Goal: Task Accomplishment & Management: Manage account settings

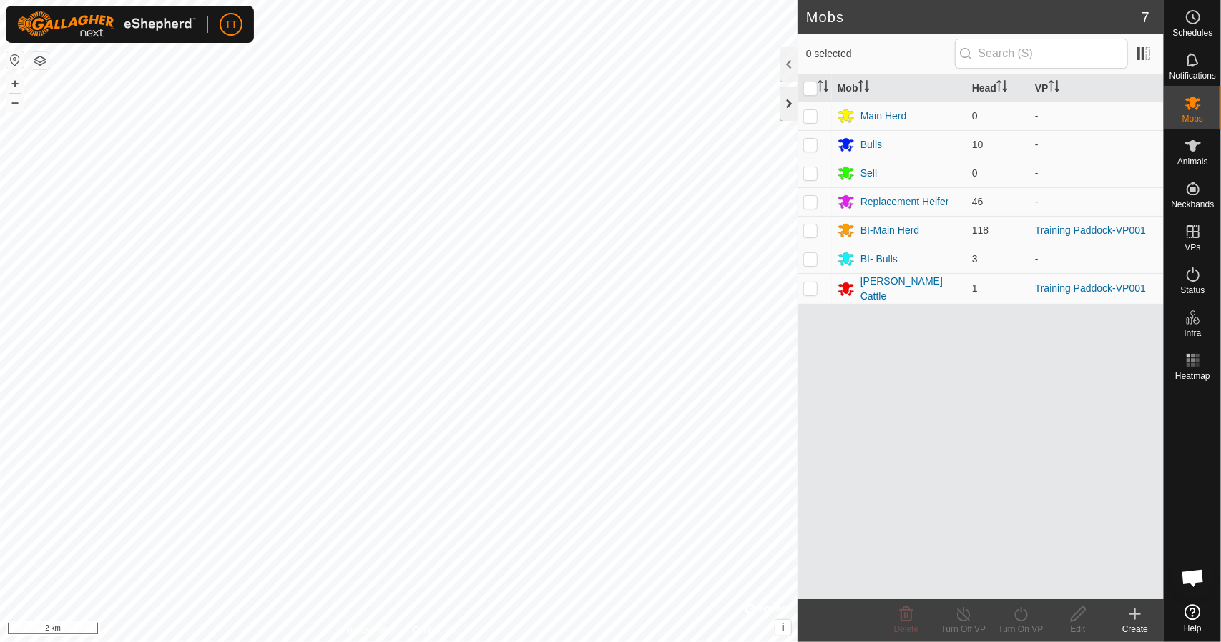
click at [783, 97] on div at bounding box center [788, 104] width 17 height 34
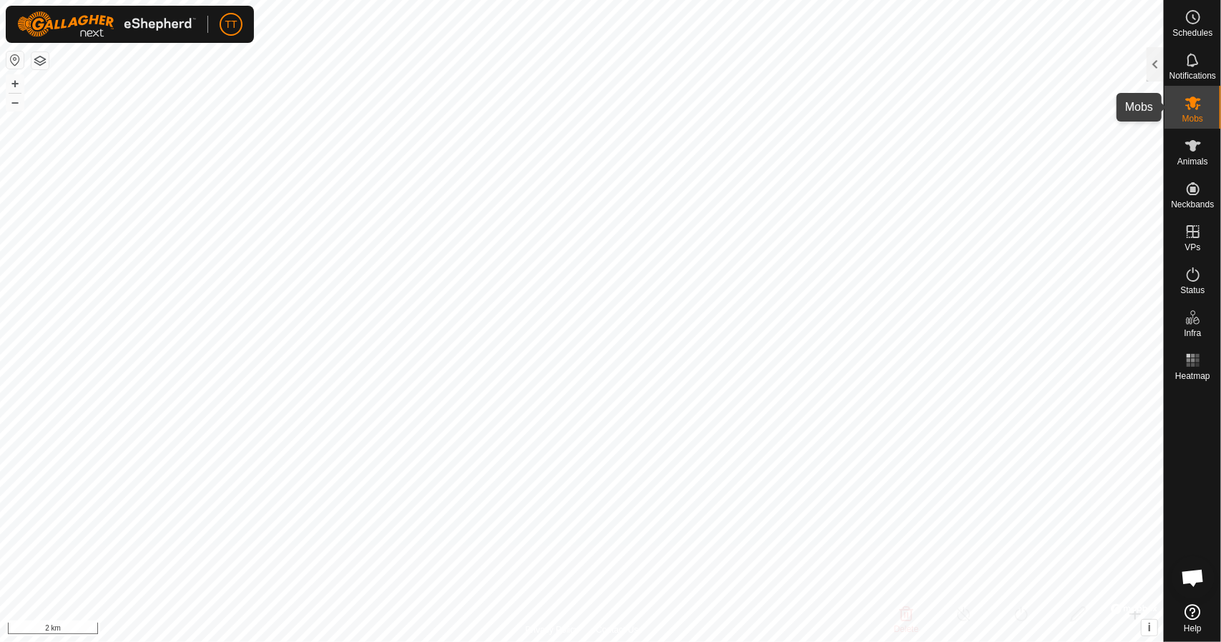
click at [1188, 114] on span "Mobs" at bounding box center [1192, 118] width 21 height 9
click at [1158, 64] on div at bounding box center [1154, 64] width 17 height 34
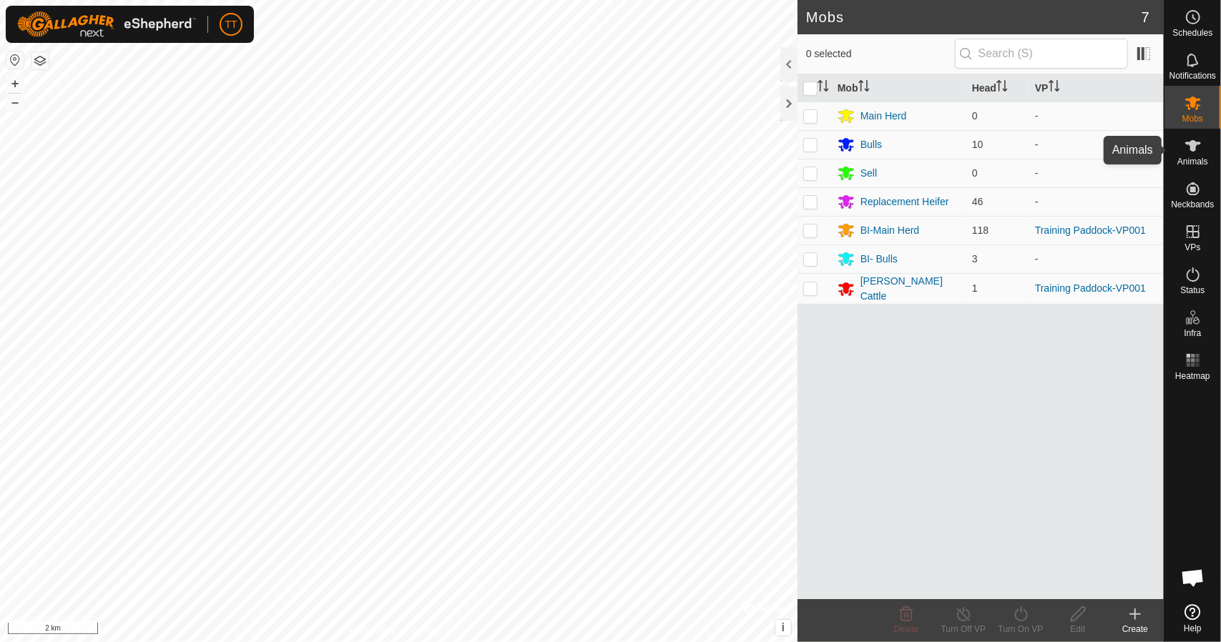
click at [1197, 152] on icon at bounding box center [1192, 145] width 17 height 17
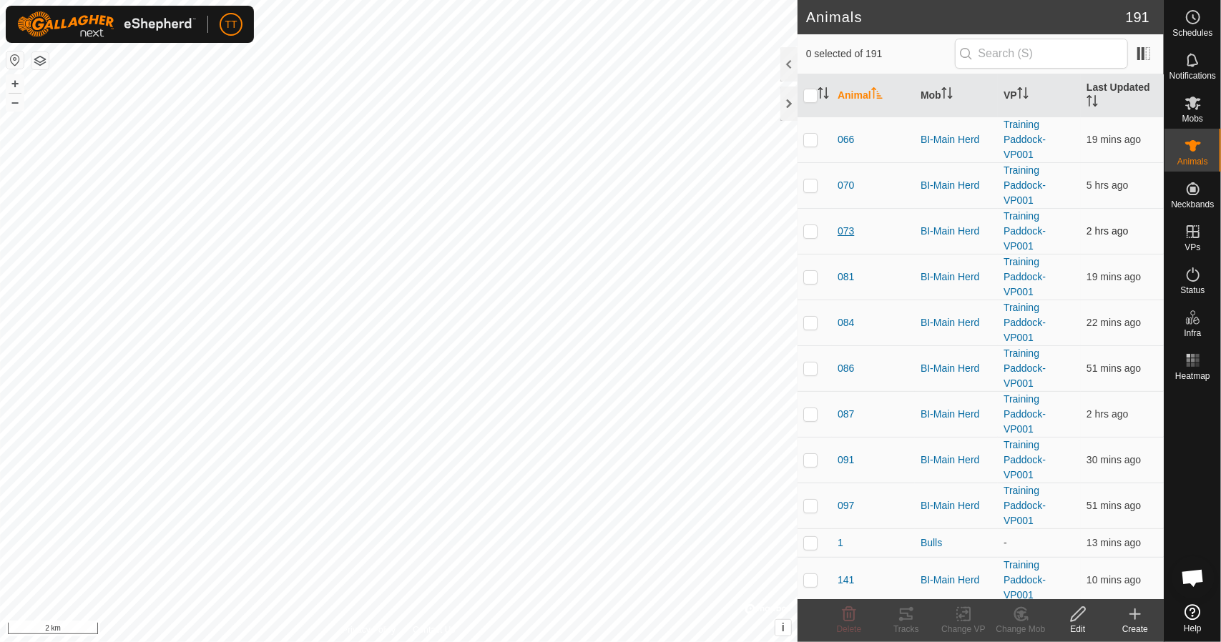
click at [845, 231] on span "073" at bounding box center [845, 231] width 16 height 15
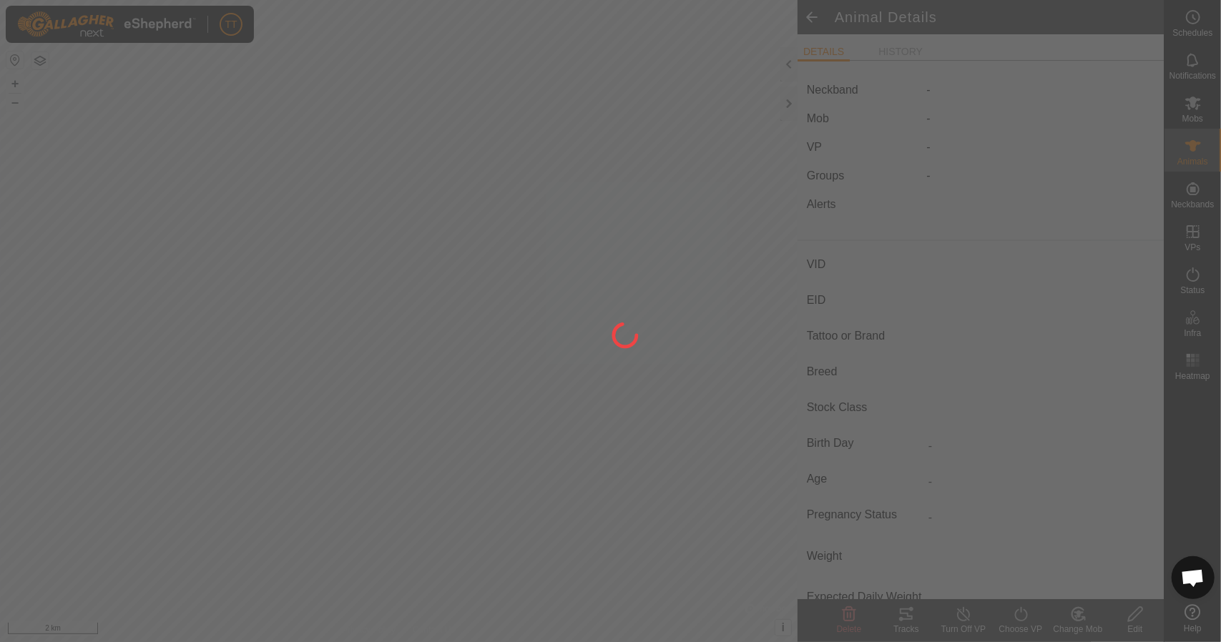
type input "073"
type input "124000194888032"
type input "Y"
type input "Mixed"
type input "Heifer"
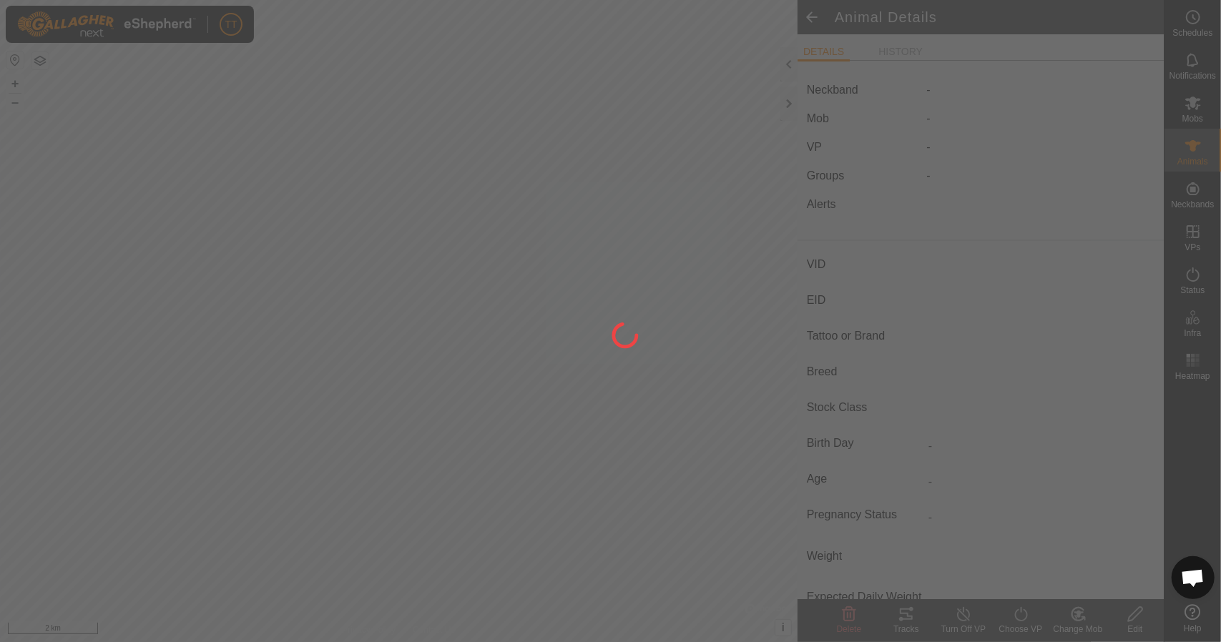
type input "0 kg"
type input "-"
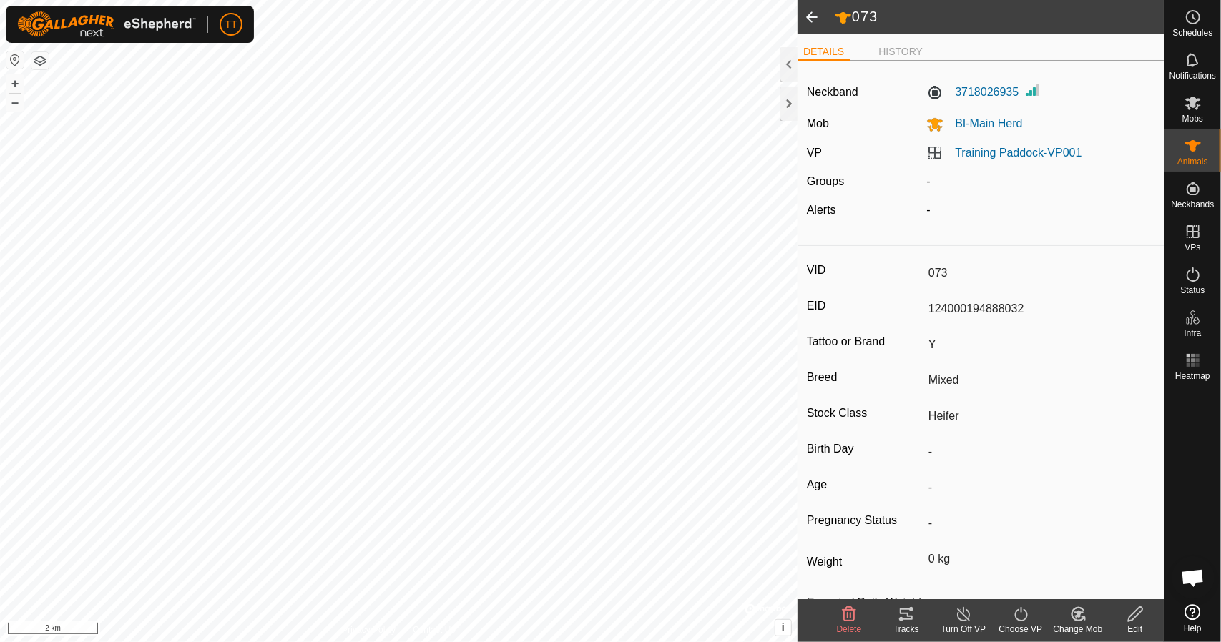
click at [814, 16] on span at bounding box center [811, 17] width 29 height 34
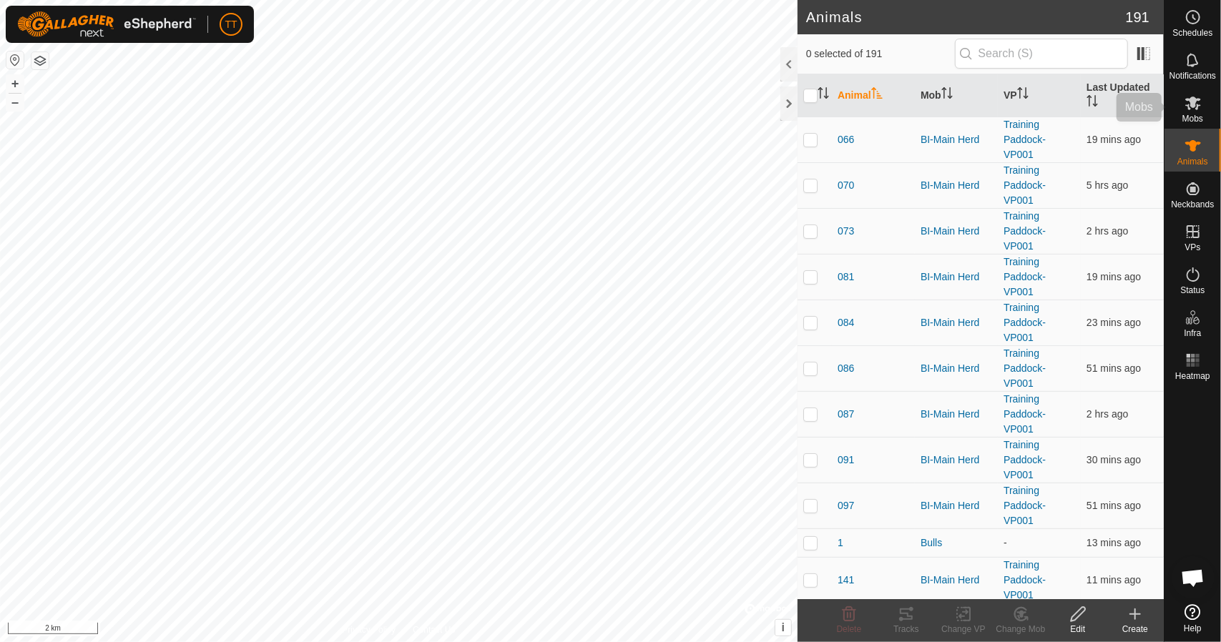
click at [1193, 103] on icon at bounding box center [1193, 104] width 16 height 14
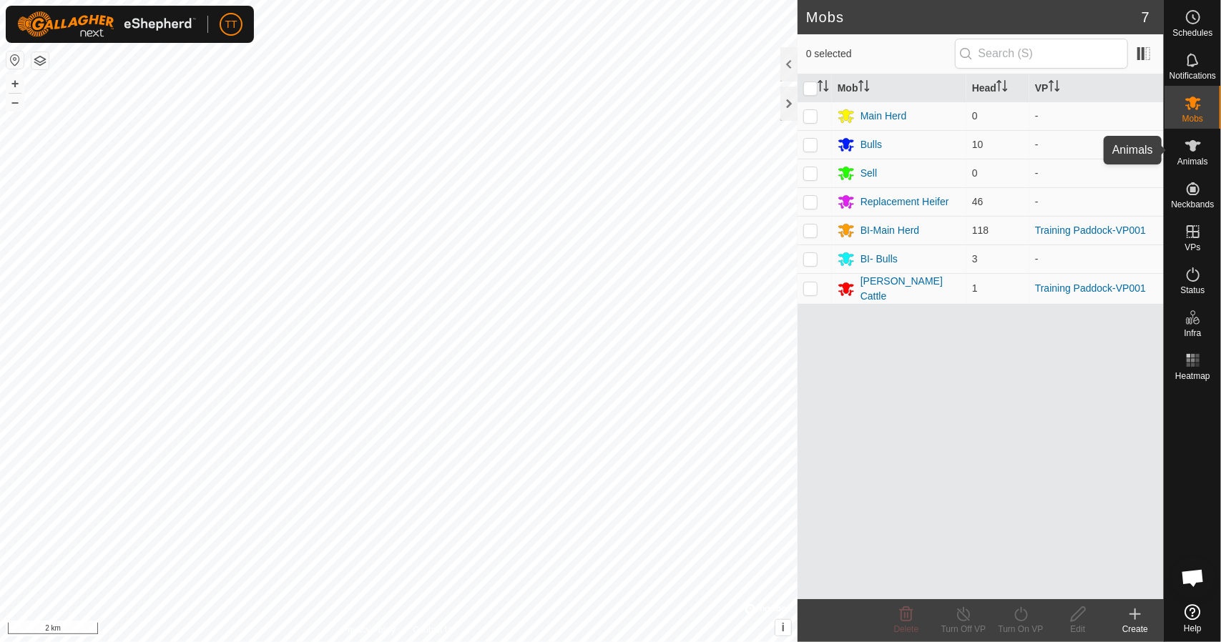
click at [1192, 162] on span "Animals" at bounding box center [1192, 161] width 31 height 9
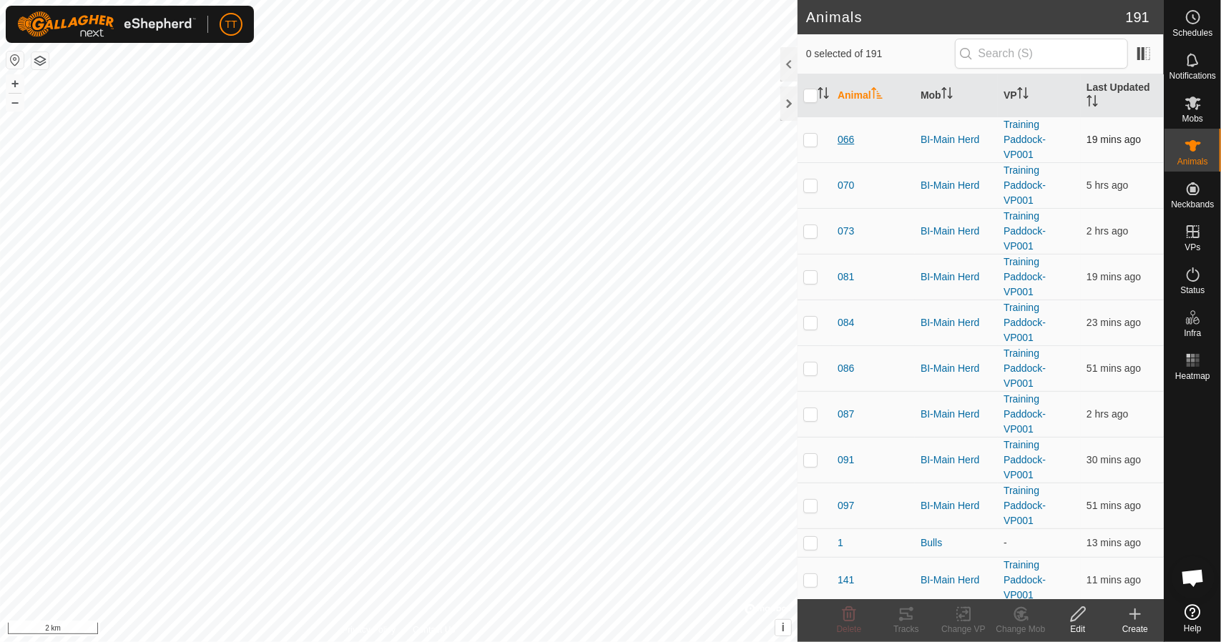
click at [844, 134] on span "066" at bounding box center [845, 139] width 16 height 15
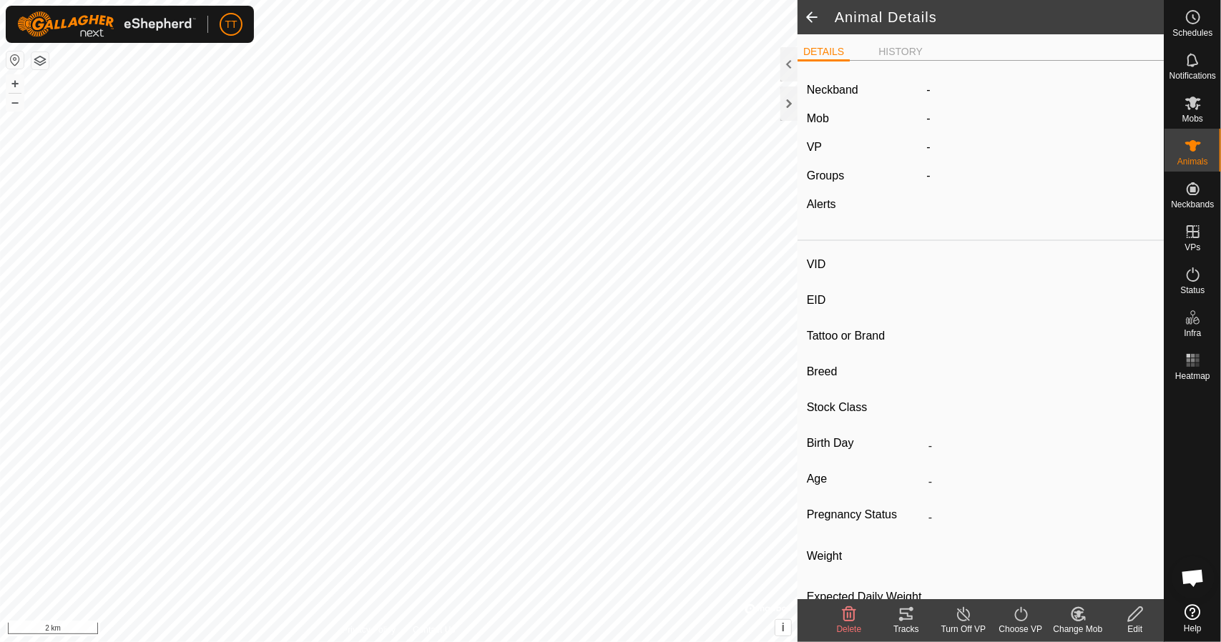
type input "066"
type input "124000208387597"
type input "Y"
type input "Mixed"
type input "Heifer"
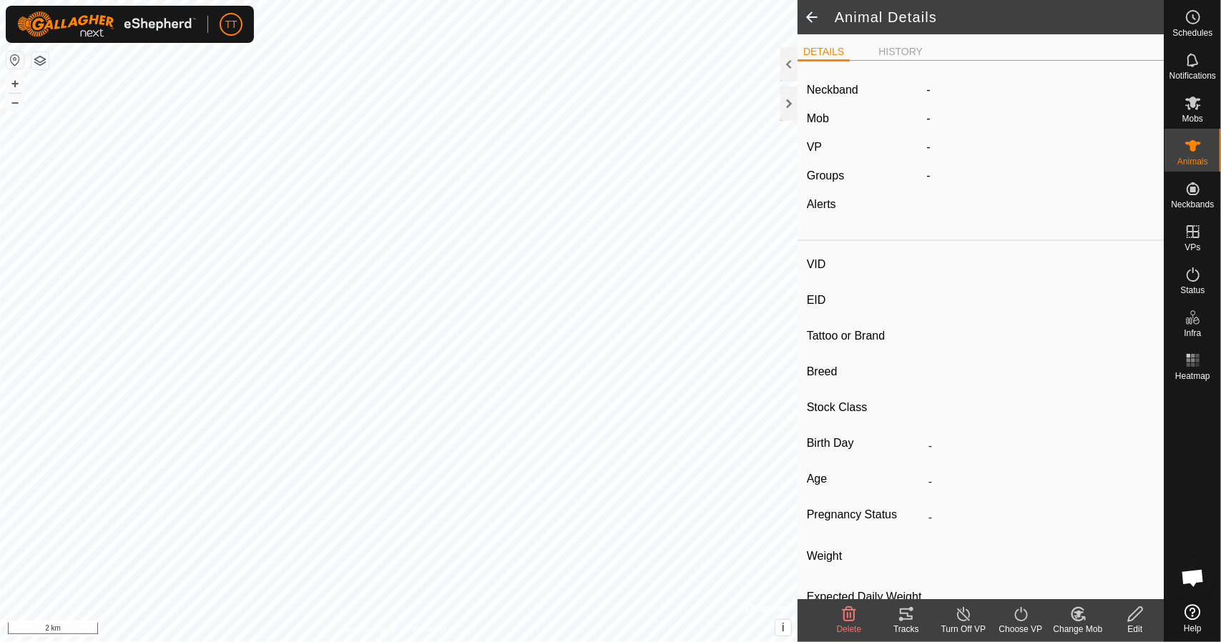
type input "0 kg"
type input "-"
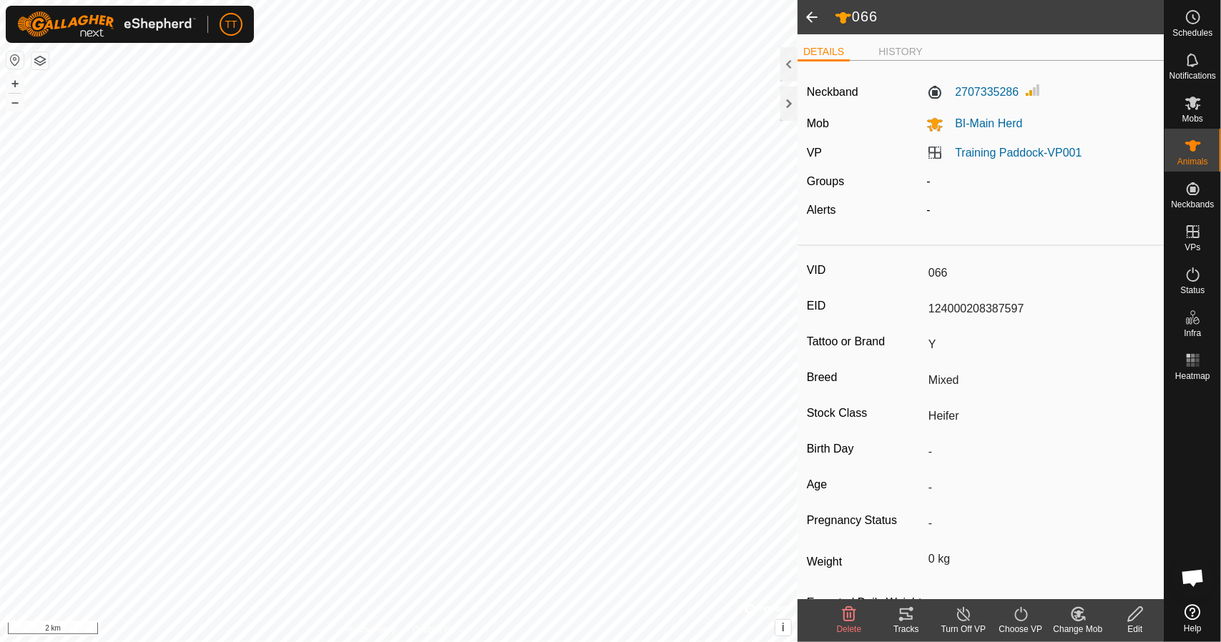
click at [1128, 618] on icon at bounding box center [1135, 614] width 18 height 17
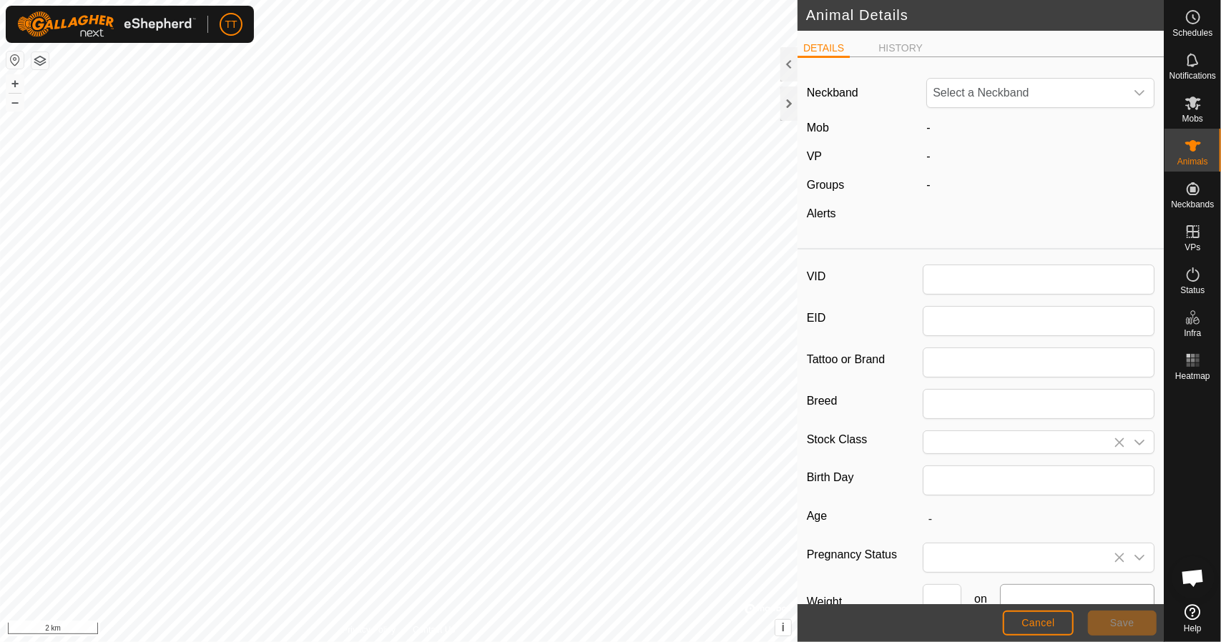
type input "066"
type input "124000208387597"
type input "Y"
type input "Mixed"
type input "Heifer"
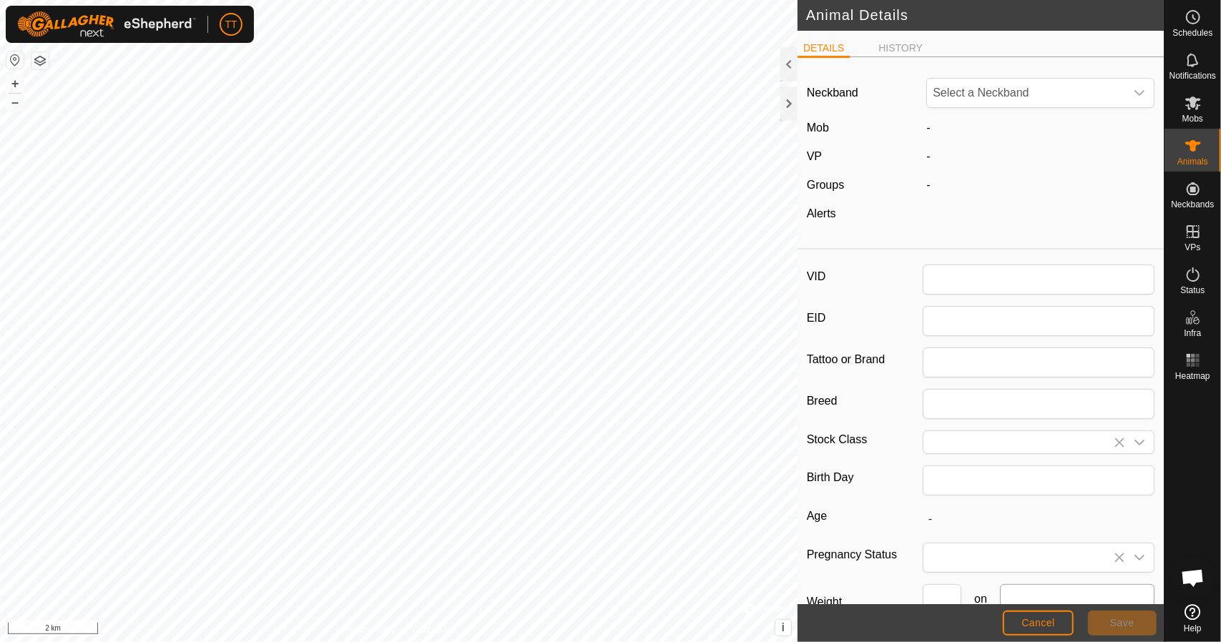
type input "0"
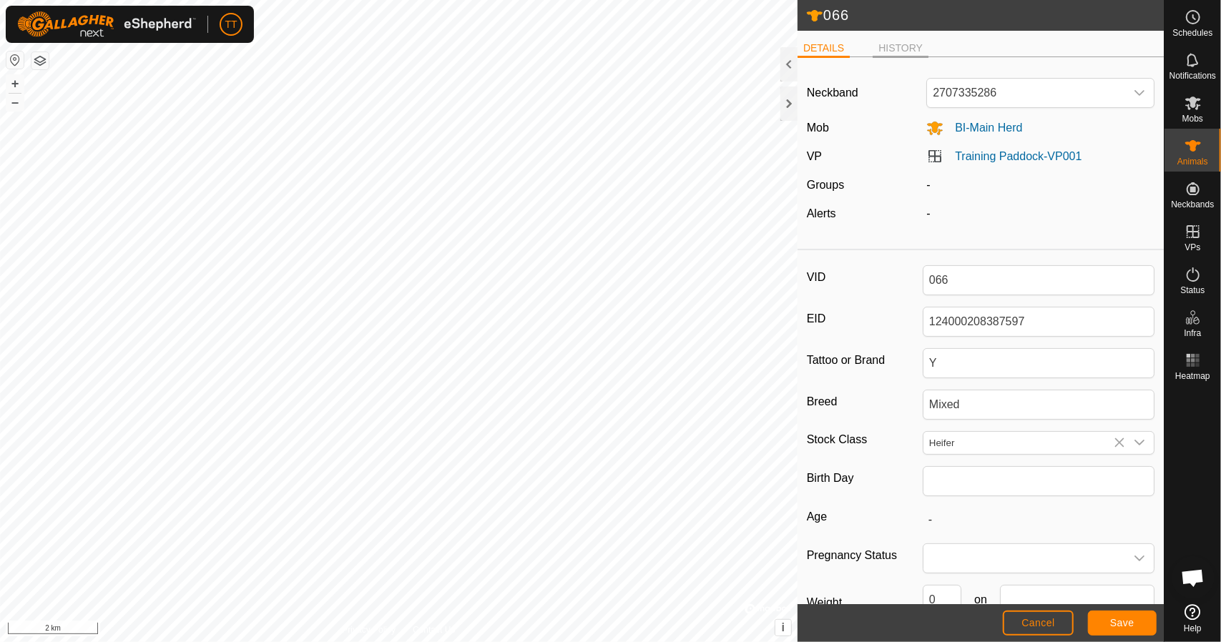
click at [885, 44] on li "HISTORY" at bounding box center [900, 49] width 56 height 17
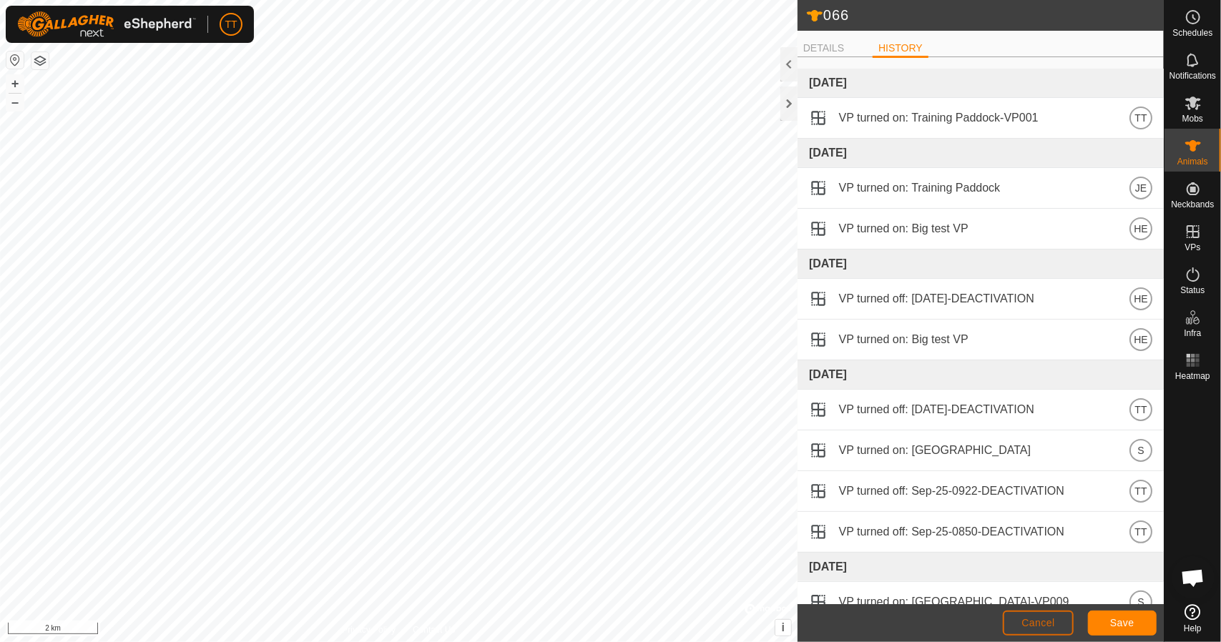
click at [1054, 621] on span "Cancel" at bounding box center [1038, 622] width 34 height 11
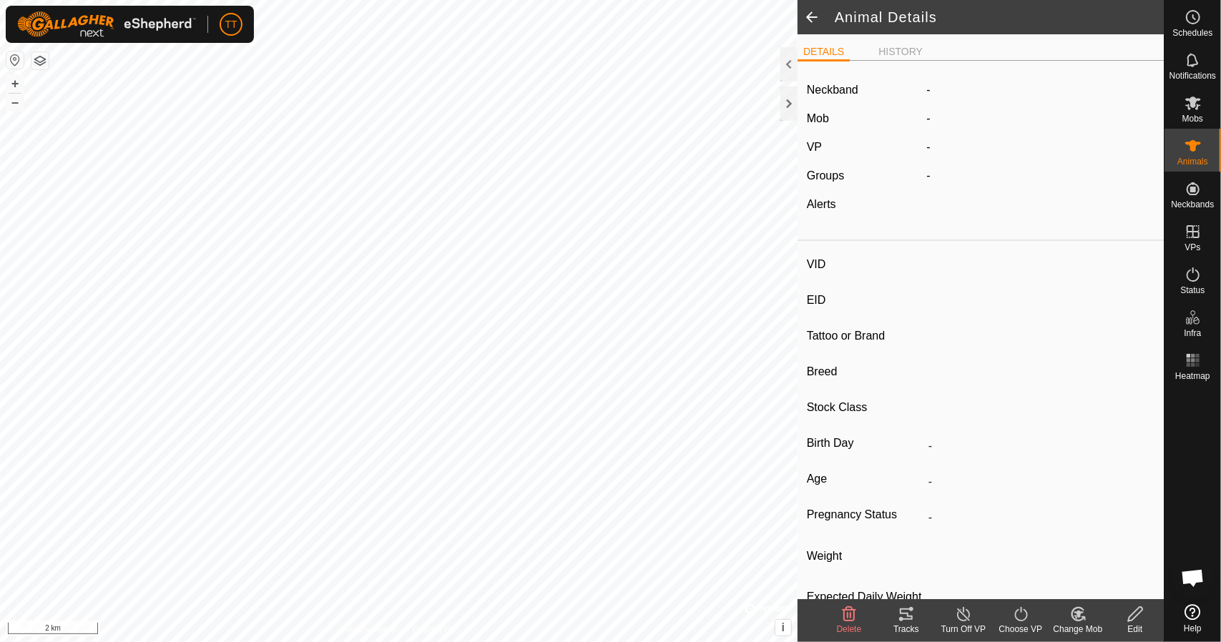
type input "066"
type input "124000208387597"
type input "Y"
type input "Mixed"
type input "Heifer"
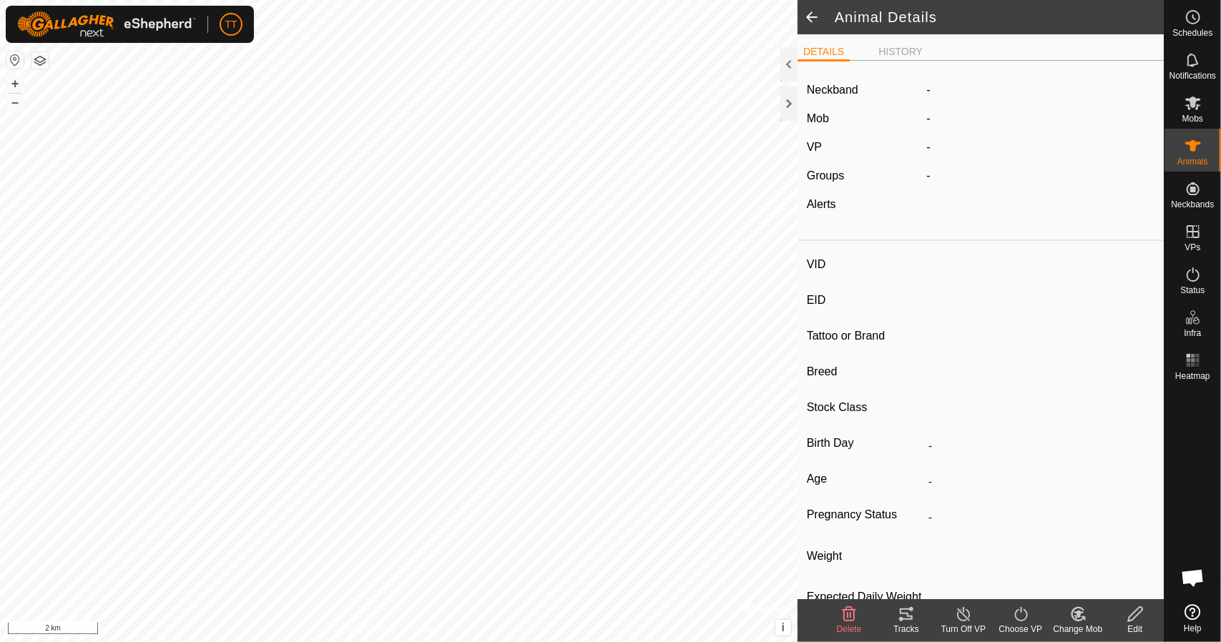
type input "0 kg"
type input "-"
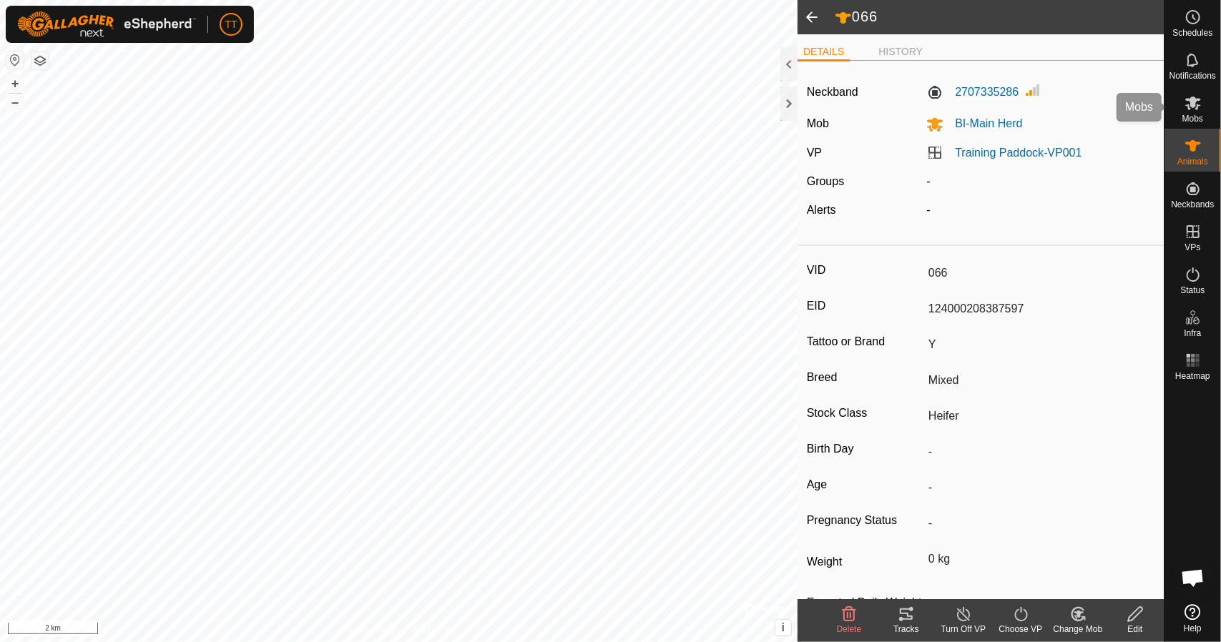
click at [1188, 104] on icon at bounding box center [1192, 102] width 17 height 17
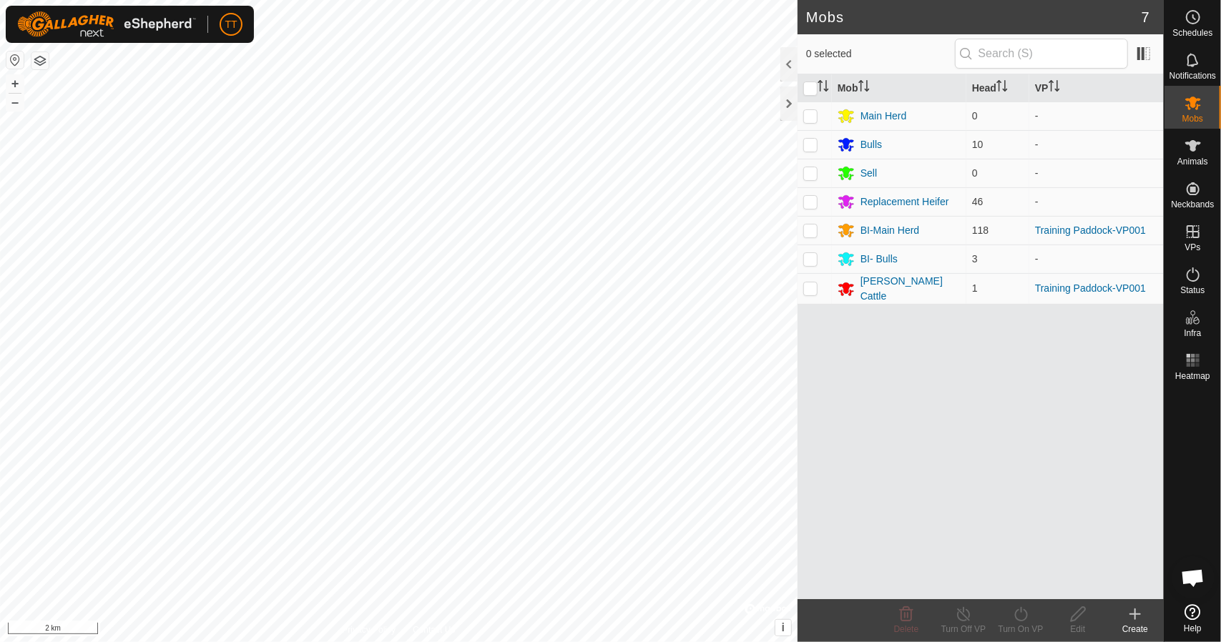
click at [1129, 616] on icon at bounding box center [1134, 614] width 17 height 17
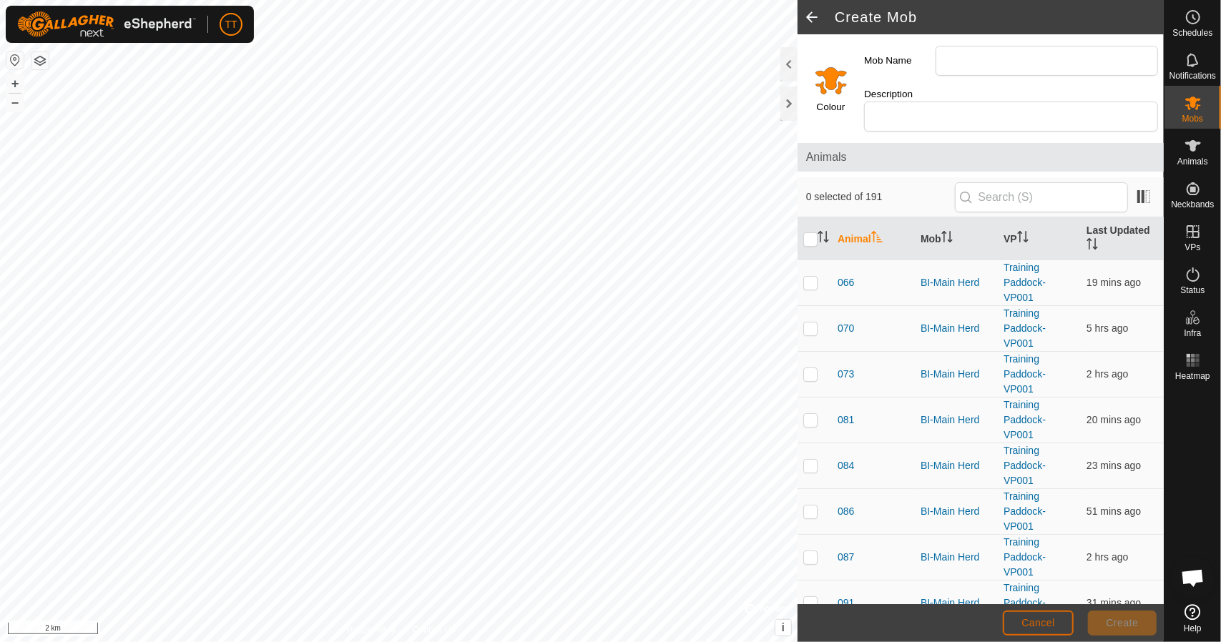
click at [1030, 624] on span "Cancel" at bounding box center [1038, 622] width 34 height 11
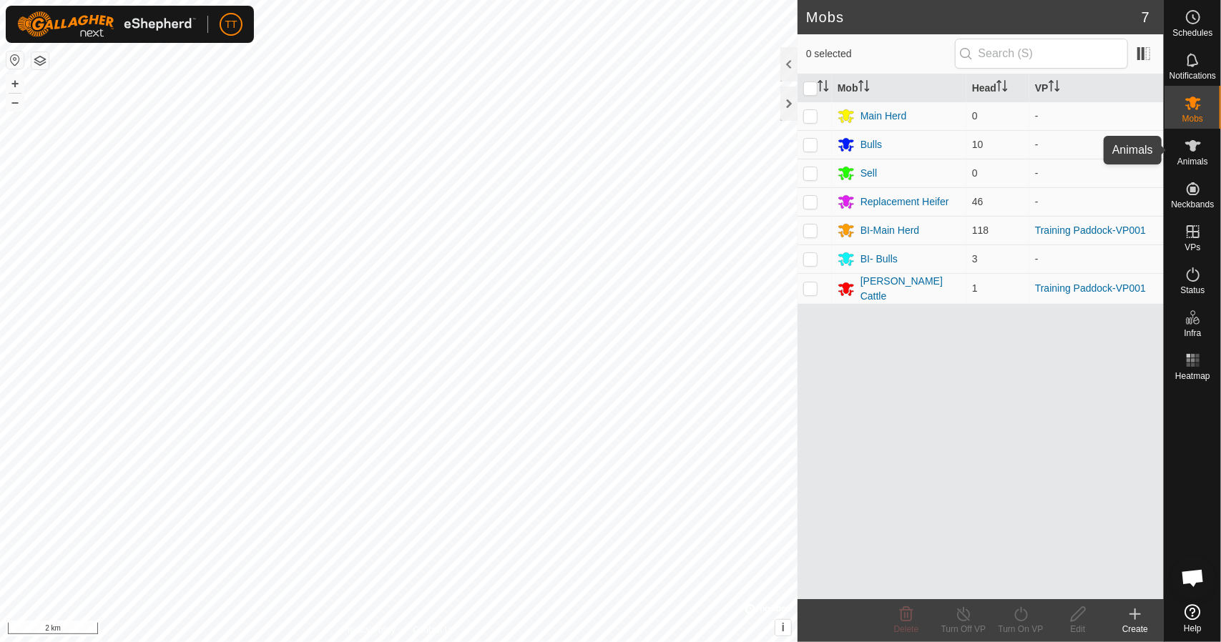
click at [1186, 162] on span "Animals" at bounding box center [1192, 161] width 31 height 9
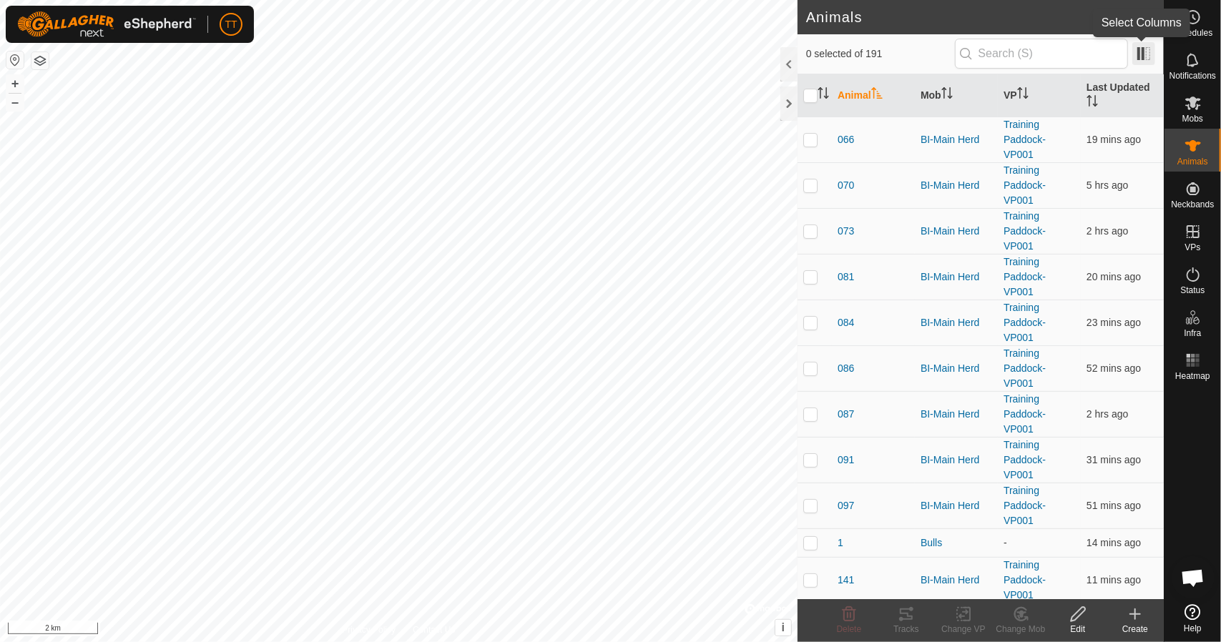
click at [1140, 52] on span at bounding box center [1143, 53] width 23 height 23
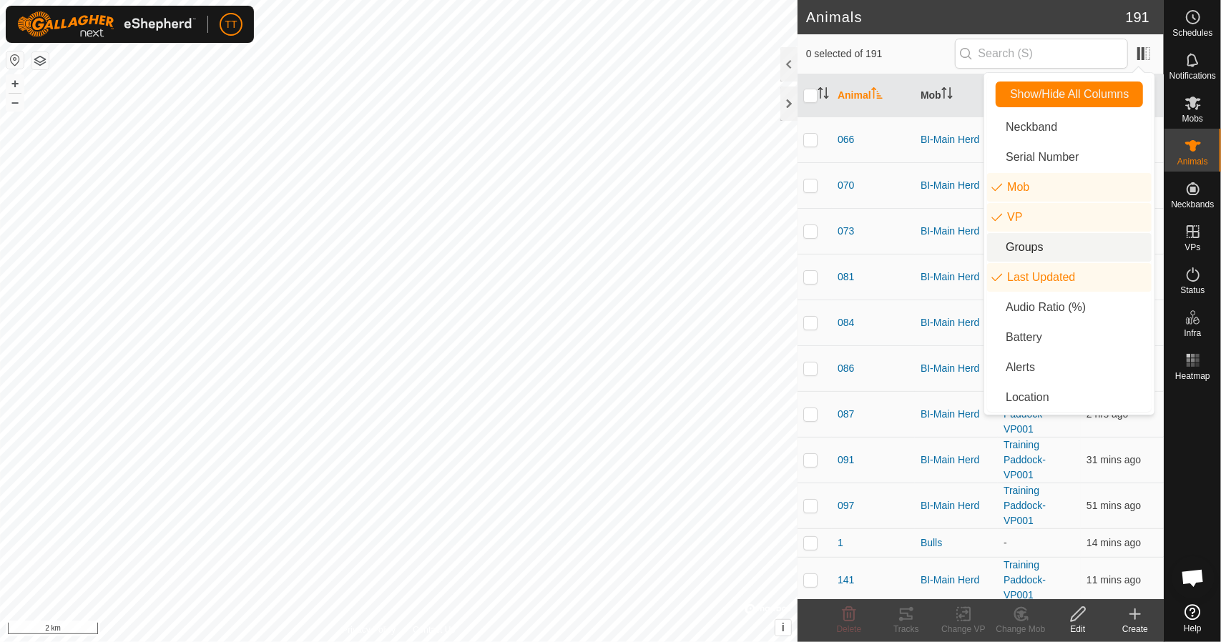
click at [1058, 240] on li "Groups" at bounding box center [1069, 247] width 164 height 29
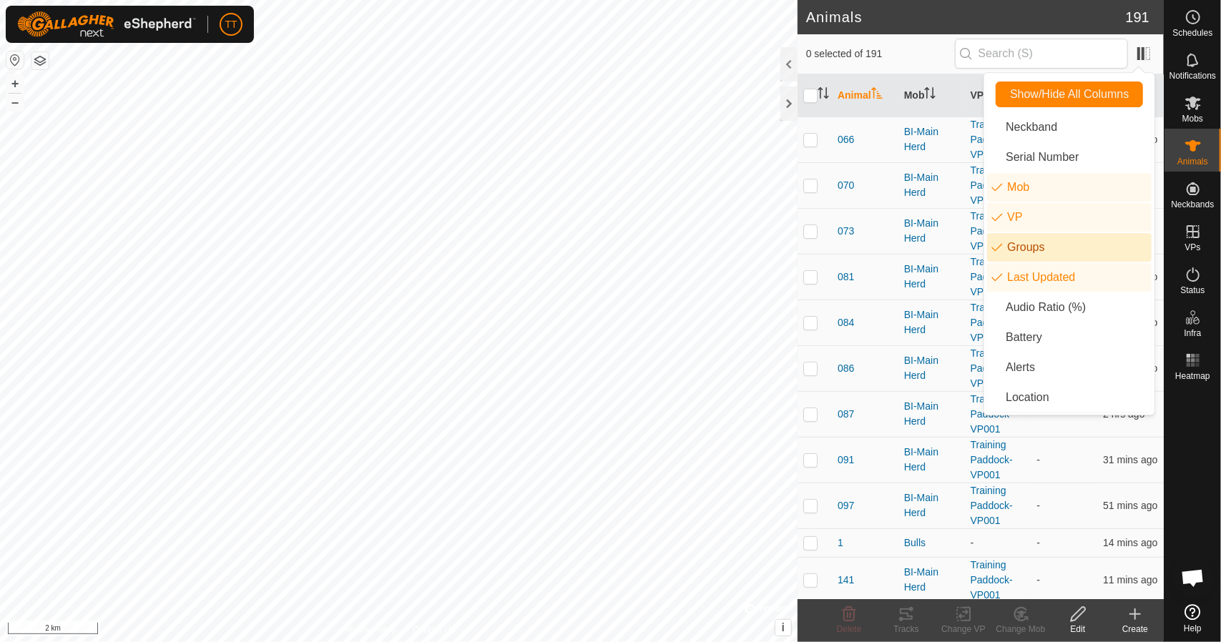
click at [919, 51] on span "0 selected of 191" at bounding box center [880, 53] width 149 height 15
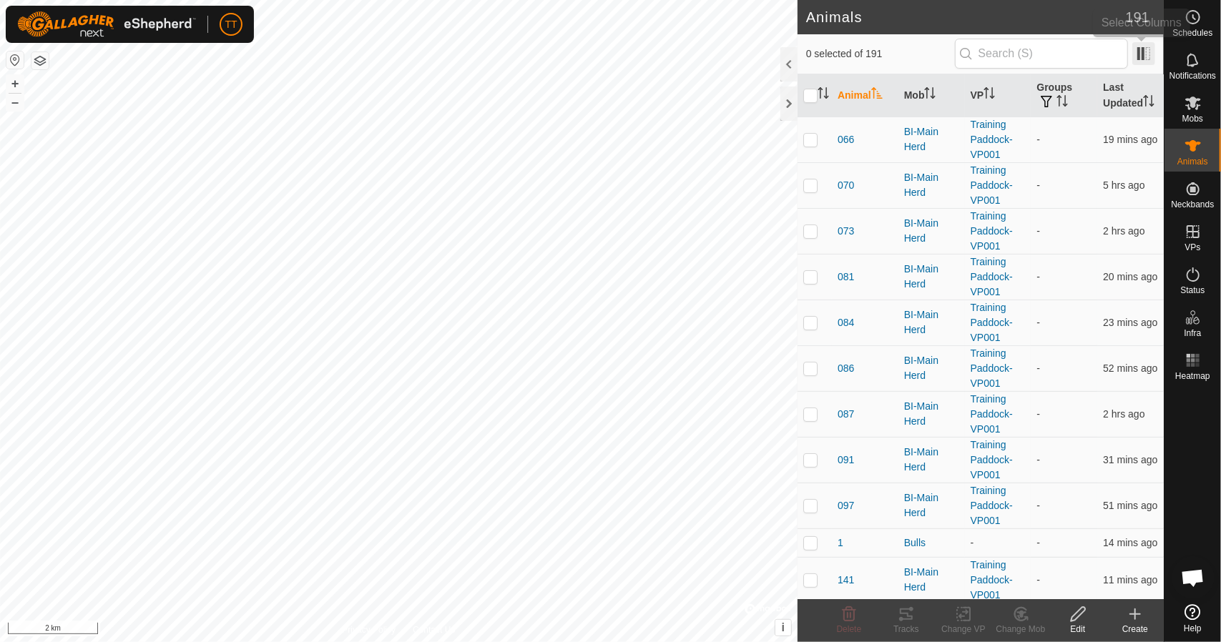
click at [1143, 50] on span at bounding box center [1143, 53] width 23 height 23
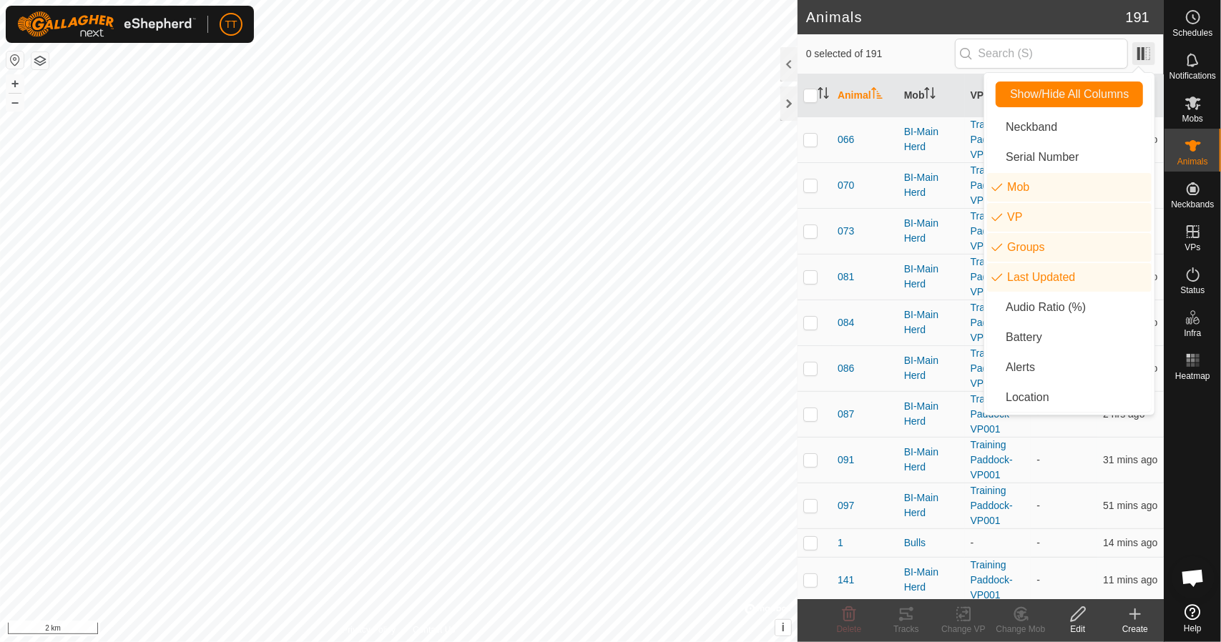
click at [1143, 50] on span at bounding box center [1143, 53] width 23 height 23
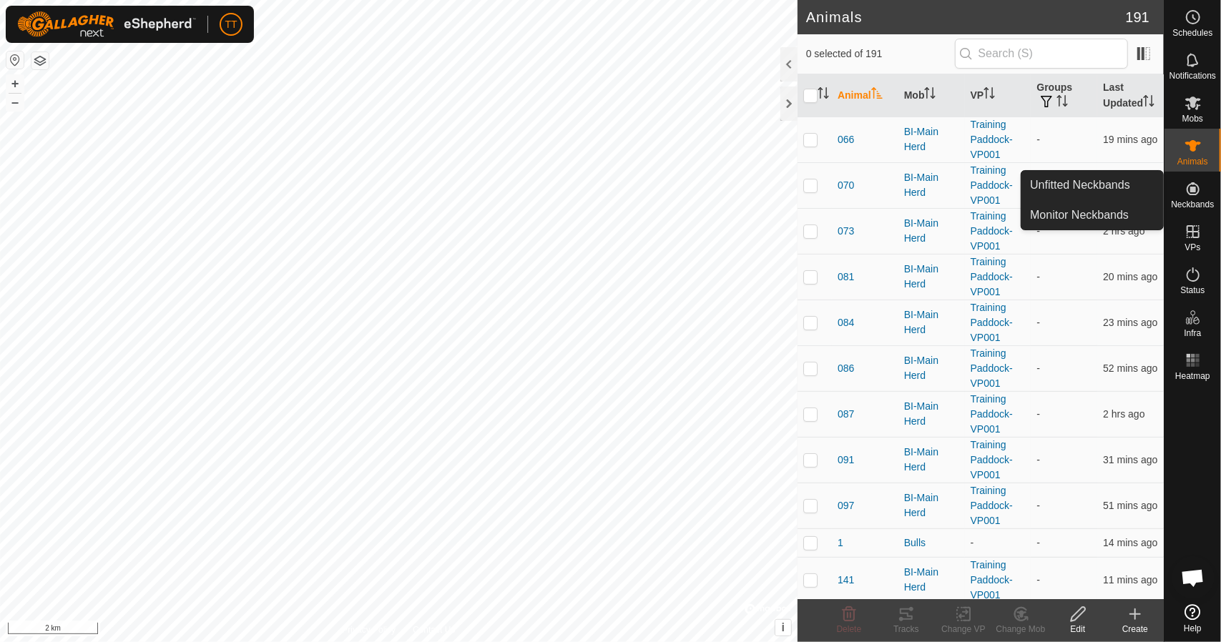
click at [1199, 195] on icon at bounding box center [1192, 188] width 17 height 17
click at [1110, 185] on link "Unfitted Neckbands" at bounding box center [1092, 185] width 142 height 29
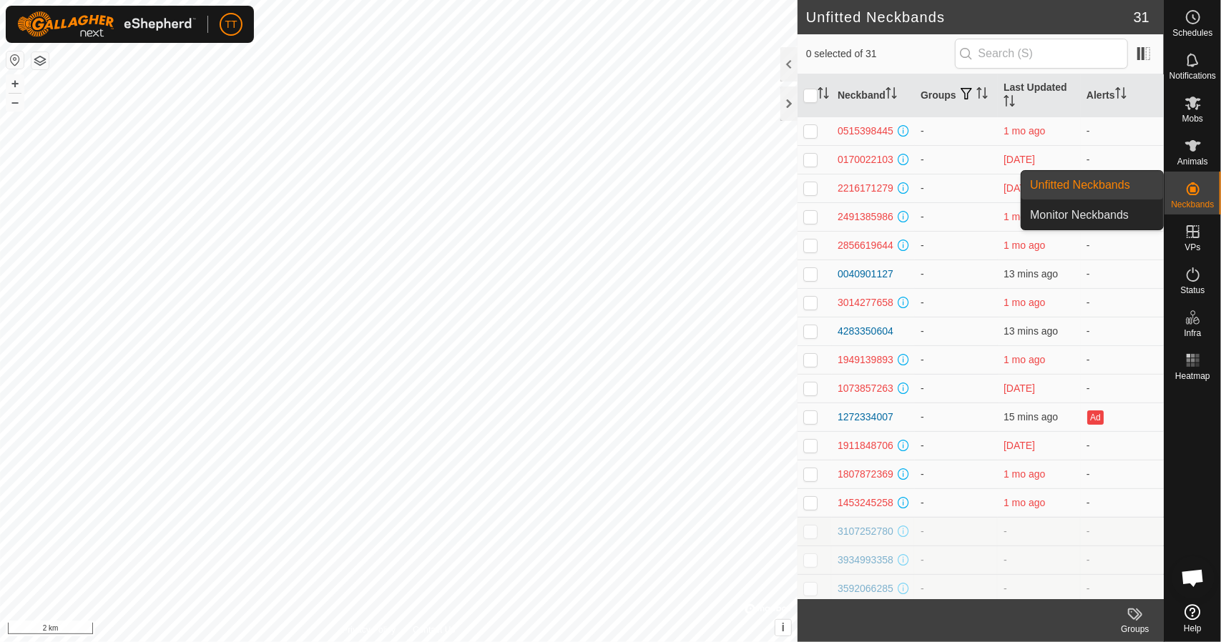
click at [1123, 216] on link "Monitor Neckbands" at bounding box center [1092, 215] width 142 height 29
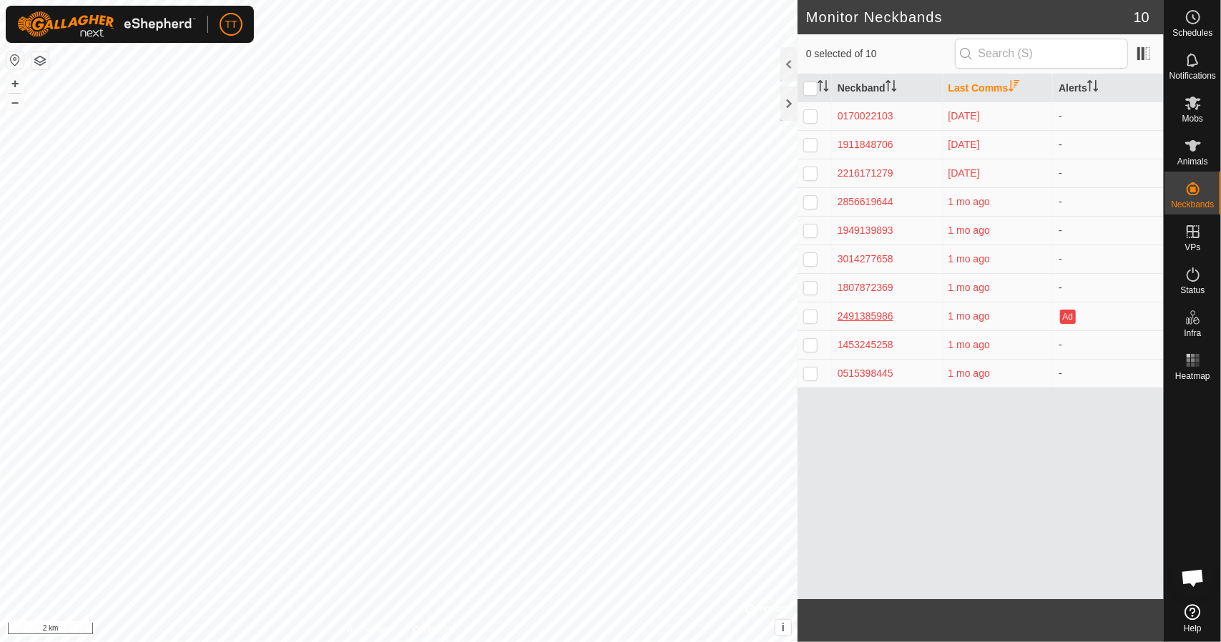
click at [865, 316] on div "2491385986" at bounding box center [886, 316] width 99 height 15
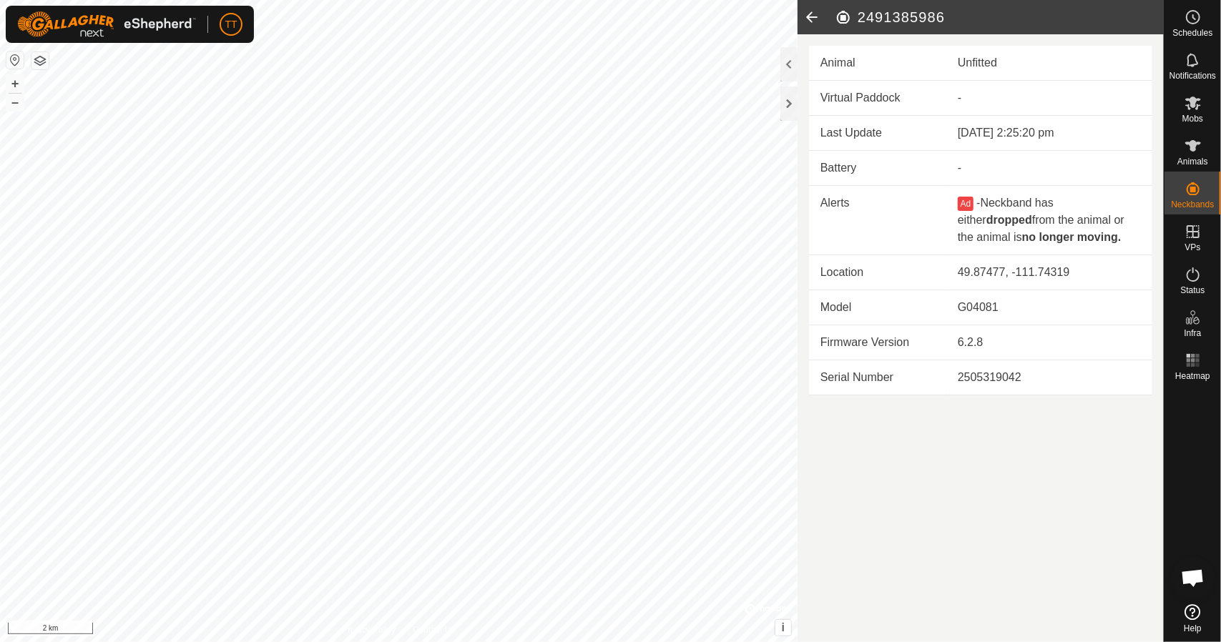
click at [811, 16] on icon at bounding box center [811, 17] width 29 height 34
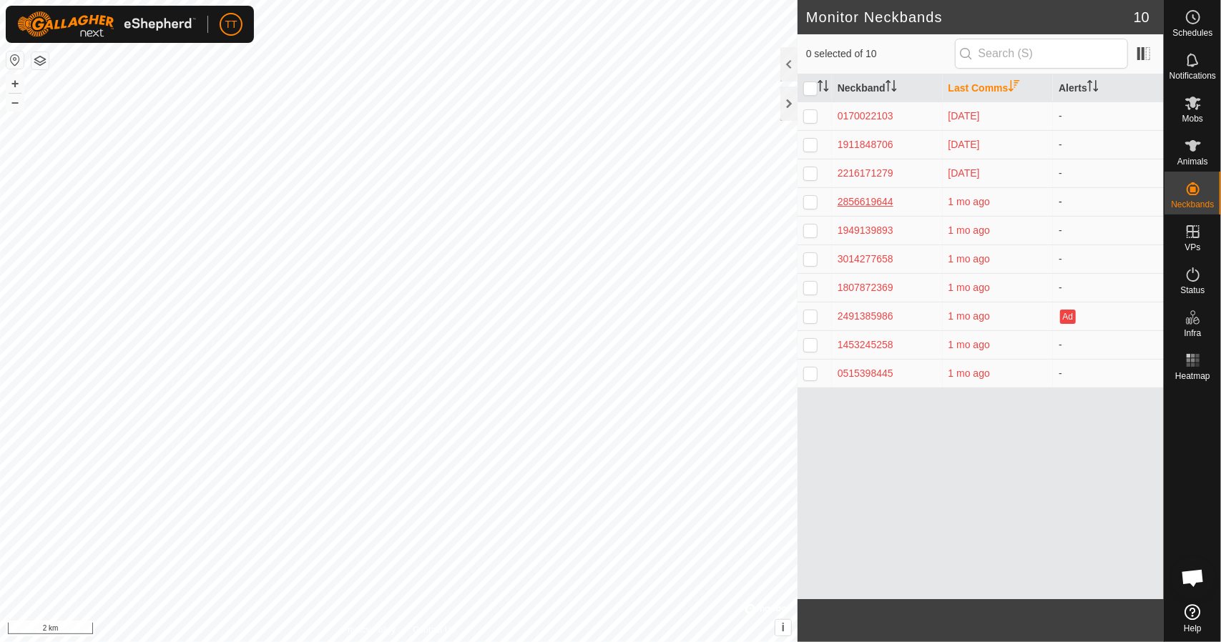
click at [885, 204] on div "2856619644" at bounding box center [886, 201] width 99 height 15
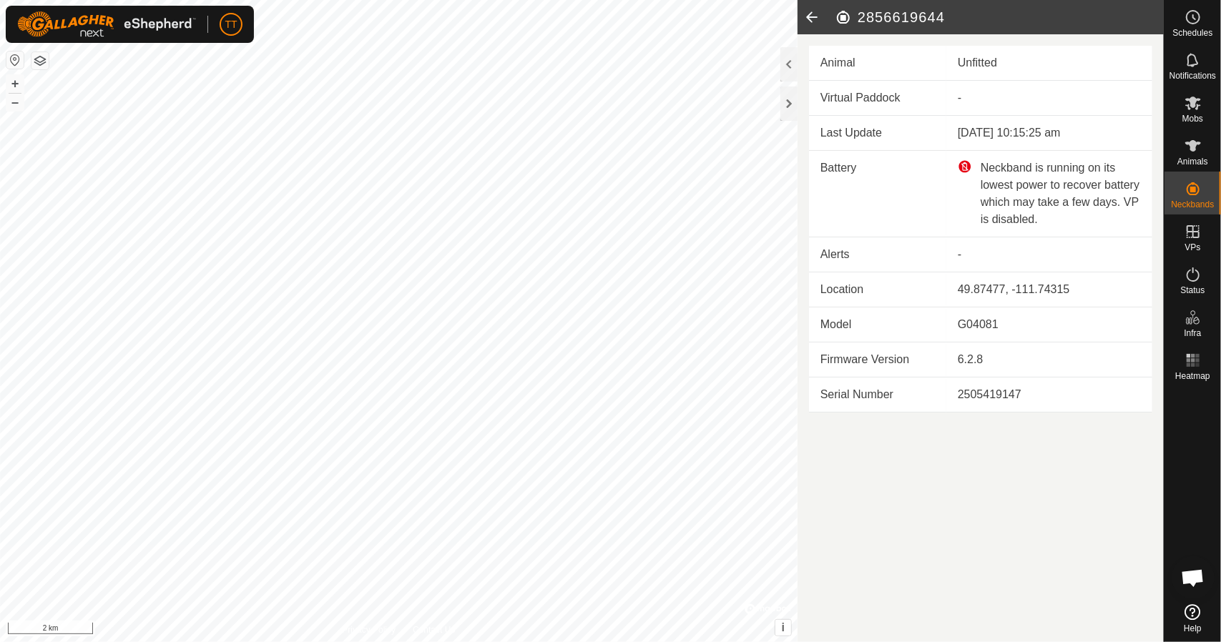
click at [814, 19] on icon at bounding box center [811, 17] width 29 height 34
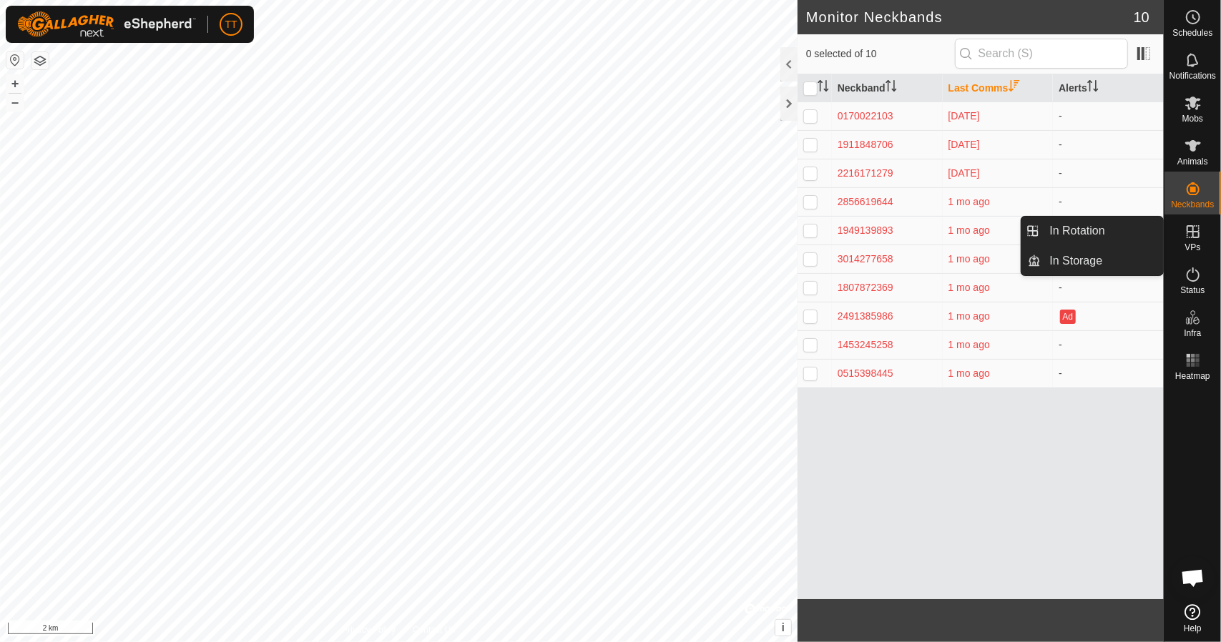
click at [1193, 232] on icon at bounding box center [1192, 231] width 17 height 17
click at [1118, 237] on link "In Rotation" at bounding box center [1102, 231] width 122 height 29
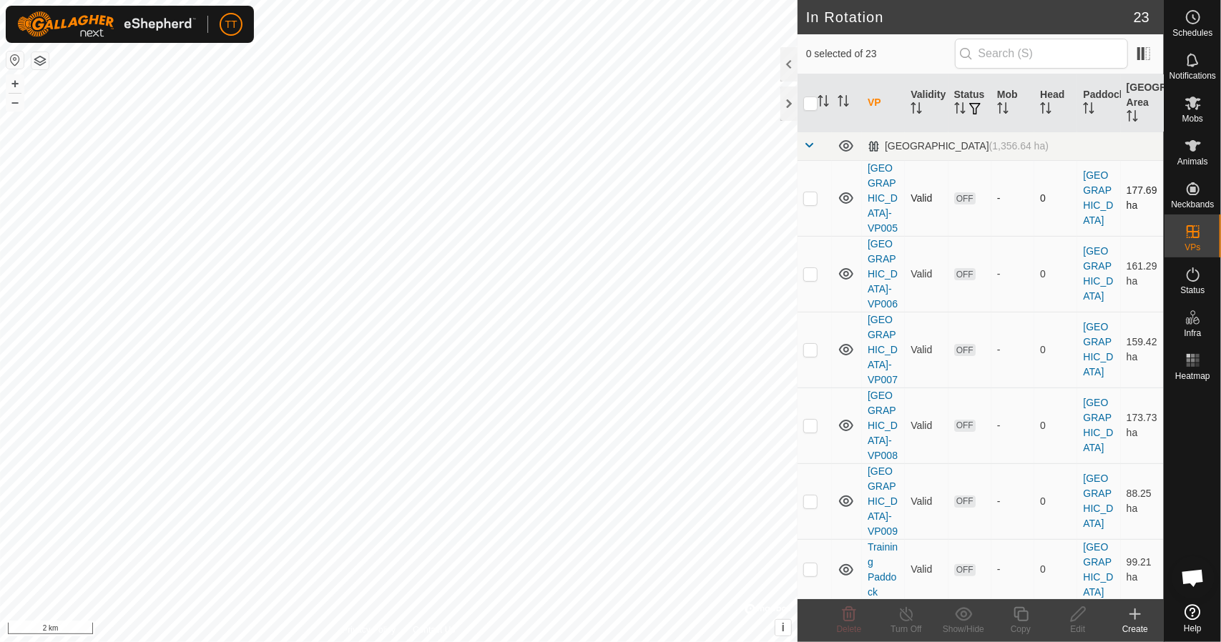
click at [843, 196] on icon at bounding box center [845, 197] width 17 height 17
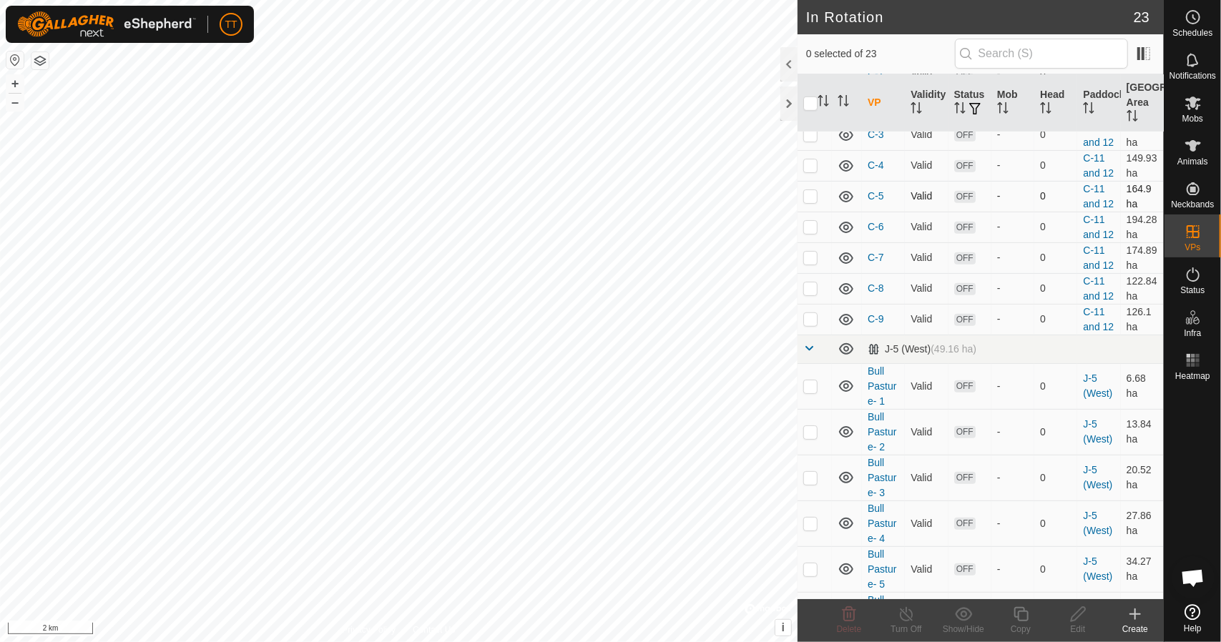
scroll to position [645, 0]
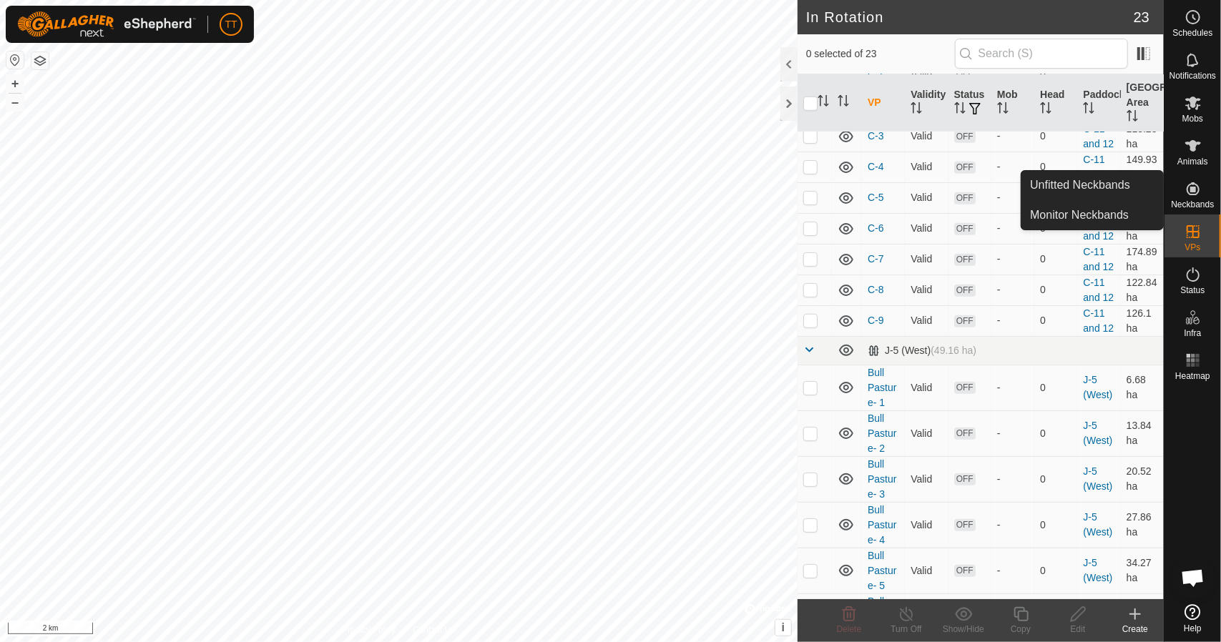
drag, startPoint x: 1165, startPoint y: 202, endPoint x: 1188, endPoint y: 194, distance: 24.4
click at [1188, 194] on icon at bounding box center [1192, 188] width 13 height 13
click at [1104, 216] on link "Monitor Neckbands" at bounding box center [1092, 215] width 142 height 29
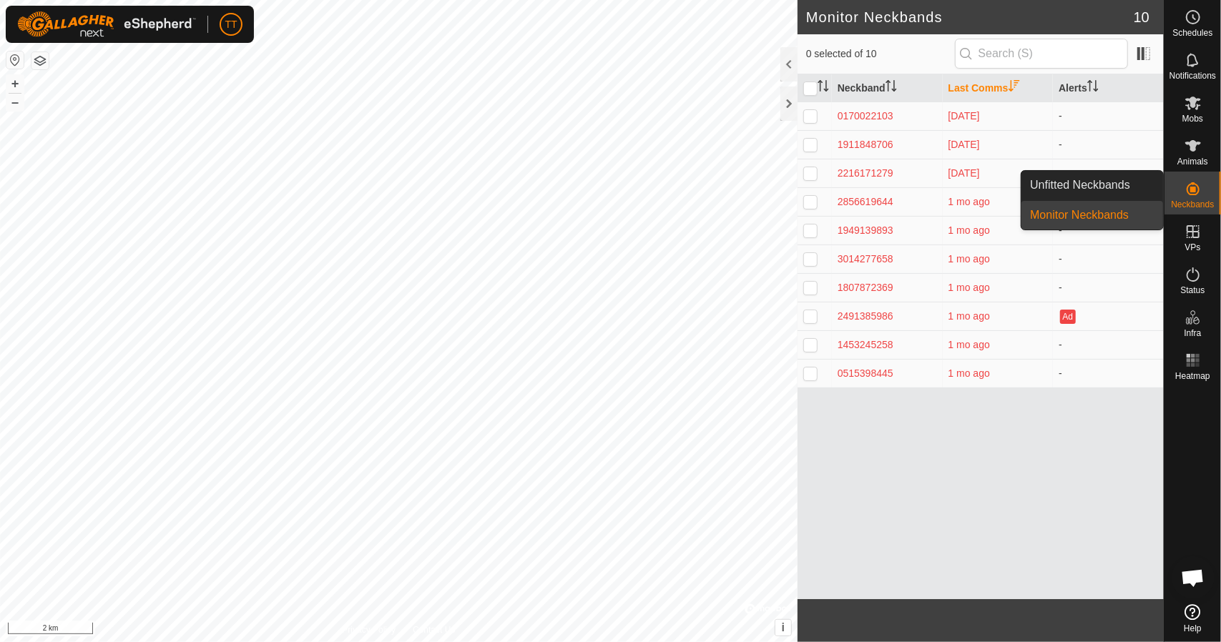
click at [1193, 192] on icon at bounding box center [1192, 188] width 13 height 13
click at [1134, 186] on link "Unfitted Neckbands" at bounding box center [1092, 185] width 142 height 29
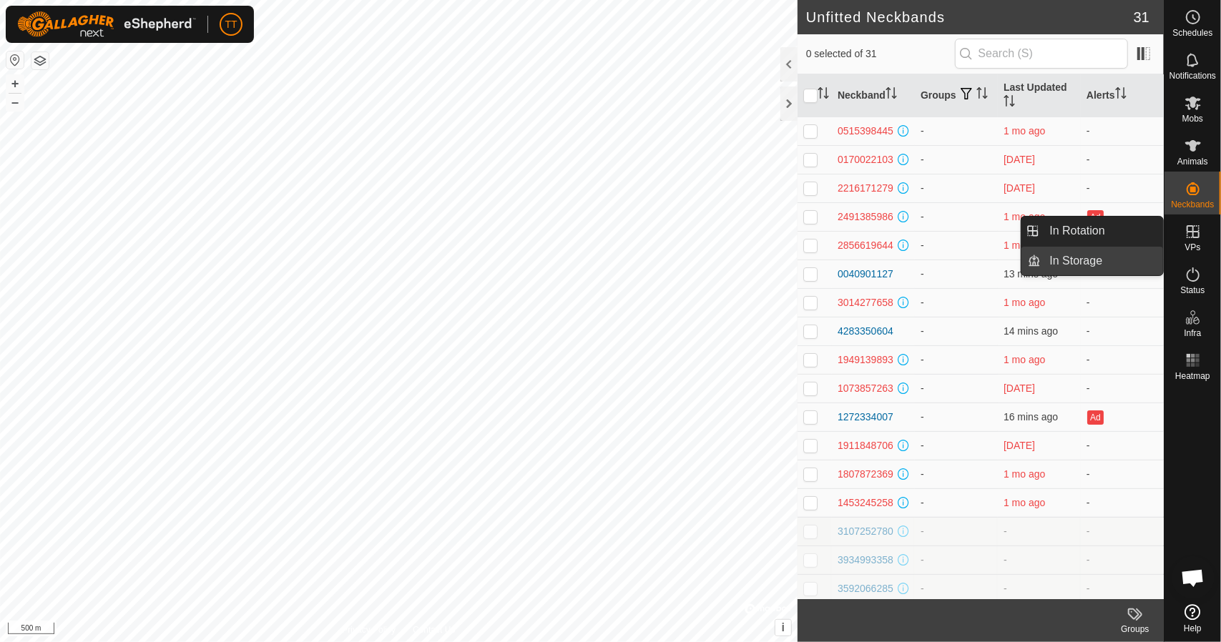
click at [1120, 255] on link "In Storage" at bounding box center [1102, 261] width 122 height 29
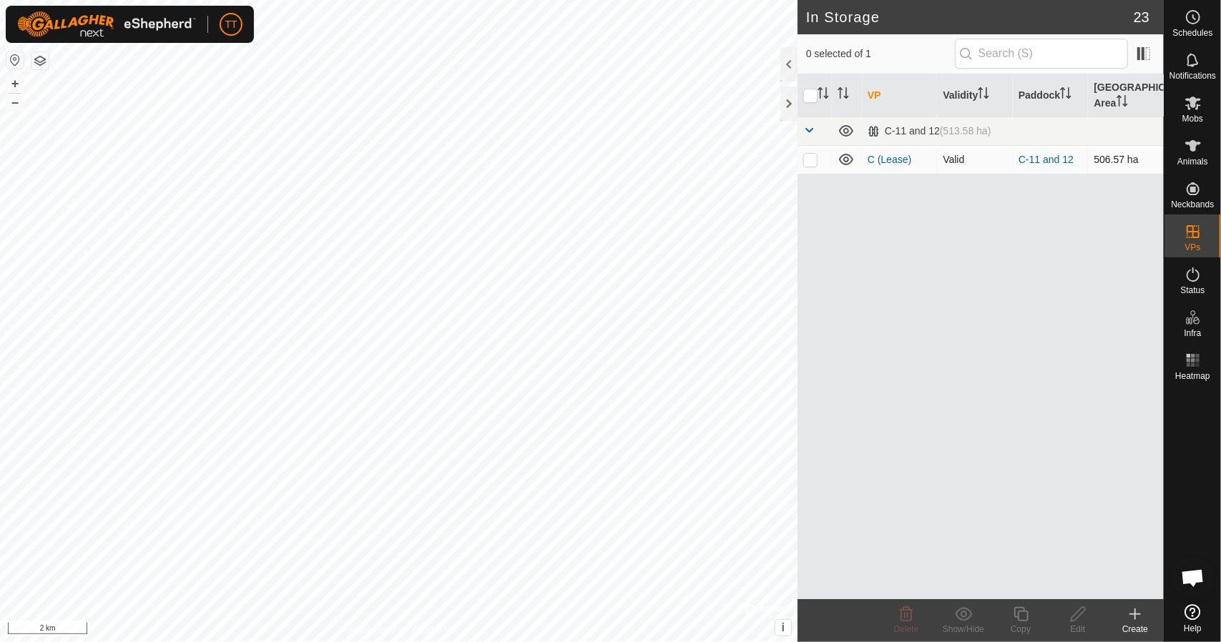
click at [848, 158] on icon at bounding box center [846, 159] width 14 height 11
click at [848, 158] on icon at bounding box center [845, 159] width 17 height 17
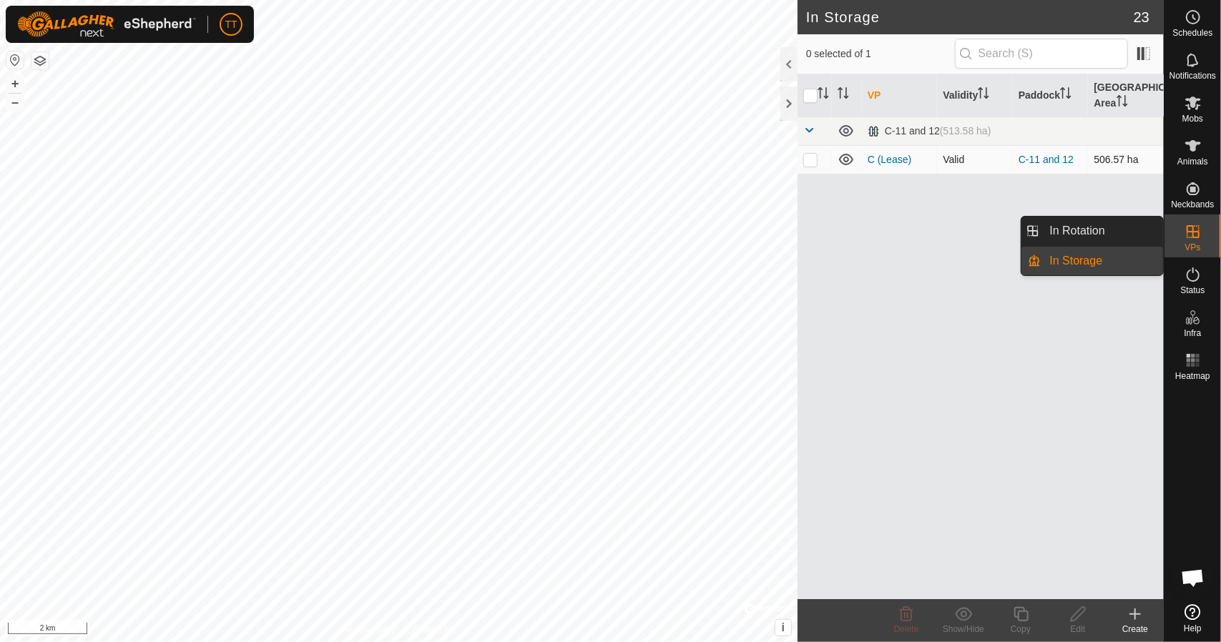
click at [1125, 235] on link "In Rotation" at bounding box center [1102, 231] width 122 height 29
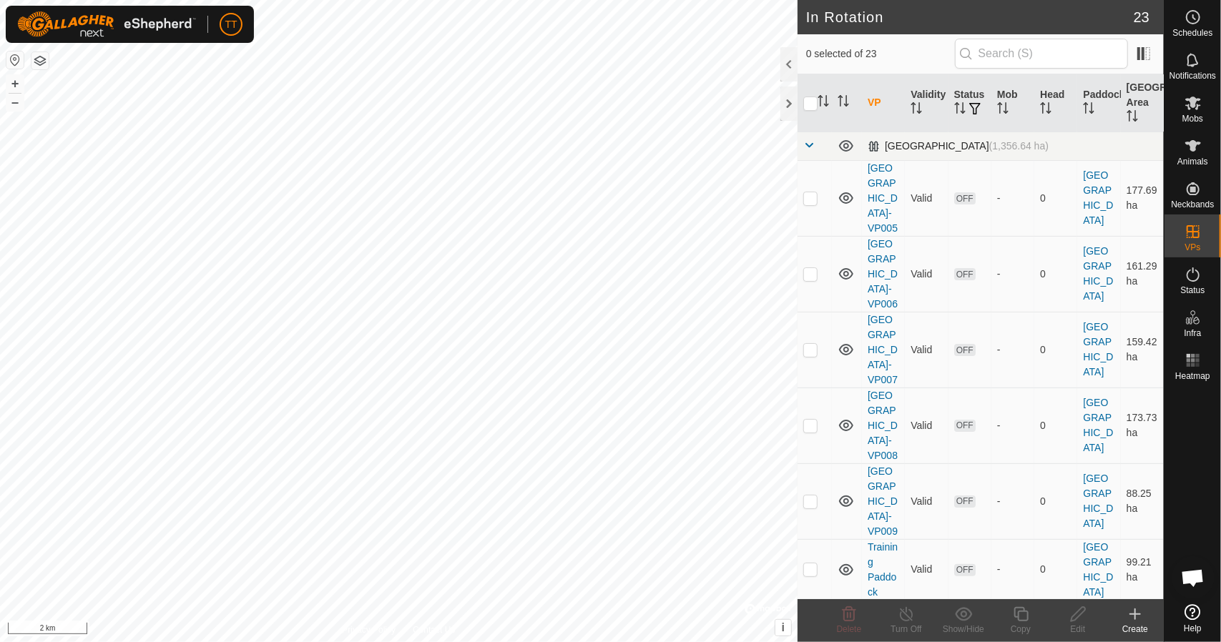
click at [814, 145] on span at bounding box center [808, 144] width 11 height 11
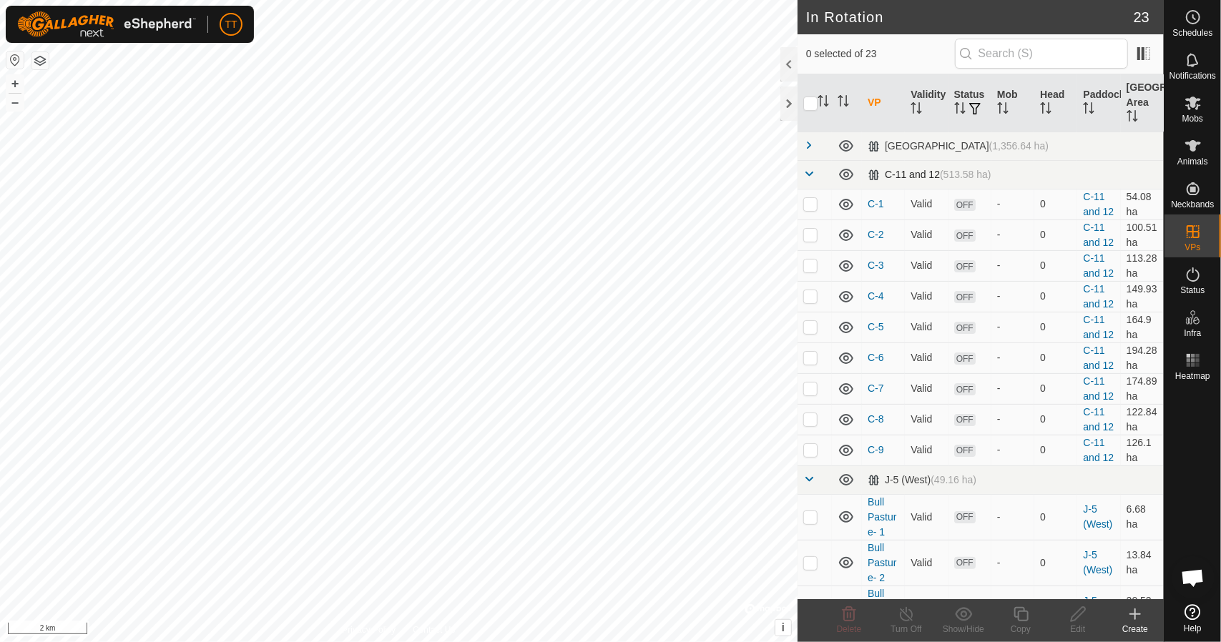
click at [805, 165] on td at bounding box center [814, 174] width 34 height 29
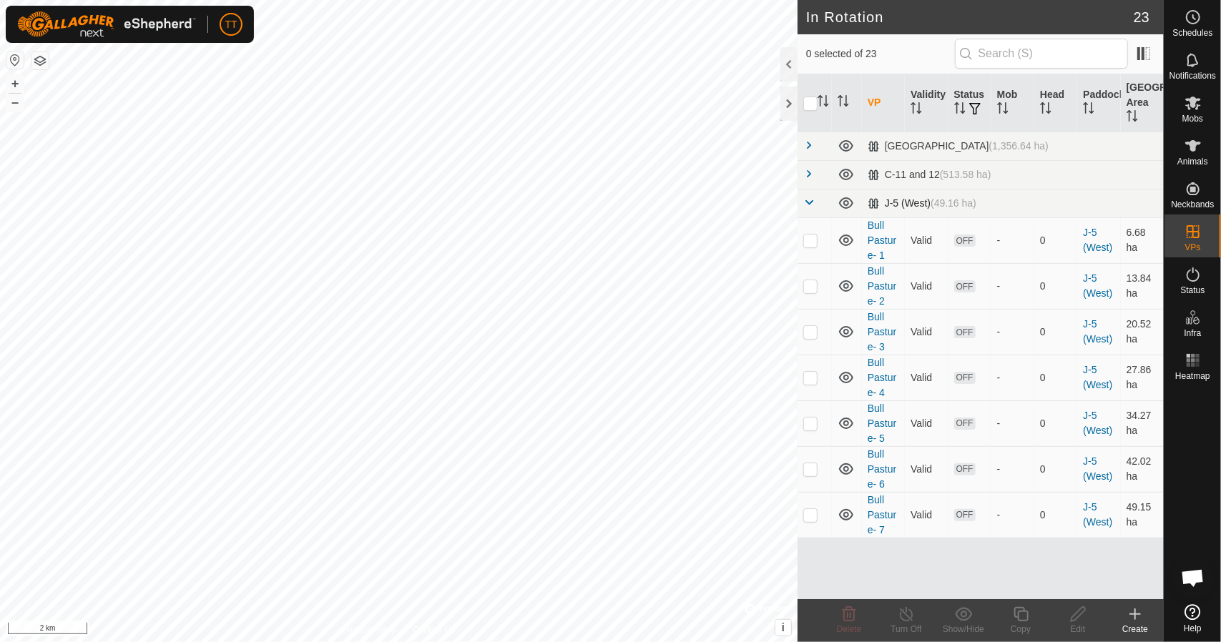
click at [812, 199] on span at bounding box center [808, 202] width 11 height 11
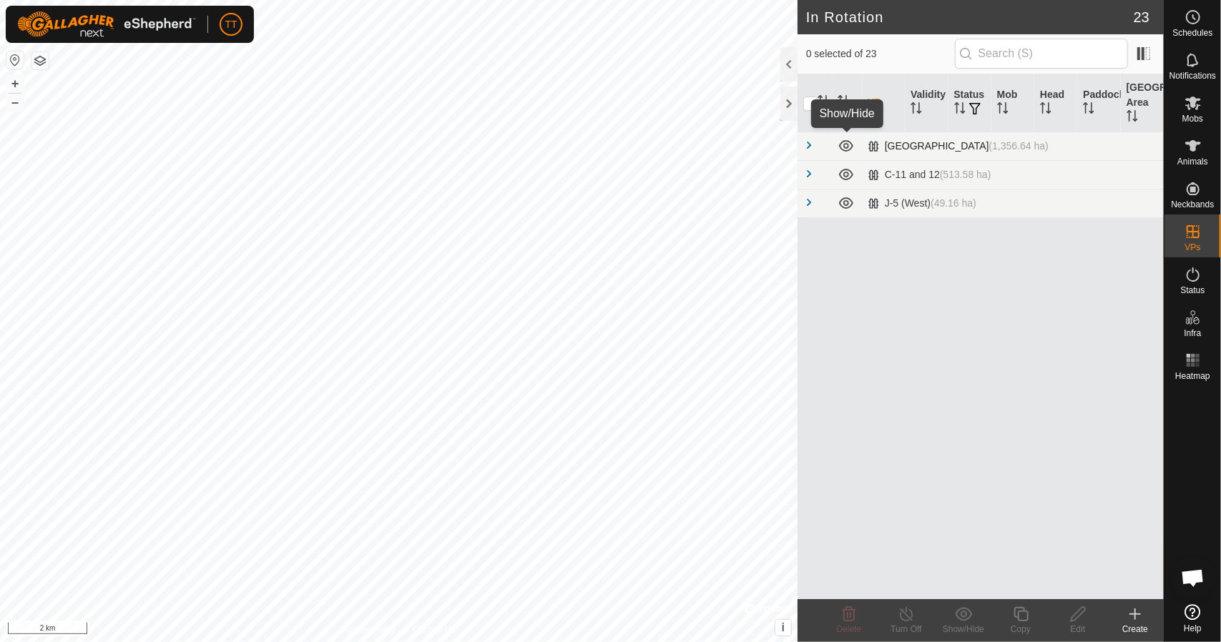
click at [849, 141] on icon at bounding box center [846, 145] width 14 height 11
click at [847, 171] on icon at bounding box center [846, 174] width 14 height 11
drag, startPoint x: 847, startPoint y: 198, endPoint x: 927, endPoint y: 204, distance: 81.0
click at [848, 198] on icon at bounding box center [845, 202] width 17 height 17
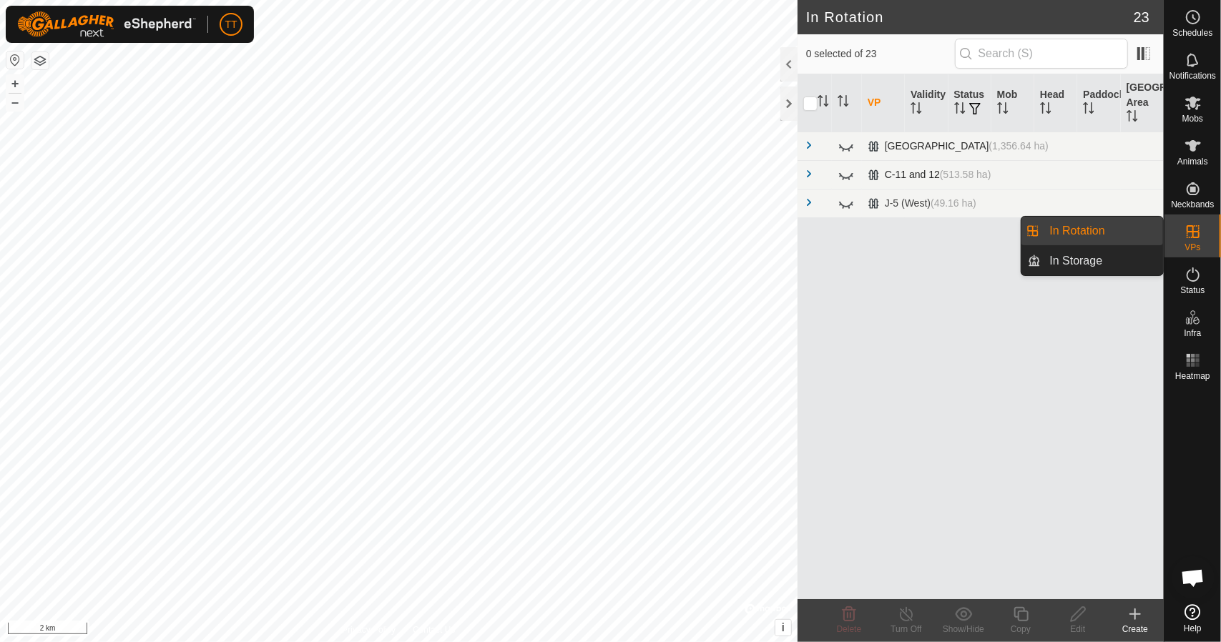
click at [1185, 233] on icon at bounding box center [1192, 231] width 17 height 17
click at [1107, 259] on link "In Storage" at bounding box center [1102, 261] width 122 height 29
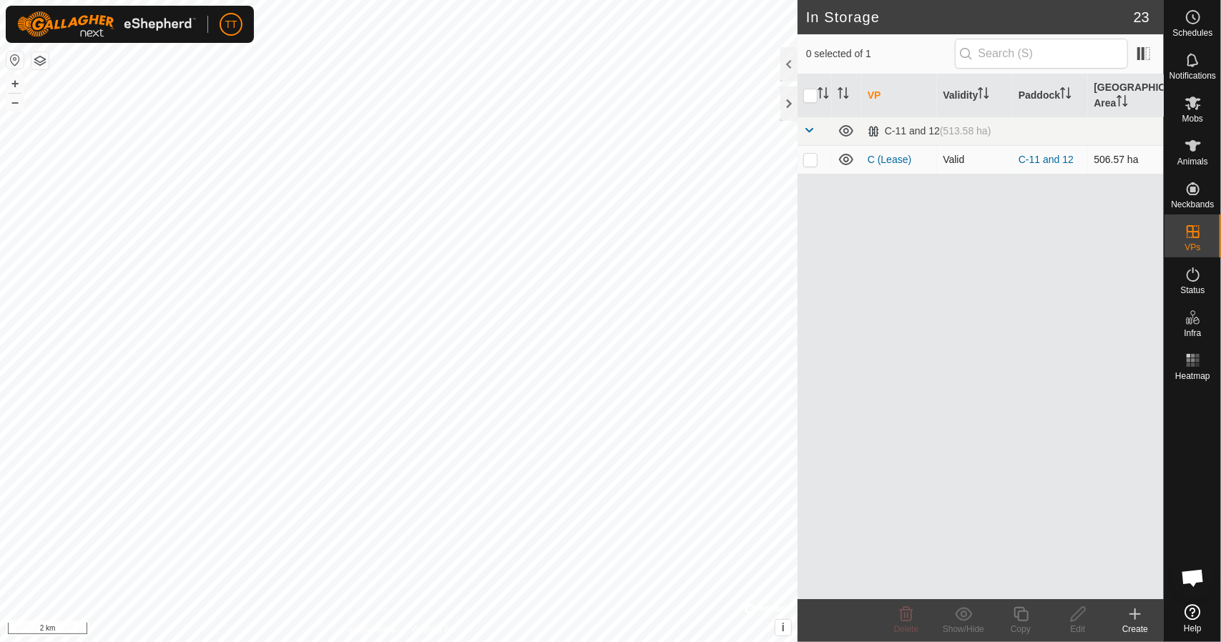
click at [845, 159] on icon at bounding box center [846, 159] width 14 height 11
click at [845, 159] on icon at bounding box center [845, 159] width 17 height 17
click at [891, 157] on link "C (Lease)" at bounding box center [889, 159] width 44 height 11
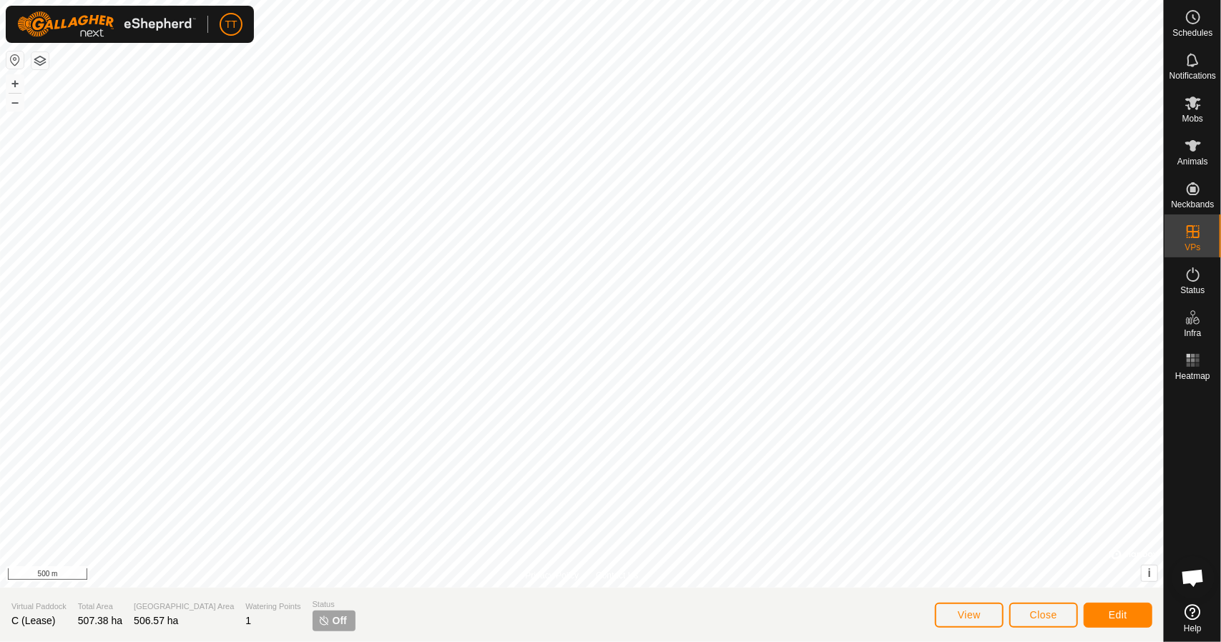
click at [318, 623] on img at bounding box center [323, 620] width 11 height 11
click at [1025, 614] on button "Close" at bounding box center [1043, 615] width 69 height 25
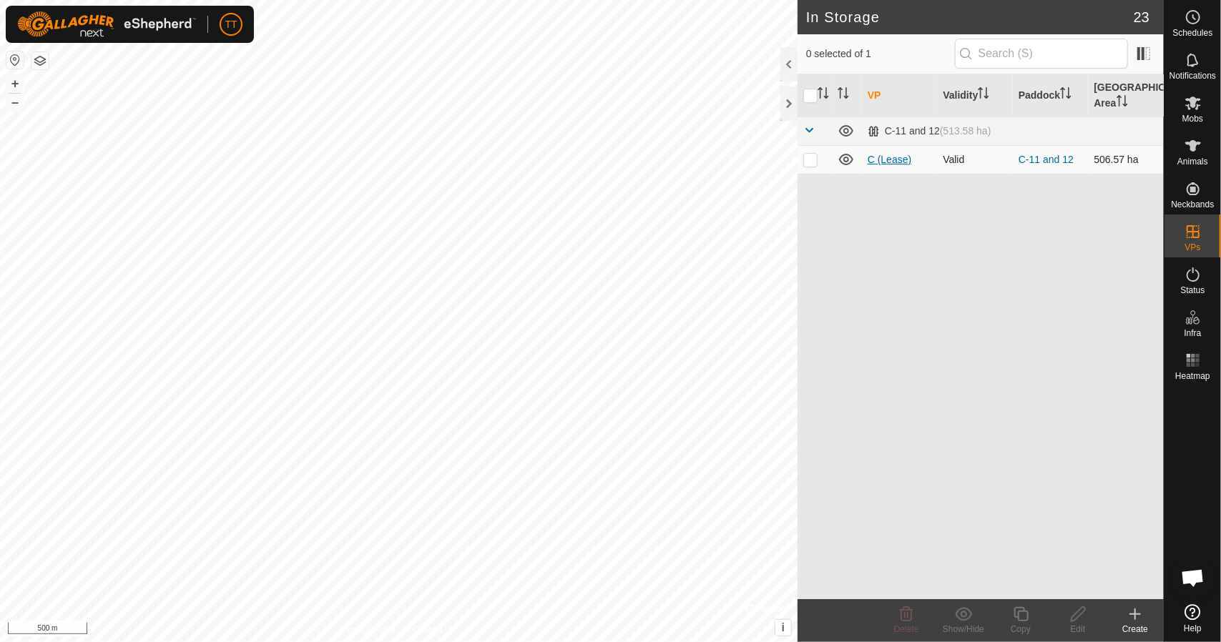
click at [901, 155] on link "C (Lease)" at bounding box center [889, 159] width 44 height 11
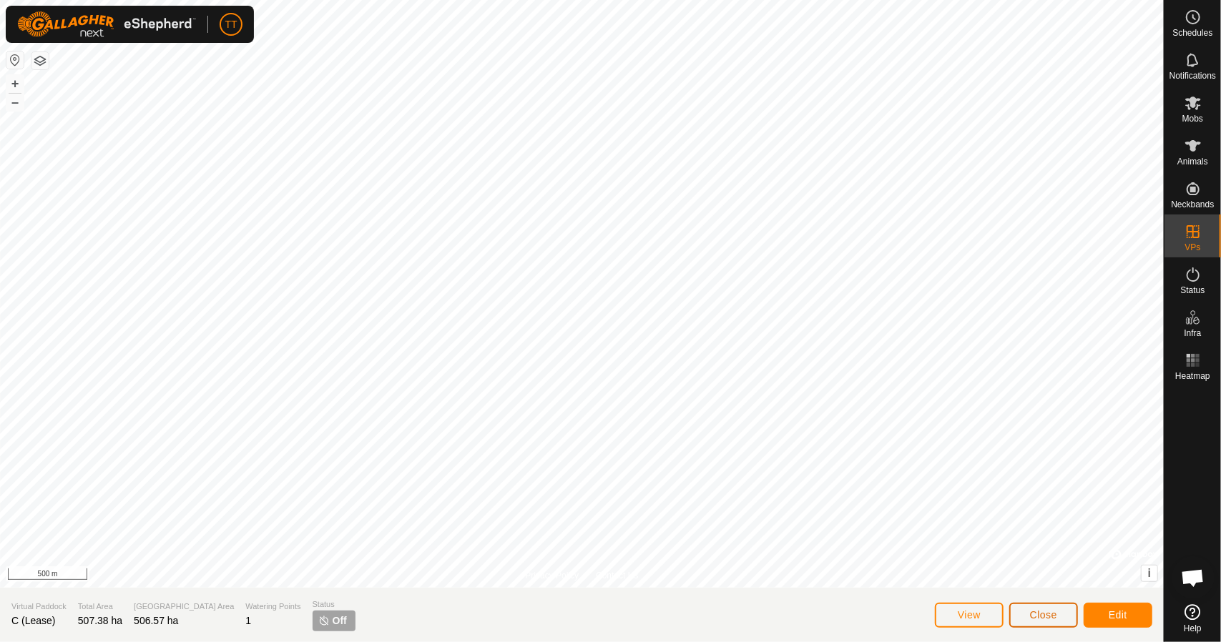
click at [1038, 608] on button "Close" at bounding box center [1043, 615] width 69 height 25
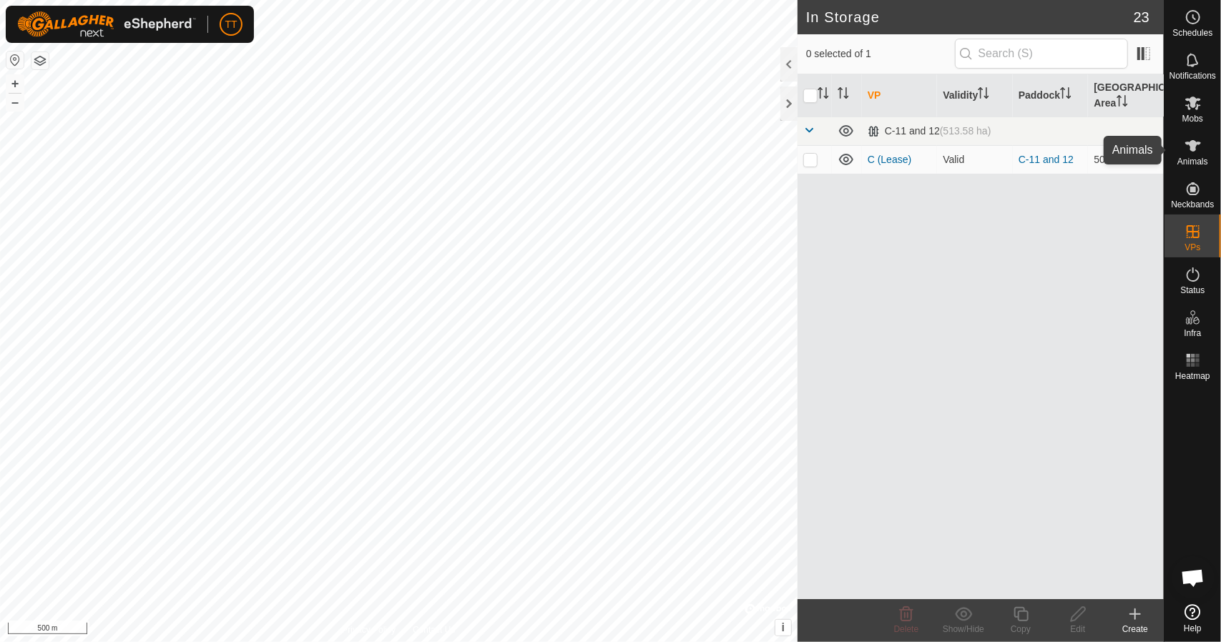
click at [1194, 149] on icon at bounding box center [1193, 145] width 16 height 11
click at [1194, 112] on es-mob-svg-icon at bounding box center [1193, 103] width 26 height 23
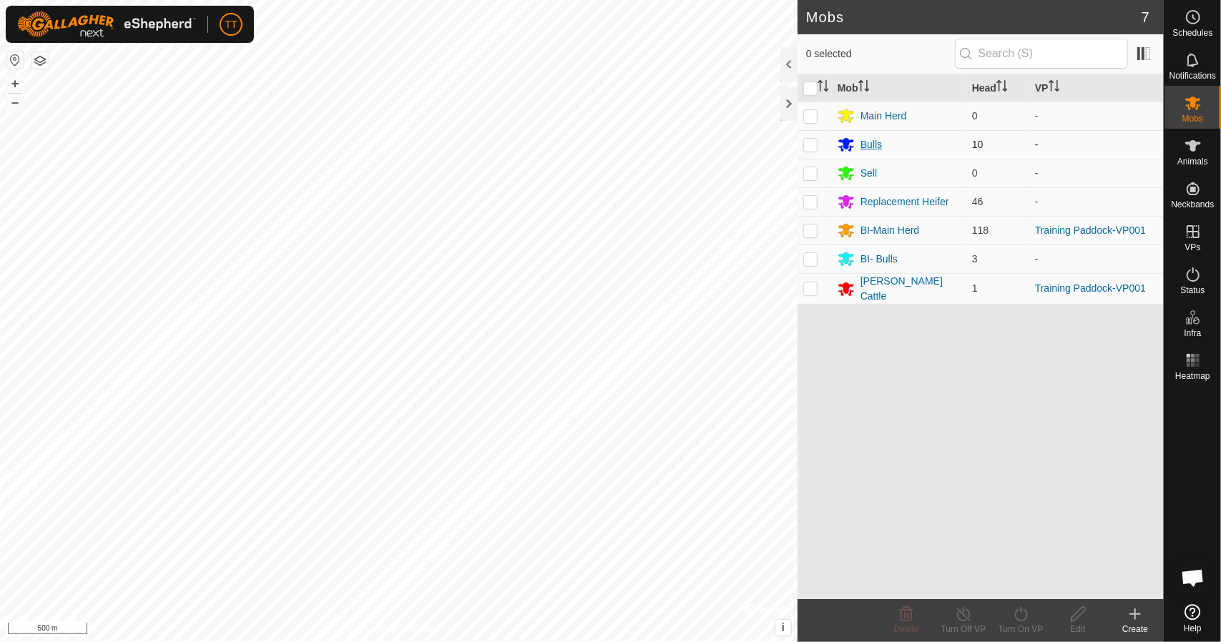
click at [878, 144] on div "Bulls" at bounding box center [870, 144] width 21 height 15
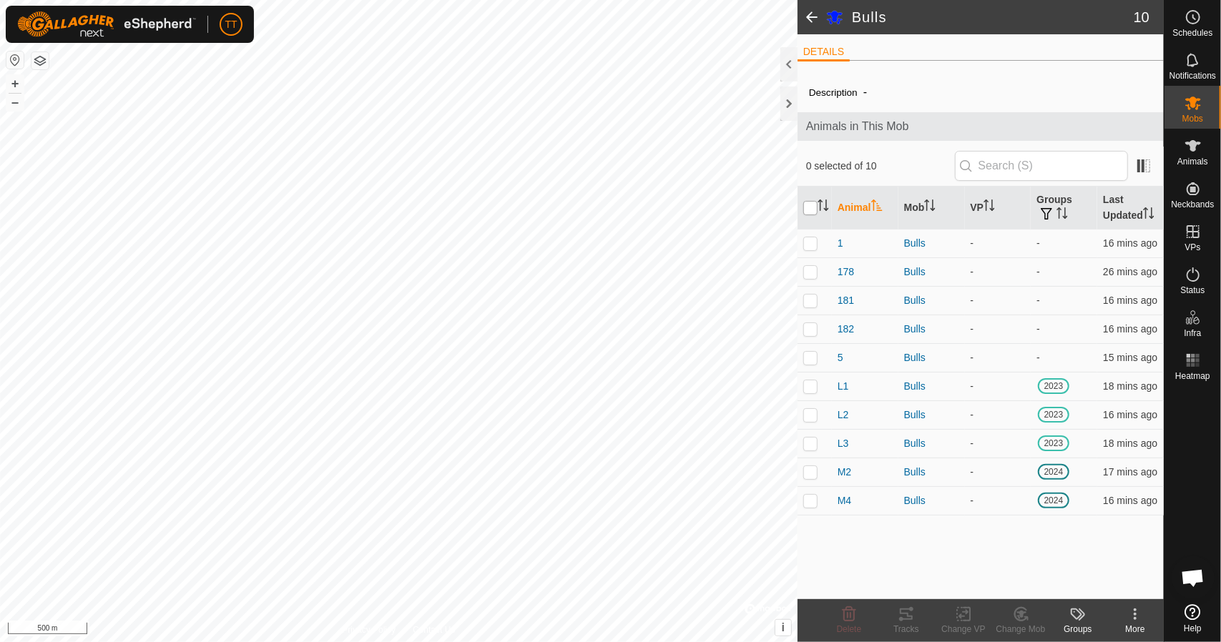
click at [809, 207] on input "checkbox" at bounding box center [810, 208] width 14 height 14
checkbox input "true"
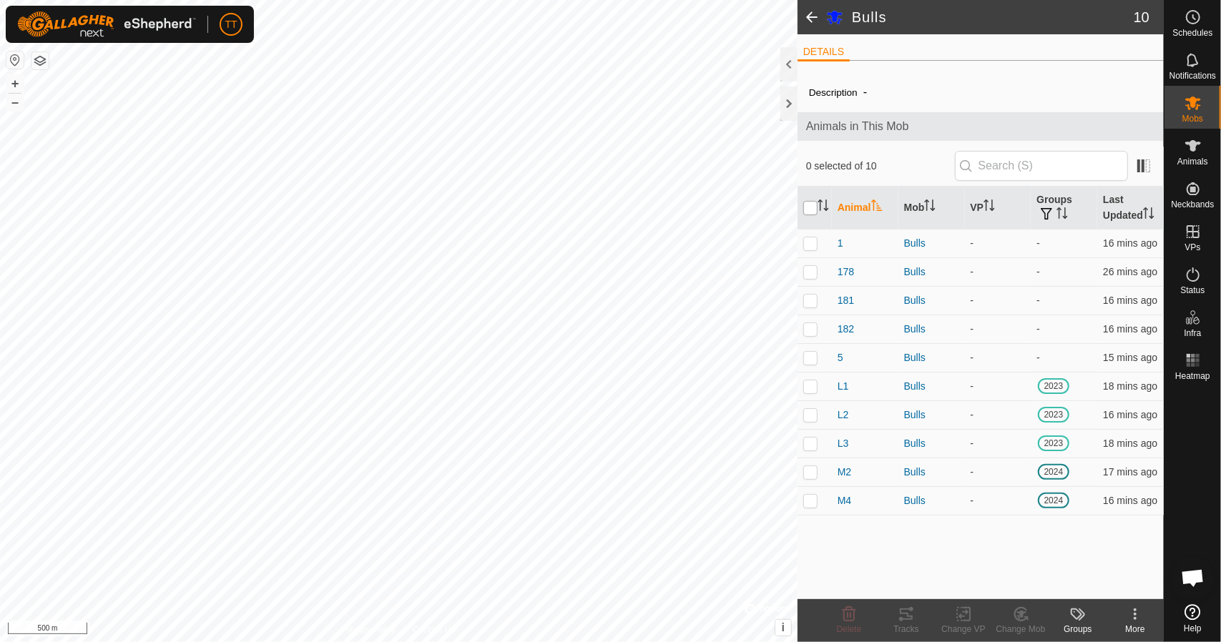
checkbox input "true"
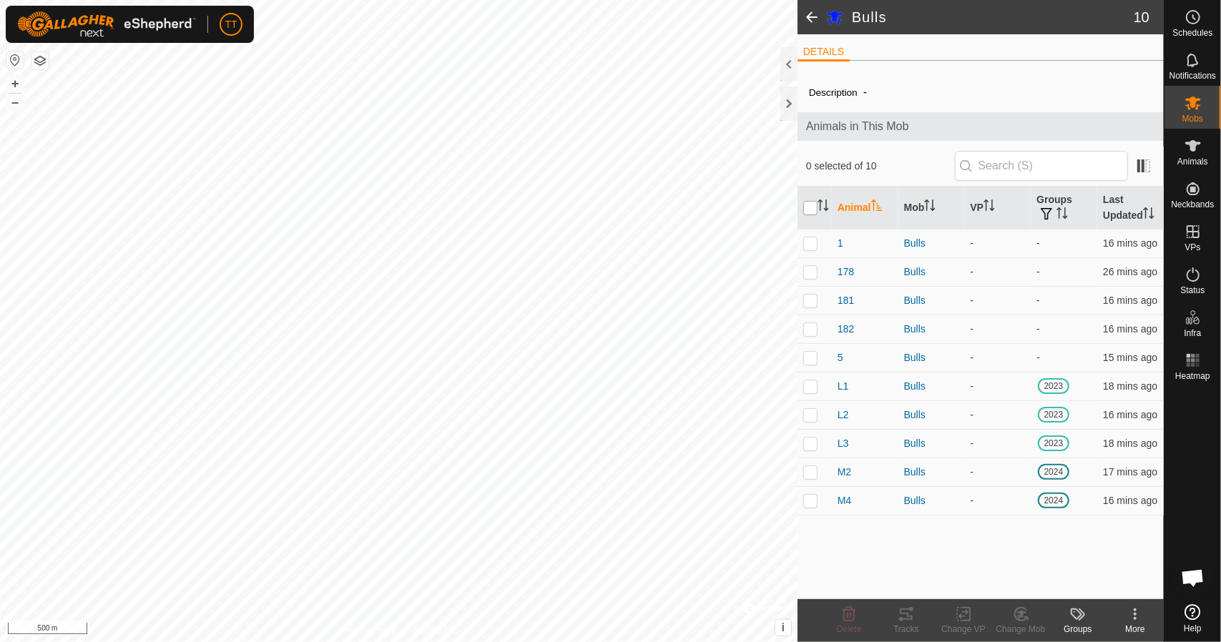
checkbox input "true"
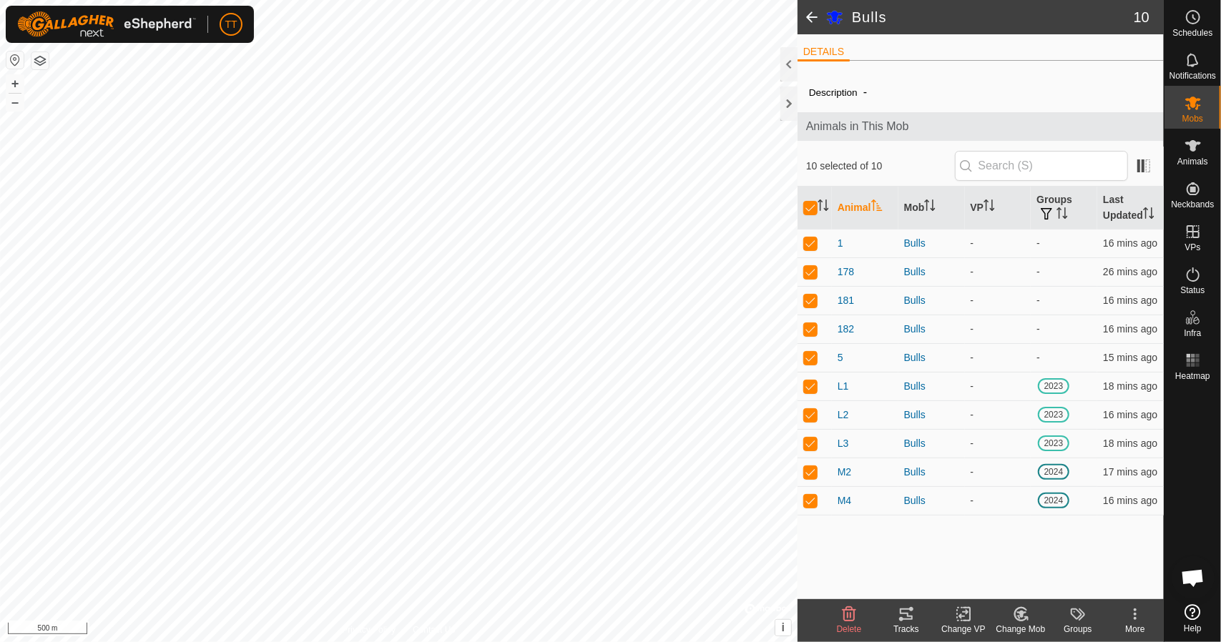
click at [955, 617] on icon at bounding box center [964, 614] width 18 height 17
click at [980, 553] on link "Choose VP..." at bounding box center [1006, 553] width 142 height 29
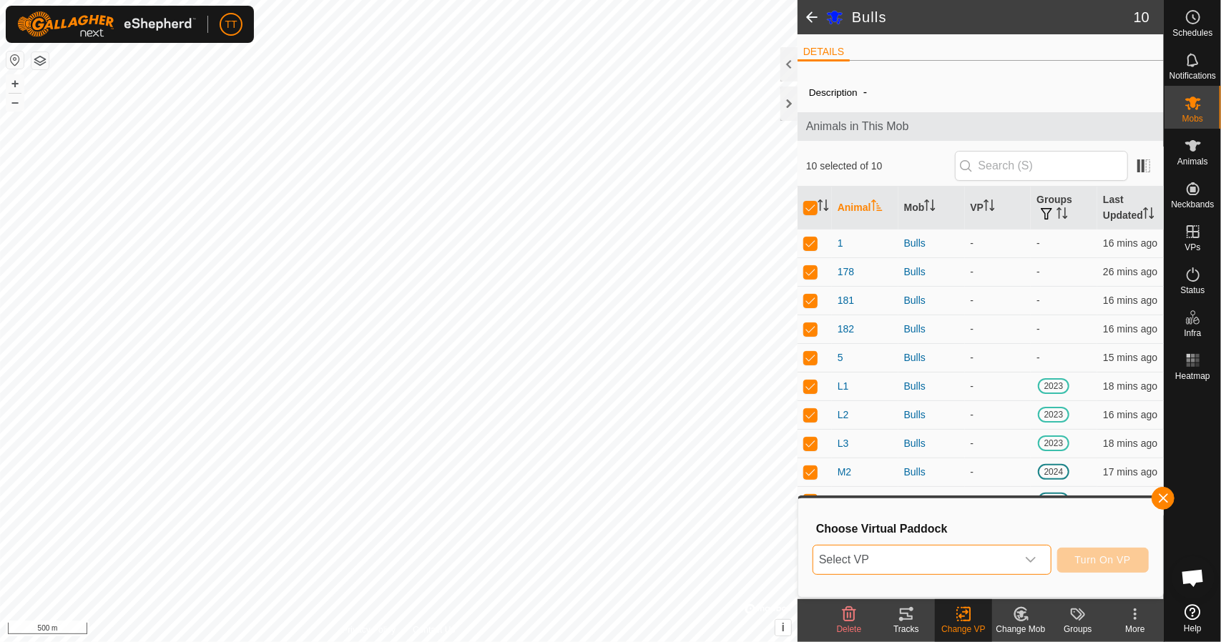
click at [970, 556] on span "Select VP" at bounding box center [914, 560] width 203 height 29
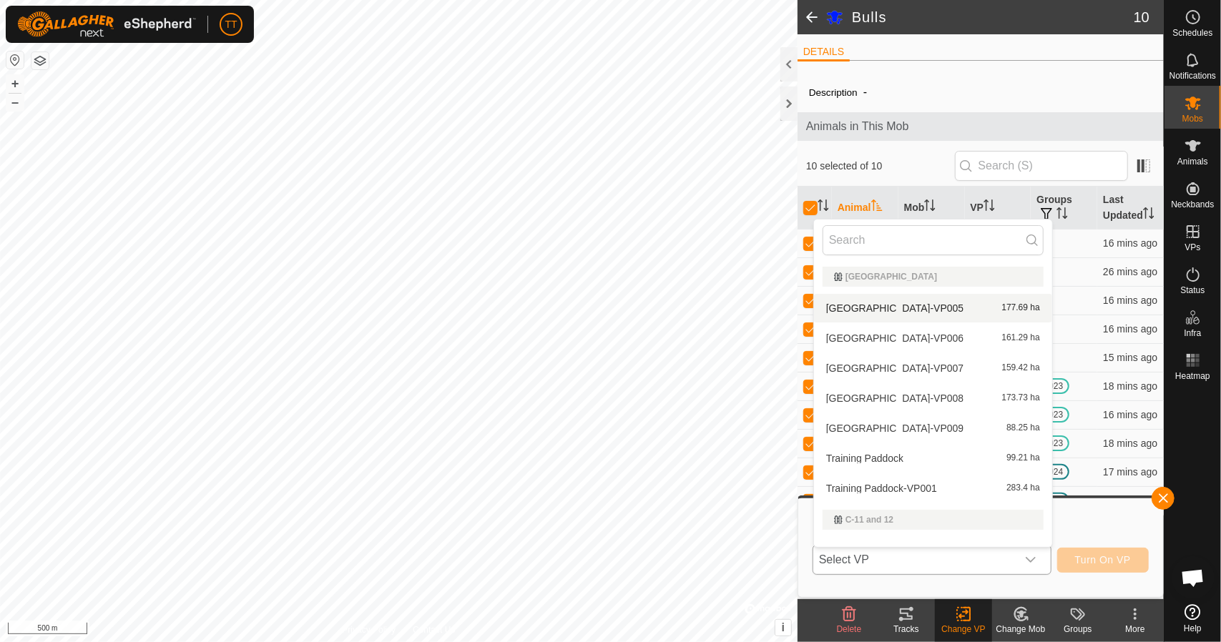
click at [1032, 552] on div "dropdown trigger" at bounding box center [1030, 560] width 29 height 29
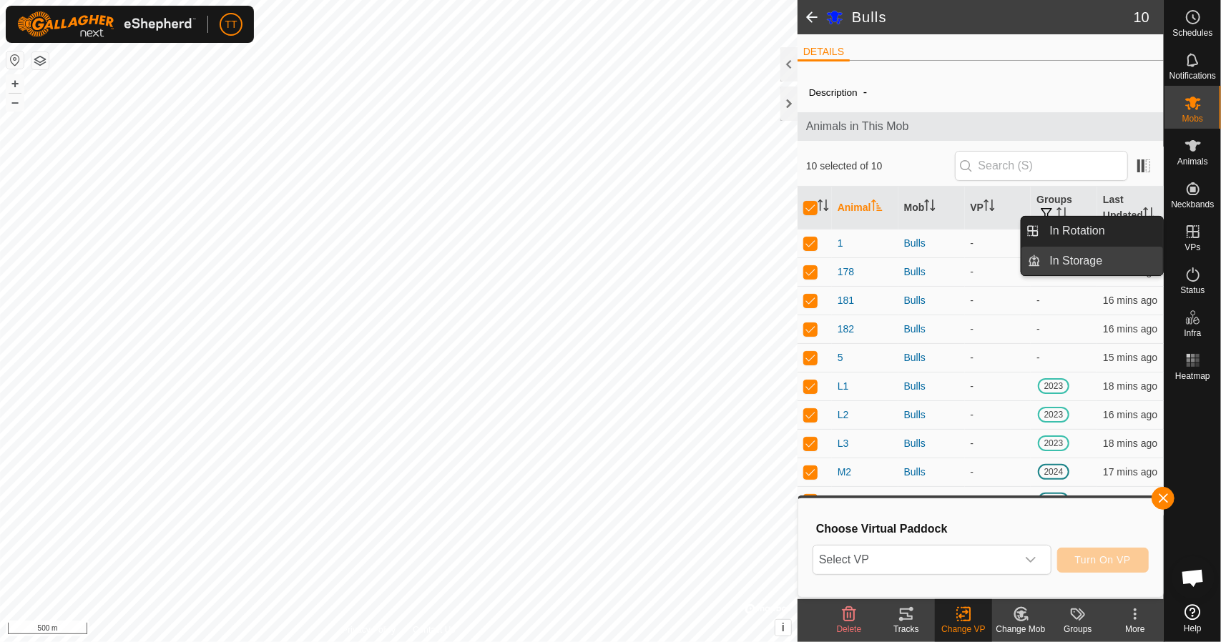
drag, startPoint x: 1163, startPoint y: 246, endPoint x: 1143, endPoint y: 252, distance: 21.0
click at [1143, 252] on link "In Storage" at bounding box center [1102, 261] width 122 height 29
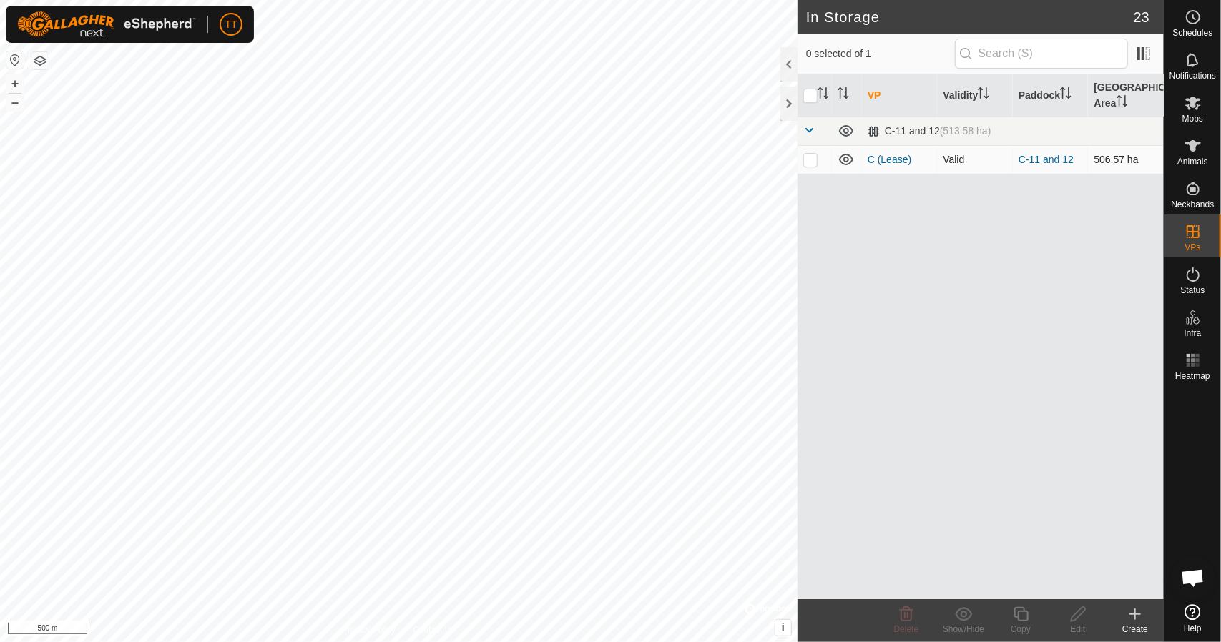
click at [814, 161] on p-checkbox at bounding box center [810, 159] width 14 height 11
checkbox input "true"
click at [960, 620] on icon at bounding box center [963, 614] width 17 height 14
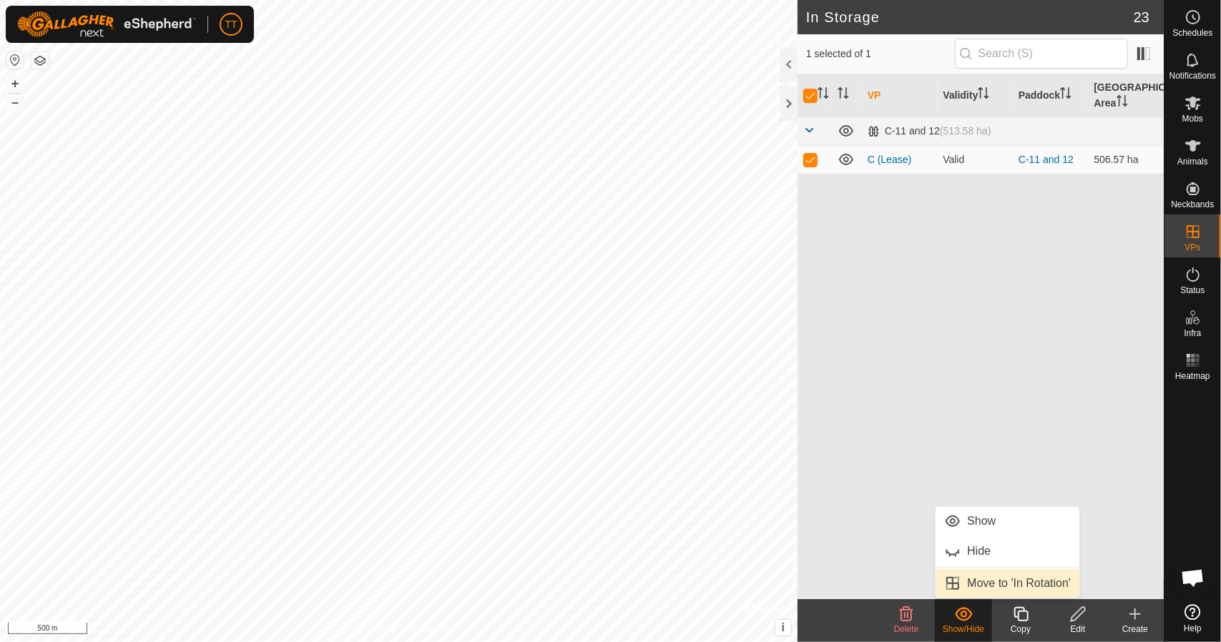
click at [967, 588] on link "Move to 'In Rotation'" at bounding box center [1007, 583] width 144 height 29
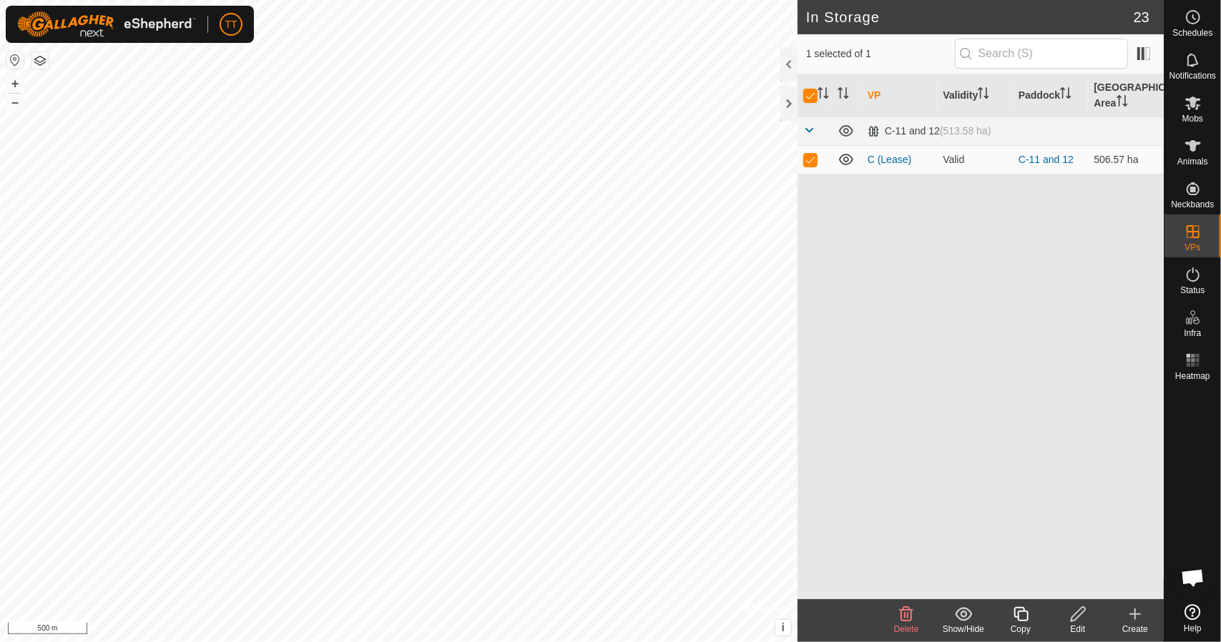
checkbox input "false"
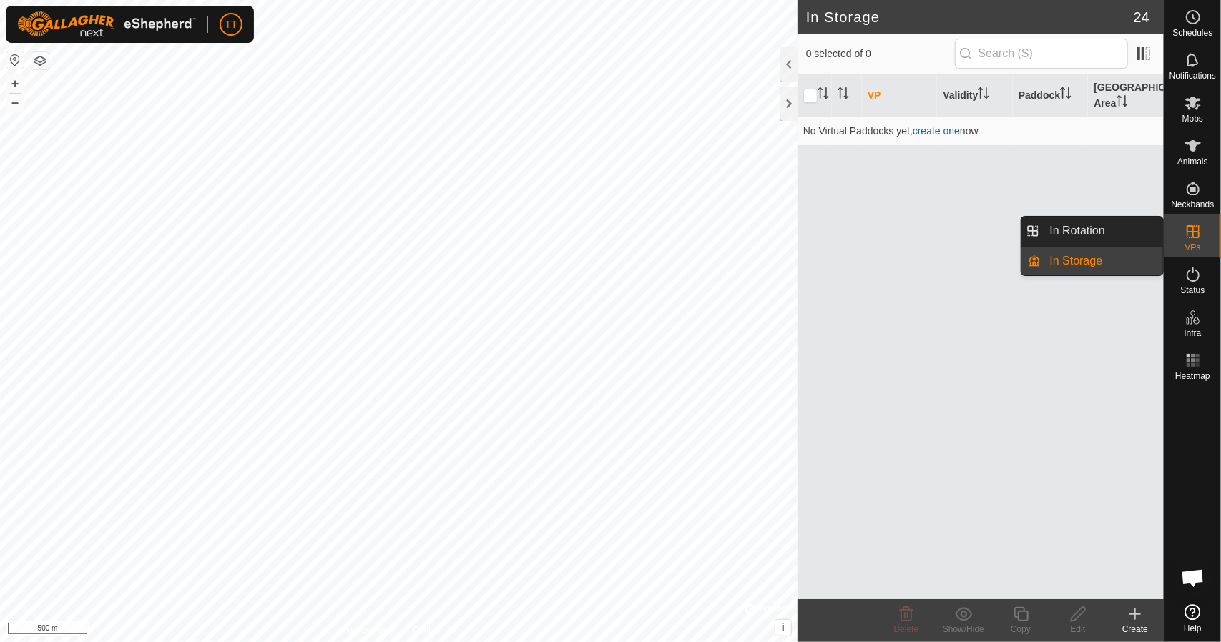
click at [1196, 231] on icon at bounding box center [1192, 231] width 13 height 13
click at [1127, 233] on link "In Rotation" at bounding box center [1102, 231] width 122 height 29
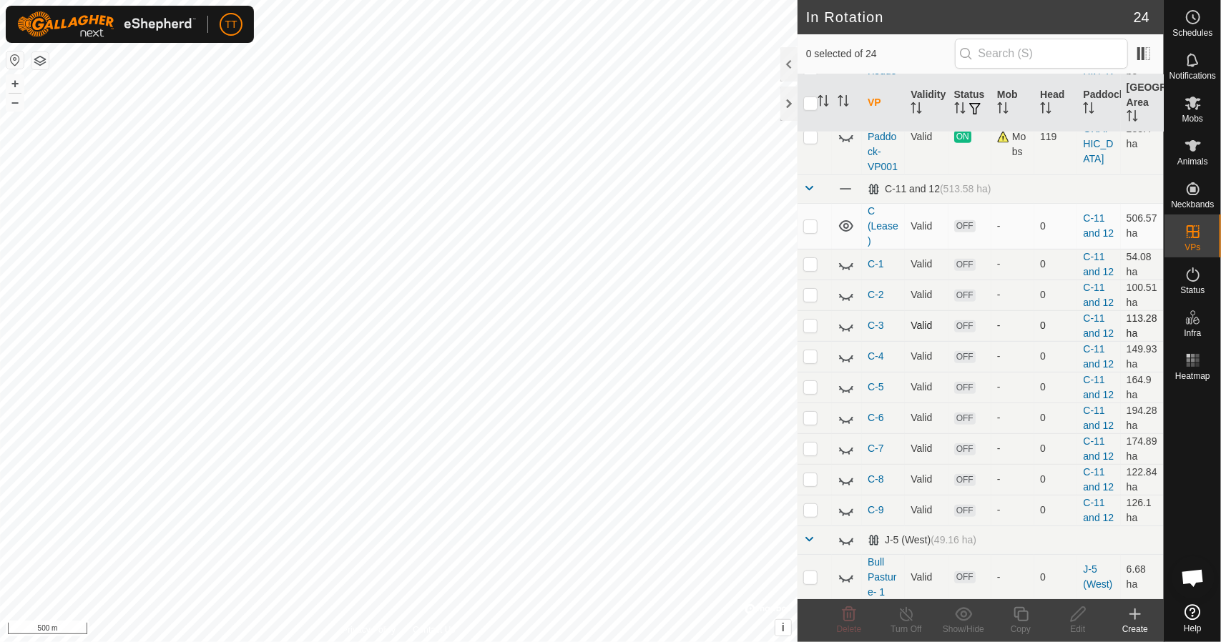
scroll to position [501, 0]
click at [812, 224] on p-checkbox at bounding box center [810, 226] width 14 height 11
checkbox input "true"
click at [1188, 107] on icon at bounding box center [1193, 104] width 16 height 14
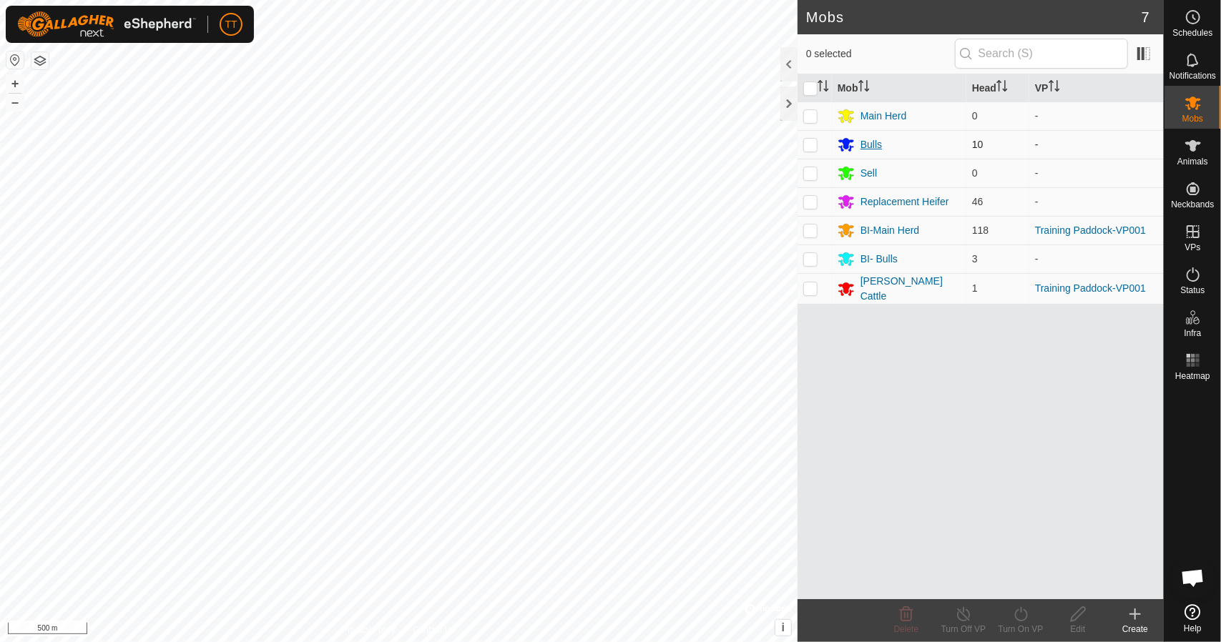
click at [867, 141] on div "Bulls" at bounding box center [870, 144] width 21 height 15
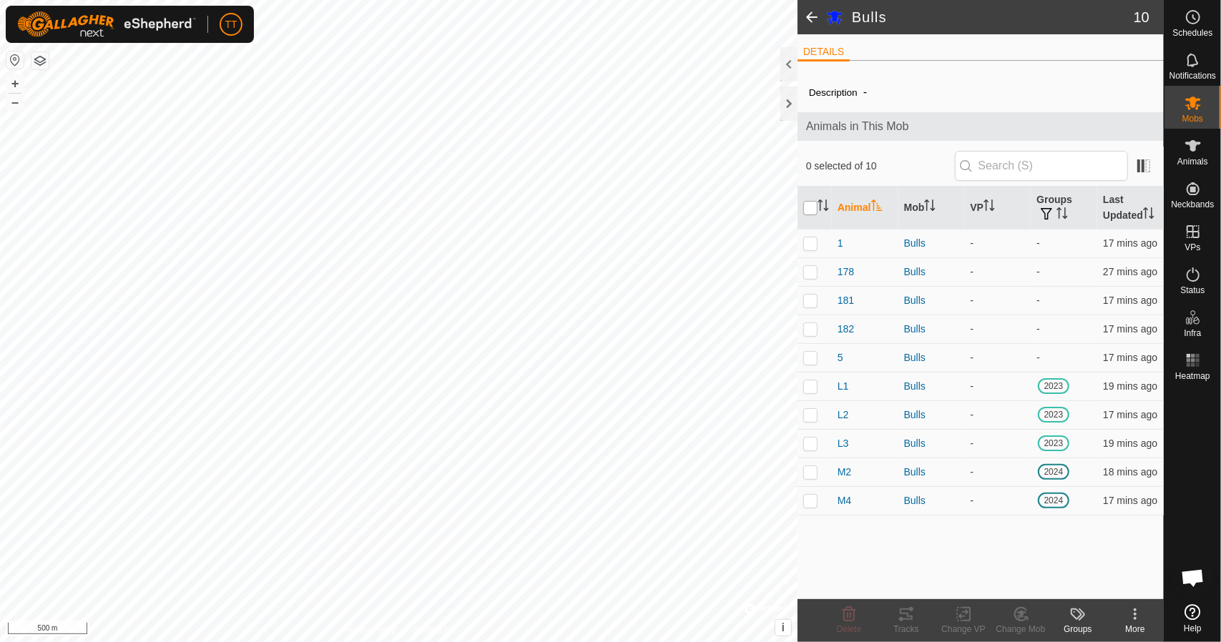
click at [809, 207] on input "checkbox" at bounding box center [810, 208] width 14 height 14
checkbox input "true"
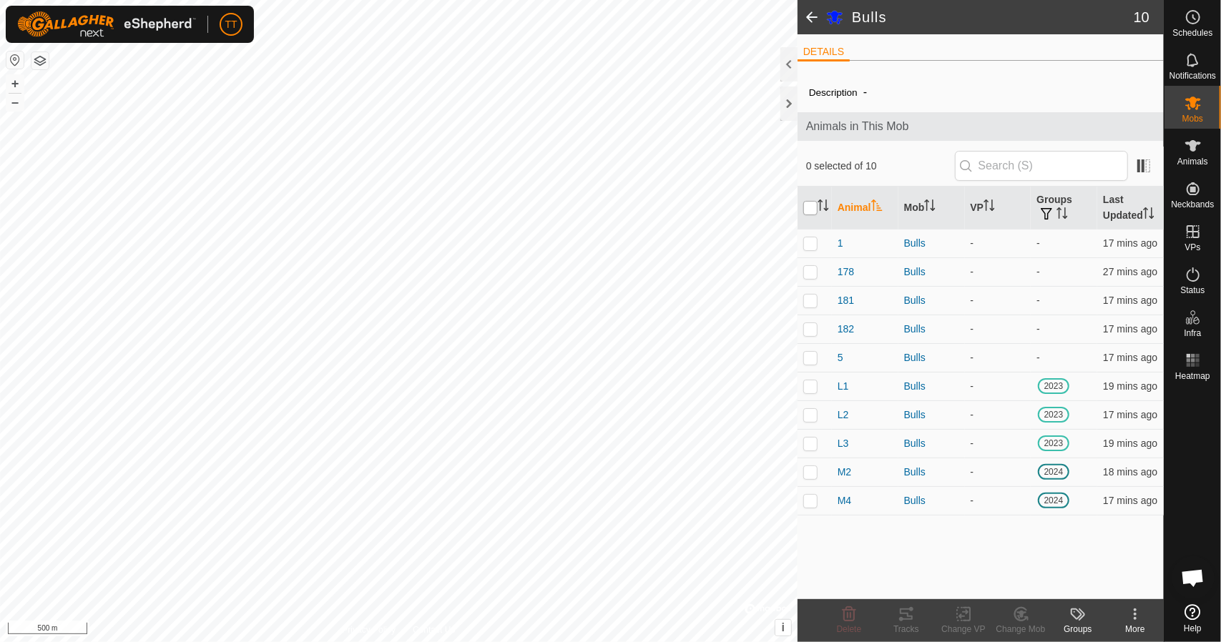
checkbox input "true"
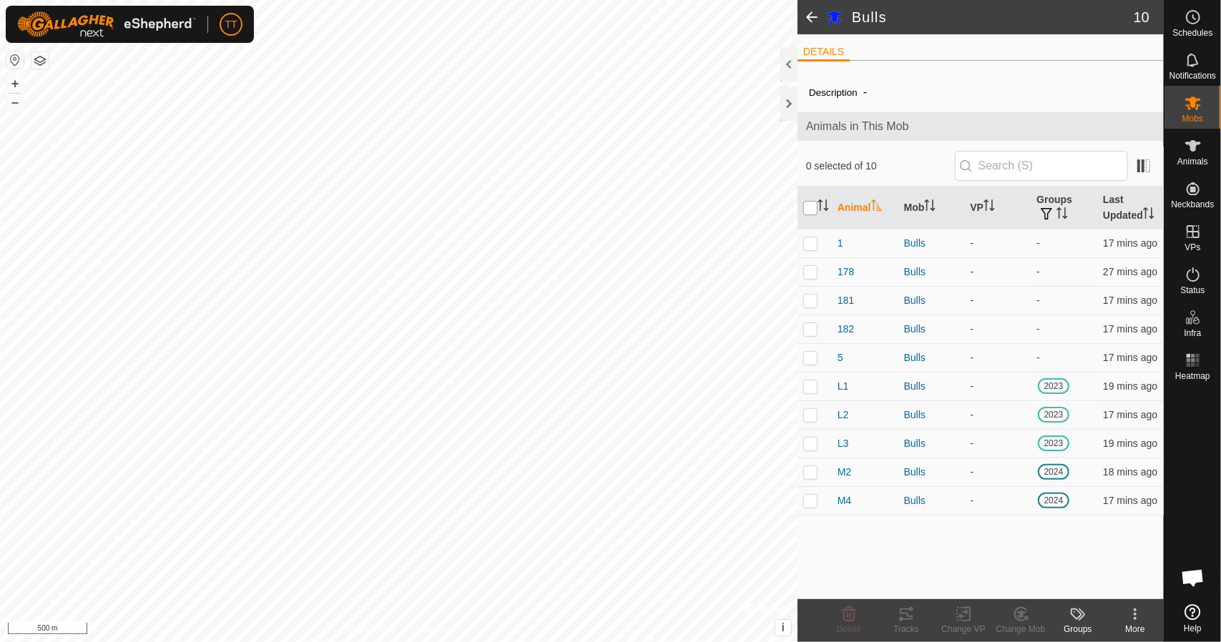
checkbox input "true"
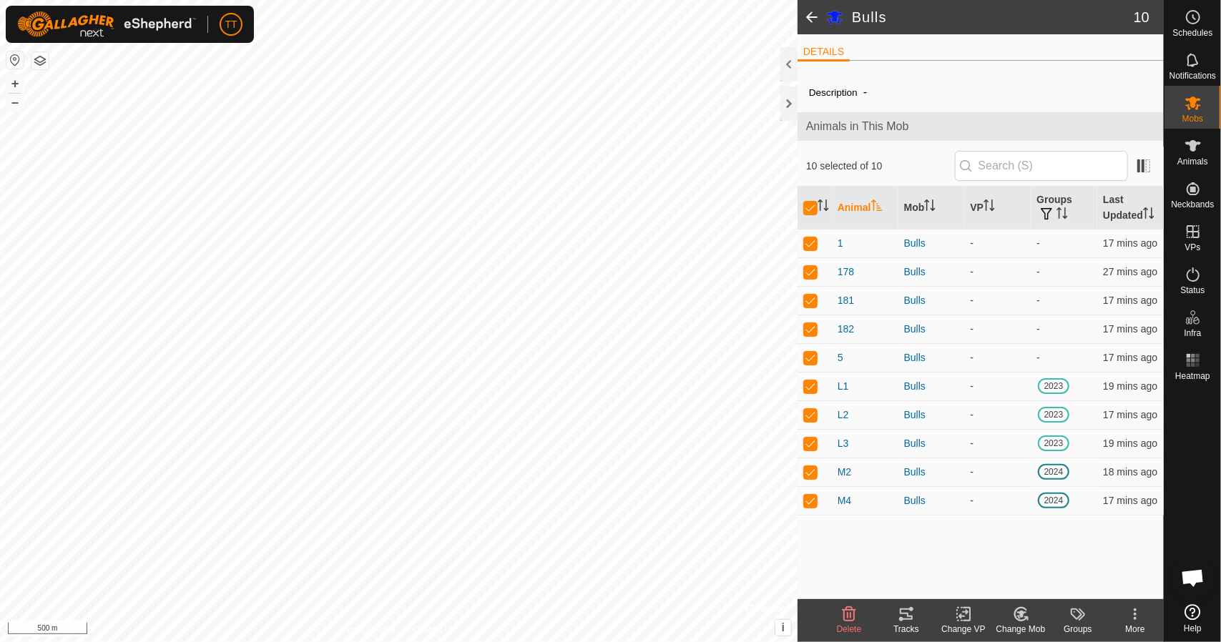
click at [952, 614] on change-vp-svg-icon at bounding box center [963, 614] width 57 height 17
click at [970, 547] on link "Choose VP..." at bounding box center [1006, 553] width 142 height 29
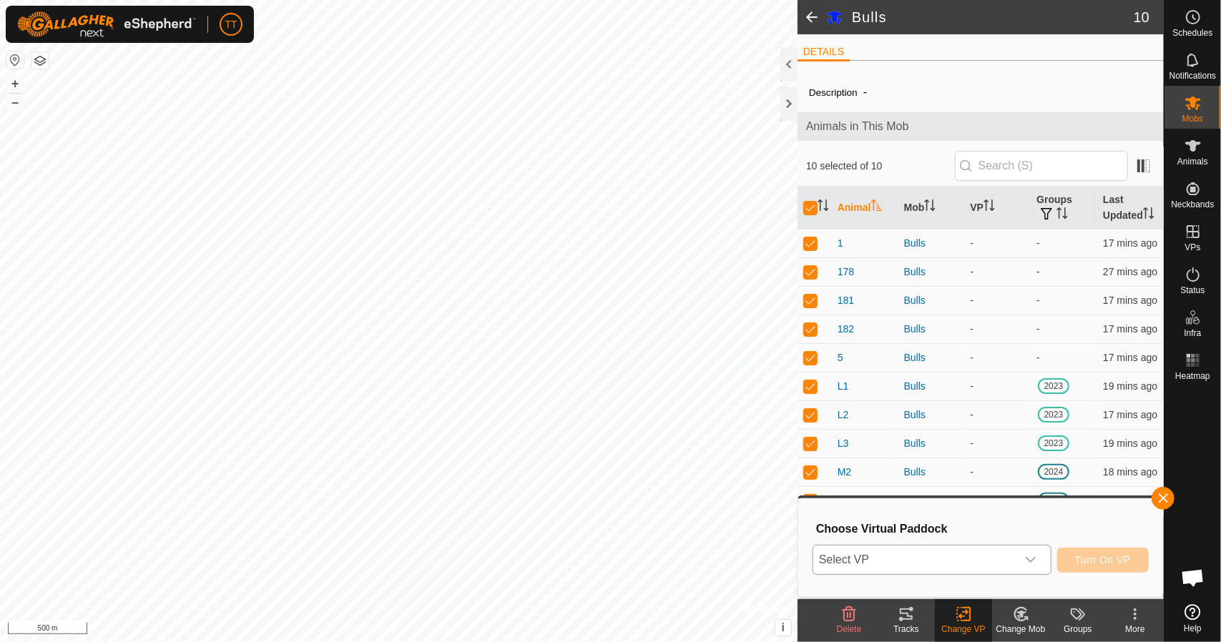
click at [991, 558] on span "Select VP" at bounding box center [914, 560] width 203 height 29
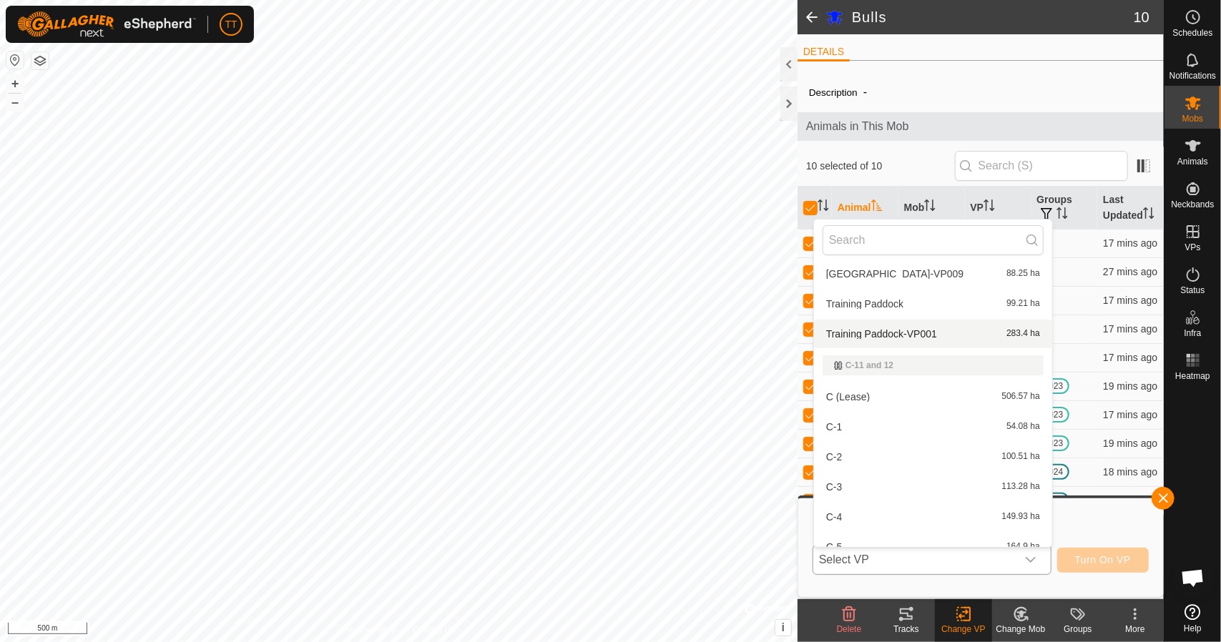
scroll to position [162, 0]
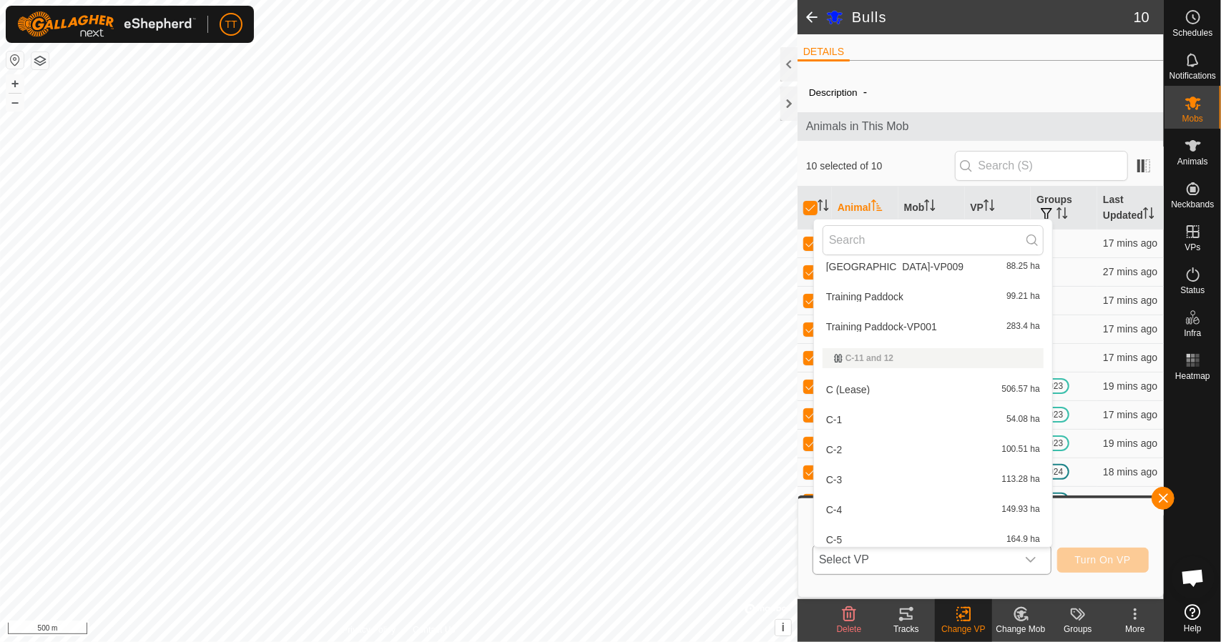
click at [914, 388] on li "C (Lease) 506.57 ha" at bounding box center [933, 389] width 238 height 29
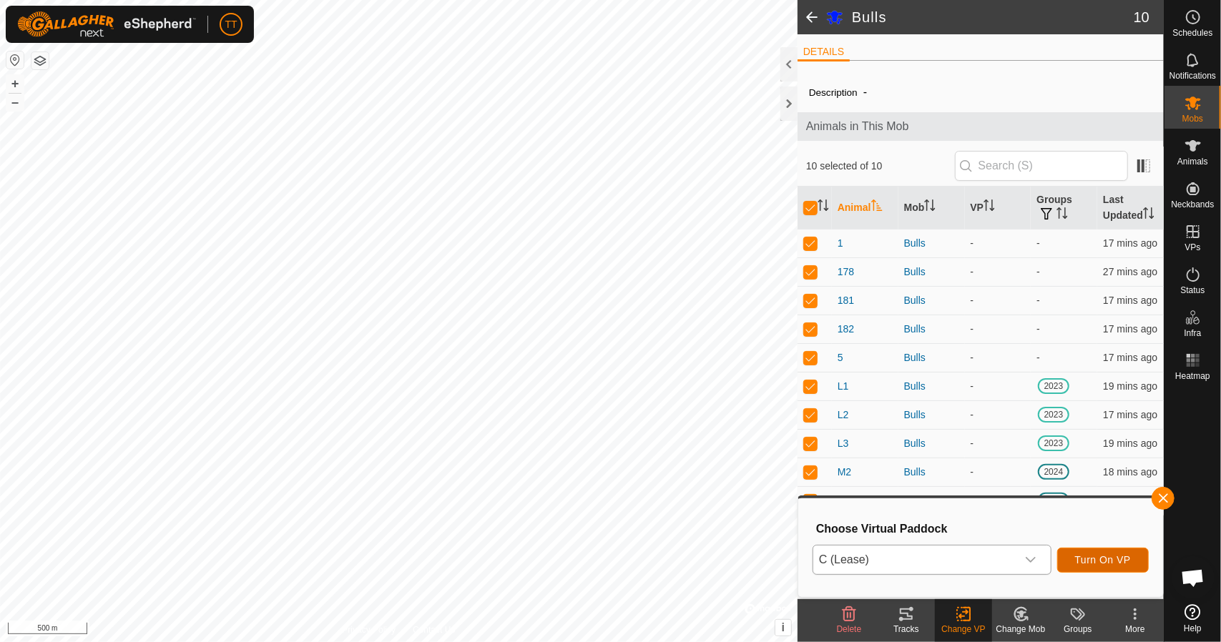
click at [1087, 566] on button "Turn On VP" at bounding box center [1103, 560] width 92 height 25
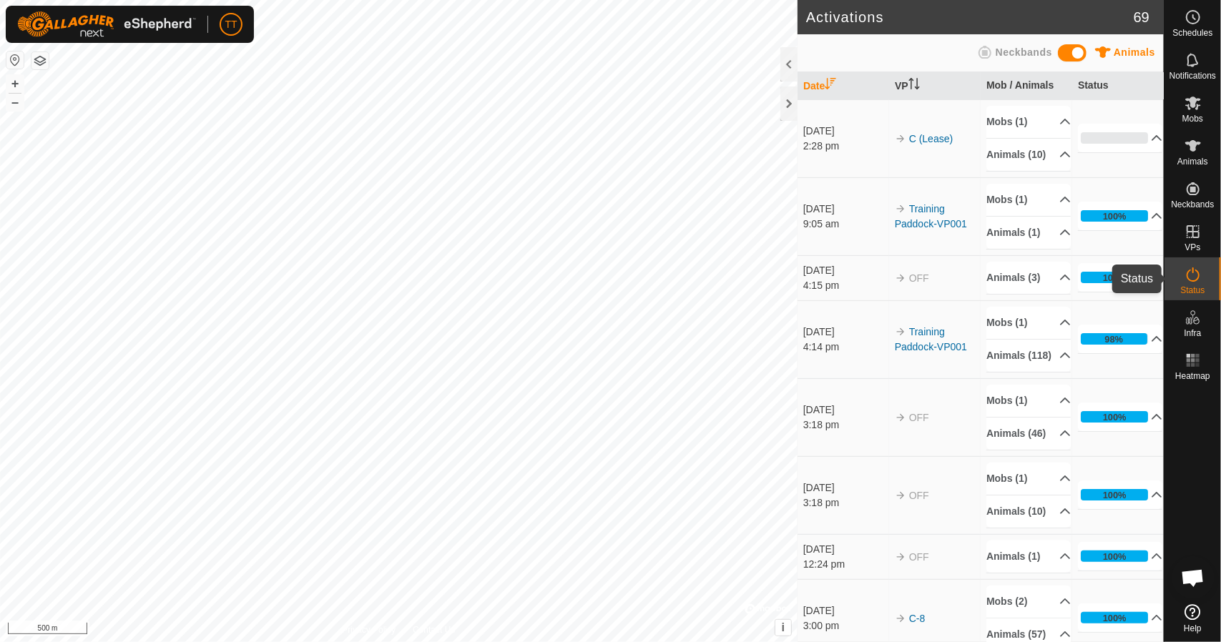
click at [1186, 279] on icon at bounding box center [1192, 274] width 17 height 17
click at [1188, 105] on icon at bounding box center [1192, 102] width 17 height 17
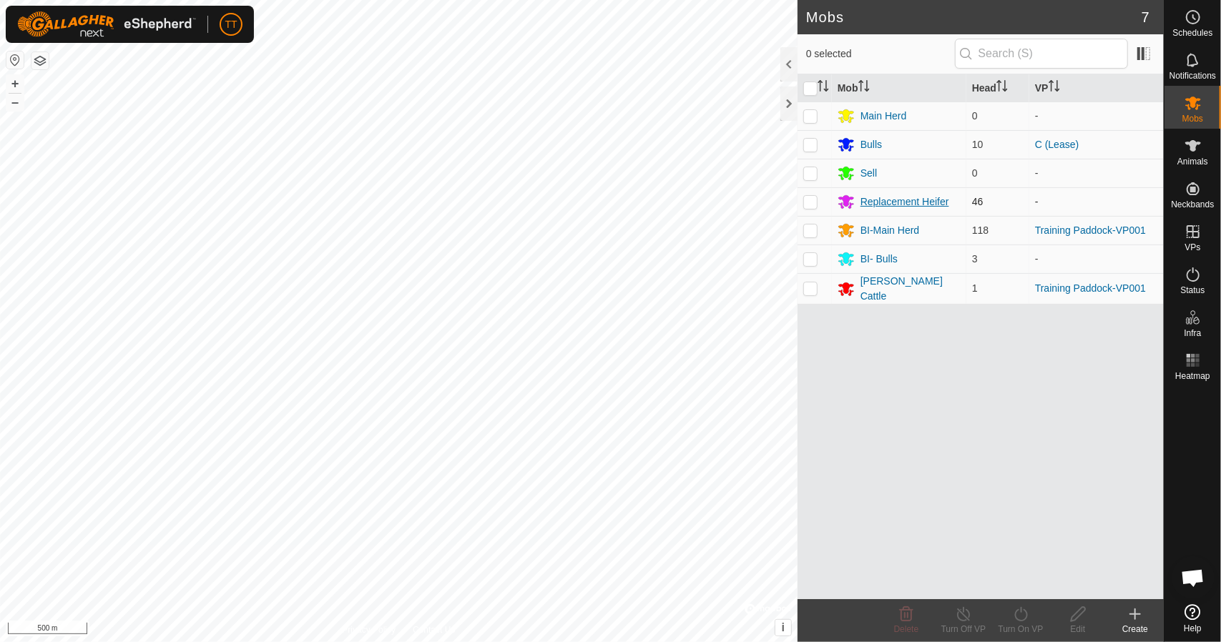
click at [877, 202] on div "Replacement Heifer" at bounding box center [904, 201] width 89 height 15
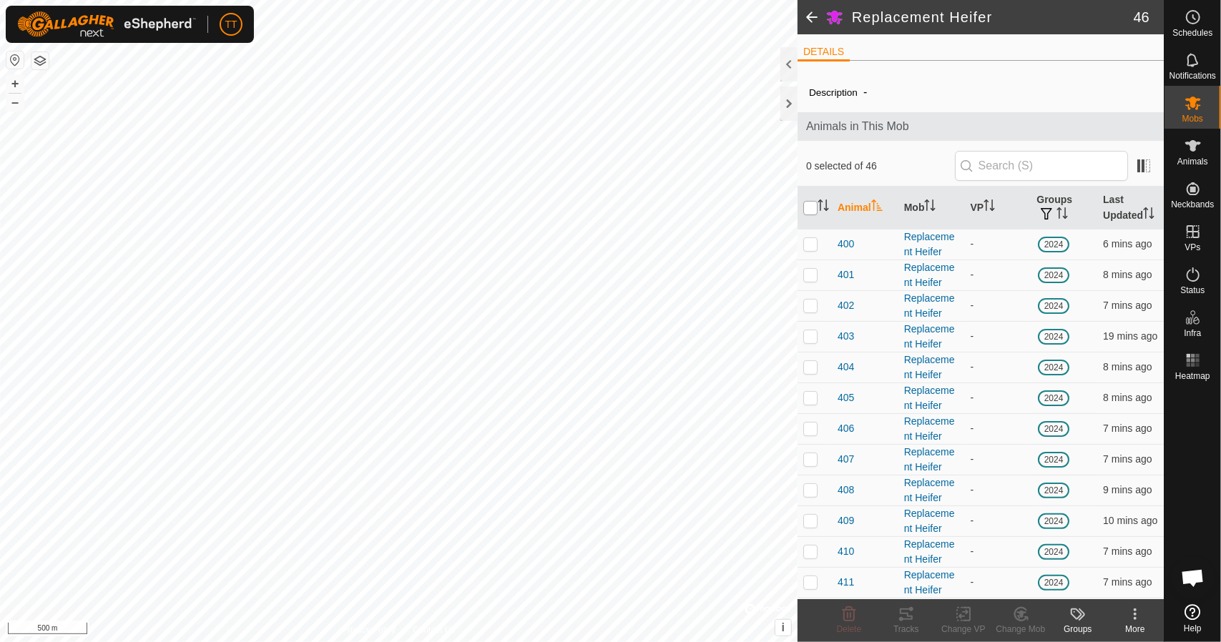
click at [806, 215] on input "checkbox" at bounding box center [810, 208] width 14 height 14
checkbox input "true"
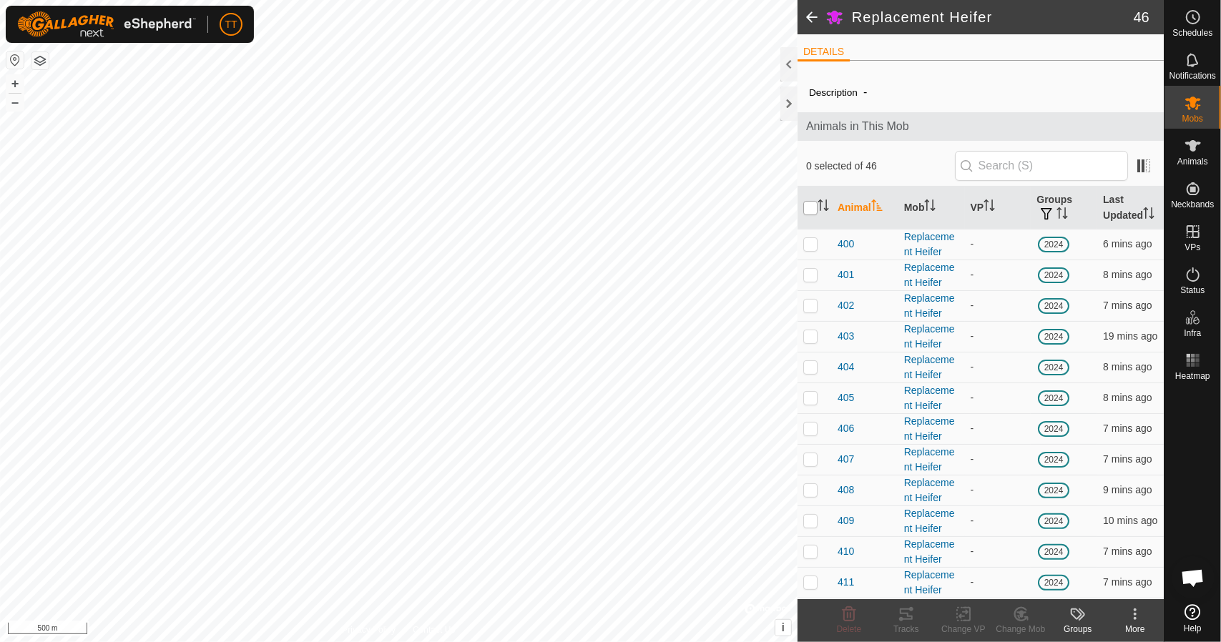
checkbox input "true"
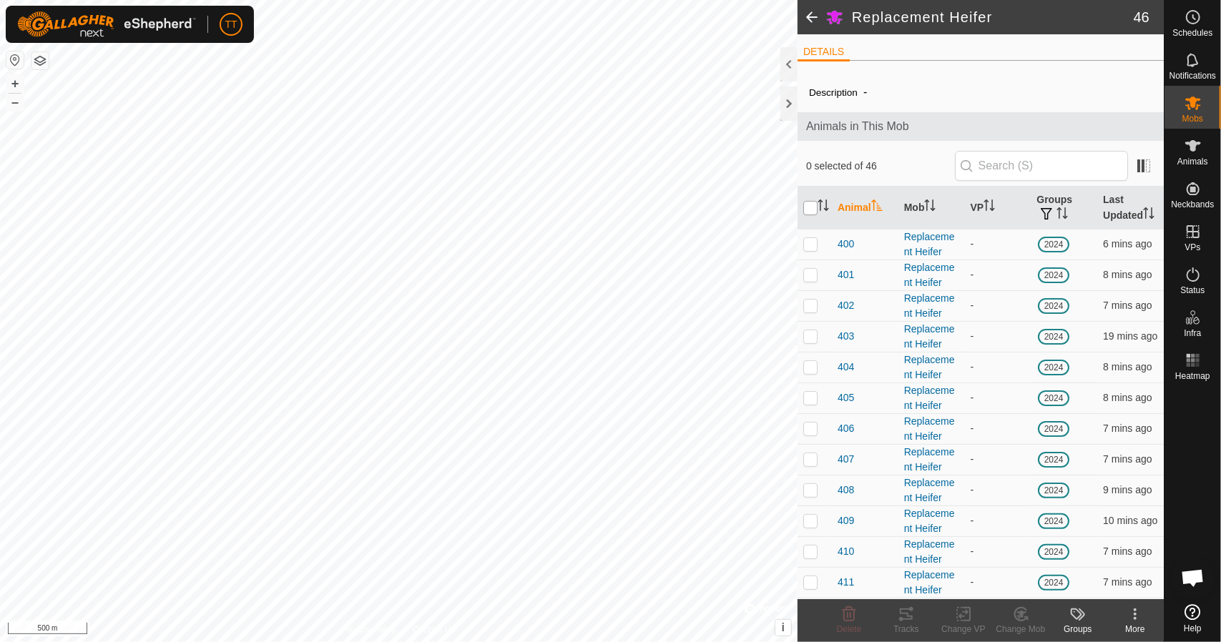
checkbox input "true"
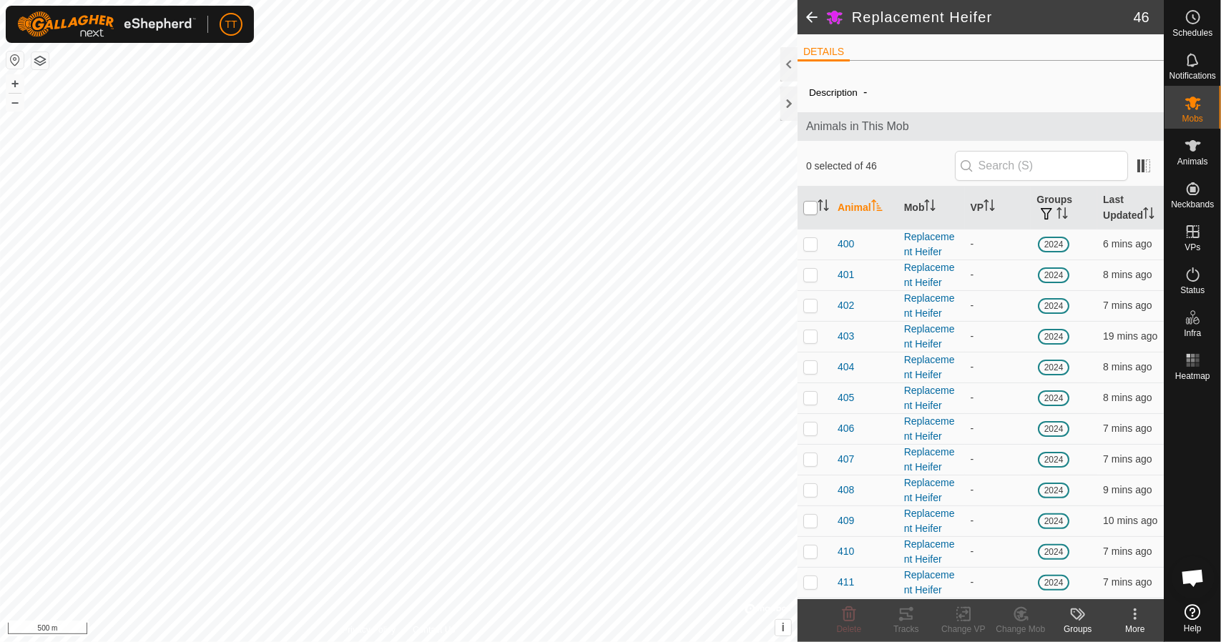
checkbox input "true"
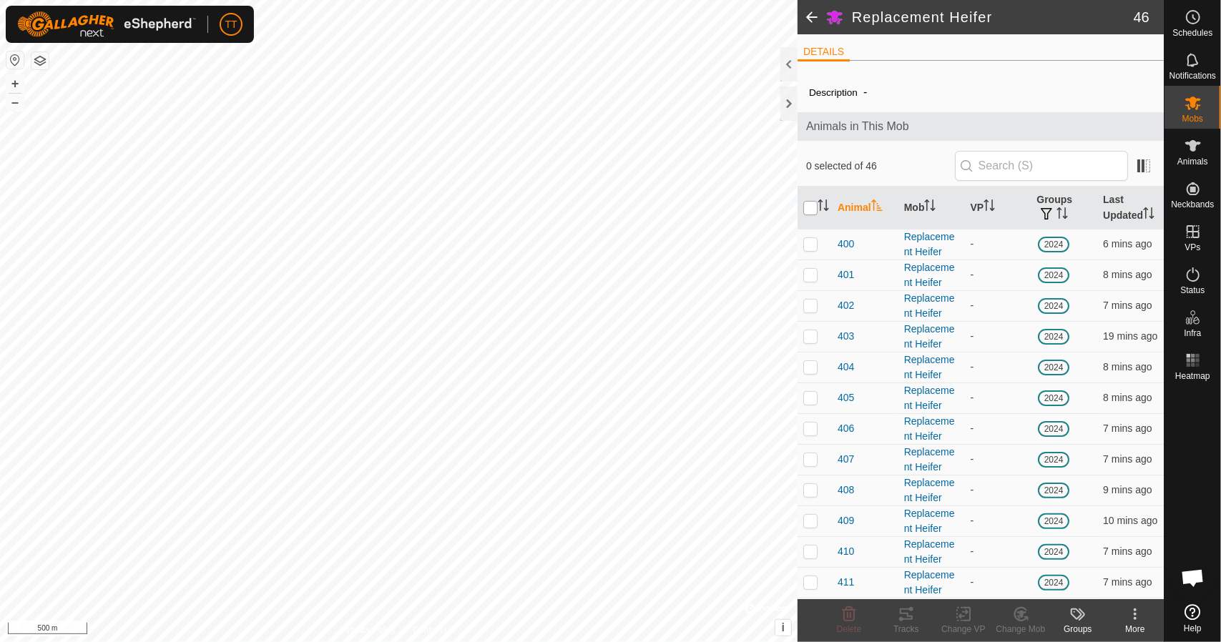
checkbox input "true"
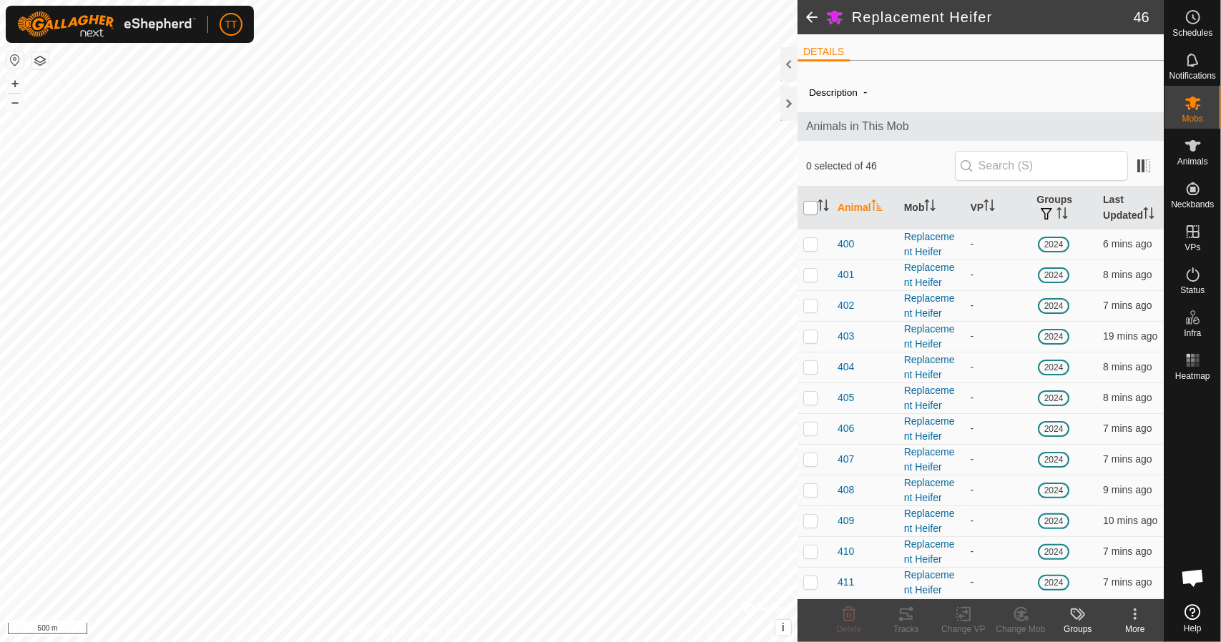
checkbox input "true"
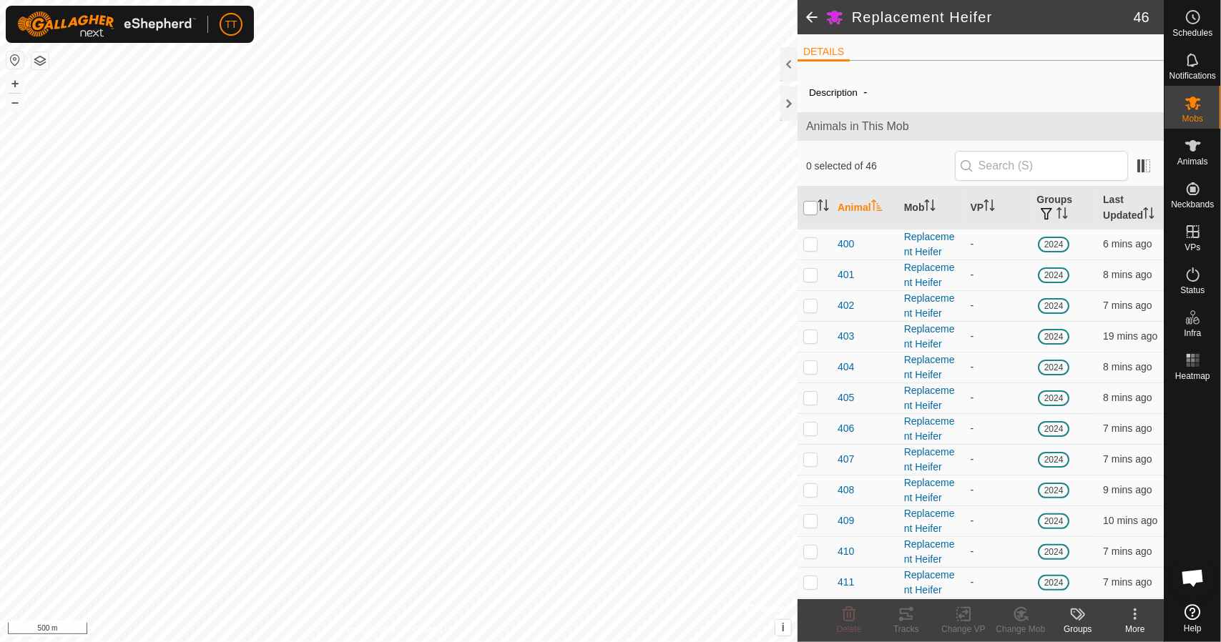
checkbox input "true"
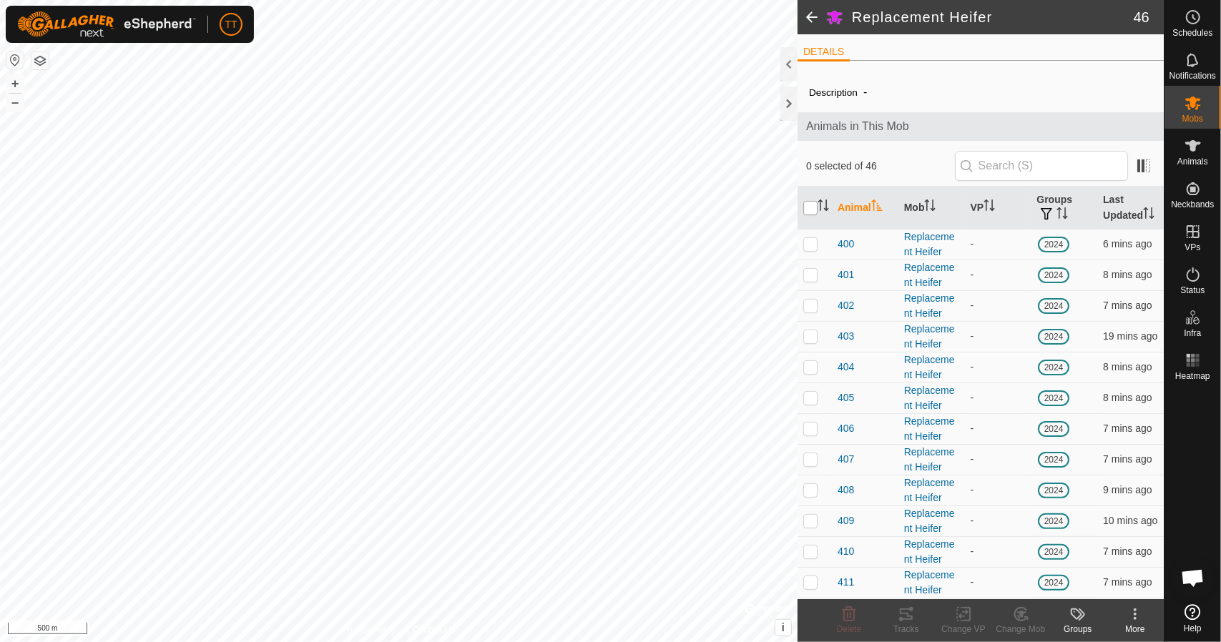
checkbox input "true"
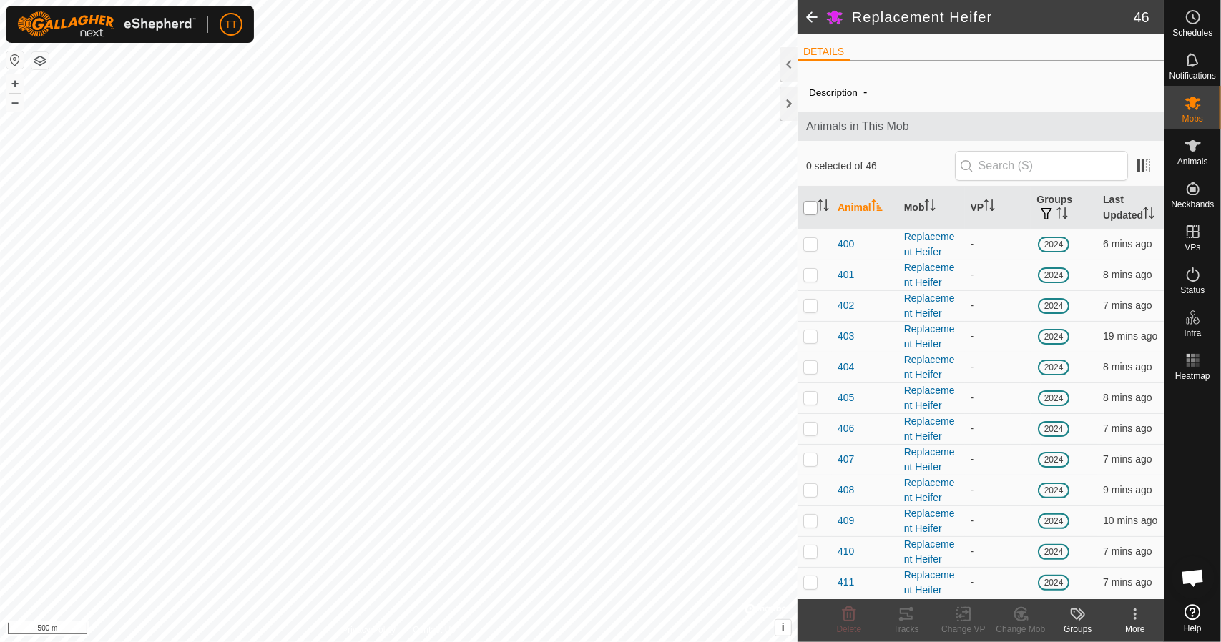
checkbox input "true"
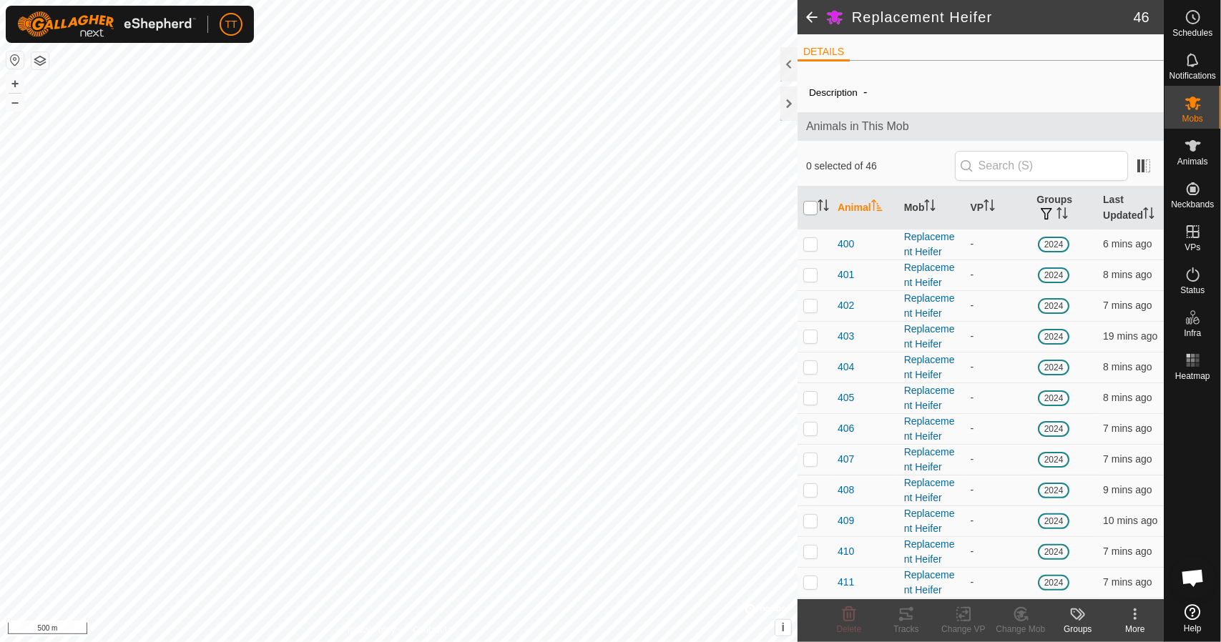
checkbox input "true"
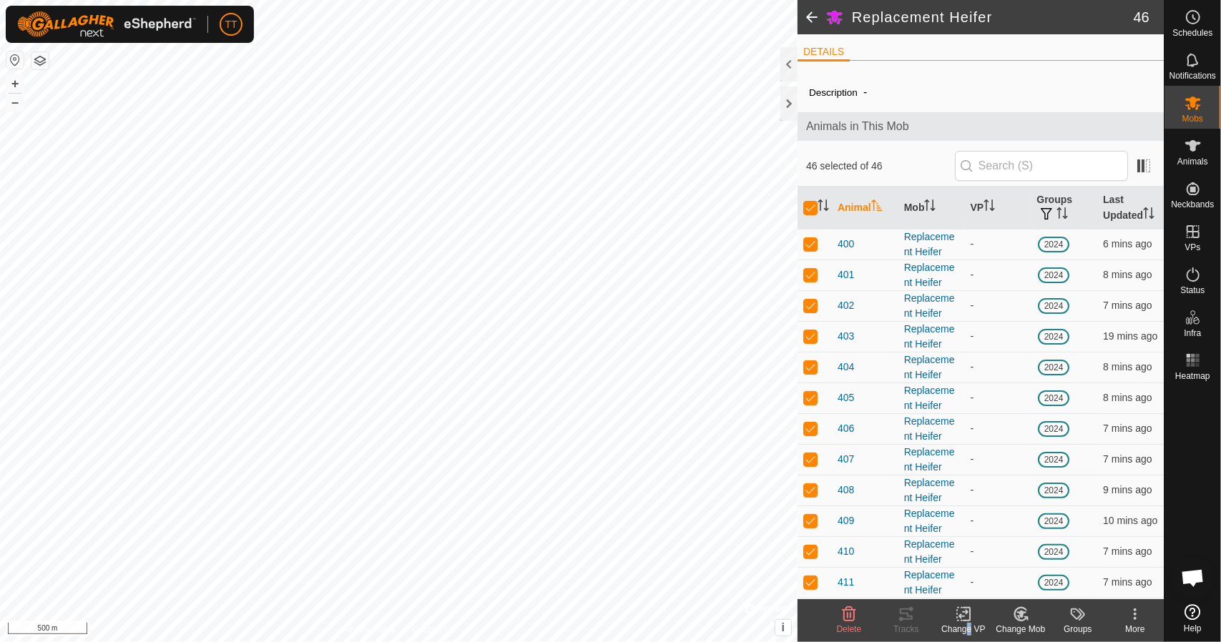
click at [964, 631] on div "Change VP" at bounding box center [963, 629] width 57 height 13
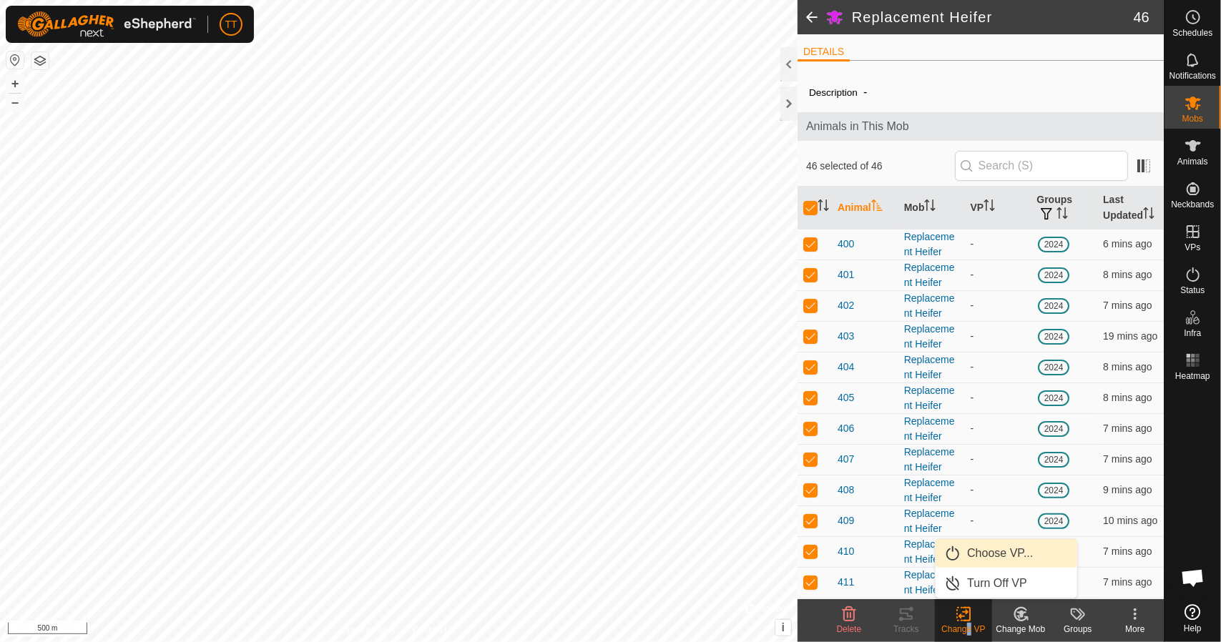
click at [980, 556] on link "Choose VP..." at bounding box center [1006, 553] width 142 height 29
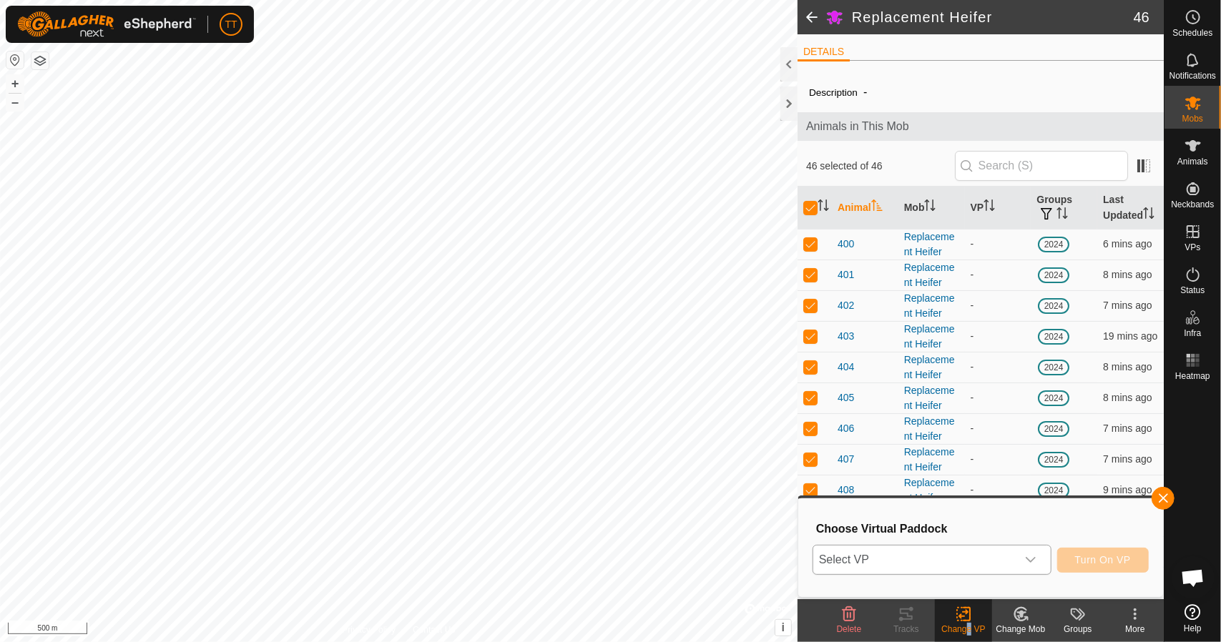
click at [952, 559] on span "Select VP" at bounding box center [914, 560] width 203 height 29
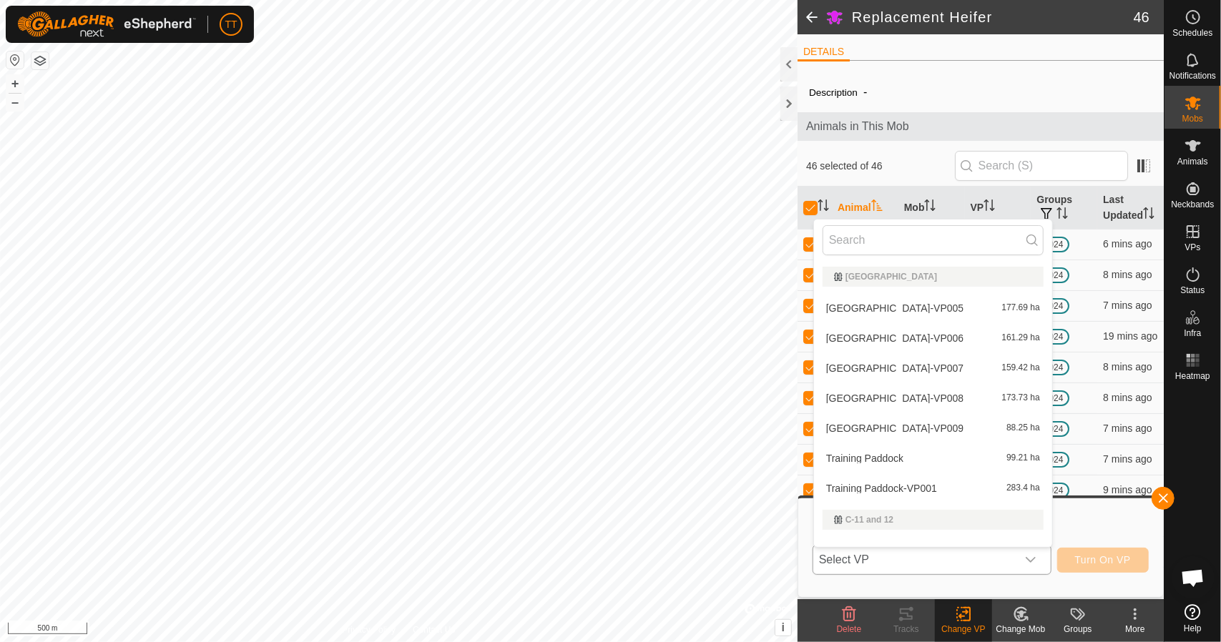
scroll to position [19, 0]
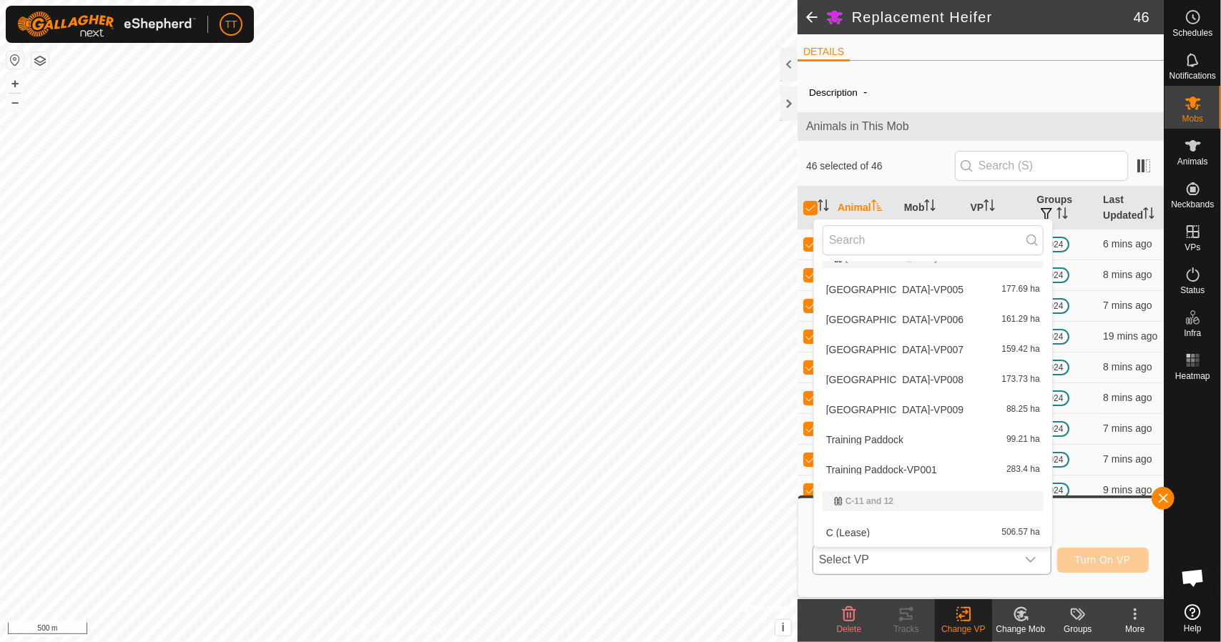
click at [891, 526] on li "C (Lease) 506.57 ha" at bounding box center [933, 532] width 238 height 29
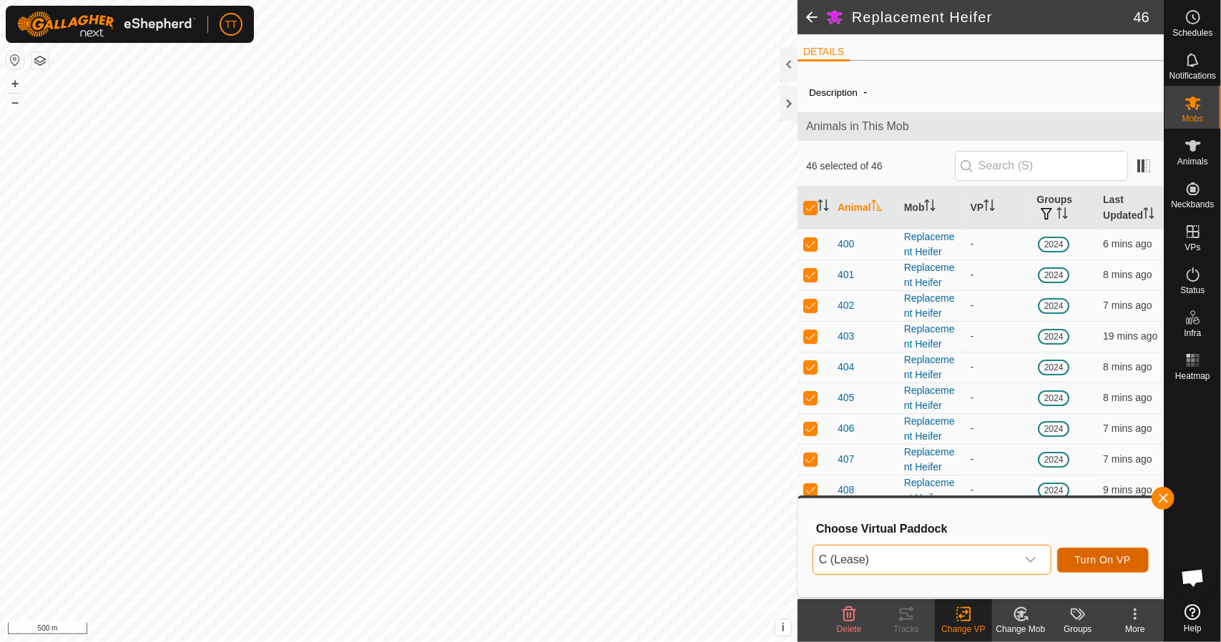
click at [1101, 560] on span "Turn On VP" at bounding box center [1103, 559] width 56 height 11
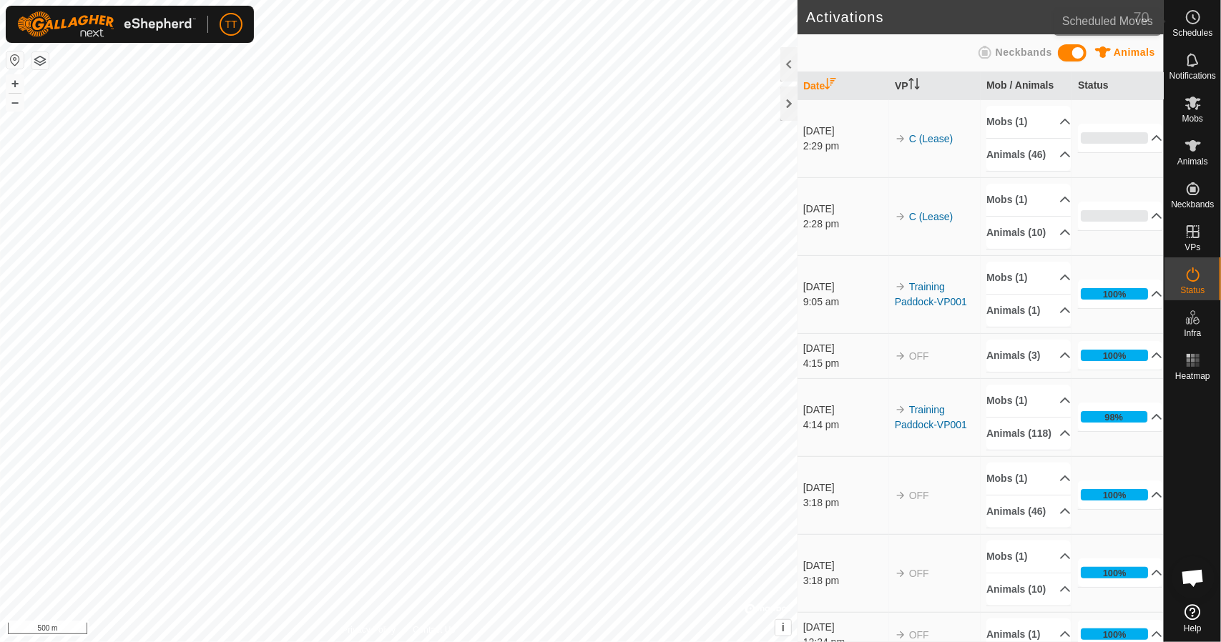
click at [1198, 27] on es-schedule-vp-svg-icon at bounding box center [1193, 17] width 26 height 23
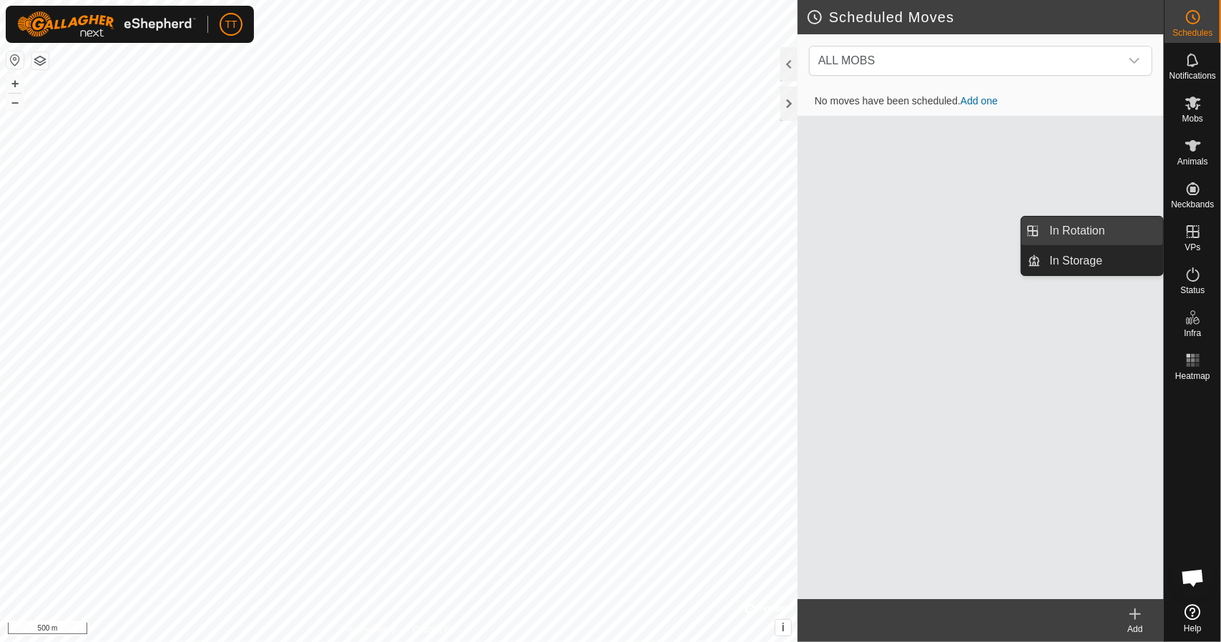
click at [1109, 228] on link "In Rotation" at bounding box center [1102, 231] width 122 height 29
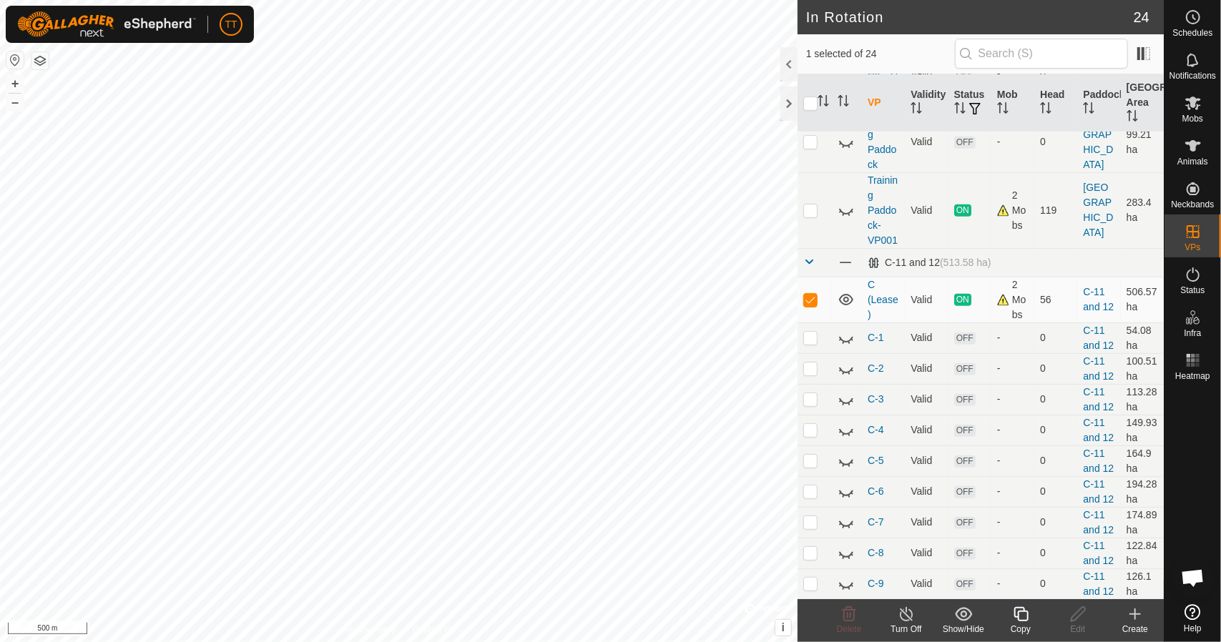
scroll to position [429, 0]
click at [907, 621] on icon at bounding box center [906, 614] width 13 height 14
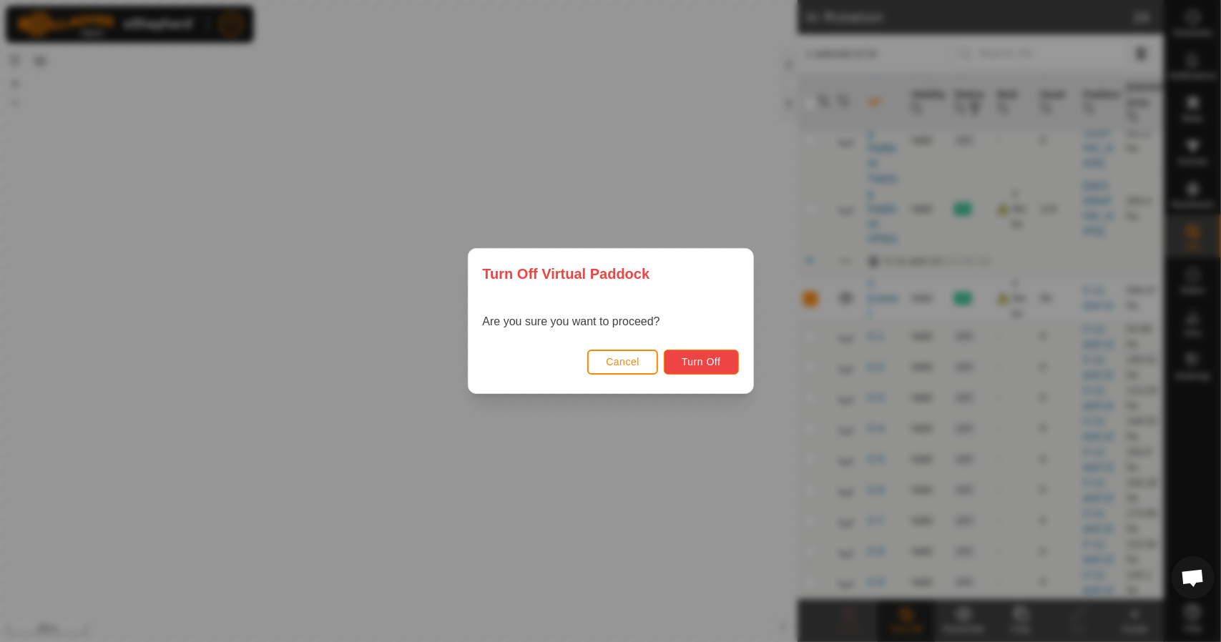
click at [711, 367] on span "Turn Off" at bounding box center [700, 361] width 39 height 11
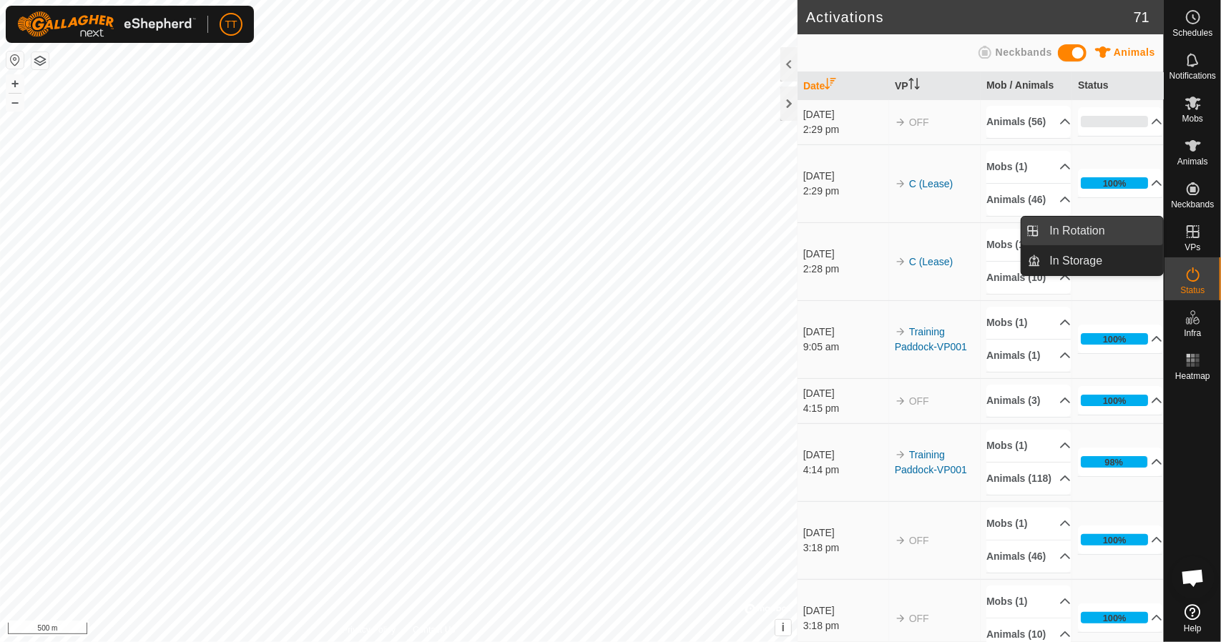
click at [1093, 227] on link "In Rotation" at bounding box center [1102, 231] width 122 height 29
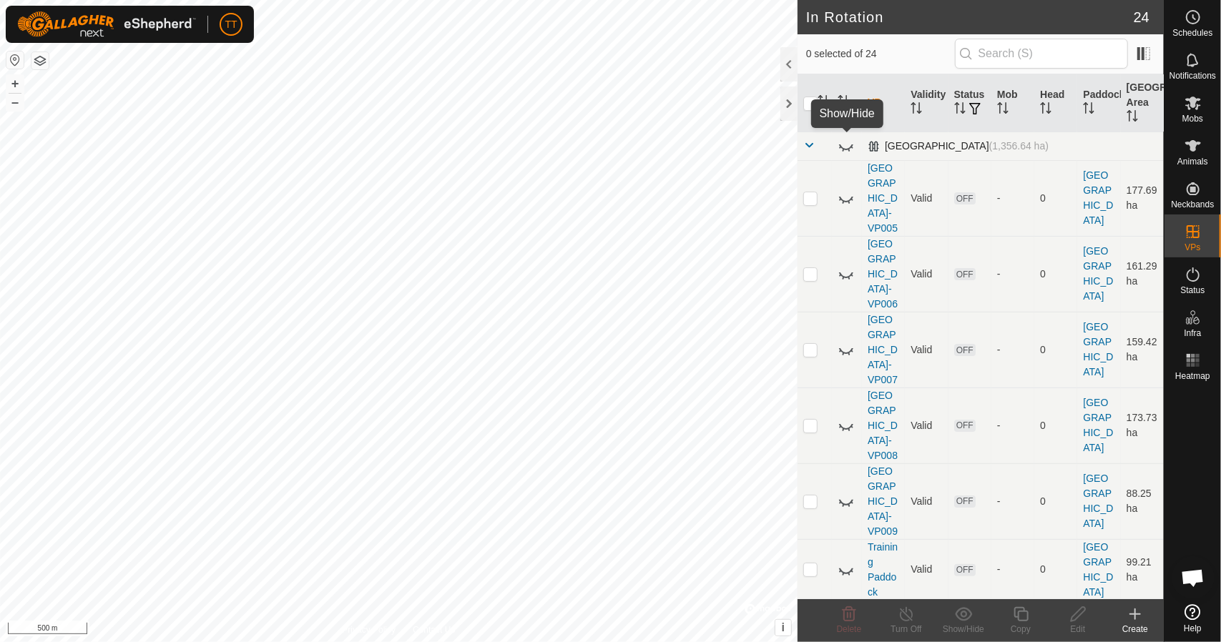
click at [847, 145] on icon at bounding box center [845, 145] width 17 height 17
click at [811, 144] on span at bounding box center [808, 144] width 11 height 11
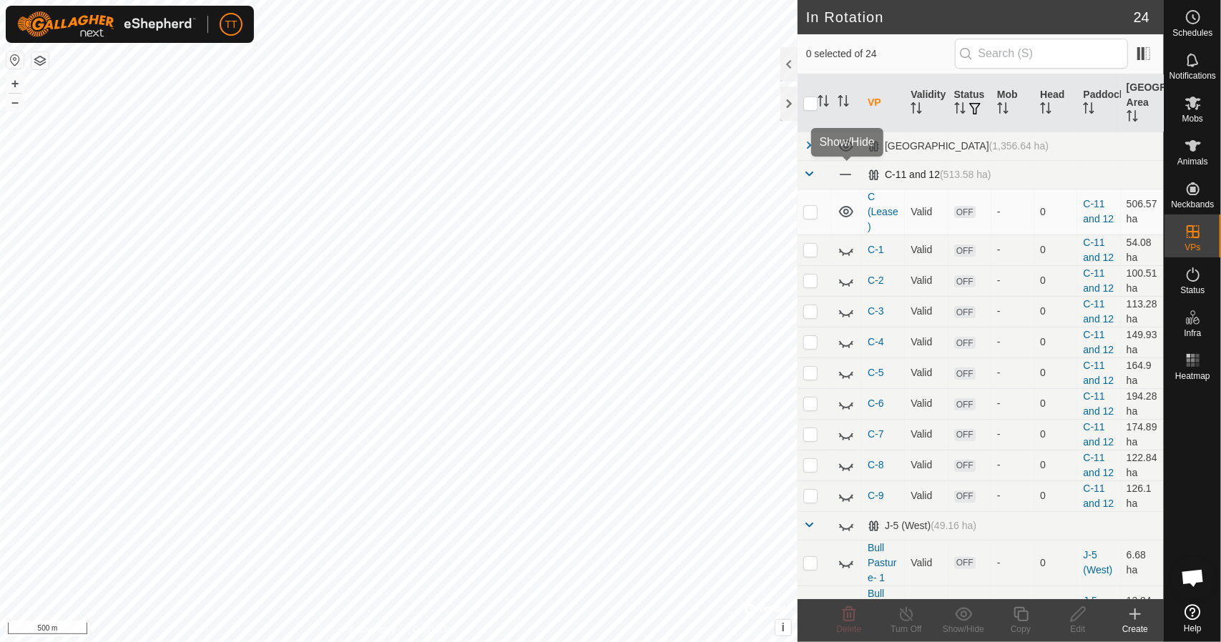
click at [844, 175] on span at bounding box center [845, 175] width 16 height 16
click at [845, 174] on icon at bounding box center [845, 174] width 17 height 17
click at [809, 172] on span at bounding box center [808, 173] width 11 height 11
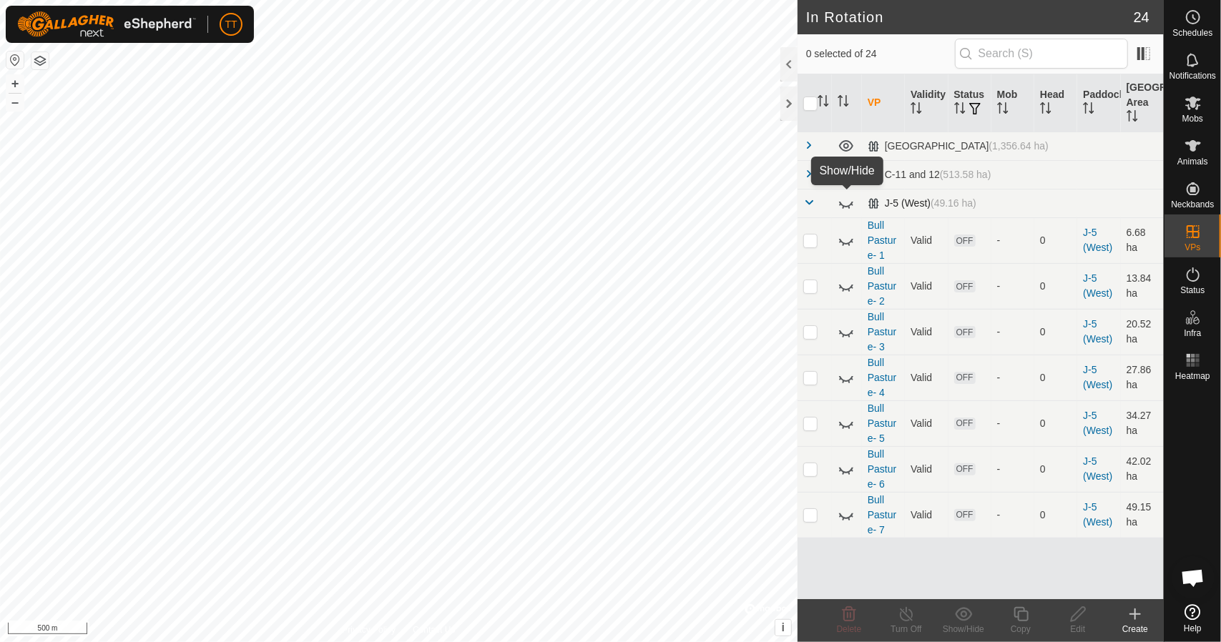
click at [839, 202] on icon at bounding box center [846, 205] width 14 height 6
click at [811, 202] on span at bounding box center [808, 202] width 11 height 11
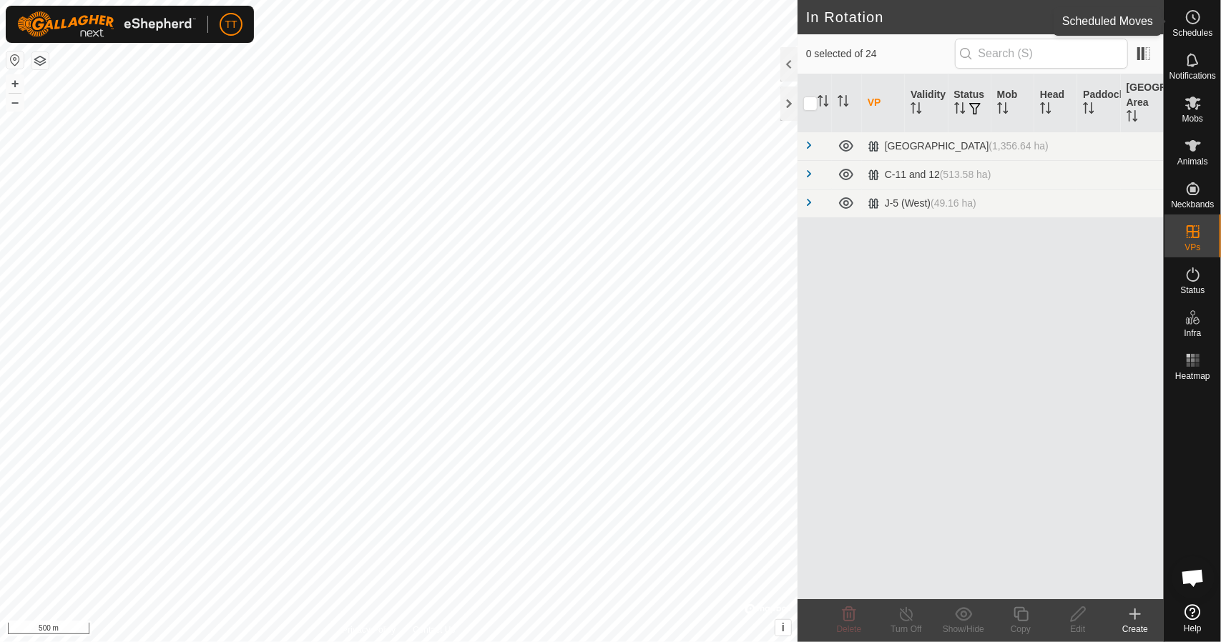
click at [1198, 18] on icon at bounding box center [1192, 17] width 17 height 17
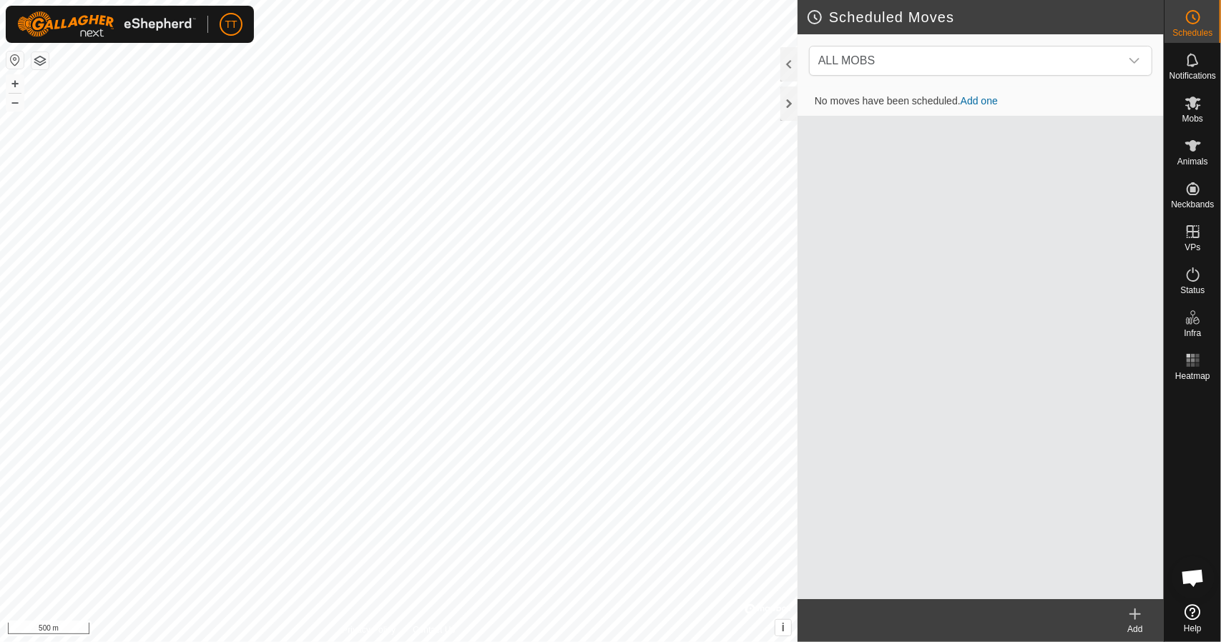
click at [987, 99] on link "Add one" at bounding box center [978, 100] width 37 height 11
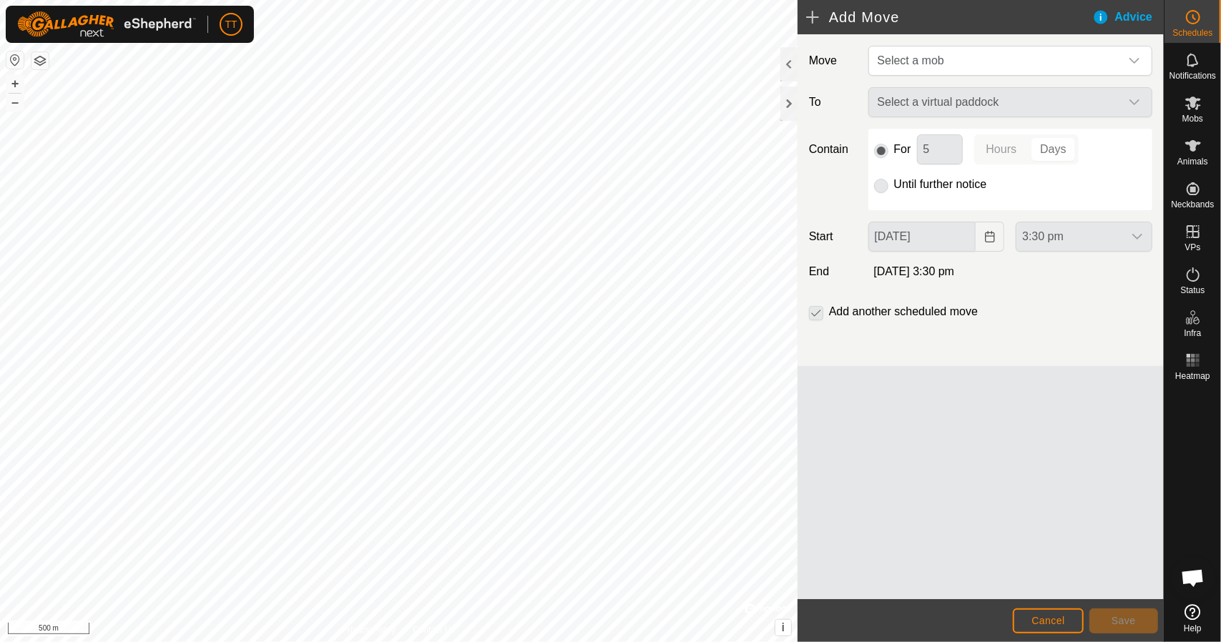
click at [944, 98] on div "Select a virtual paddock" at bounding box center [1009, 102] width 295 height 30
click at [965, 59] on span "Select a mob" at bounding box center [996, 60] width 248 height 29
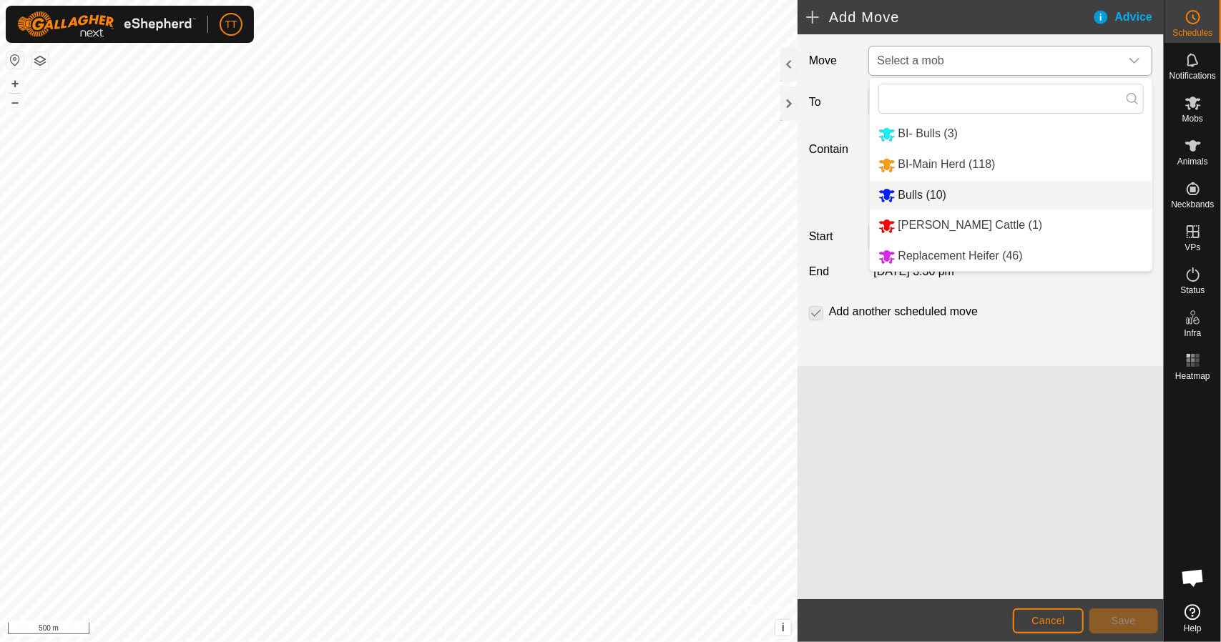
click at [950, 194] on li "Bulls (10)" at bounding box center [1010, 195] width 282 height 29
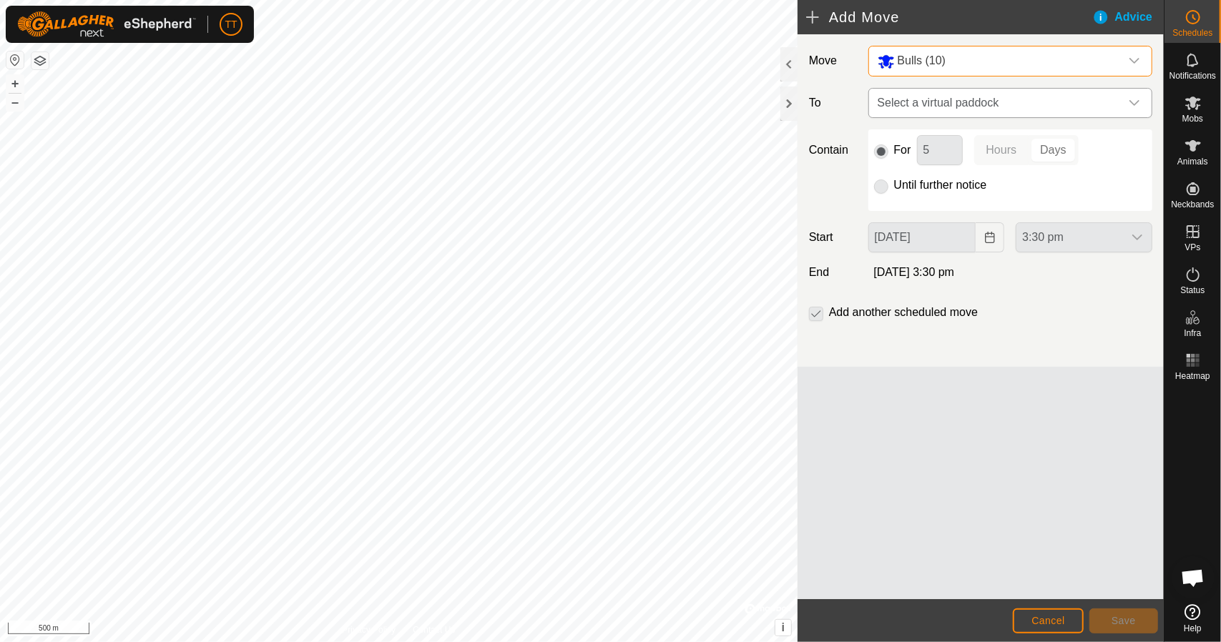
click at [966, 107] on span "Select a virtual paddock" at bounding box center [996, 103] width 248 height 29
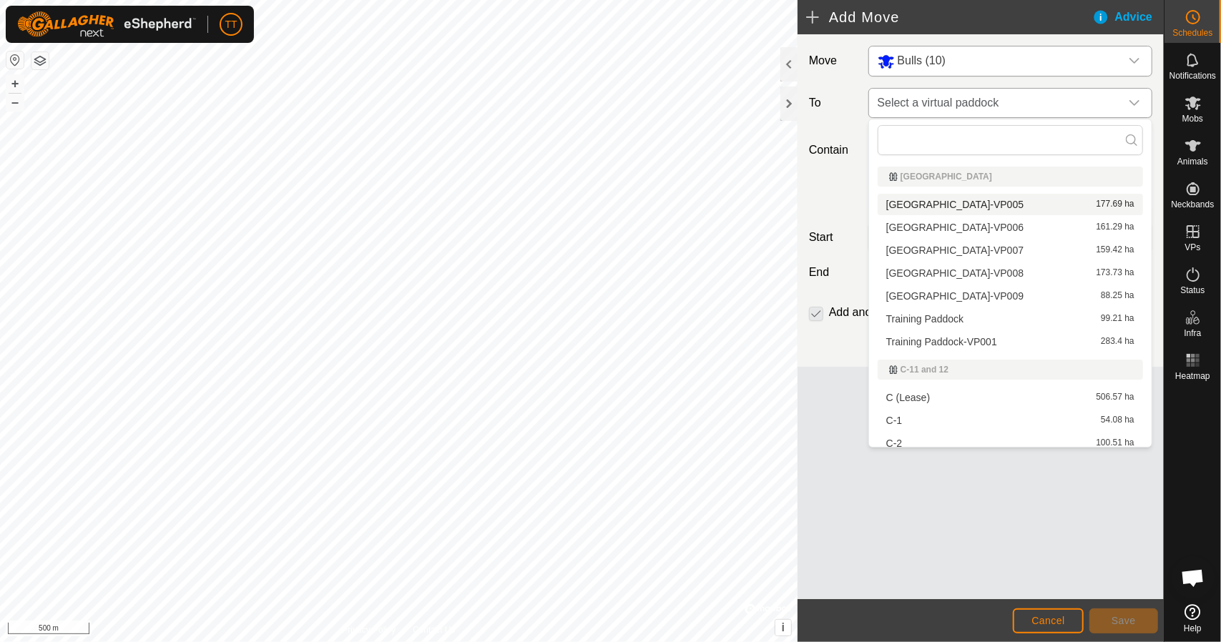
click at [1135, 104] on icon "dropdown trigger" at bounding box center [1134, 103] width 10 height 6
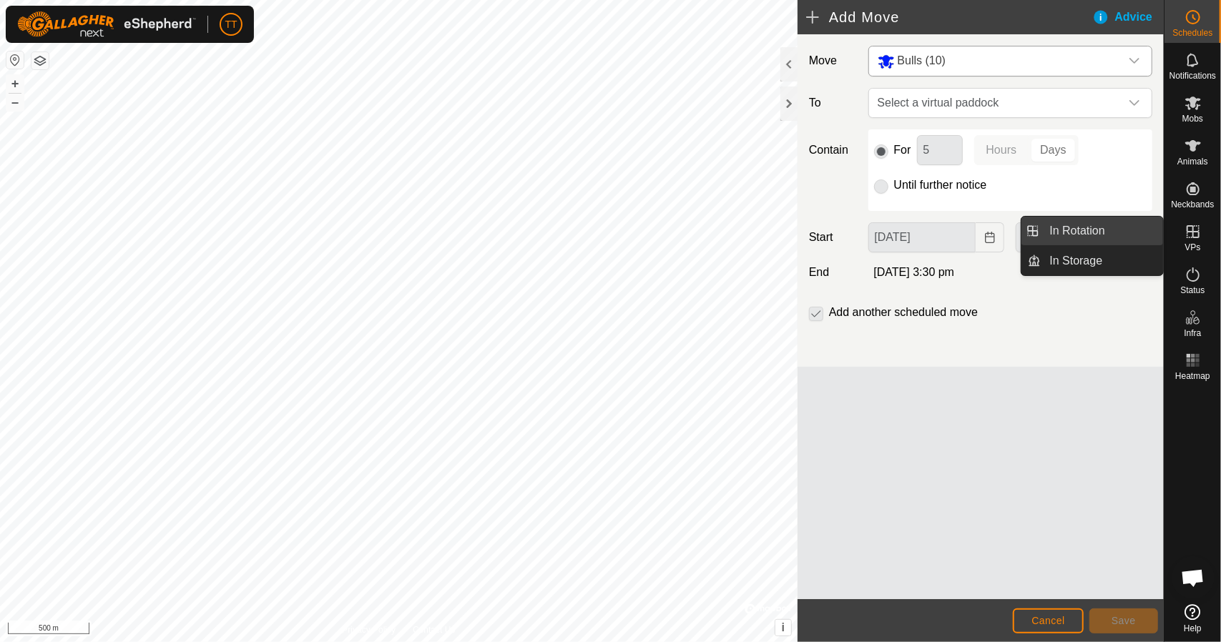
drag, startPoint x: 1160, startPoint y: 232, endPoint x: 1100, endPoint y: 228, distance: 60.2
click at [1100, 228] on link "In Rotation" at bounding box center [1102, 231] width 122 height 29
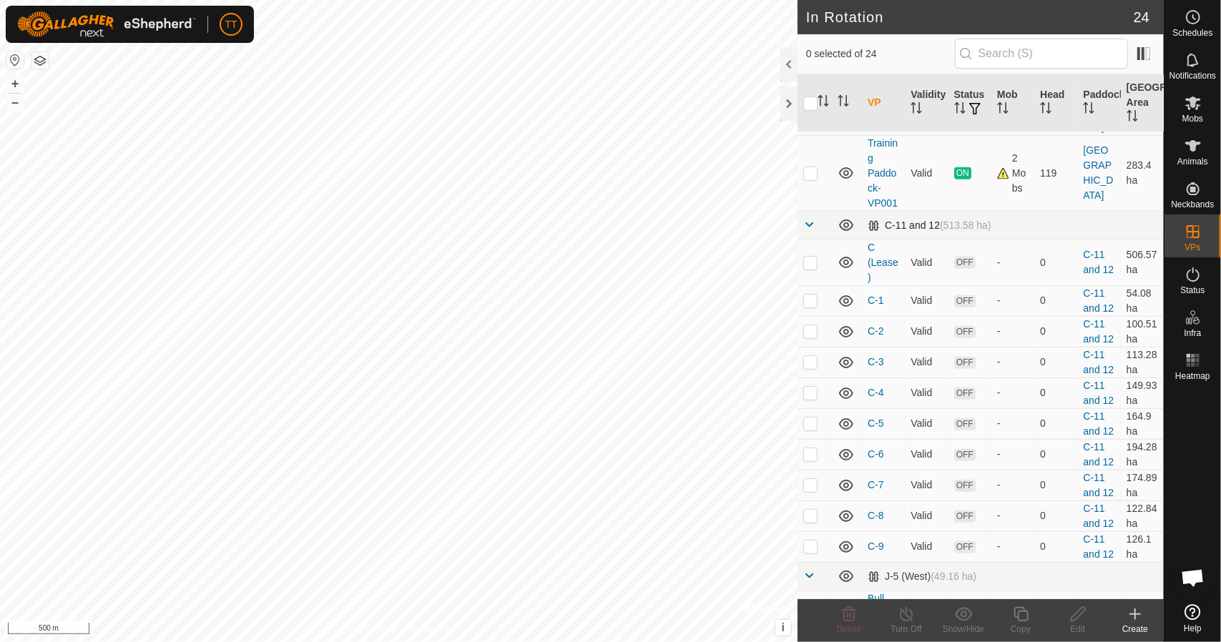
scroll to position [501, 0]
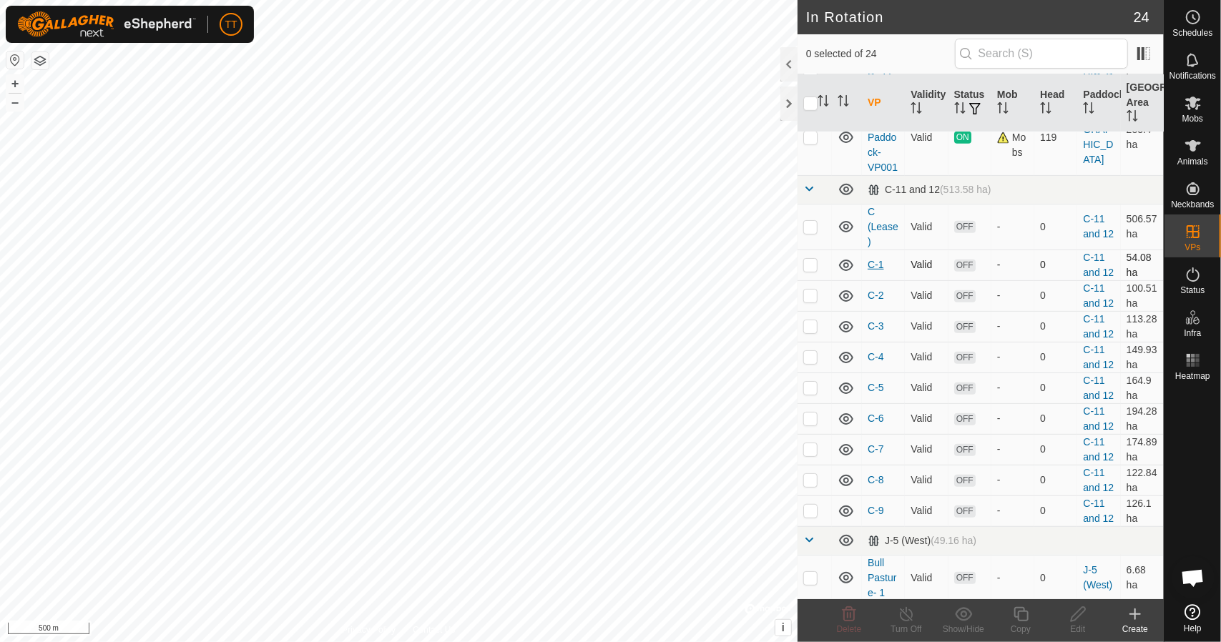
click at [878, 266] on link "C-1" at bounding box center [875, 264] width 16 height 11
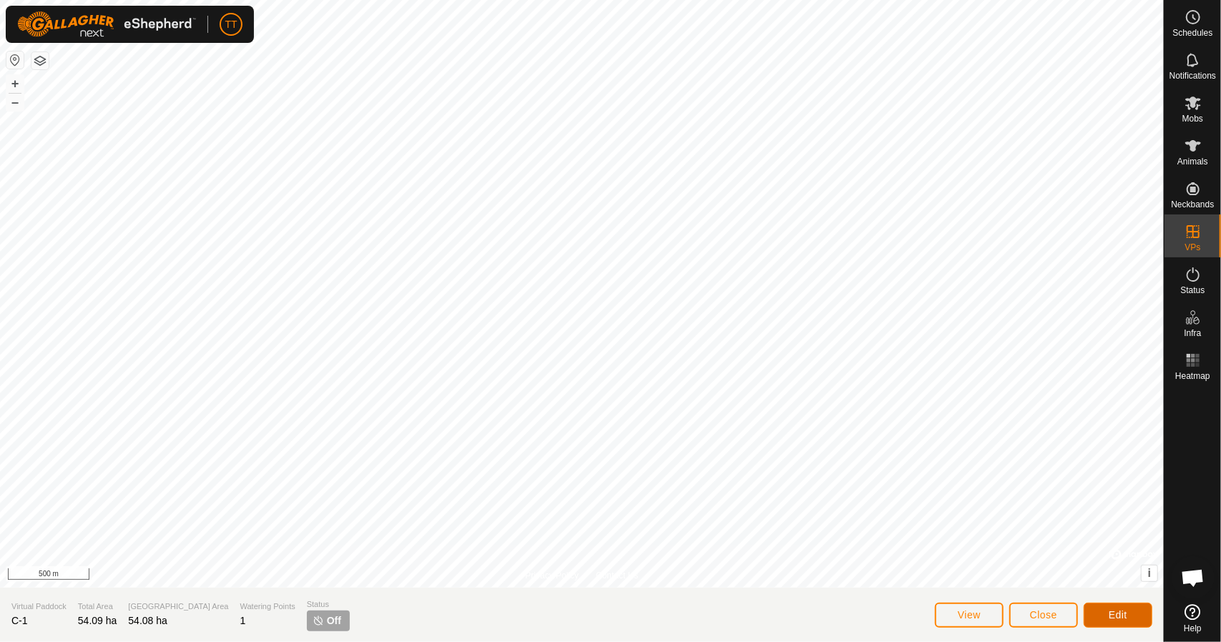
click at [1127, 614] on button "Edit" at bounding box center [1117, 615] width 69 height 25
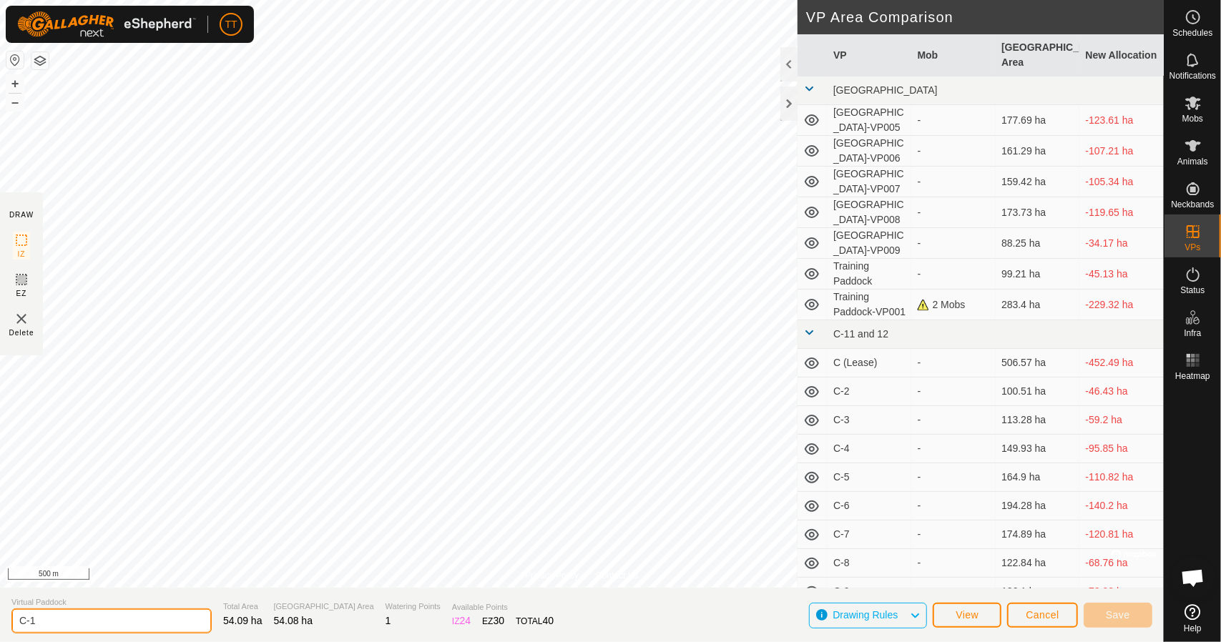
click at [49, 626] on input "C-1" at bounding box center [111, 620] width 200 height 25
type input "C-1 ([GEOGRAPHIC_DATA])"
click at [1105, 616] on span "Save" at bounding box center [1117, 614] width 24 height 11
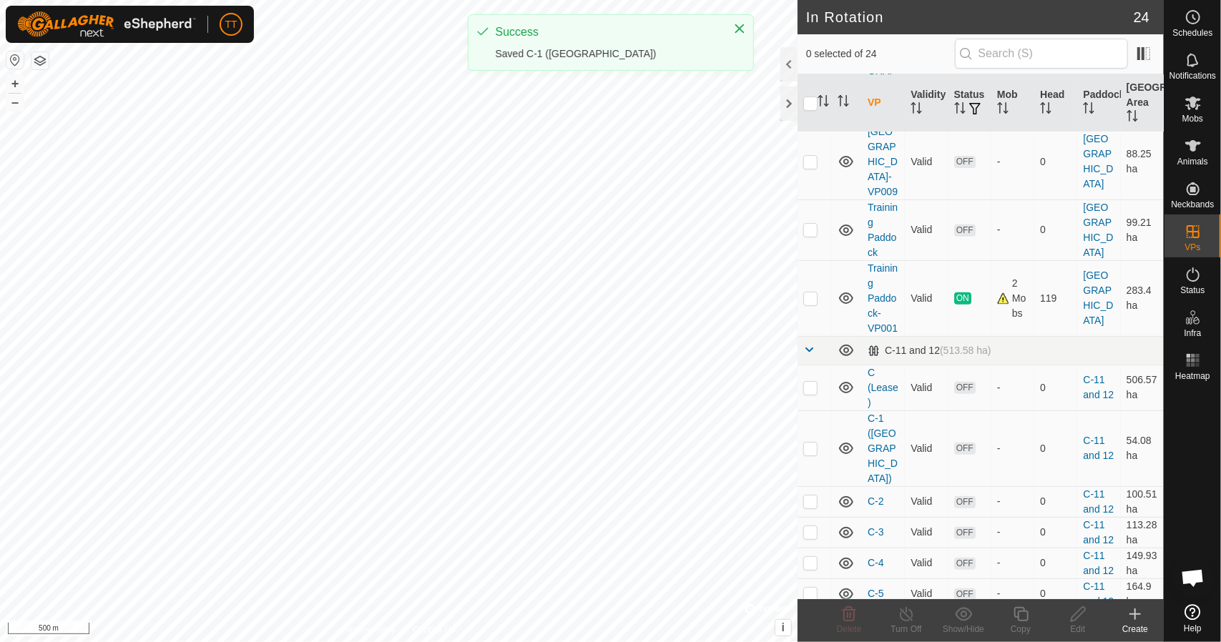
scroll to position [358, 0]
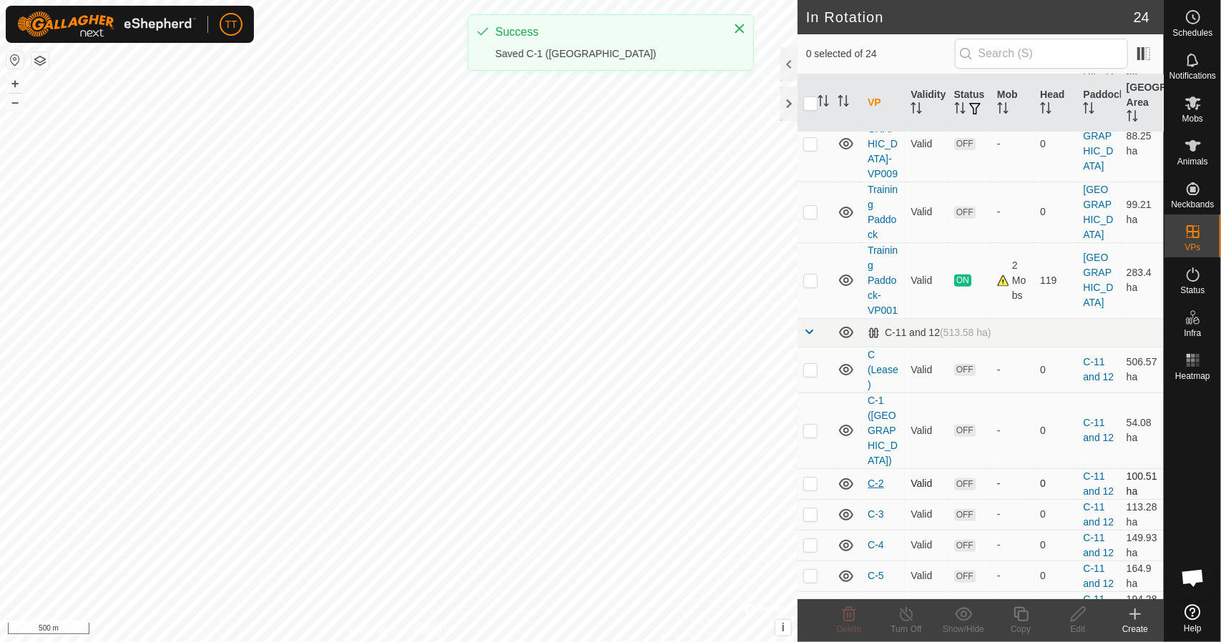
click at [879, 483] on link "C-2" at bounding box center [875, 483] width 16 height 11
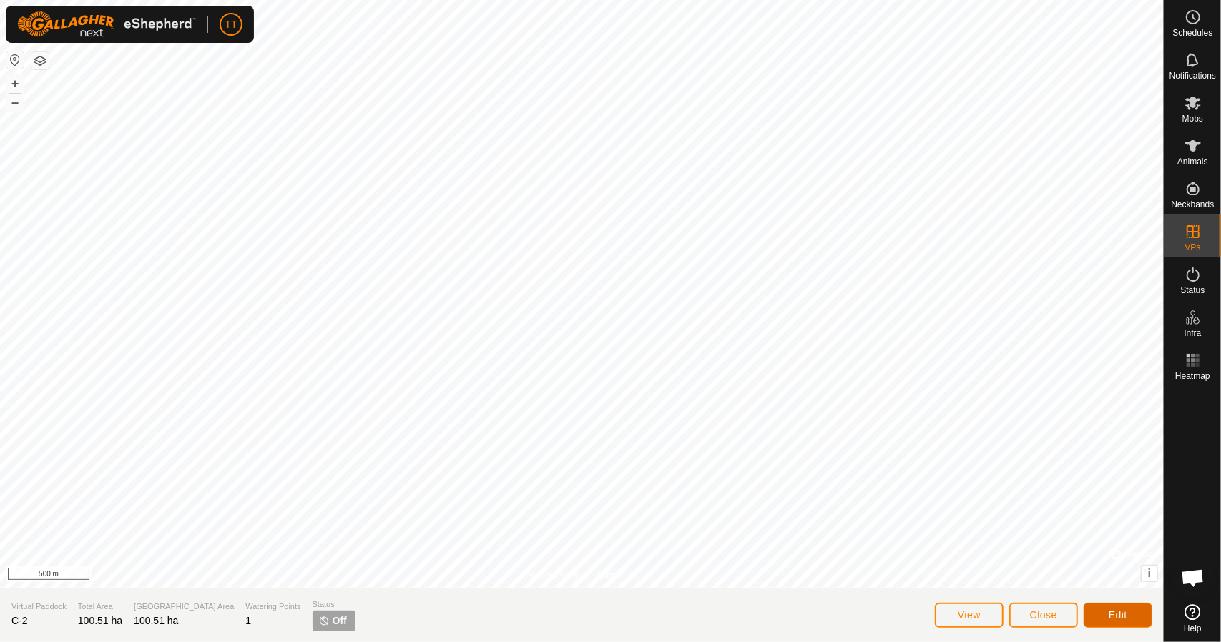
click at [1103, 611] on button "Edit" at bounding box center [1117, 615] width 69 height 25
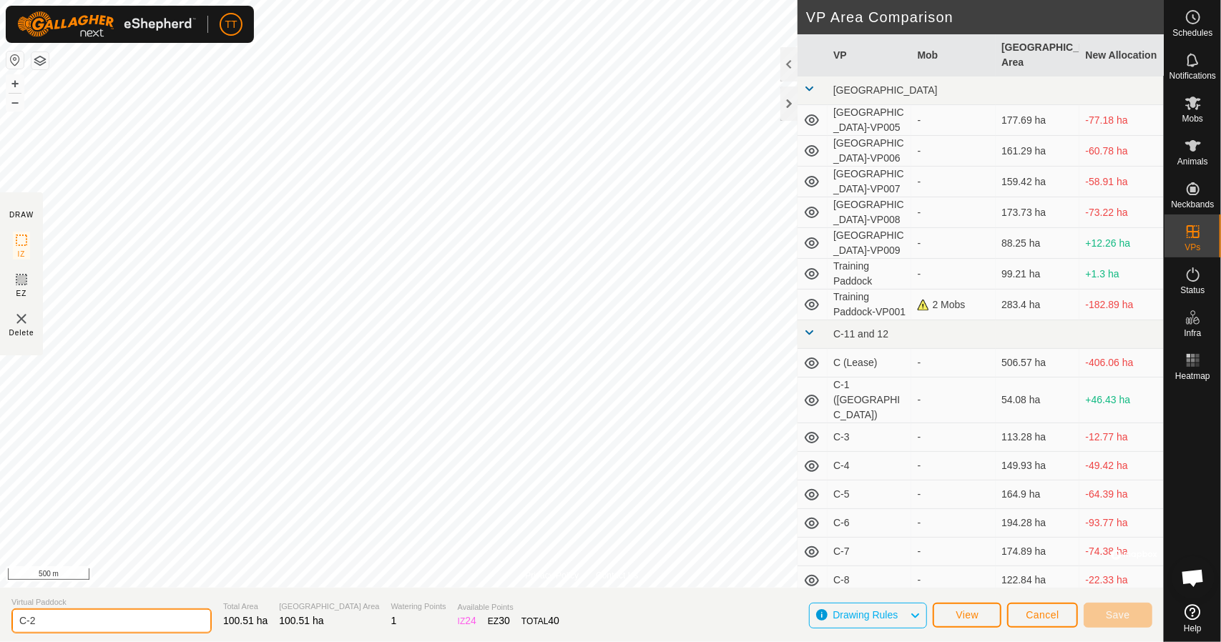
click at [92, 618] on input "C-2" at bounding box center [111, 620] width 200 height 25
type input "C-2 ([GEOGRAPHIC_DATA])"
click at [1095, 621] on button "Save" at bounding box center [1117, 615] width 69 height 25
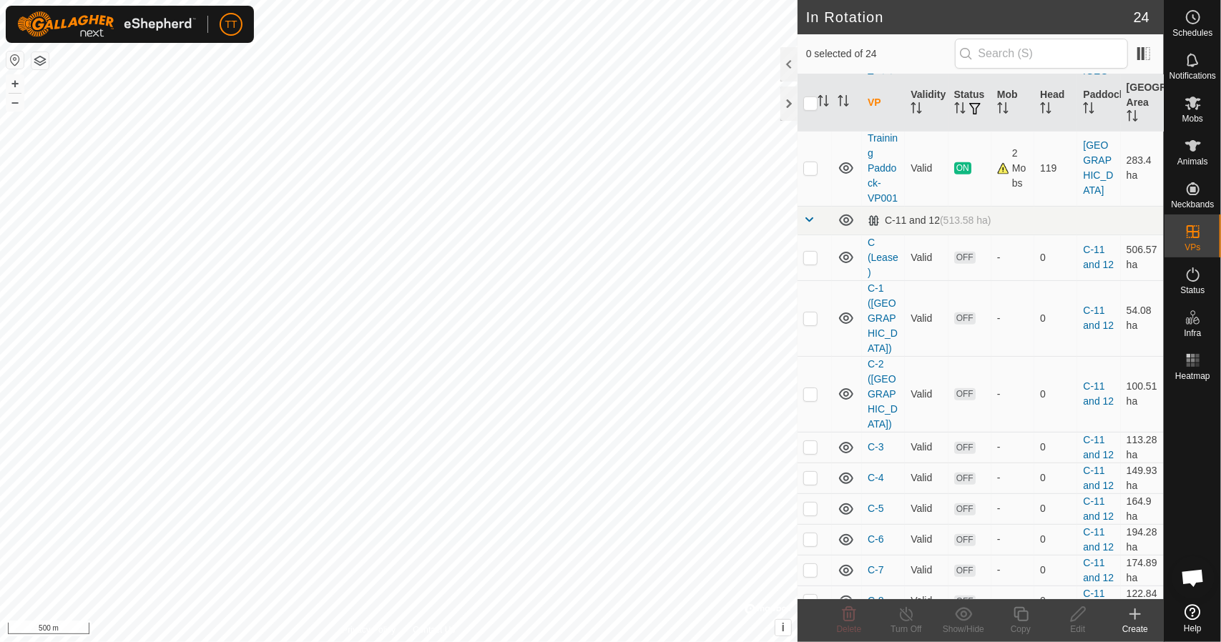
scroll to position [501, 0]
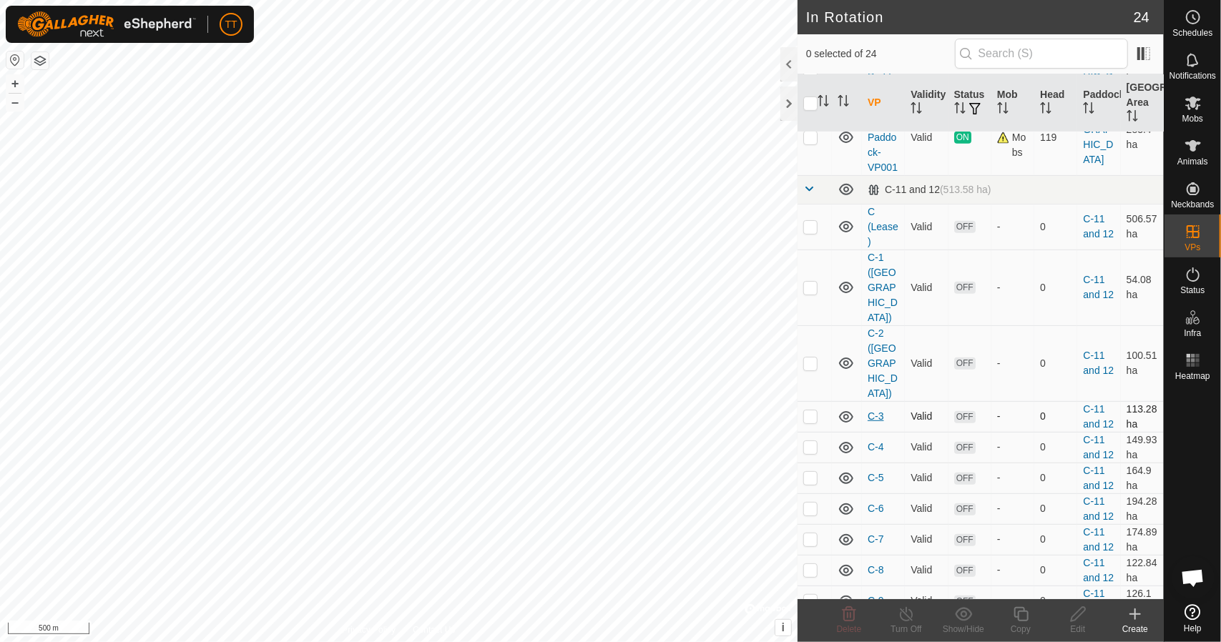
click at [877, 410] on link "C-3" at bounding box center [875, 415] width 16 height 11
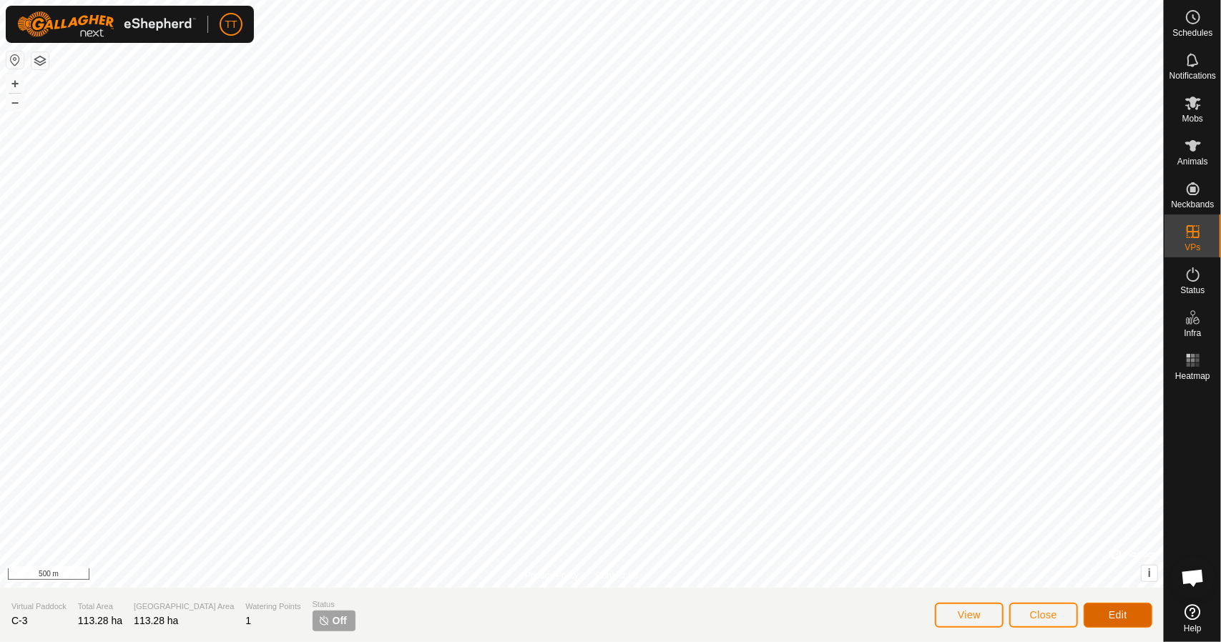
click at [1097, 613] on button "Edit" at bounding box center [1117, 615] width 69 height 25
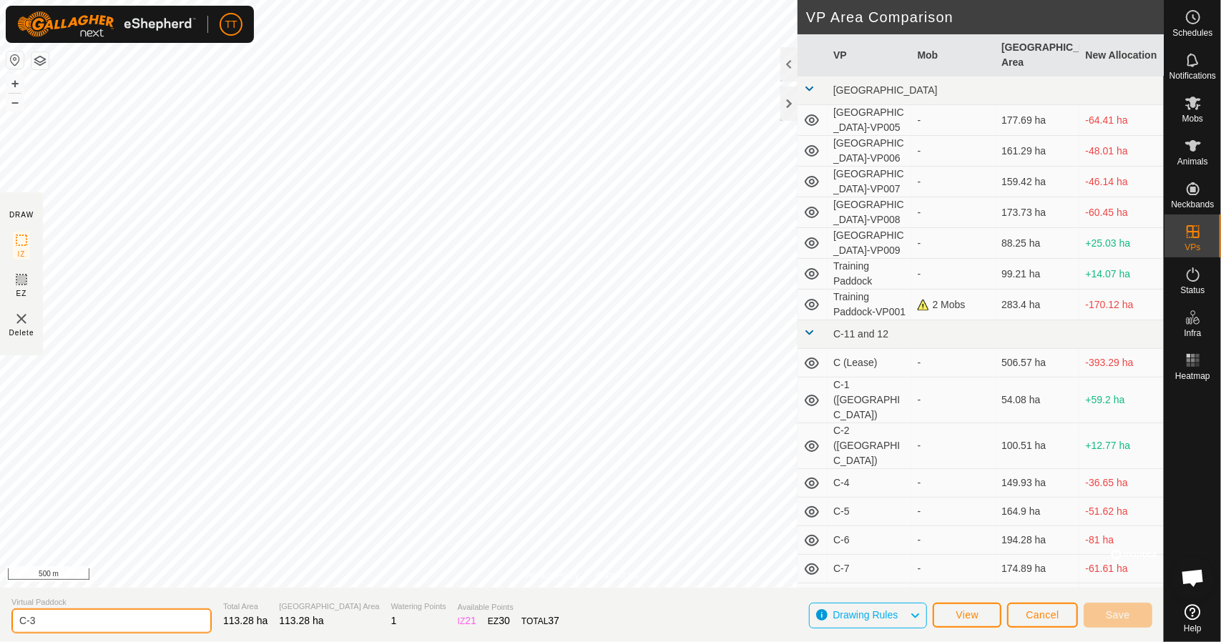
click at [77, 618] on input "C-3" at bounding box center [111, 620] width 200 height 25
type input "C-3 ([GEOGRAPHIC_DATA])"
click at [1111, 618] on span "Save" at bounding box center [1117, 614] width 24 height 11
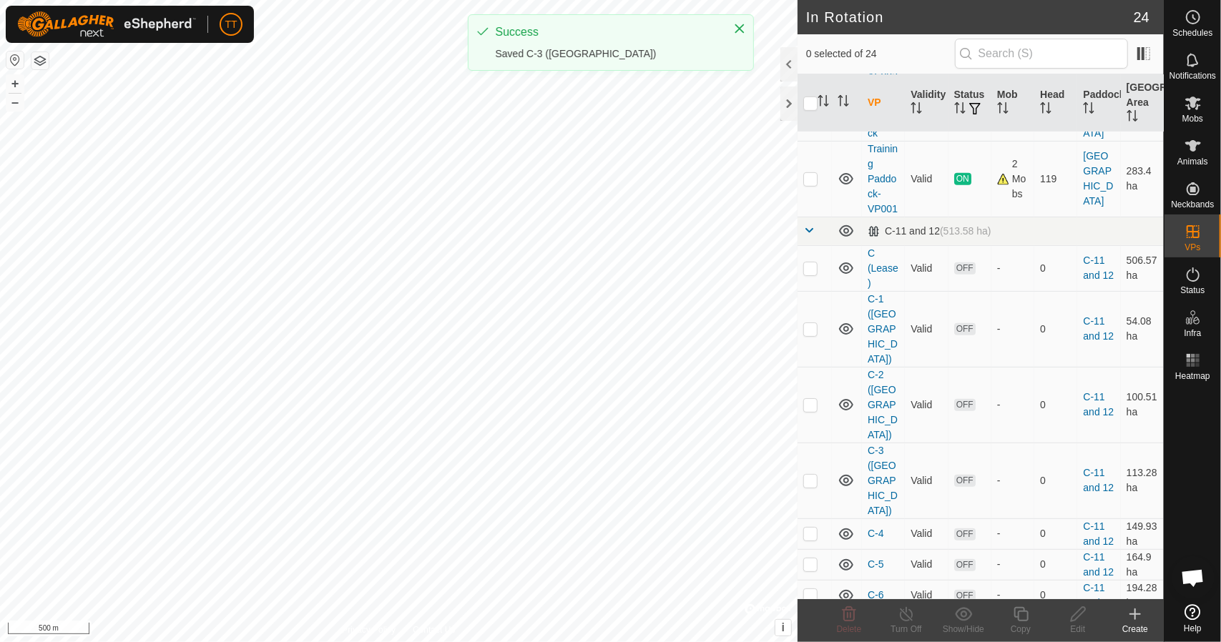
scroll to position [501, 0]
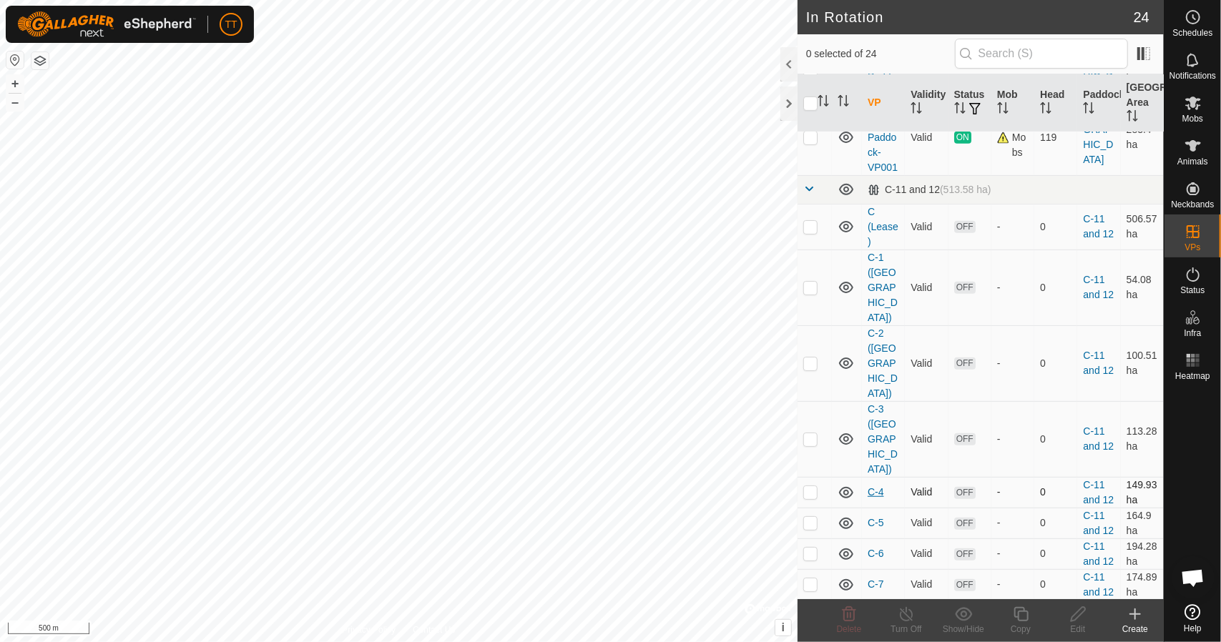
click at [874, 486] on link "C-4" at bounding box center [875, 491] width 16 height 11
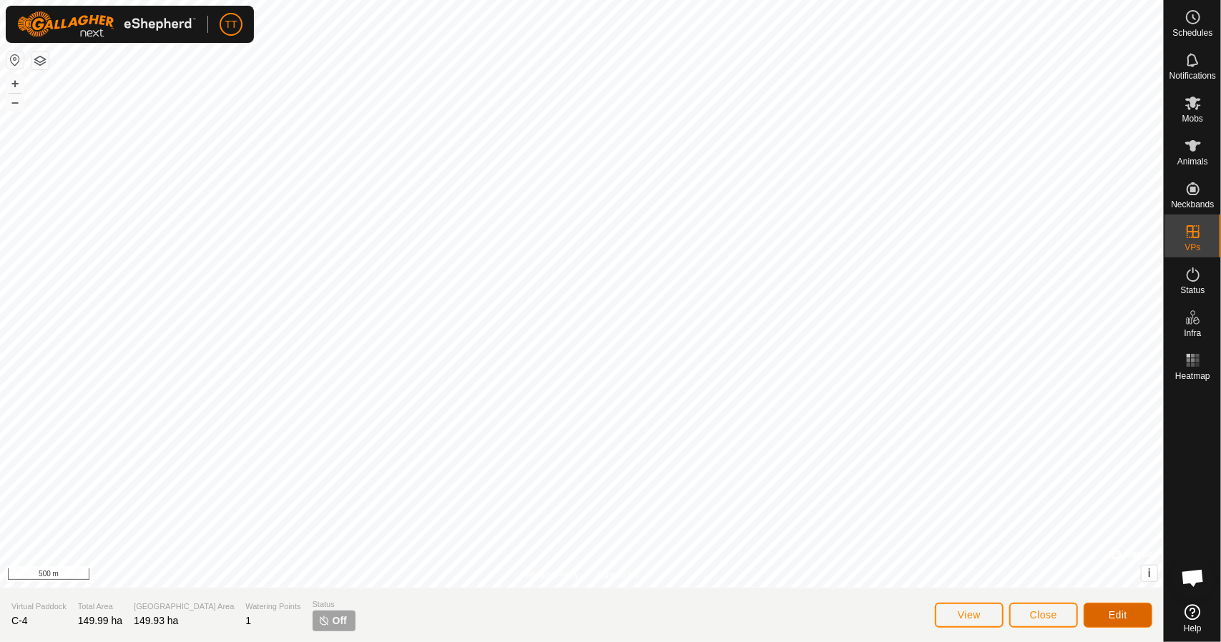
click at [1108, 611] on button "Edit" at bounding box center [1117, 615] width 69 height 25
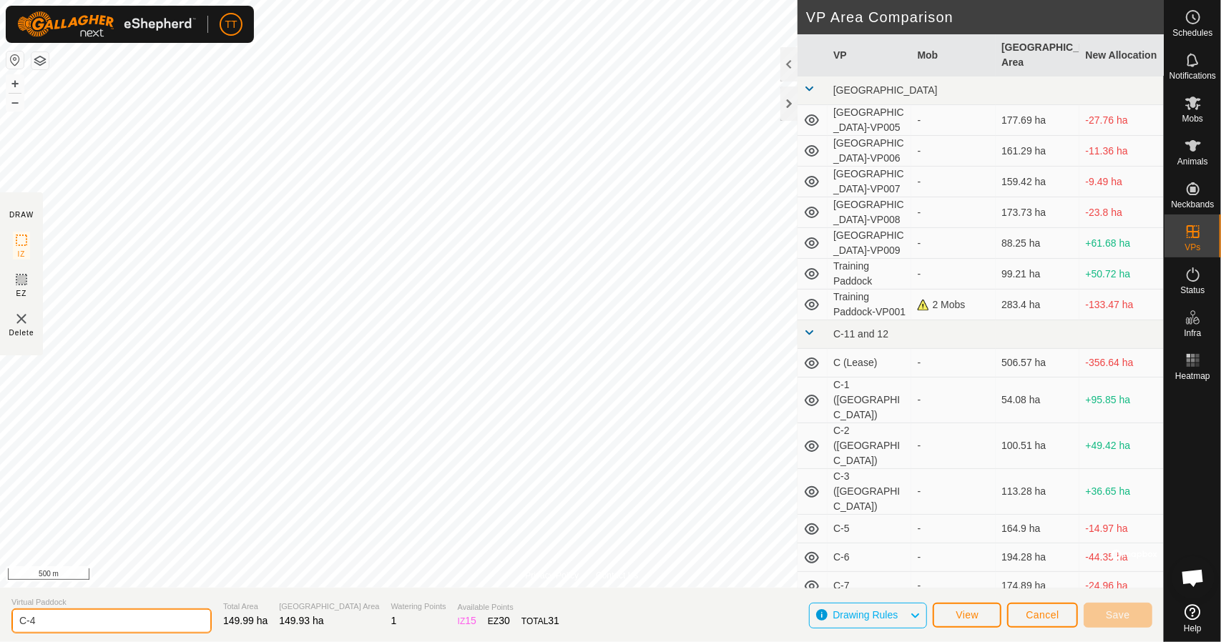
click at [133, 624] on input "C-4" at bounding box center [111, 620] width 200 height 25
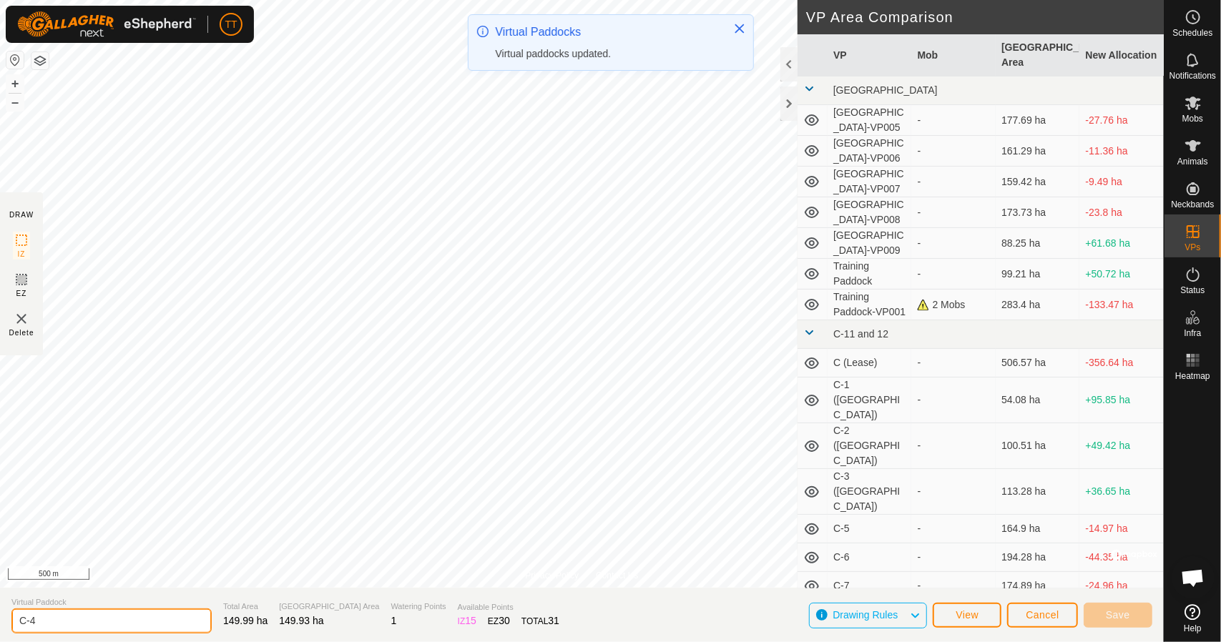
click at [137, 625] on input "C-4" at bounding box center [111, 620] width 200 height 25
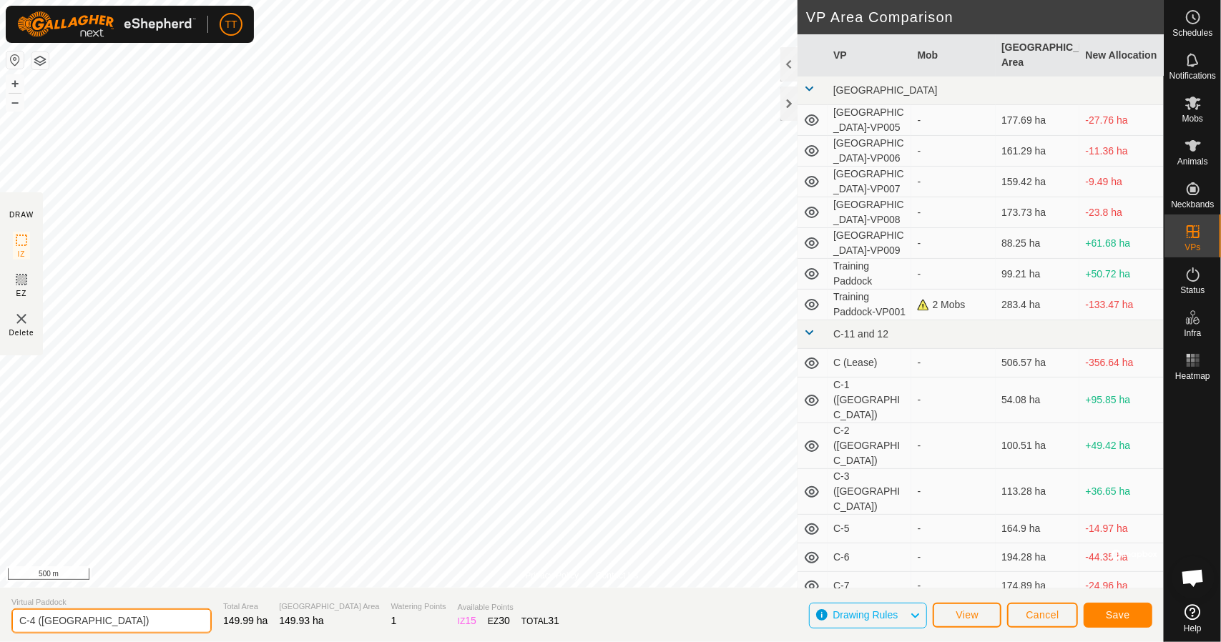
type input "C-4 ([GEOGRAPHIC_DATA])"
click at [1103, 608] on button "Save" at bounding box center [1117, 615] width 69 height 25
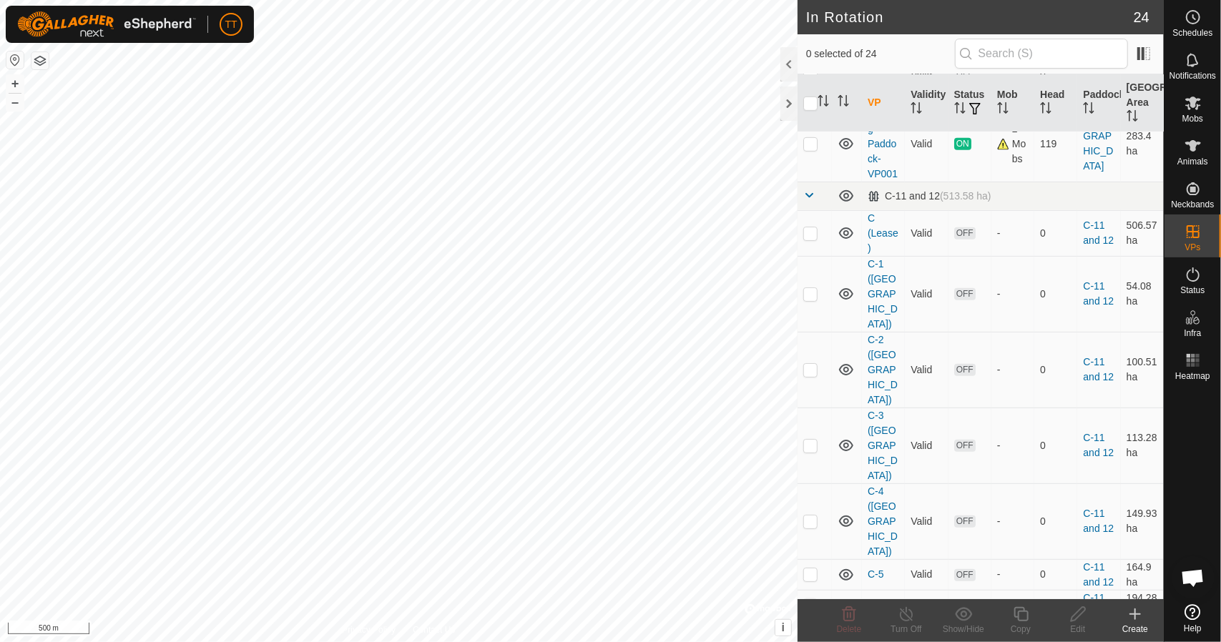
scroll to position [501, 0]
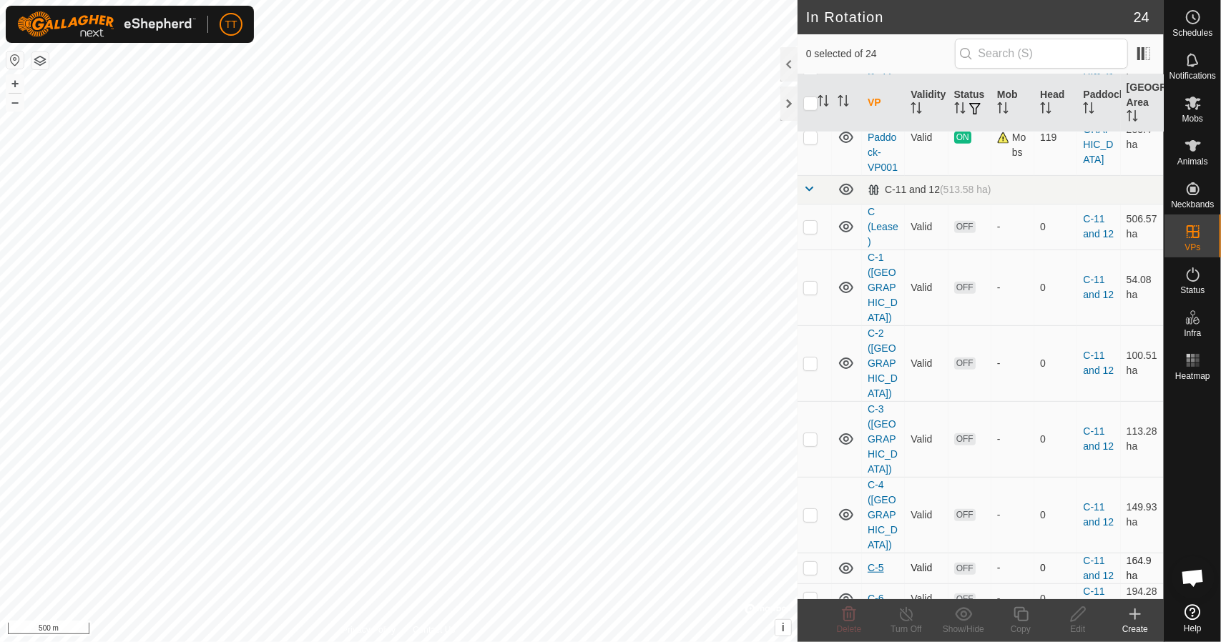
click at [879, 562] on link "C-5" at bounding box center [875, 567] width 16 height 11
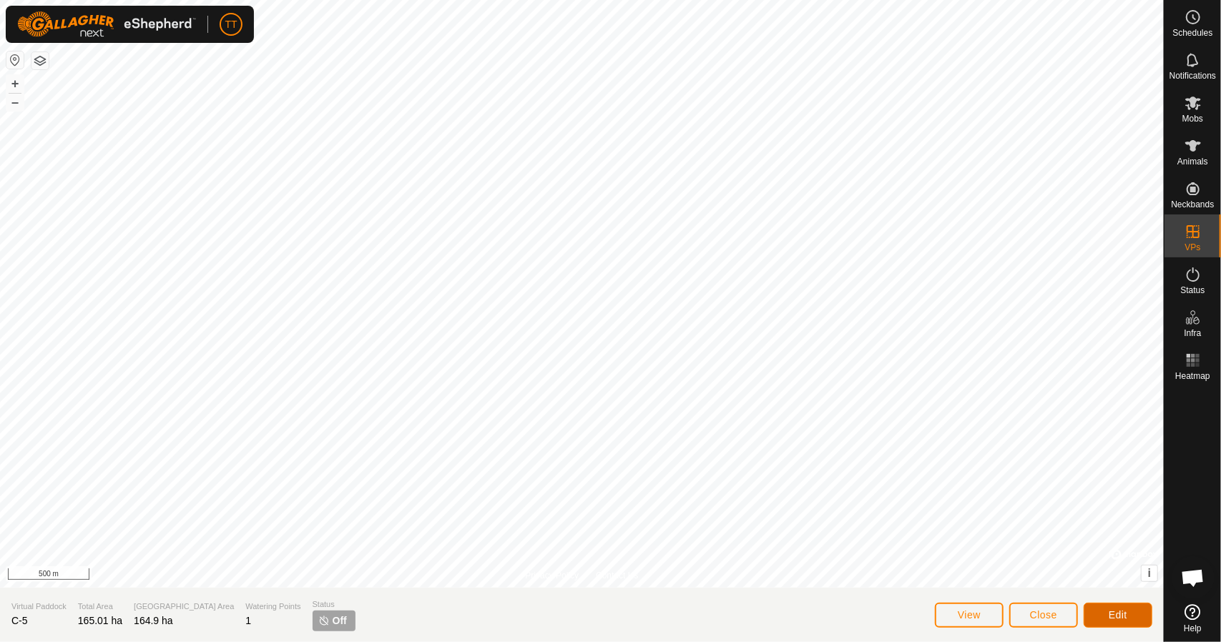
click at [1118, 613] on span "Edit" at bounding box center [1117, 614] width 19 height 11
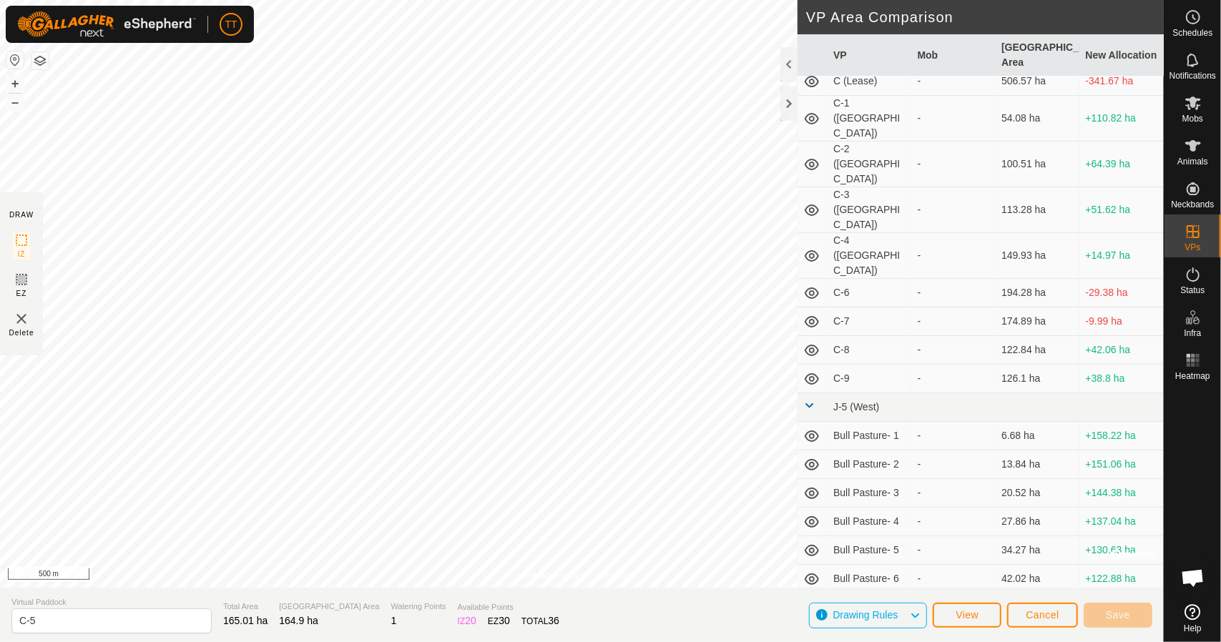
scroll to position [286, 0]
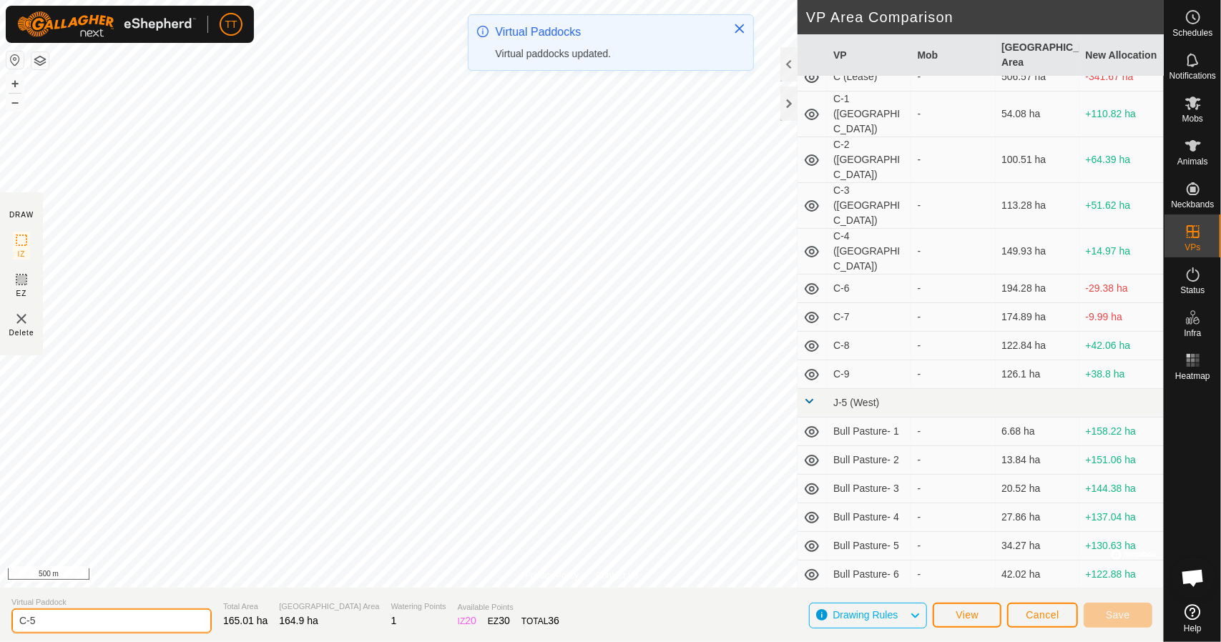
click at [46, 616] on input "C-5" at bounding box center [111, 620] width 200 height 25
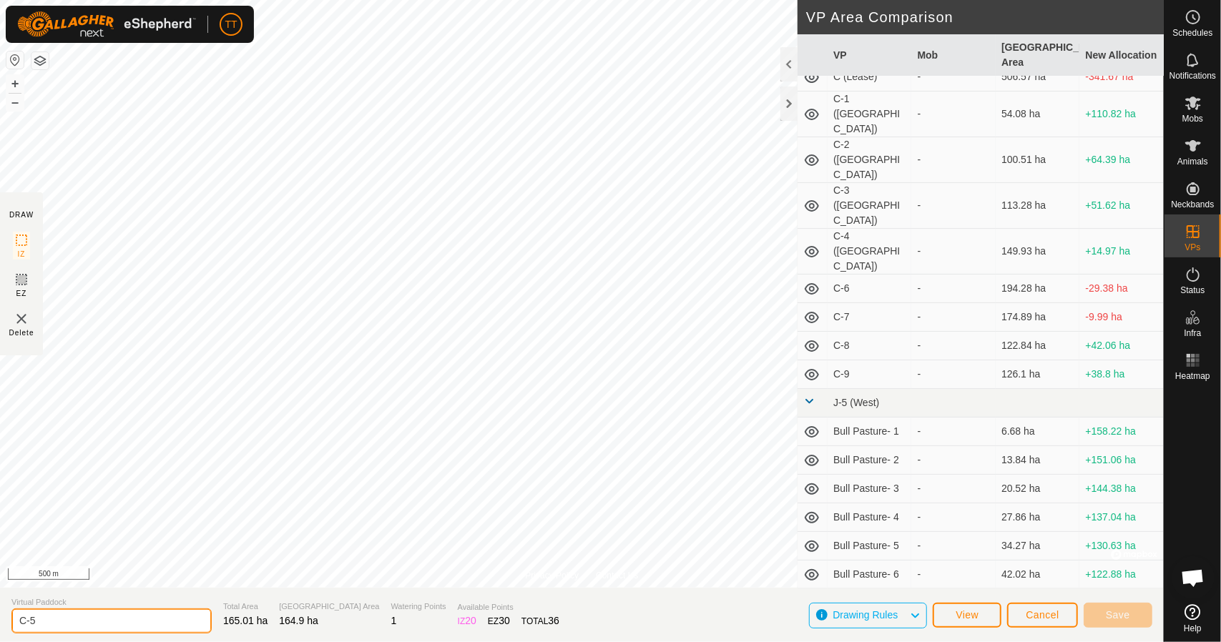
click at [57, 621] on input "C-5" at bounding box center [111, 620] width 200 height 25
type input "C-5 (West)"
click at [1125, 614] on span "Save" at bounding box center [1117, 614] width 24 height 11
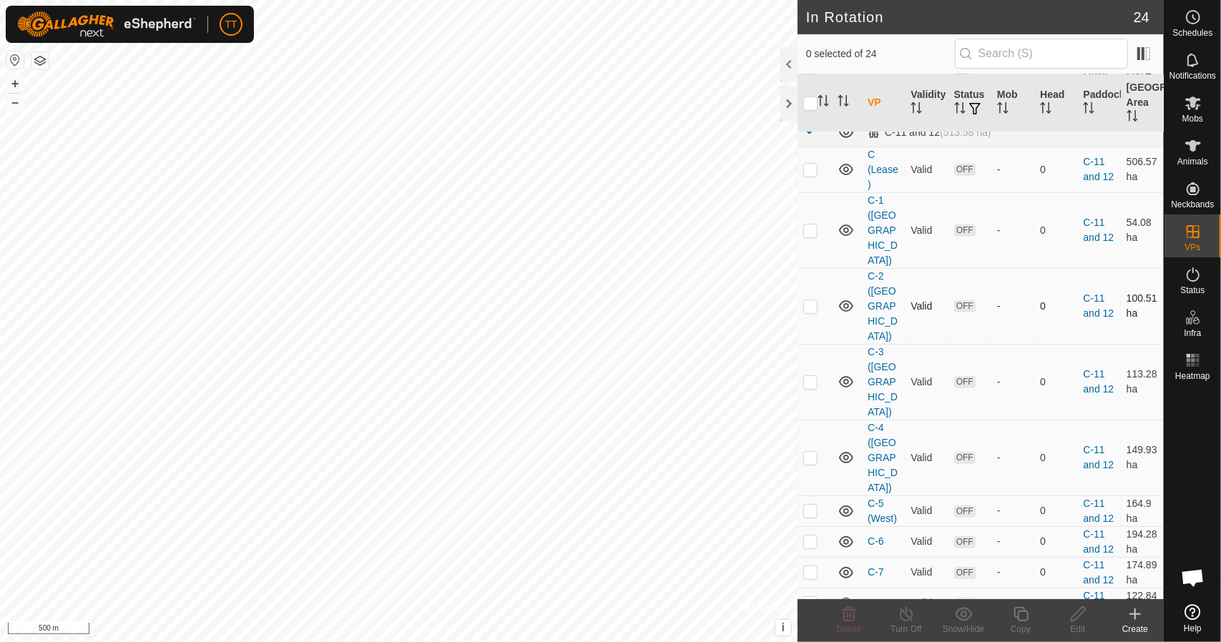
scroll to position [572, 0]
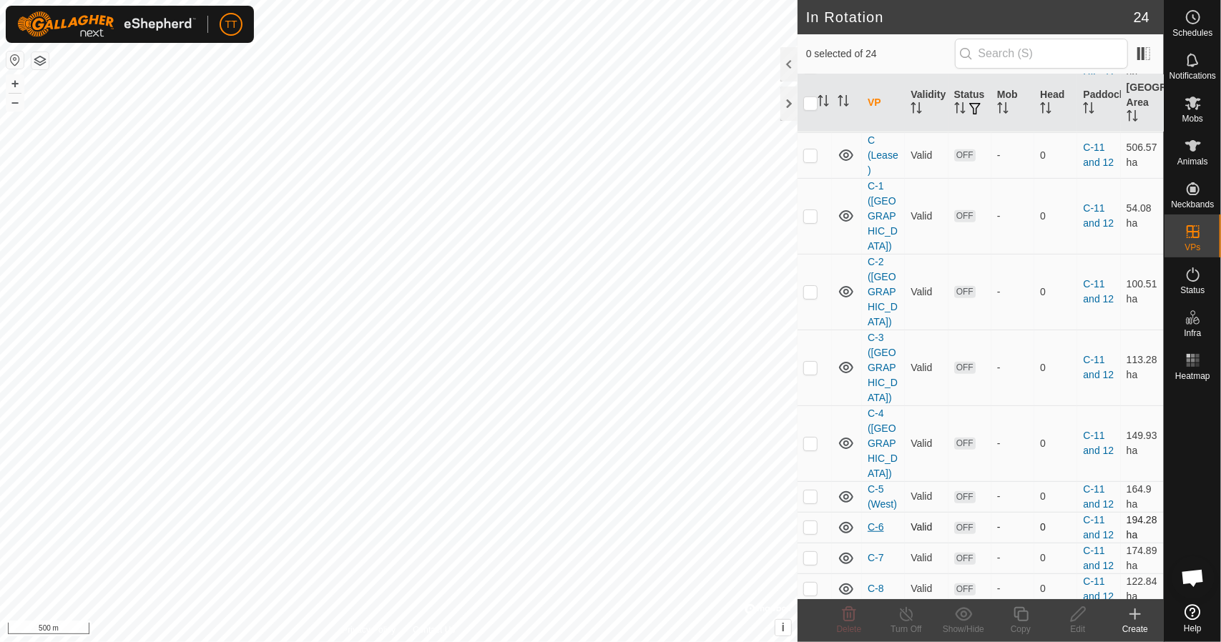
click at [877, 521] on link "C-6" at bounding box center [875, 526] width 16 height 11
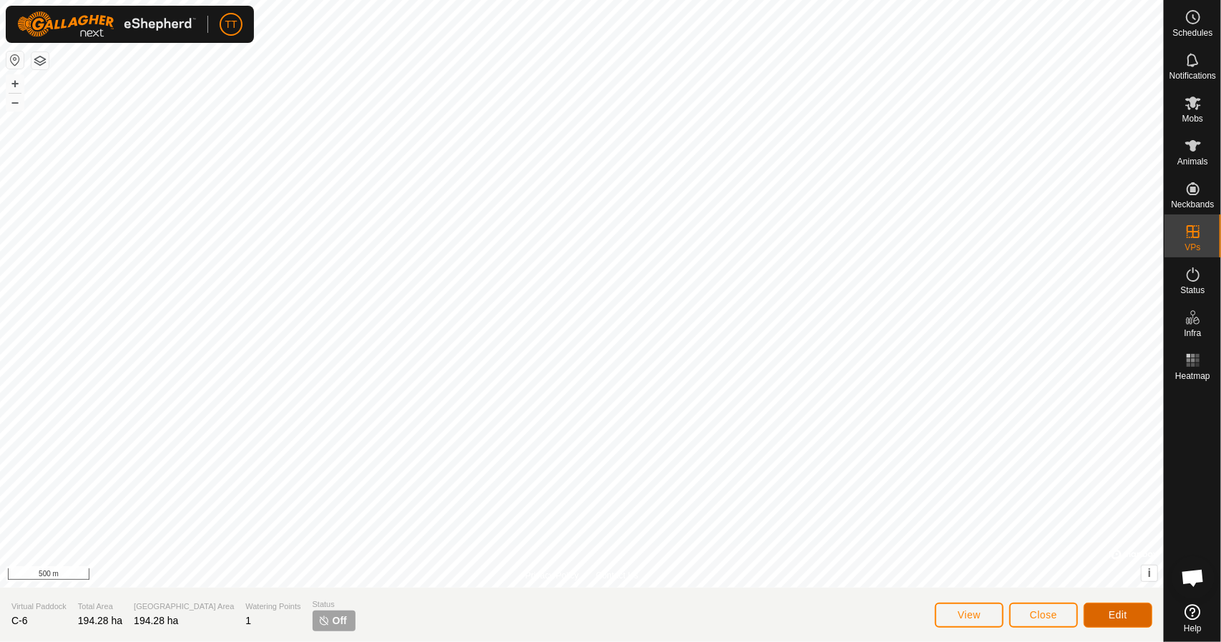
click at [1121, 613] on span "Edit" at bounding box center [1117, 614] width 19 height 11
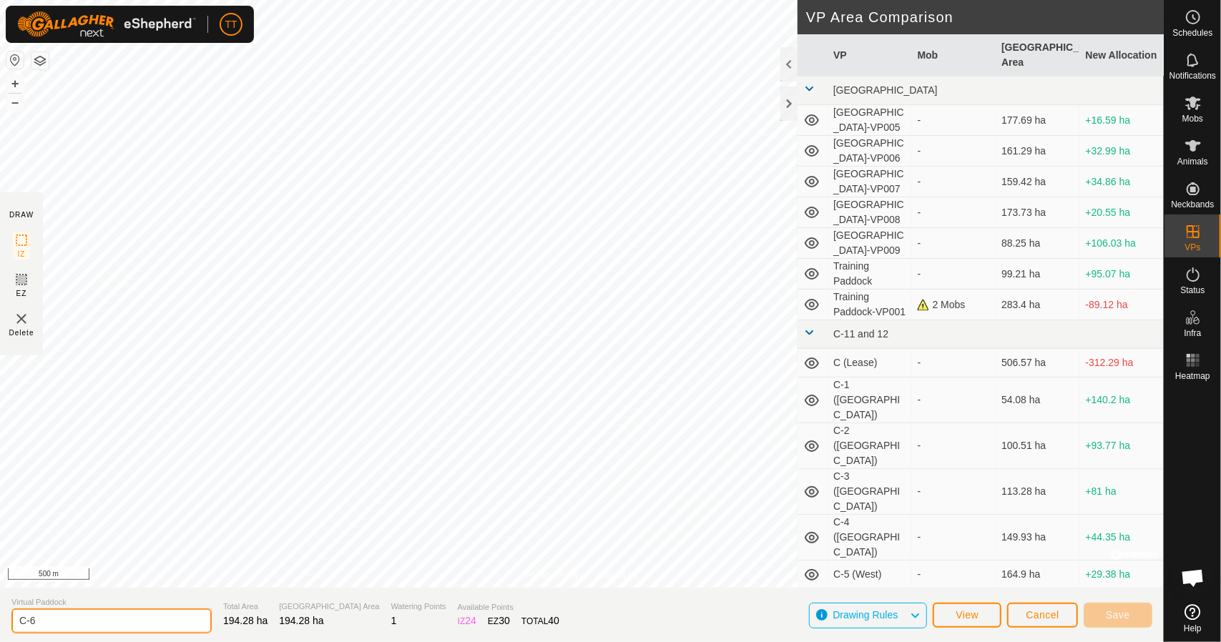
click at [67, 616] on input "C-6" at bounding box center [111, 620] width 200 height 25
type input "C-6 ([GEOGRAPHIC_DATA])"
click at [1118, 614] on span "Save" at bounding box center [1117, 614] width 24 height 11
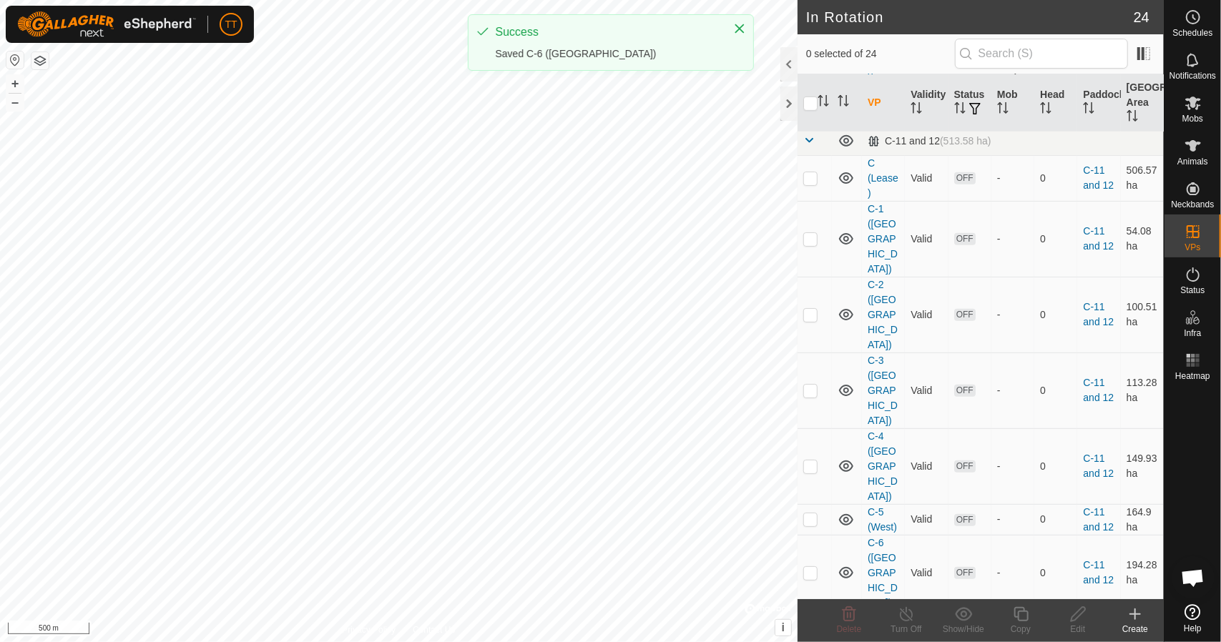
scroll to position [572, 0]
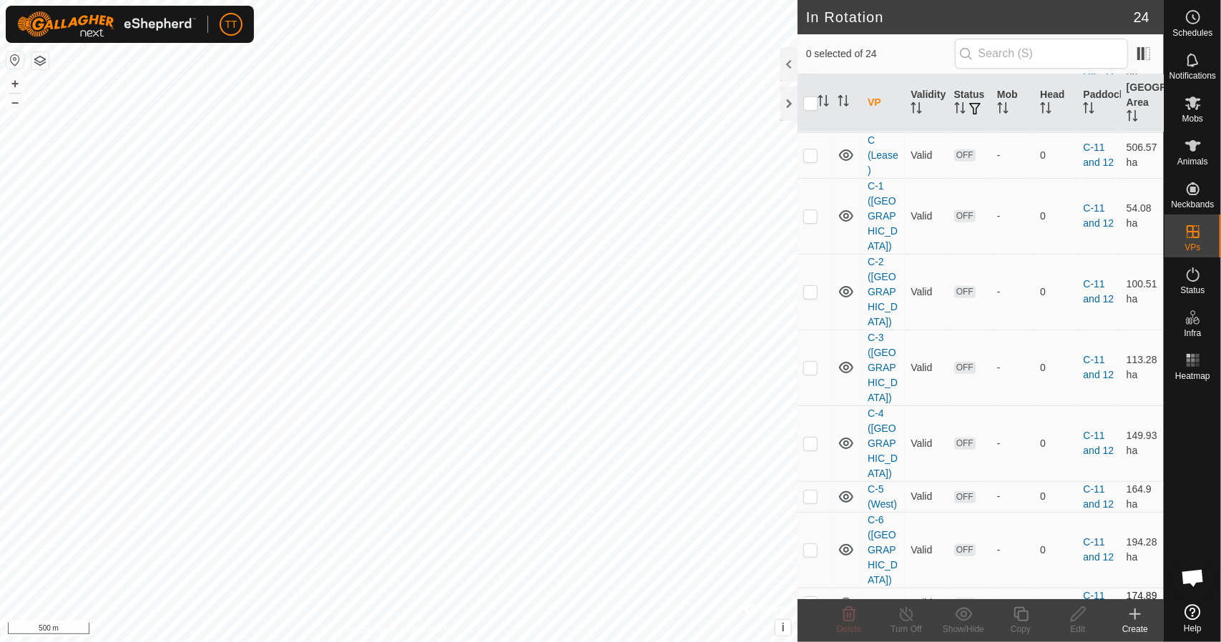
click at [881, 597] on link "C-7" at bounding box center [875, 602] width 16 height 11
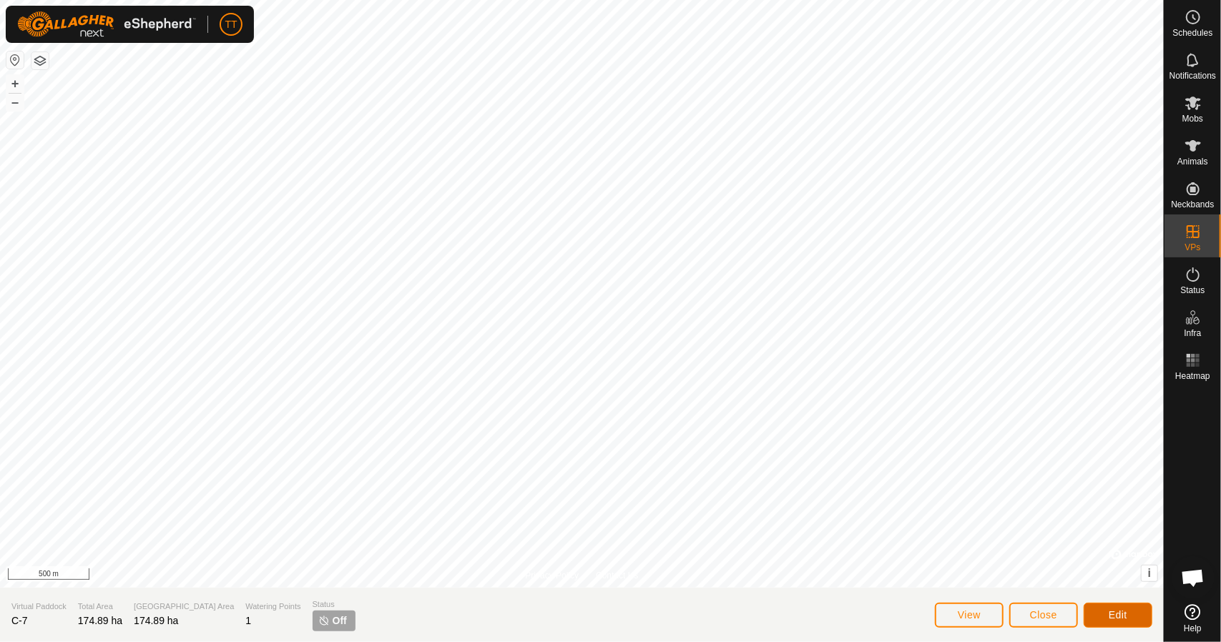
click at [1123, 616] on span "Edit" at bounding box center [1117, 614] width 19 height 11
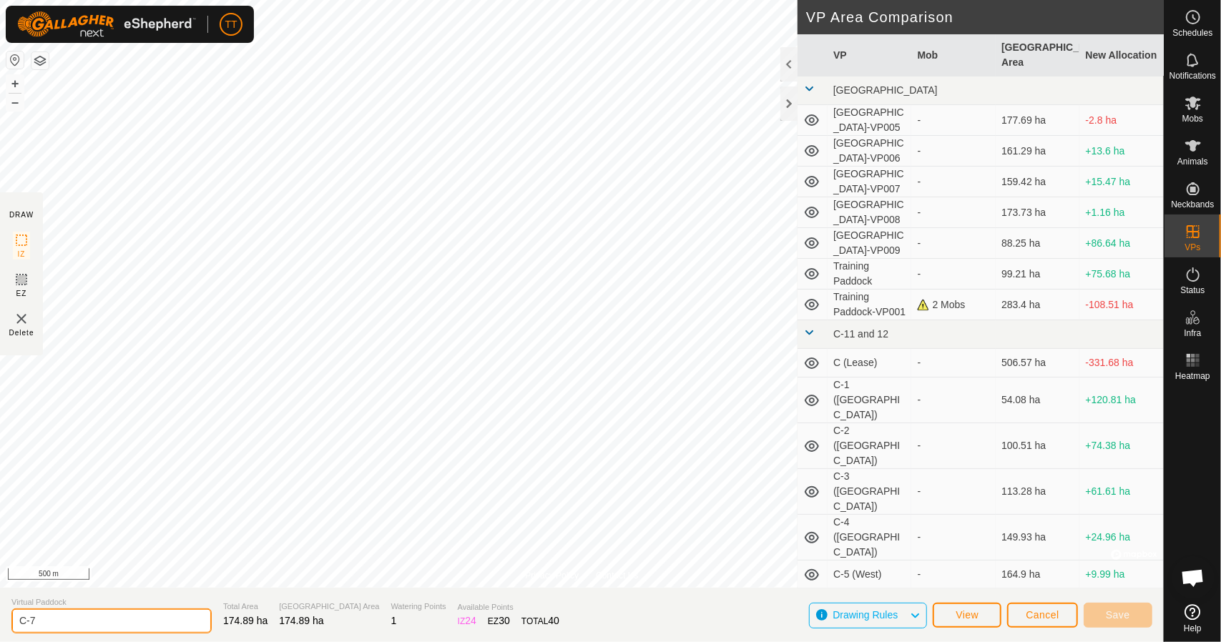
click at [58, 620] on input "C-7" at bounding box center [111, 620] width 200 height 25
type input "C-7 (South)"
click at [1138, 616] on button "Save" at bounding box center [1117, 615] width 69 height 25
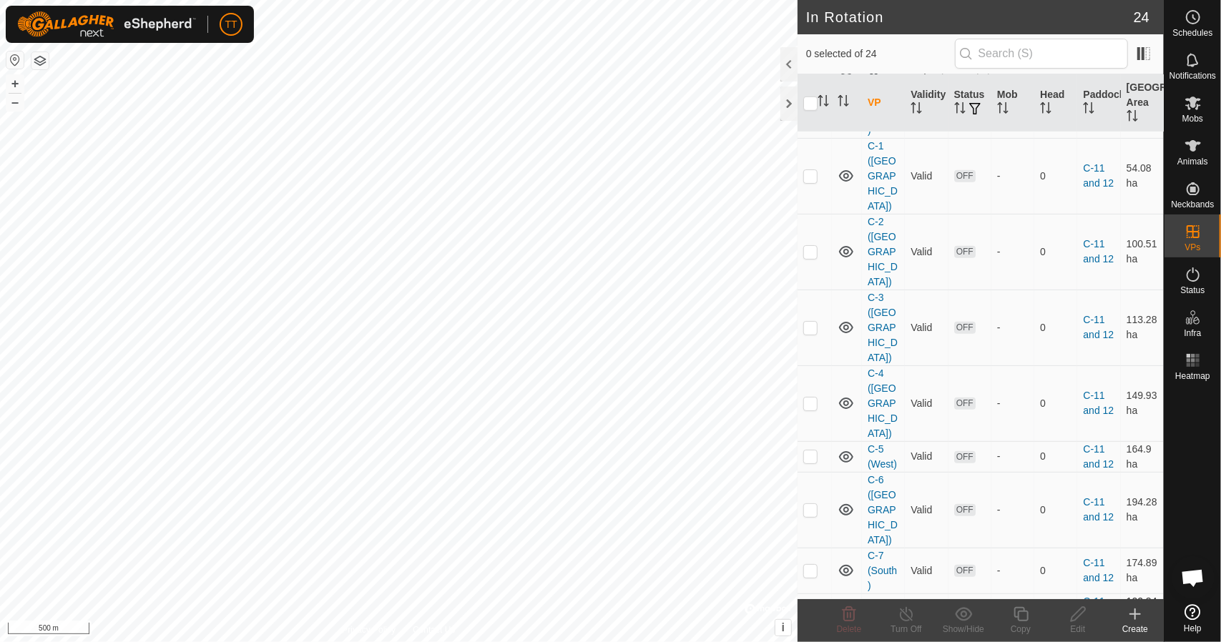
scroll to position [644, 0]
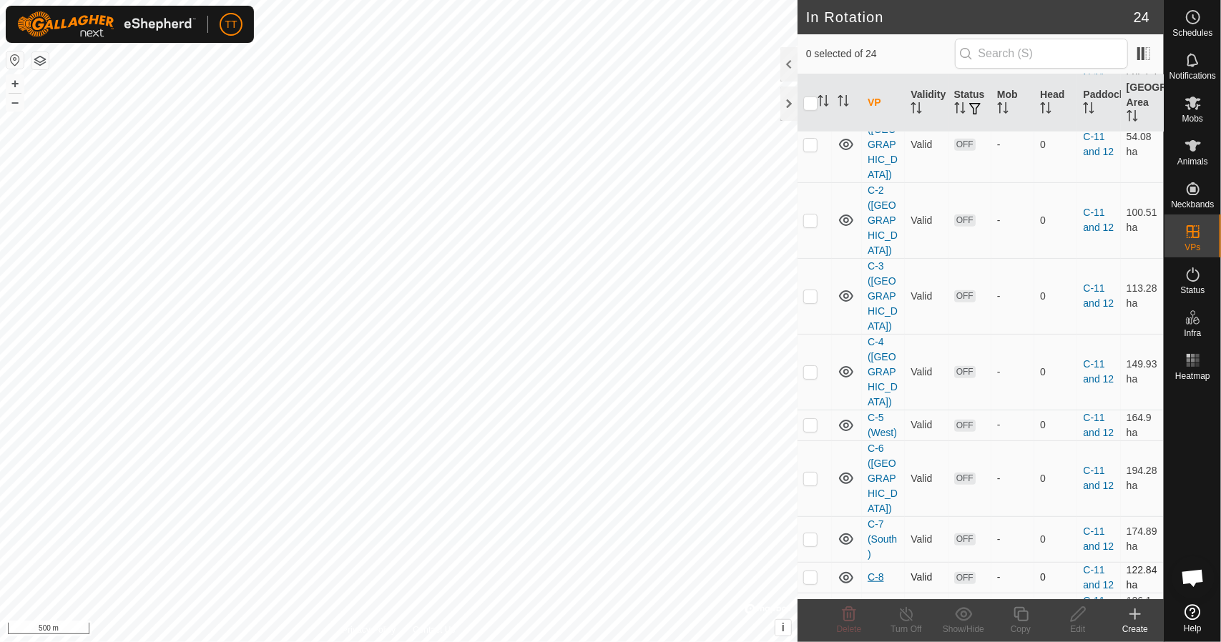
click at [871, 473] on div "TT Schedules Notifications Mobs Animals Neckbands VPs Status Infra Heatmap Help…" at bounding box center [610, 321] width 1221 height 642
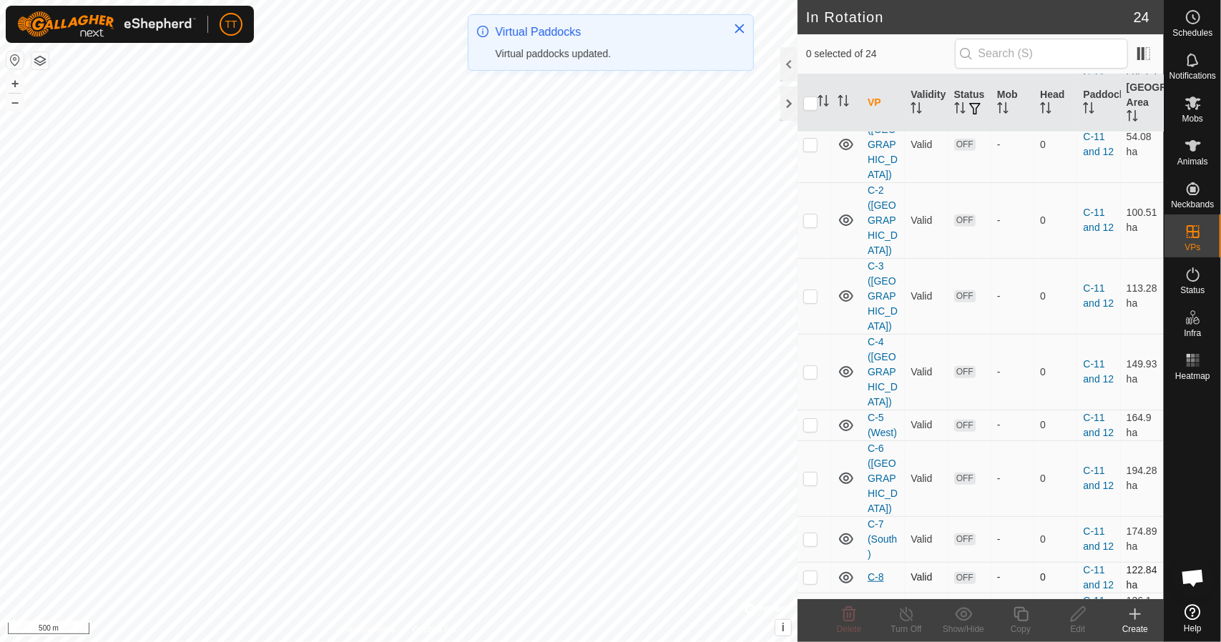
click at [878, 571] on link "C-8" at bounding box center [875, 576] width 16 height 11
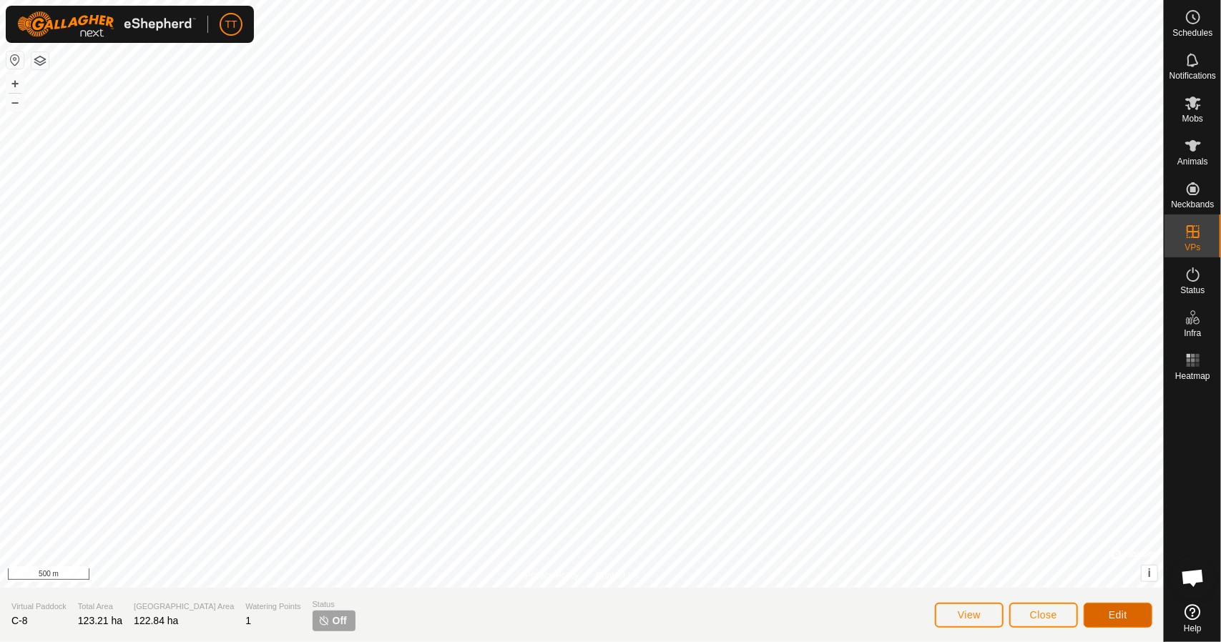
click at [1103, 617] on button "Edit" at bounding box center [1117, 615] width 69 height 25
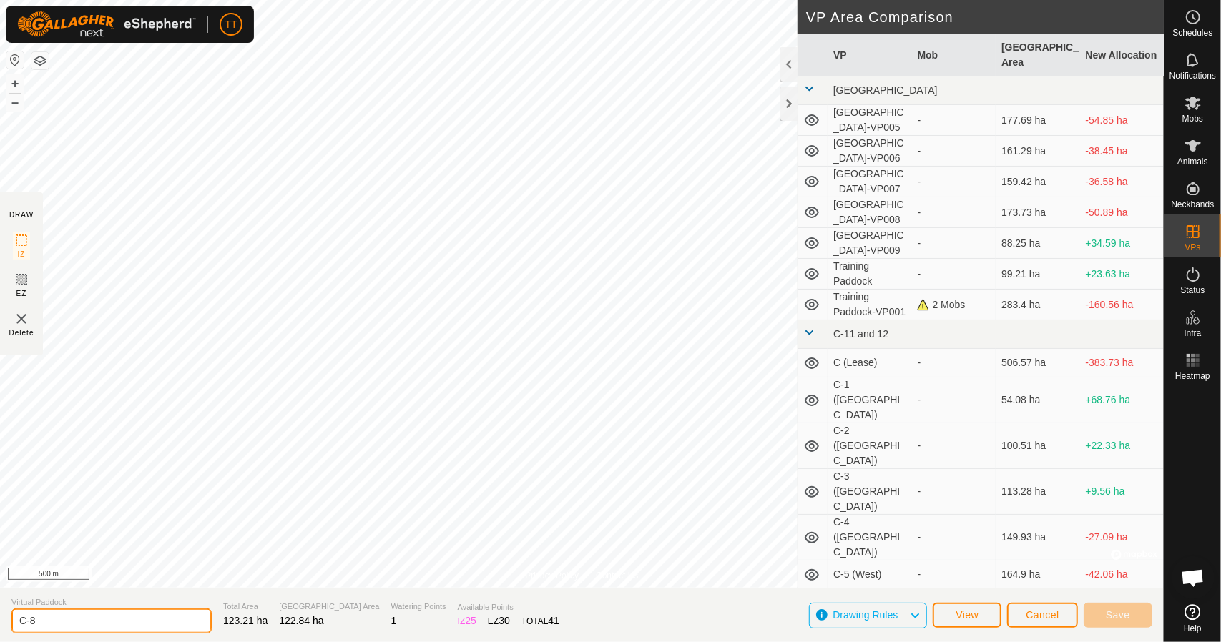
click at [51, 618] on input "C-8" at bounding box center [111, 620] width 200 height 25
type input "C-8 ([GEOGRAPHIC_DATA])"
click at [1123, 612] on span "Save" at bounding box center [1117, 614] width 24 height 11
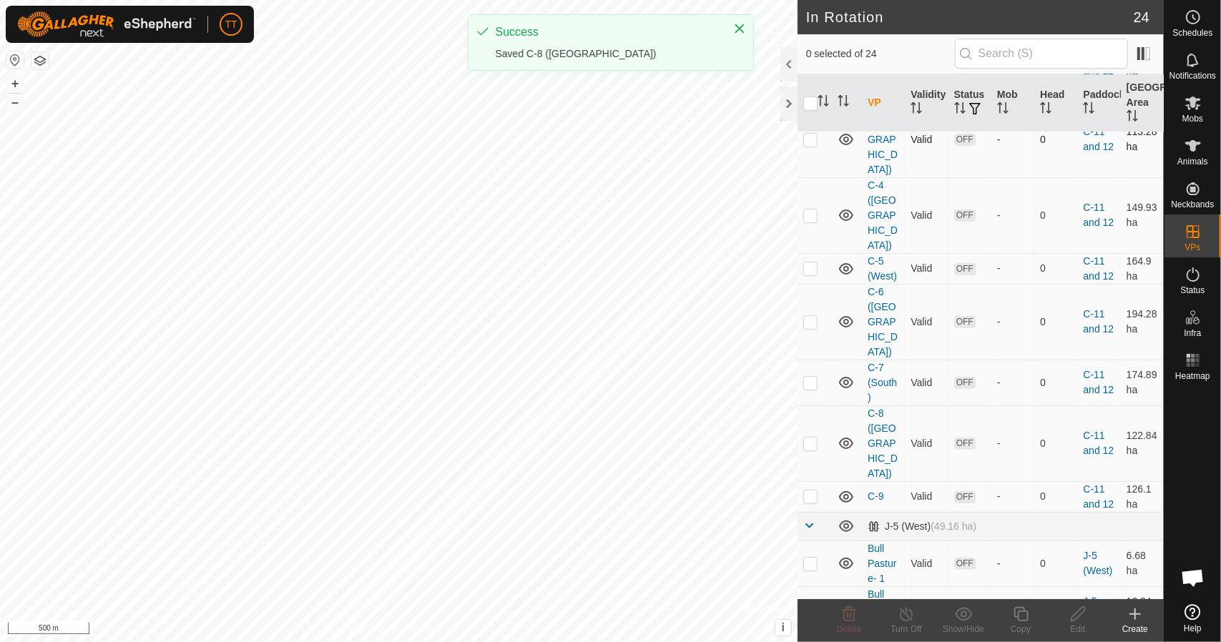
scroll to position [858, 0]
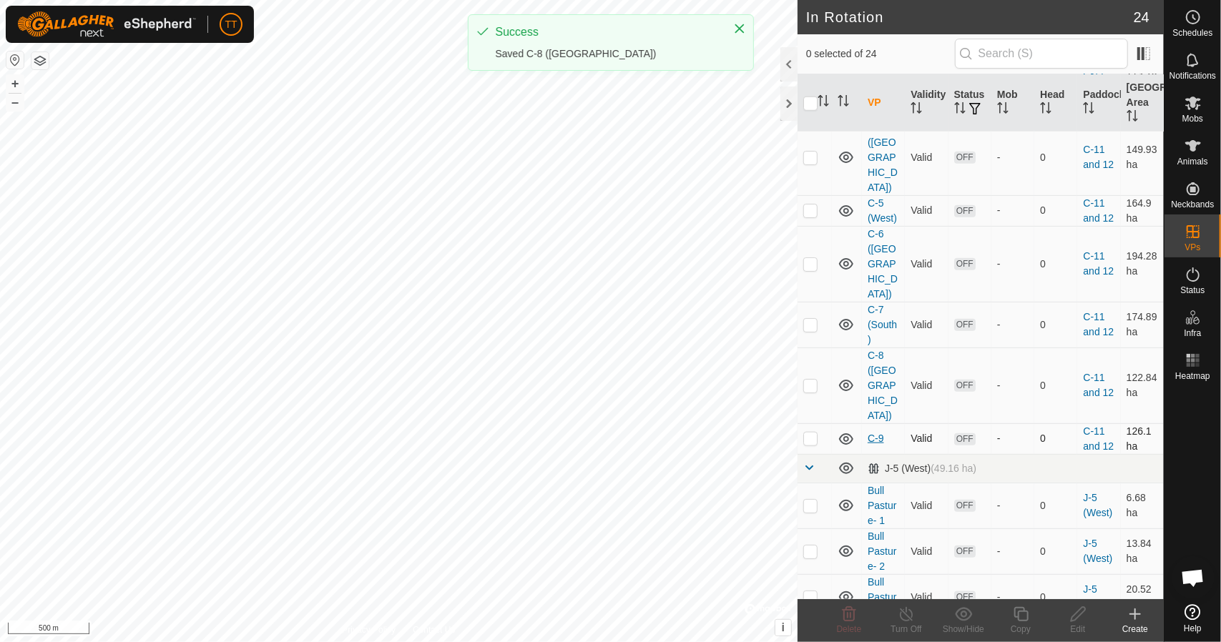
click at [872, 433] on link "C-9" at bounding box center [875, 438] width 16 height 11
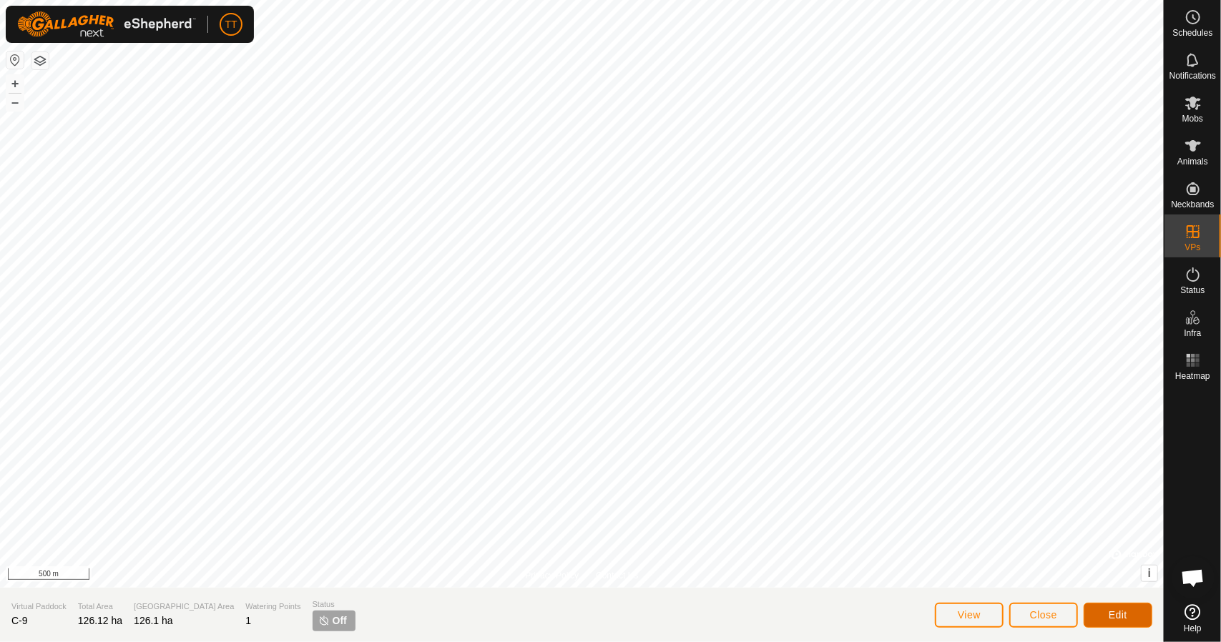
click at [1102, 616] on button "Edit" at bounding box center [1117, 615] width 69 height 25
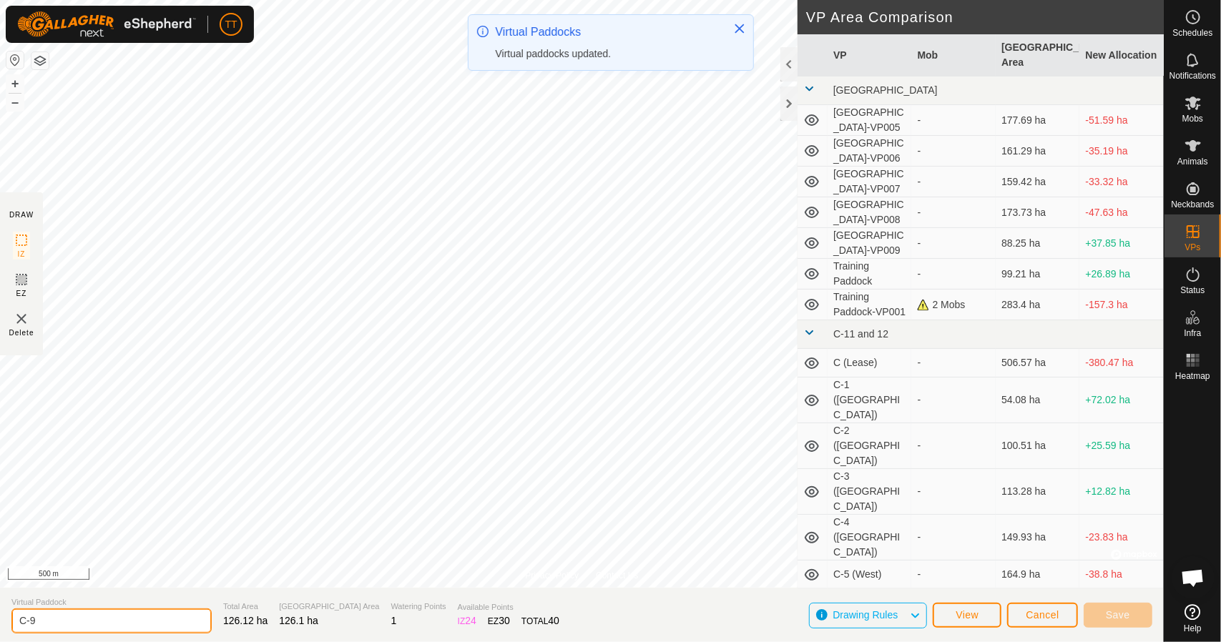
click at [127, 614] on input "C-9" at bounding box center [111, 620] width 200 height 25
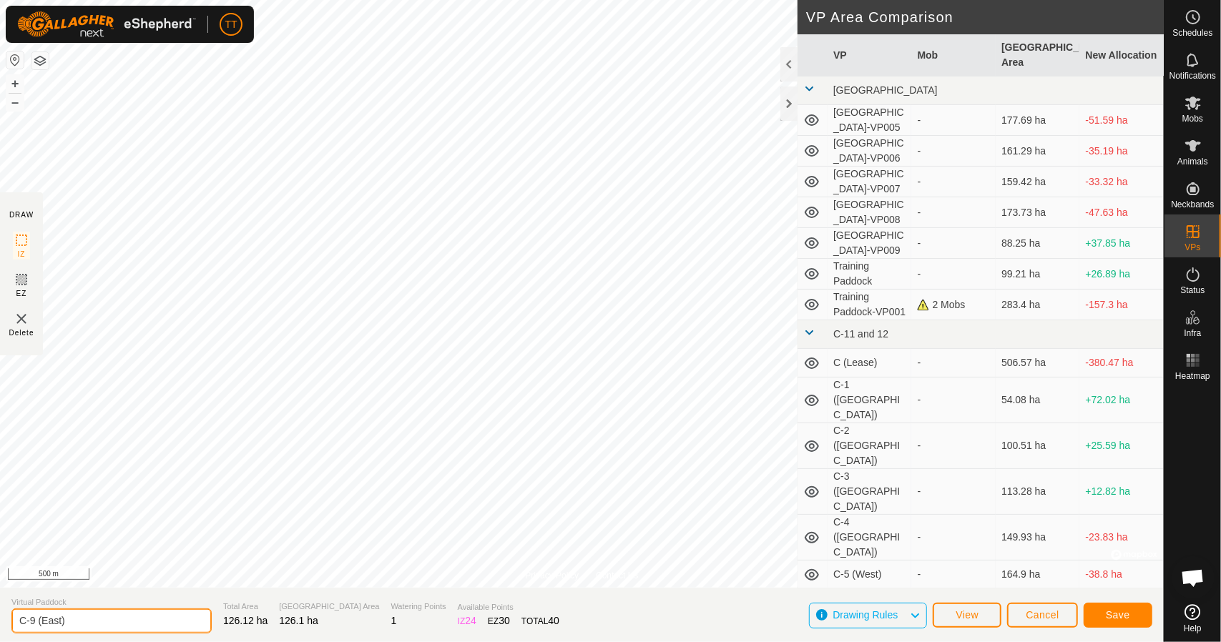
type input "C-9 (East)"
click at [1120, 606] on button "Save" at bounding box center [1117, 615] width 69 height 25
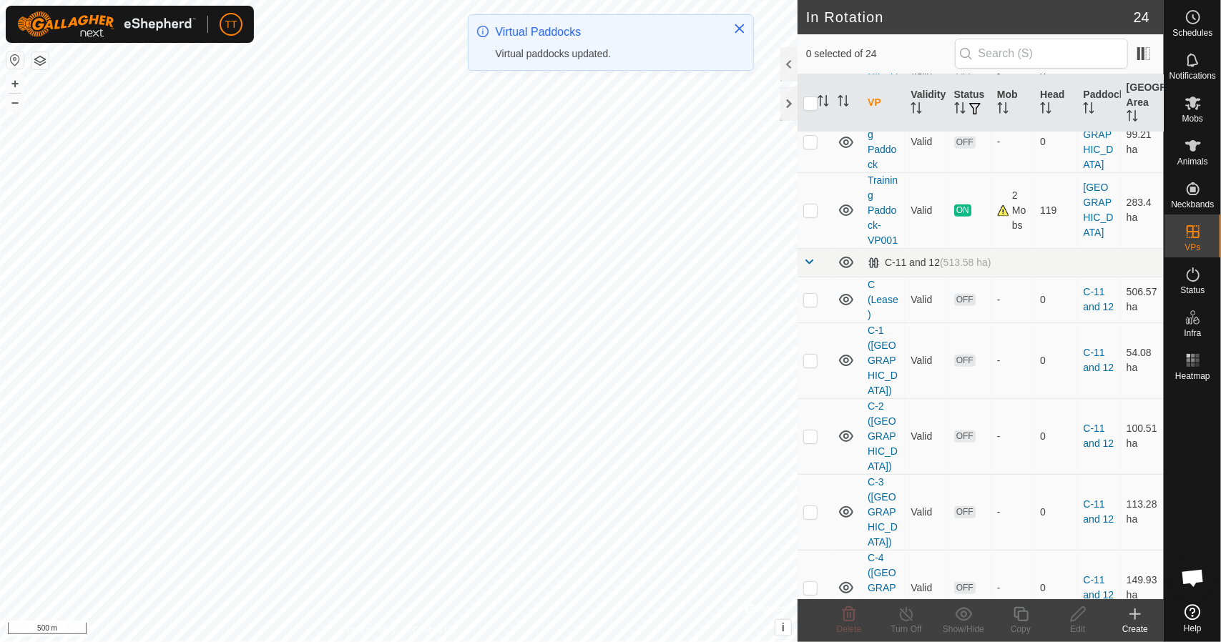
scroll to position [429, 0]
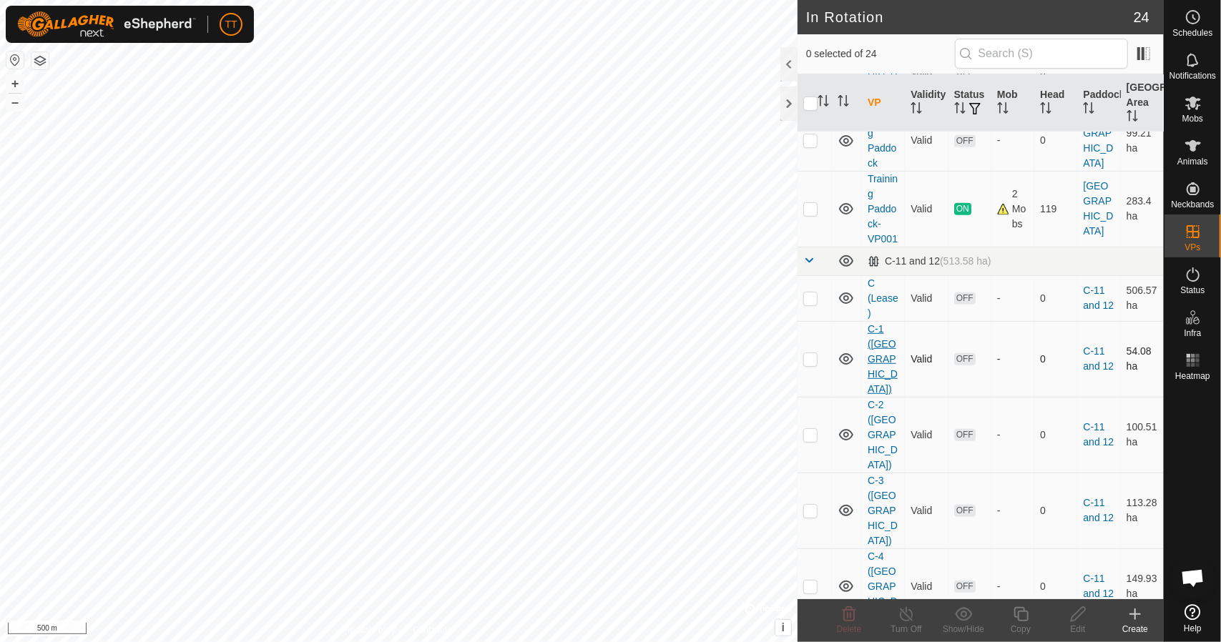
click at [887, 346] on link "C-1 ([GEOGRAPHIC_DATA])" at bounding box center [882, 359] width 30 height 72
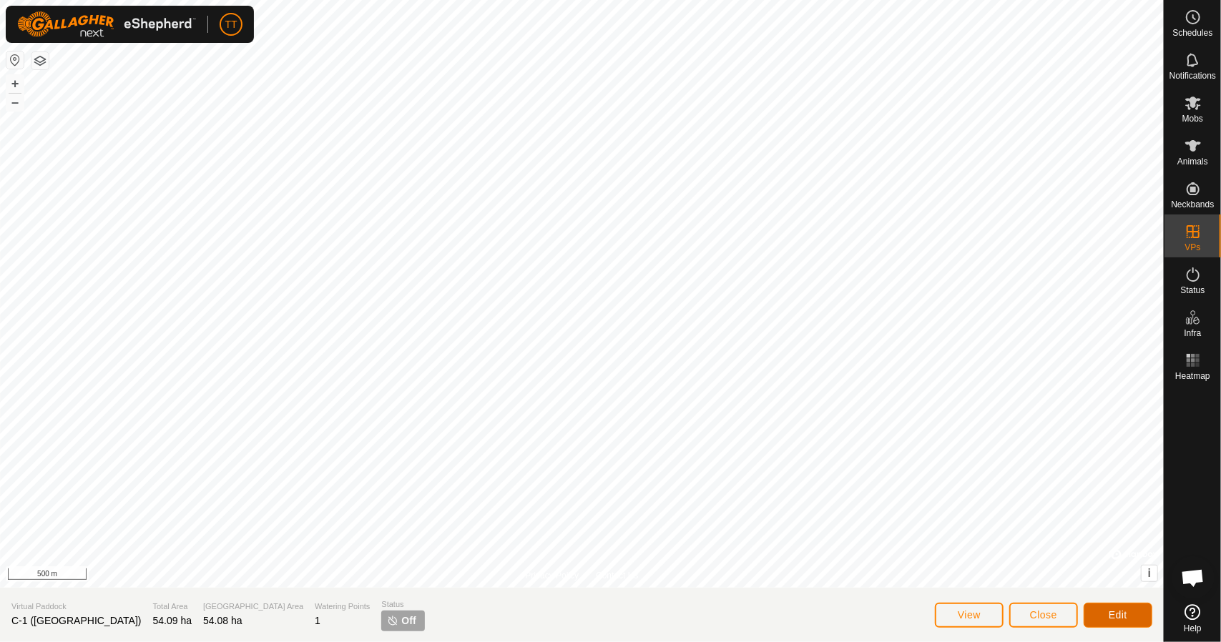
click at [1112, 614] on span "Edit" at bounding box center [1117, 614] width 19 height 11
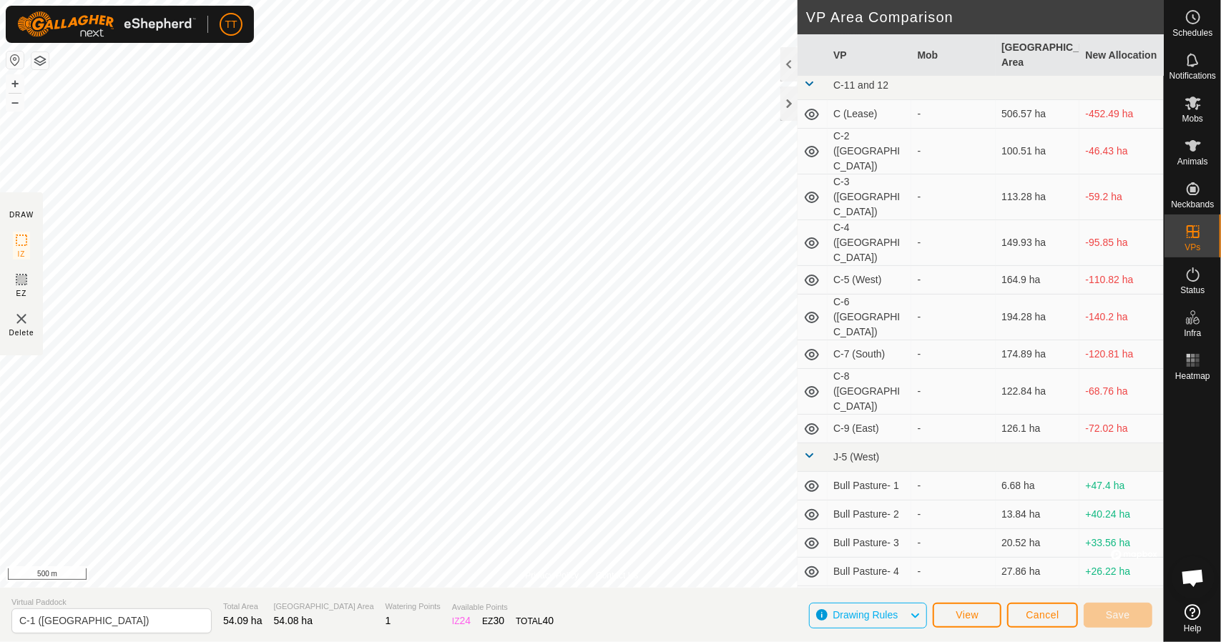
scroll to position [130, 0]
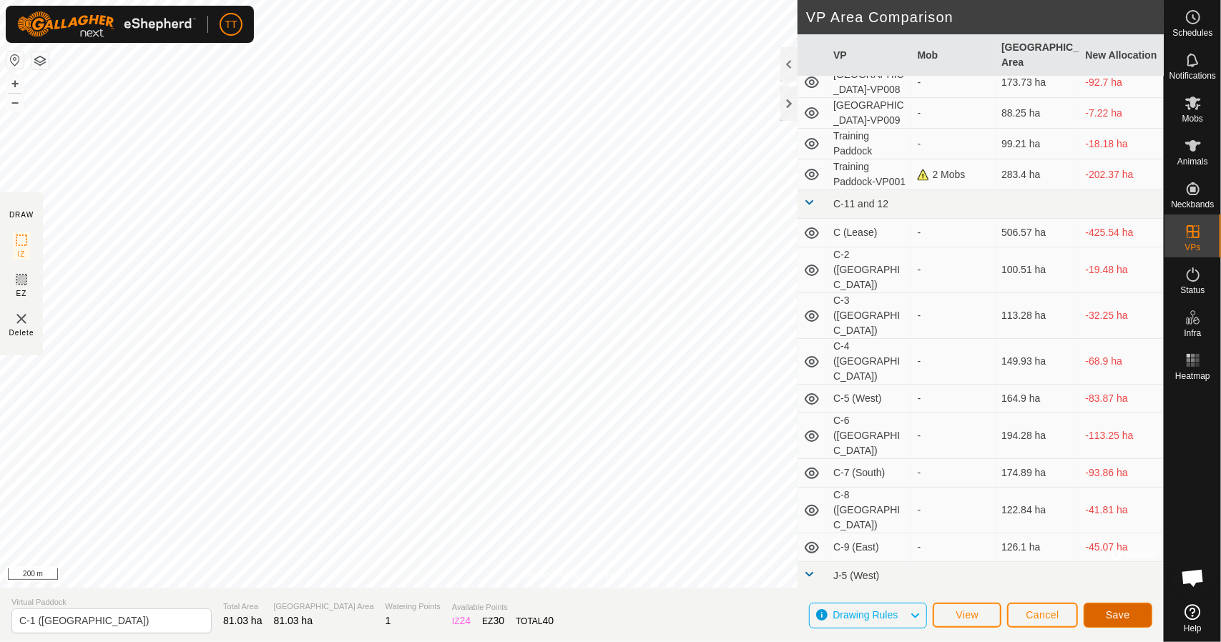
click at [1108, 616] on span "Save" at bounding box center [1117, 614] width 24 height 11
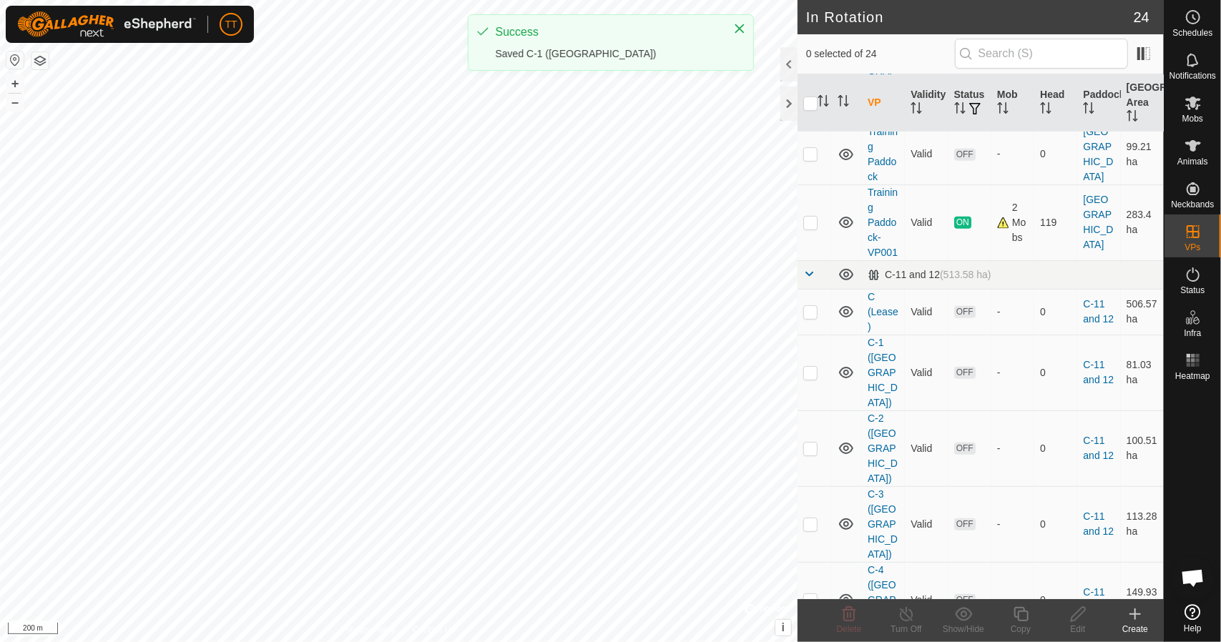
scroll to position [429, 0]
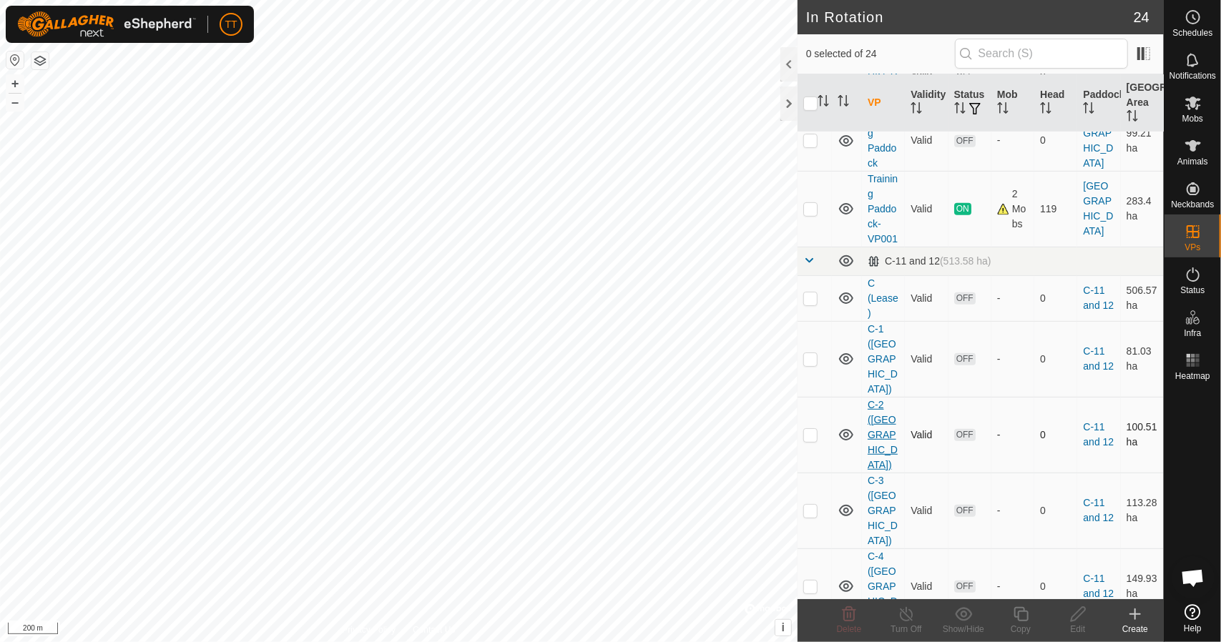
click at [879, 419] on link "C-2 ([GEOGRAPHIC_DATA])" at bounding box center [882, 435] width 30 height 72
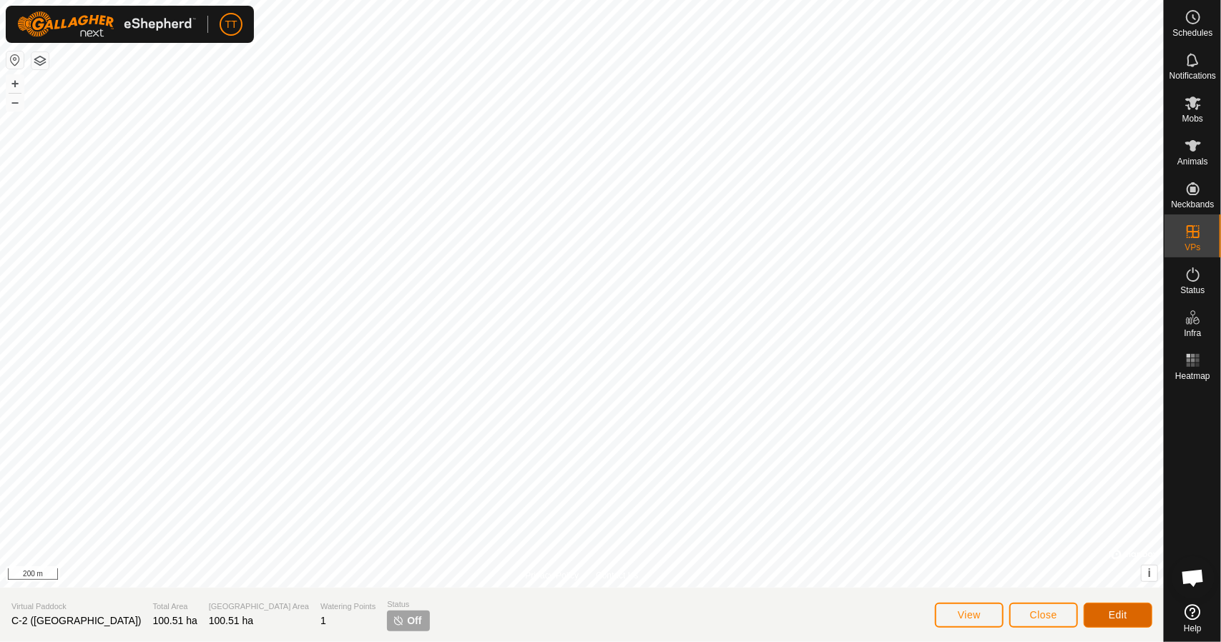
click at [1095, 611] on button "Edit" at bounding box center [1117, 615] width 69 height 25
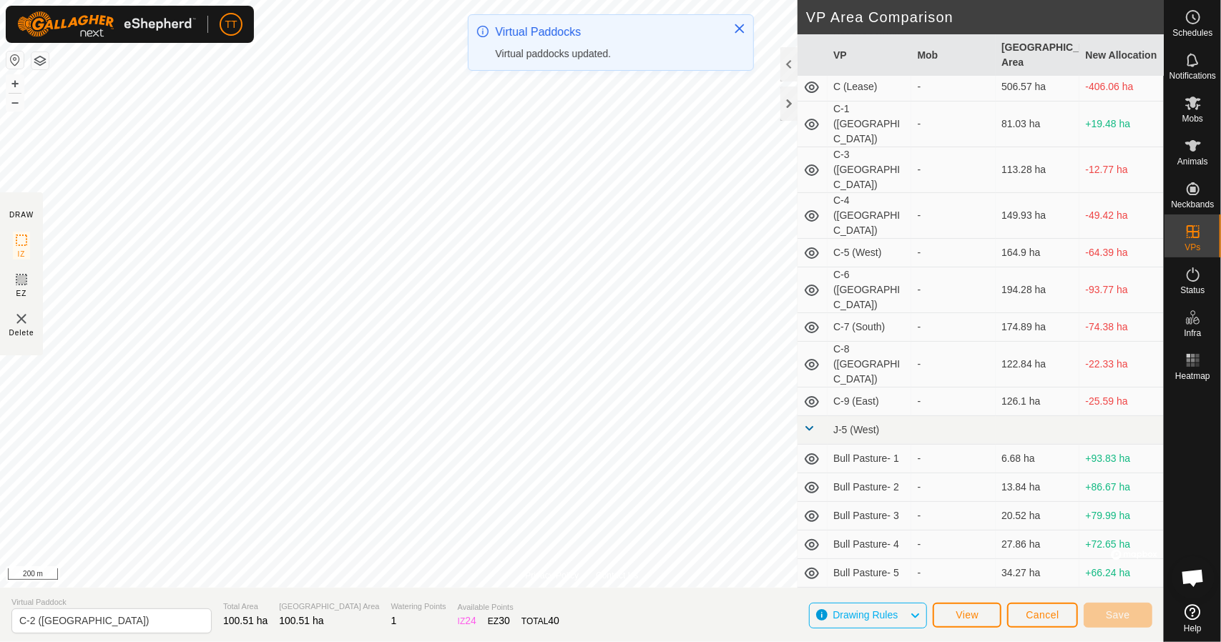
scroll to position [286, 0]
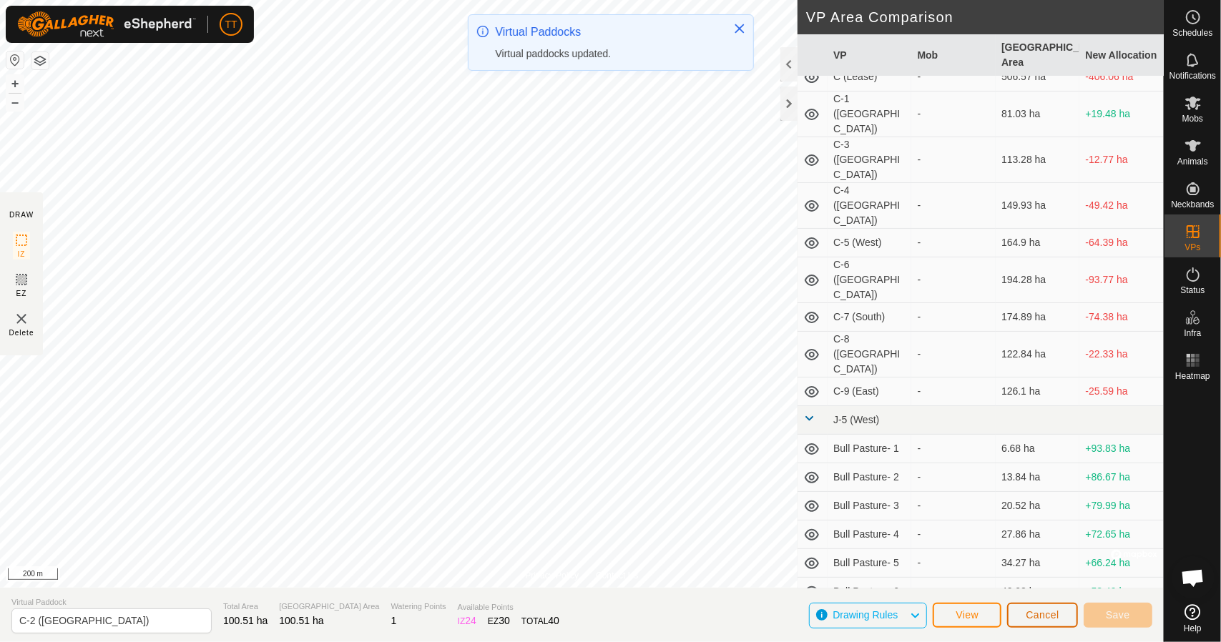
click at [1034, 609] on span "Cancel" at bounding box center [1042, 614] width 34 height 11
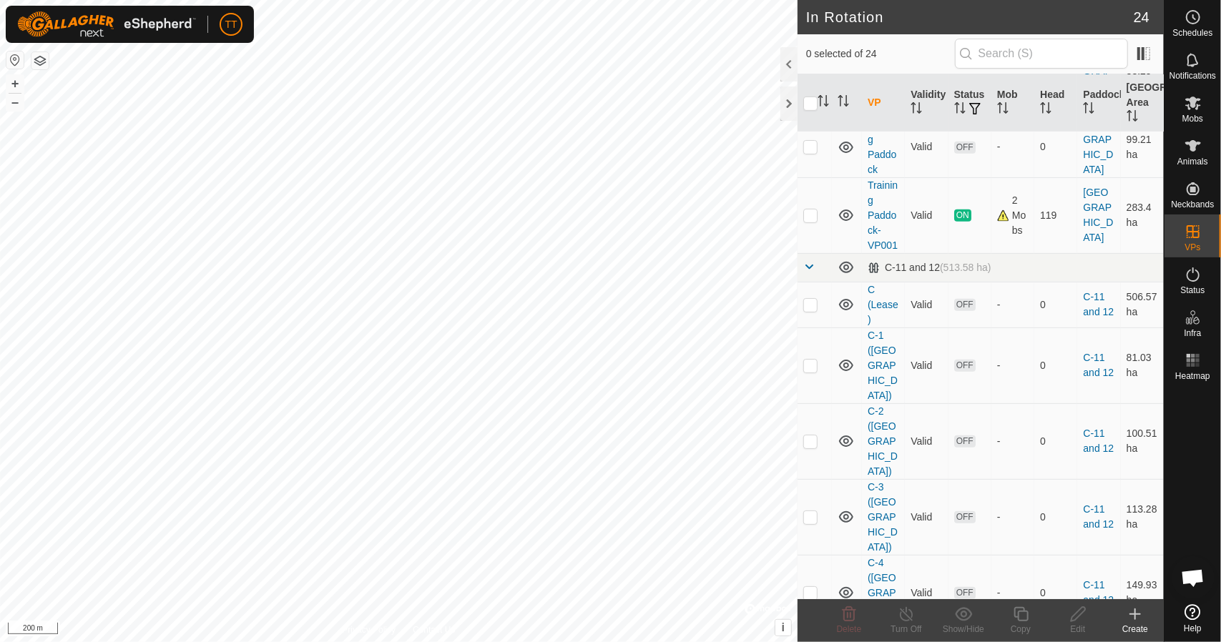
scroll to position [429, 0]
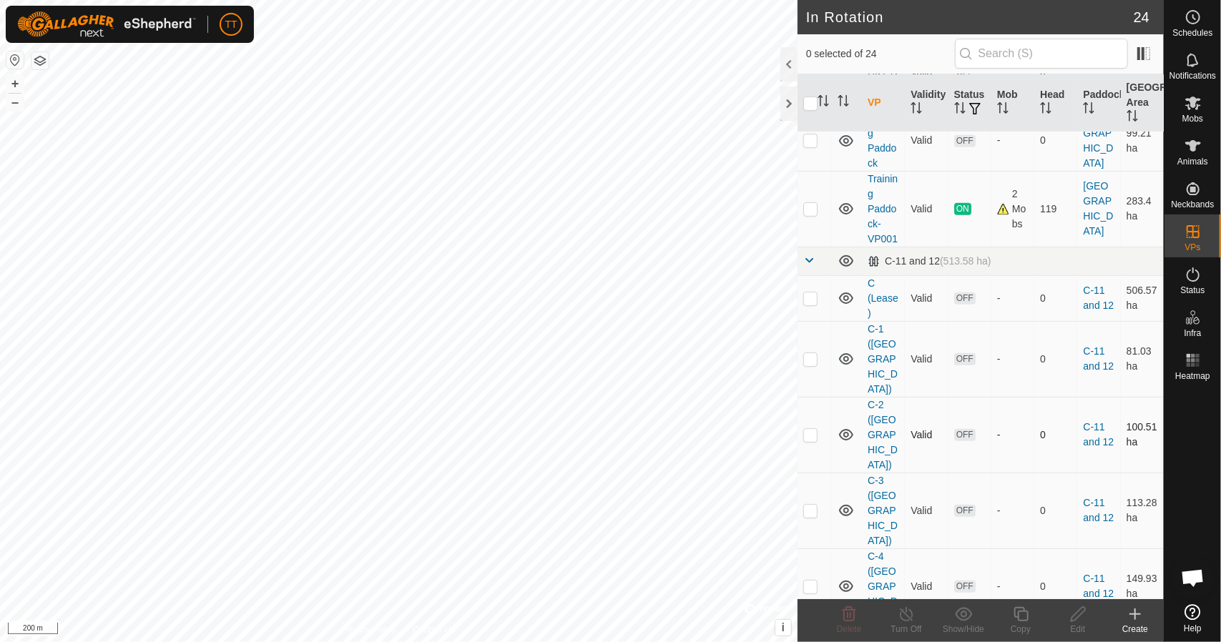
click at [812, 429] on p-checkbox at bounding box center [810, 434] width 14 height 11
click at [849, 619] on icon at bounding box center [848, 614] width 17 height 17
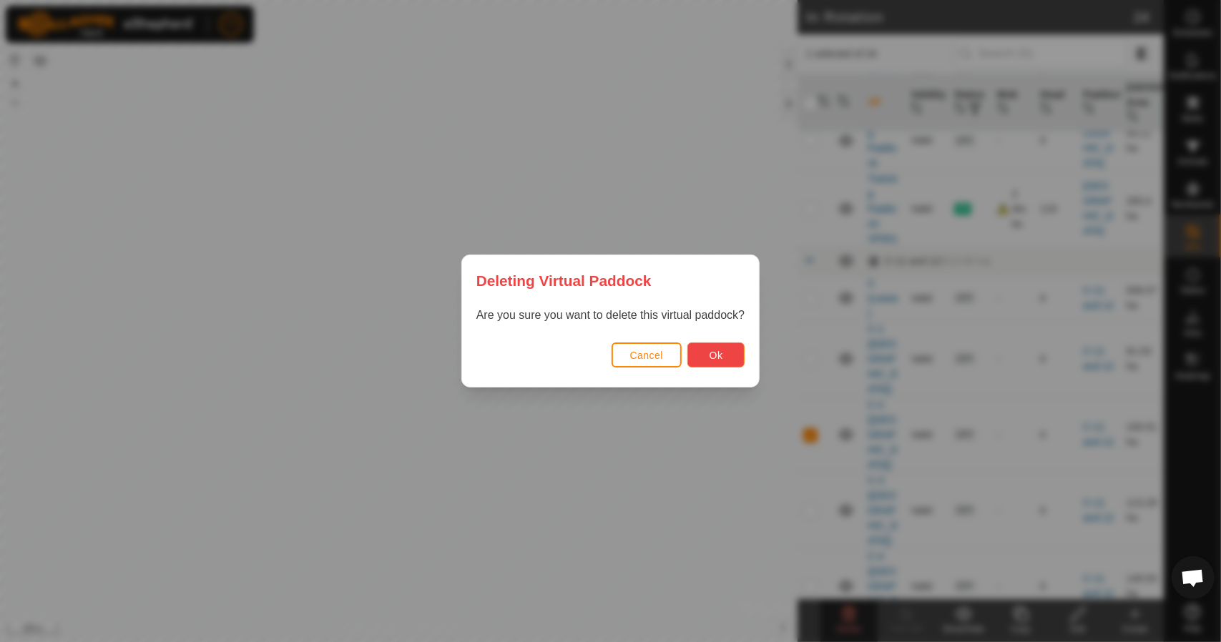
click at [712, 361] on button "Ok" at bounding box center [715, 354] width 57 height 25
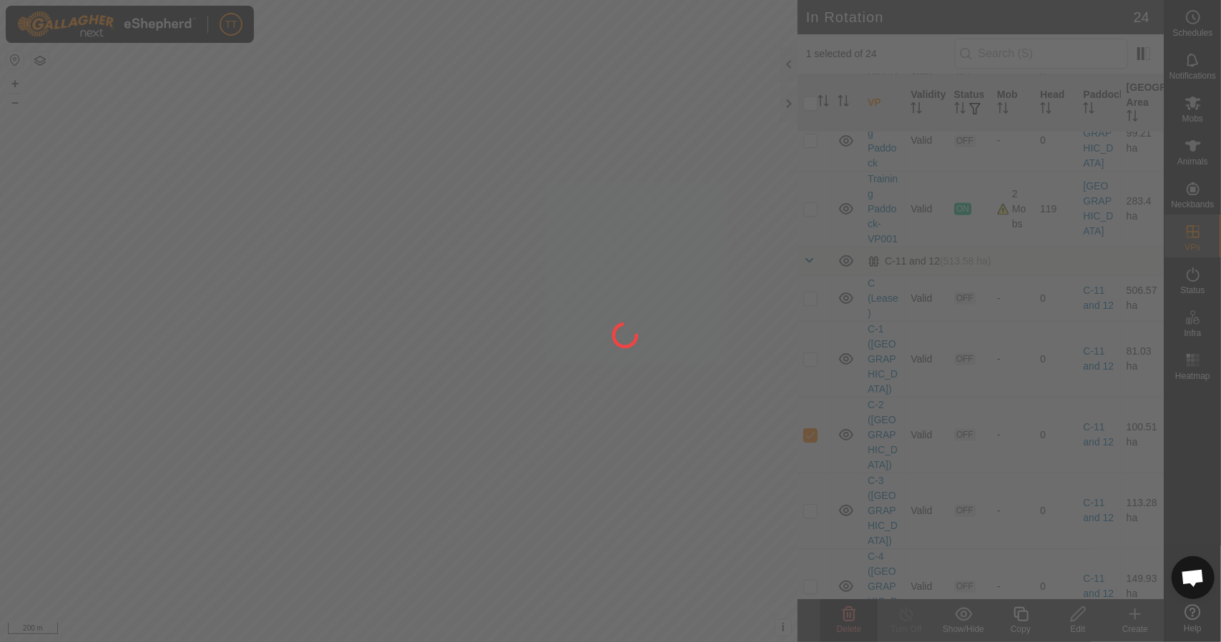
checkbox input "false"
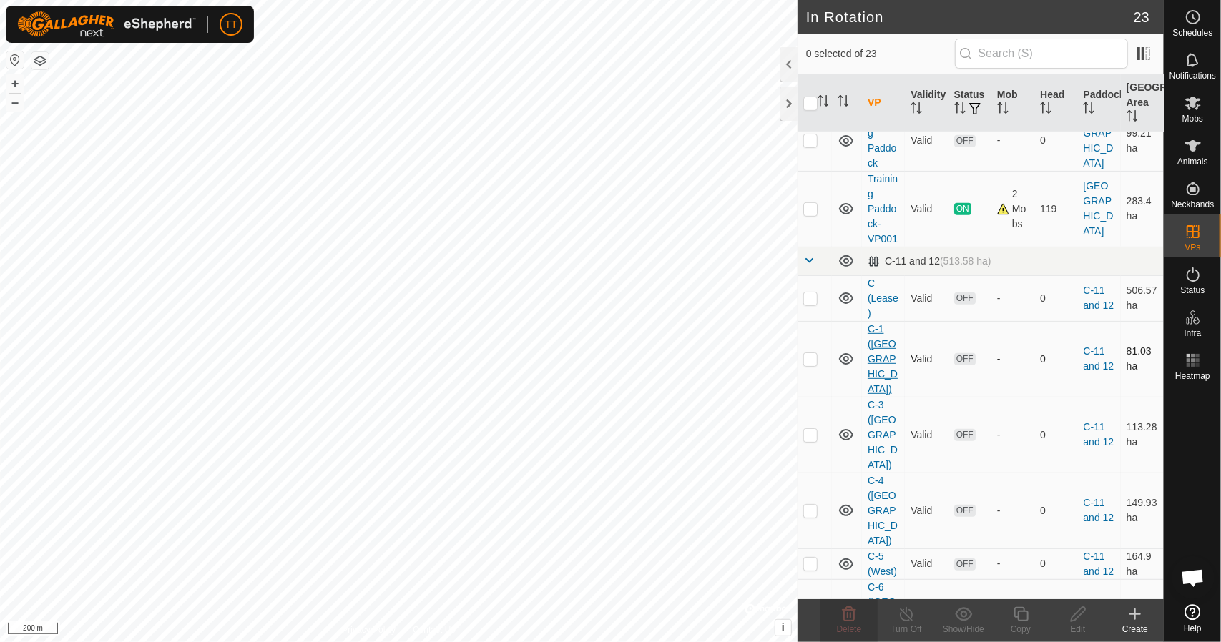
click at [881, 355] on link "C-1 ([GEOGRAPHIC_DATA])" at bounding box center [882, 359] width 30 height 72
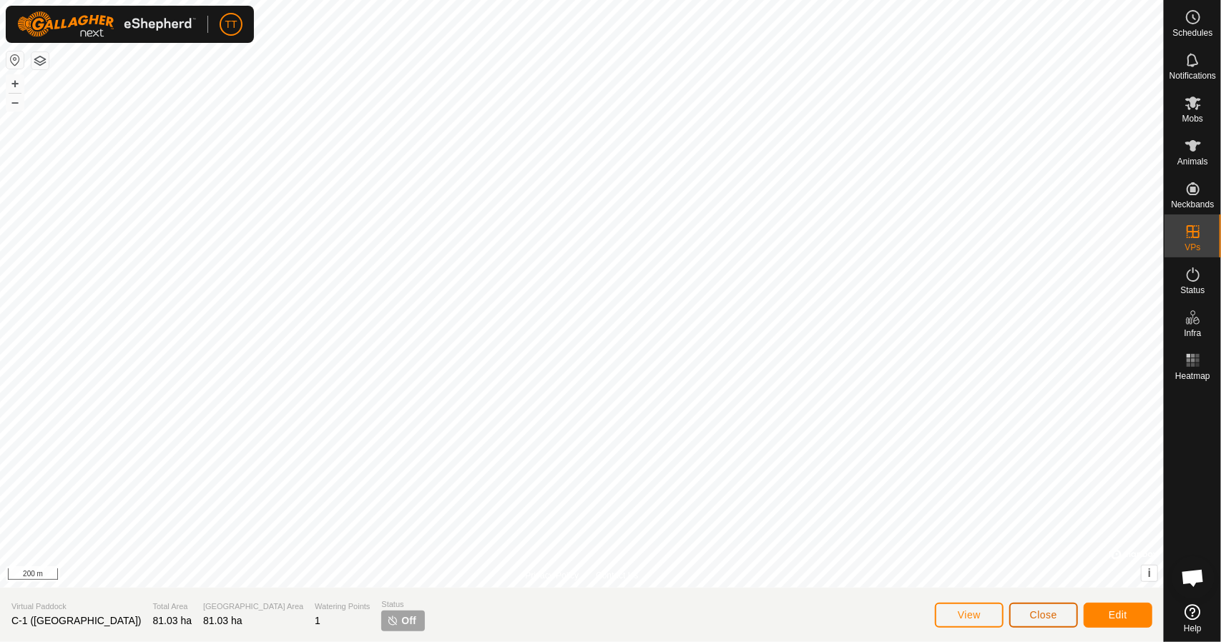
click at [1025, 609] on button "Close" at bounding box center [1043, 615] width 69 height 25
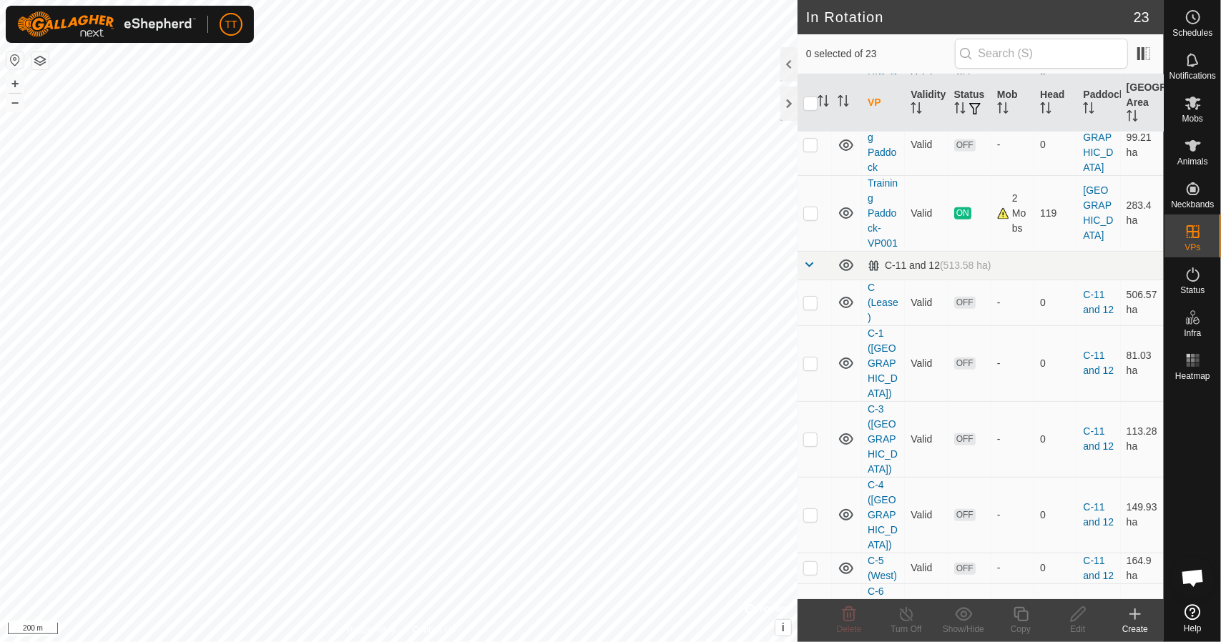
scroll to position [429, 0]
click at [880, 418] on link "C-3 ([GEOGRAPHIC_DATA])" at bounding box center [882, 435] width 30 height 72
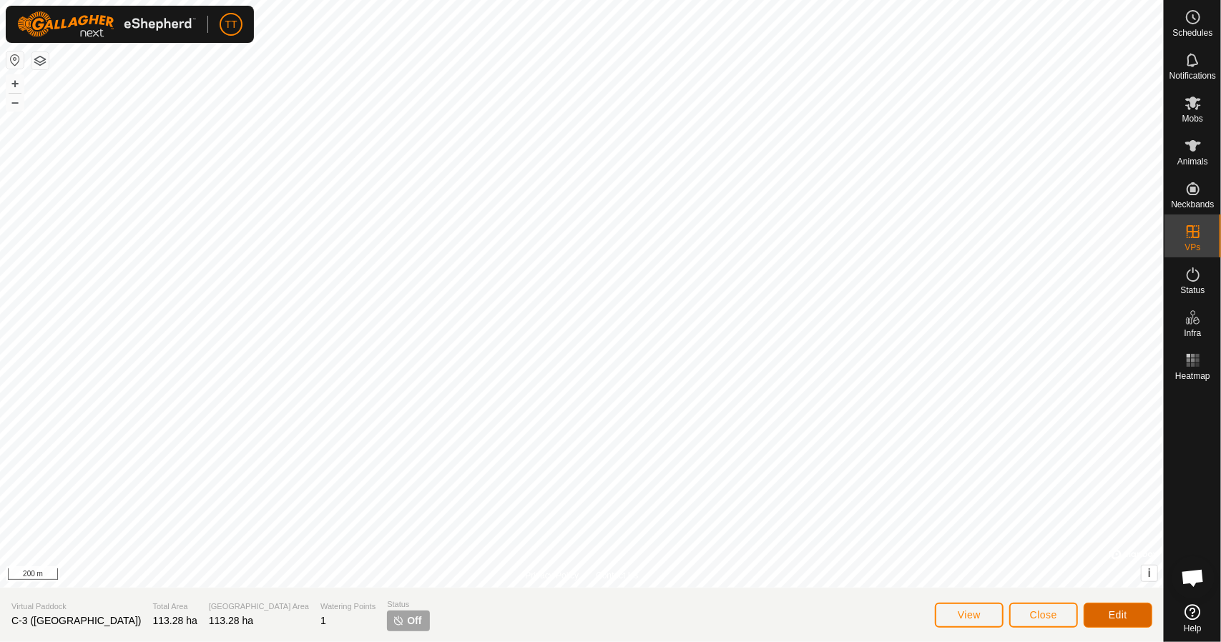
click at [1097, 613] on button "Edit" at bounding box center [1117, 615] width 69 height 25
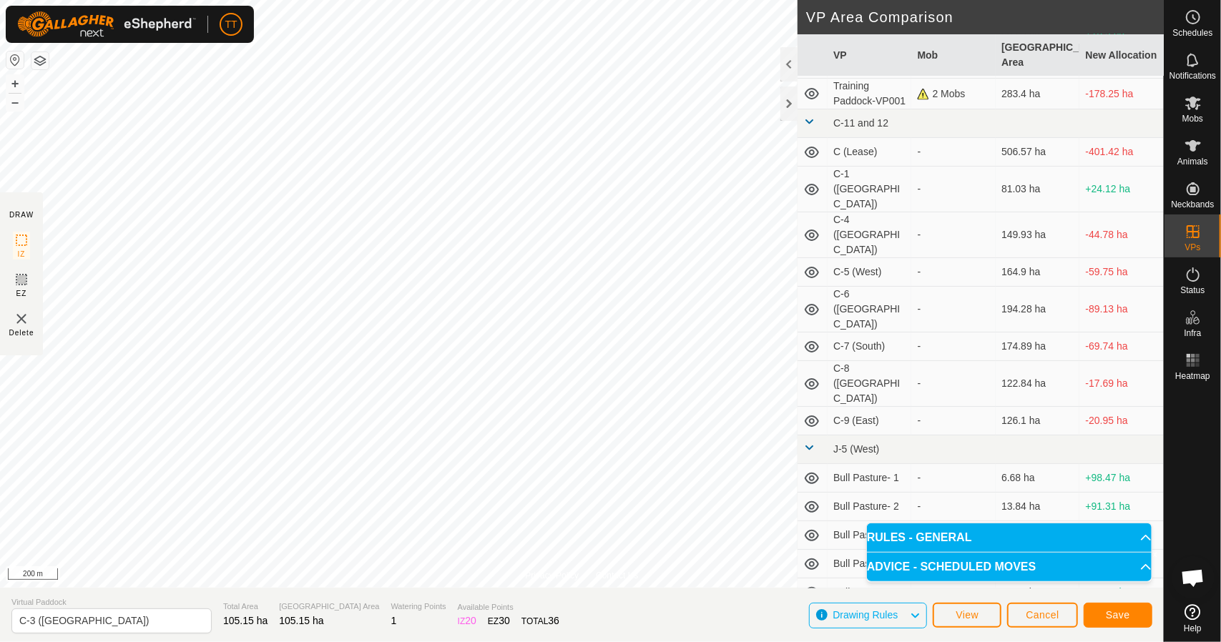
scroll to position [215, 0]
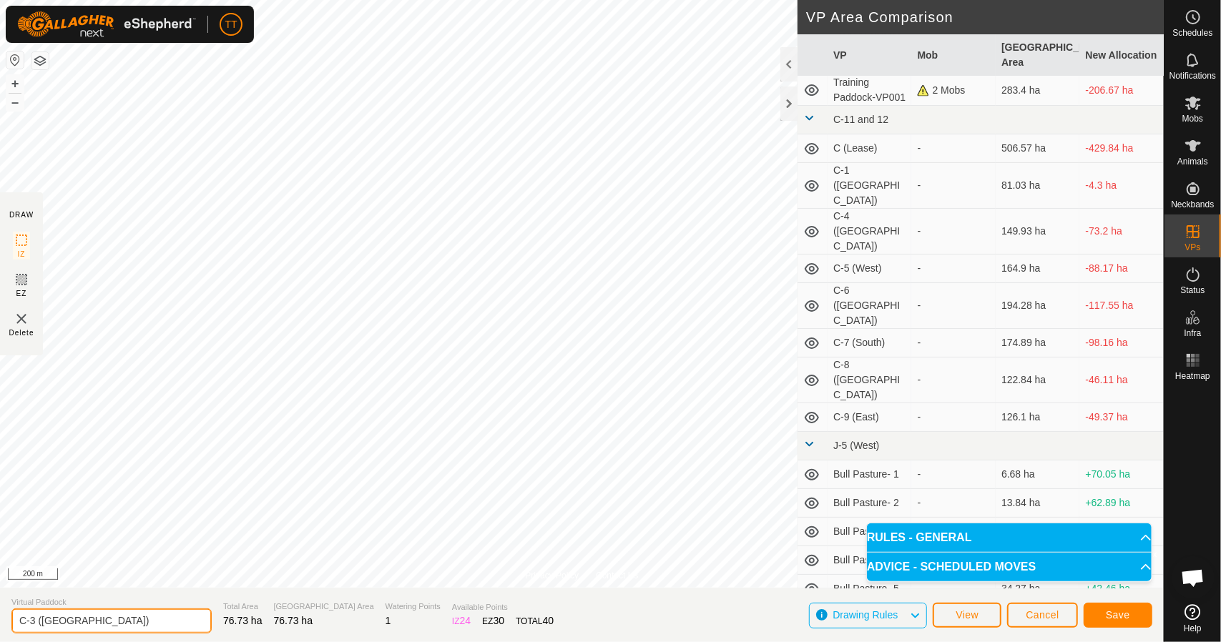
click at [31, 620] on input "C-3 ([GEOGRAPHIC_DATA])" at bounding box center [111, 620] width 200 height 25
type input "C-2 ([GEOGRAPHIC_DATA])"
click at [1103, 613] on button "Save" at bounding box center [1117, 615] width 69 height 25
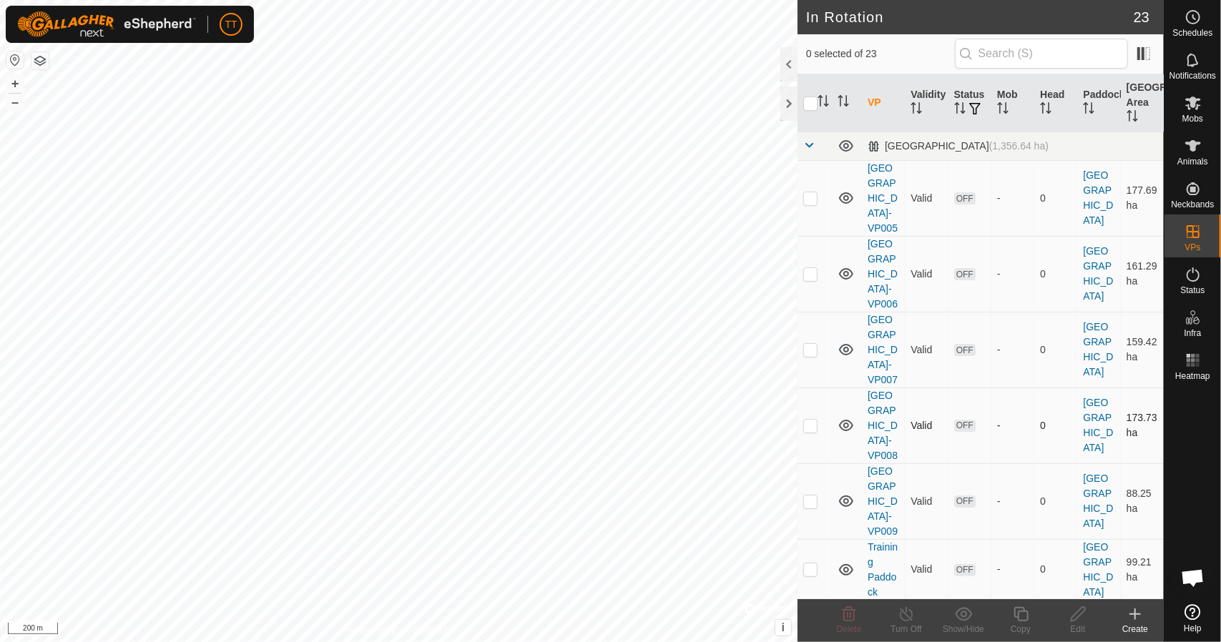
click at [942, 458] on div "In Rotation 23 0 selected of 23 VP Validity Status [GEOGRAPHIC_DATA] Paddock [G…" at bounding box center [581, 321] width 1163 height 642
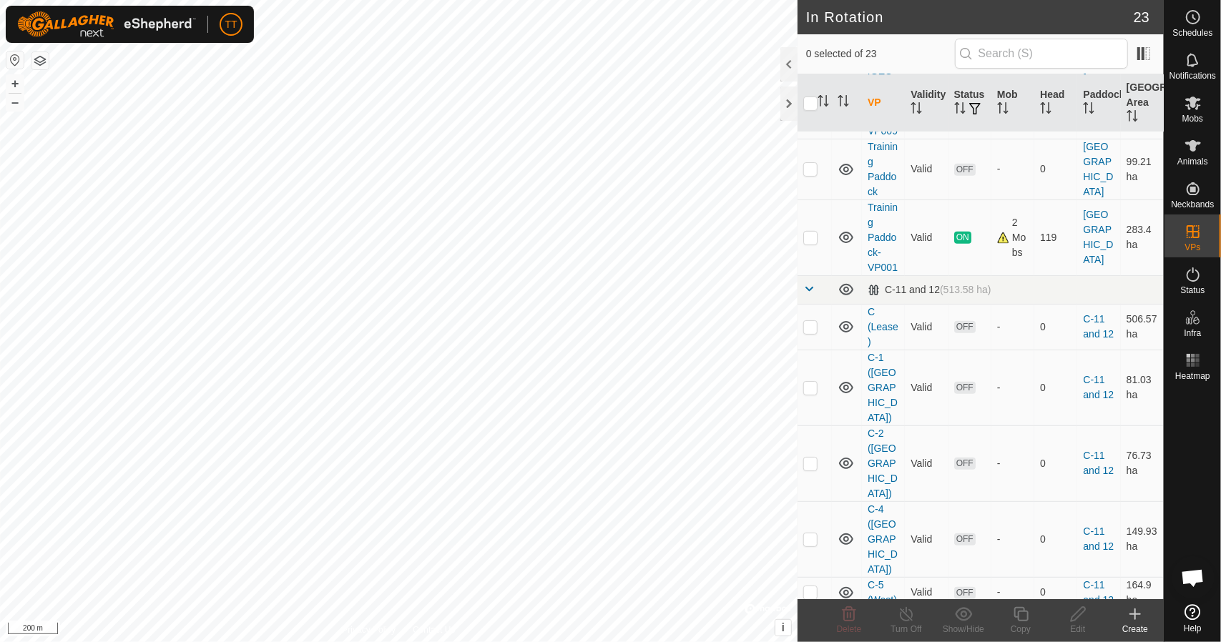
scroll to position [429, 0]
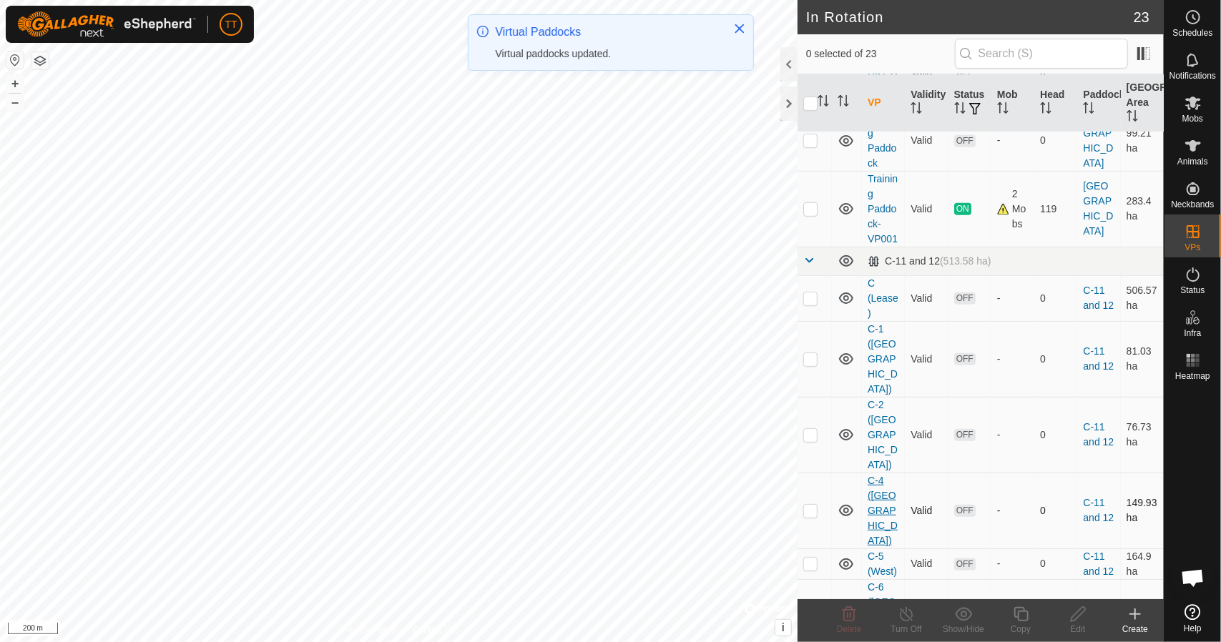
click at [878, 475] on link "C-4 ([GEOGRAPHIC_DATA])" at bounding box center [882, 511] width 30 height 72
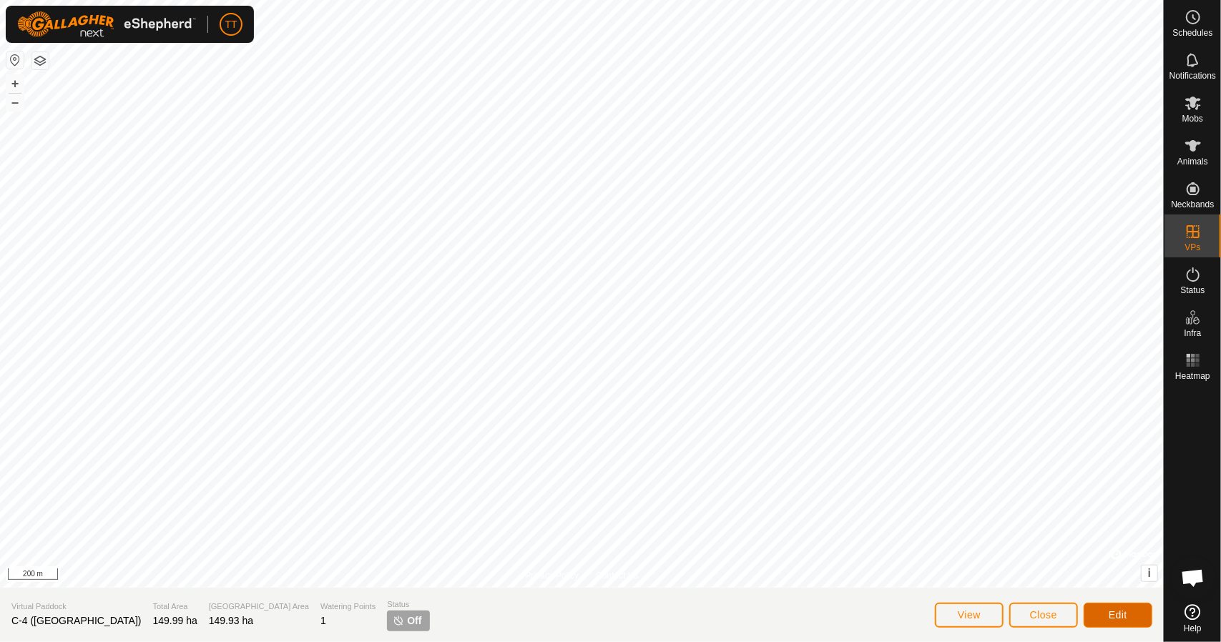
click at [1108, 609] on span "Edit" at bounding box center [1117, 614] width 19 height 11
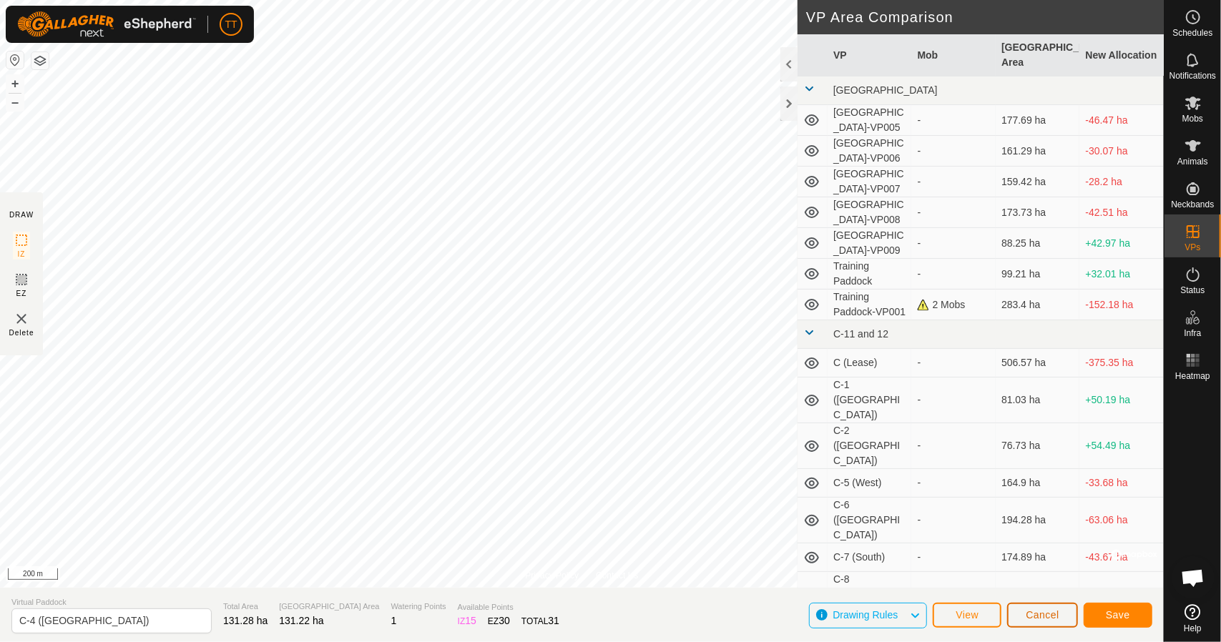
click at [1047, 619] on span "Cancel" at bounding box center [1042, 614] width 34 height 11
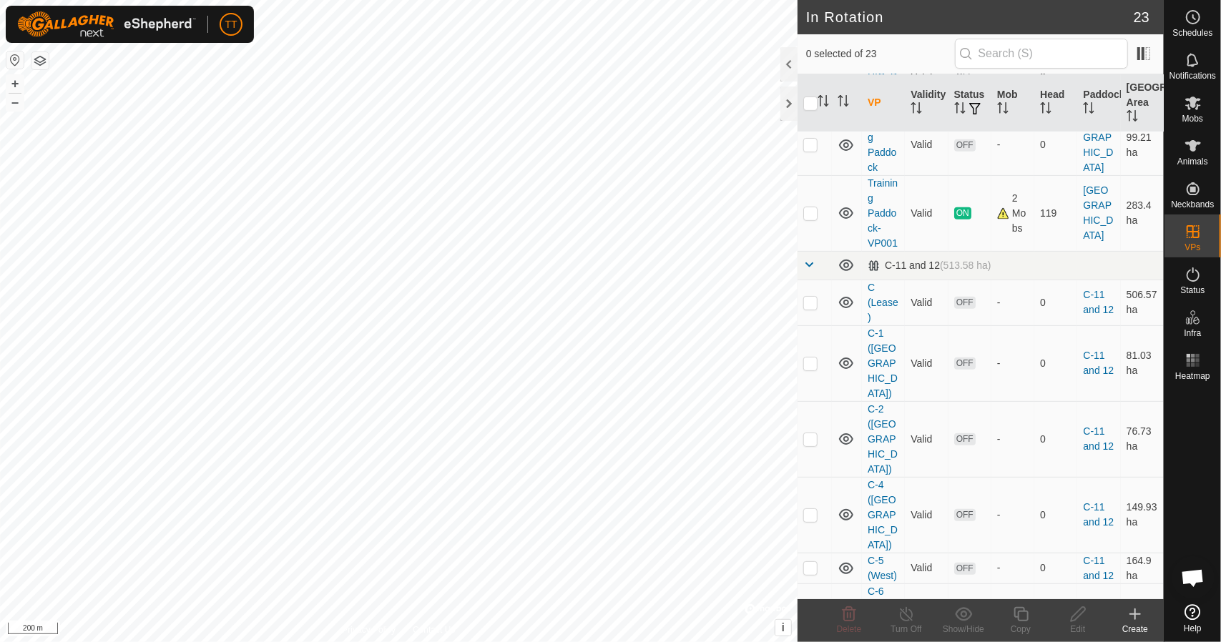
scroll to position [429, 0]
click at [875, 338] on link "C-1 ([GEOGRAPHIC_DATA])" at bounding box center [882, 359] width 30 height 72
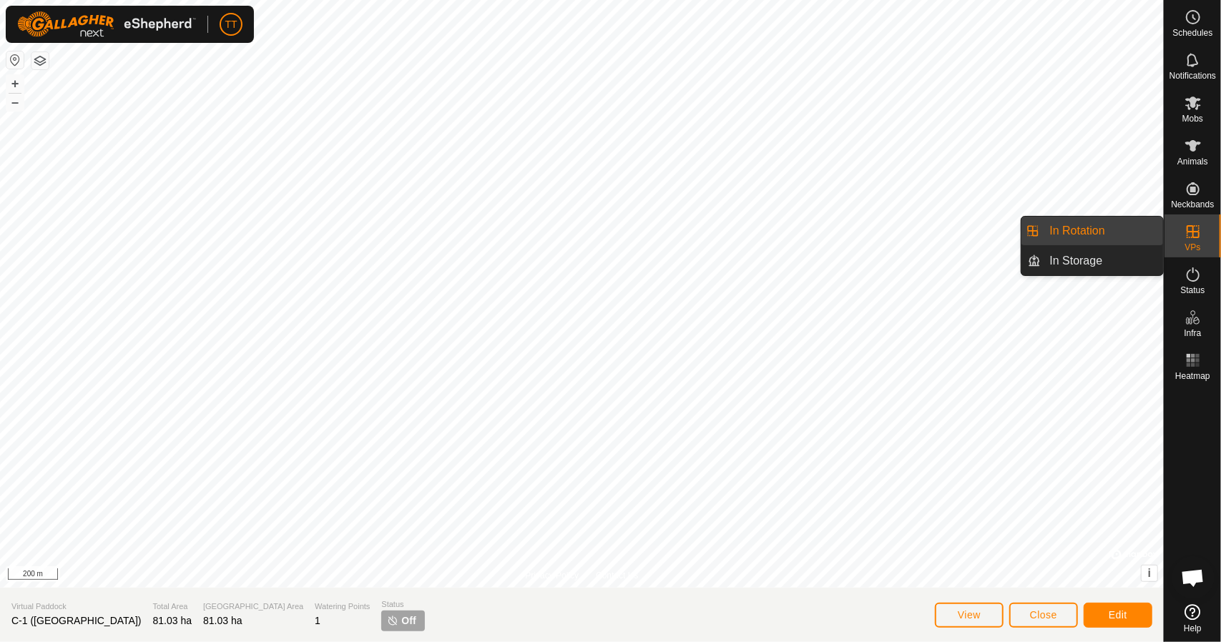
click at [1119, 237] on link "In Rotation" at bounding box center [1102, 231] width 122 height 29
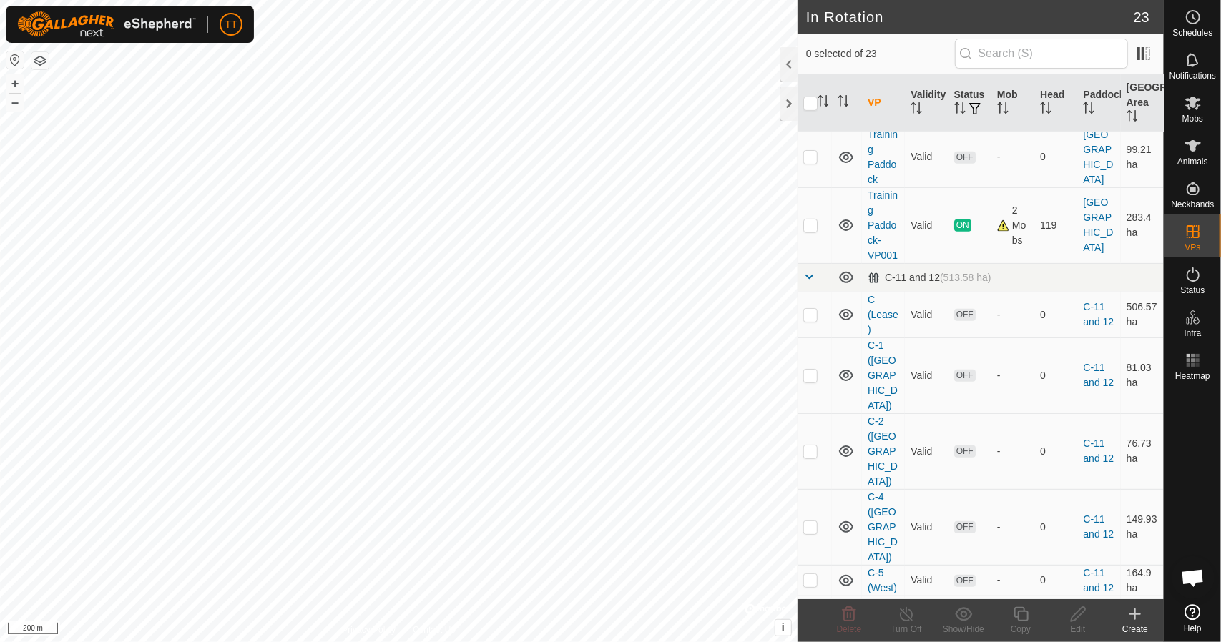
scroll to position [389, 0]
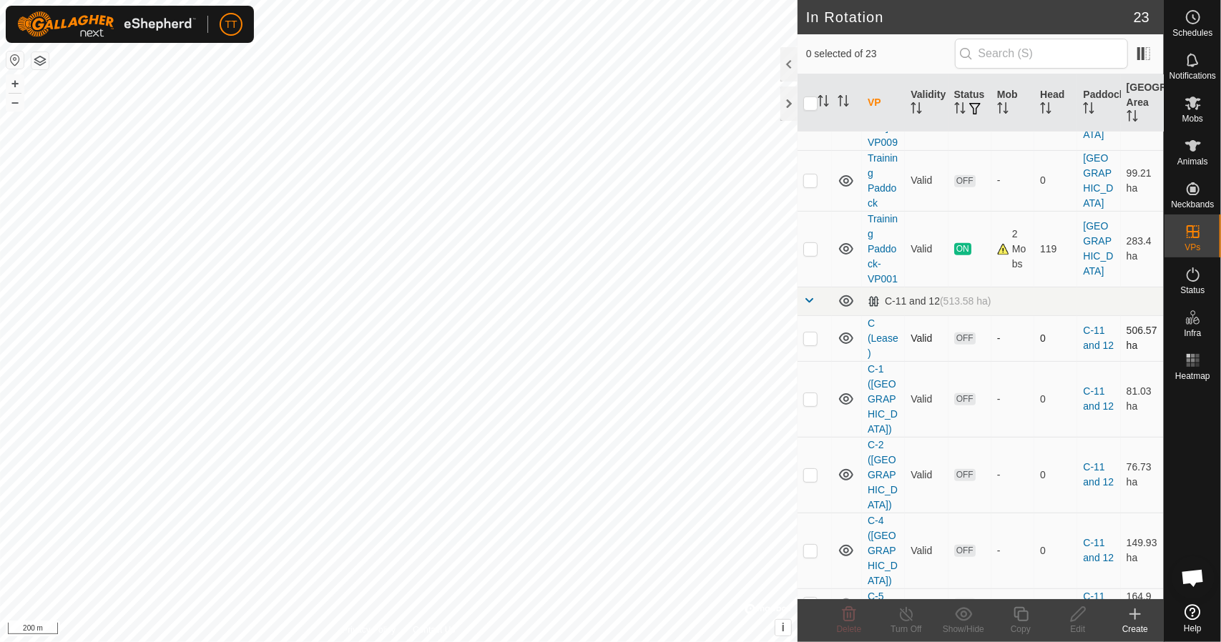
click at [1120, 326] on td "506.57 ha" at bounding box center [1141, 338] width 43 height 46
checkbox input "true"
checkbox input "false"
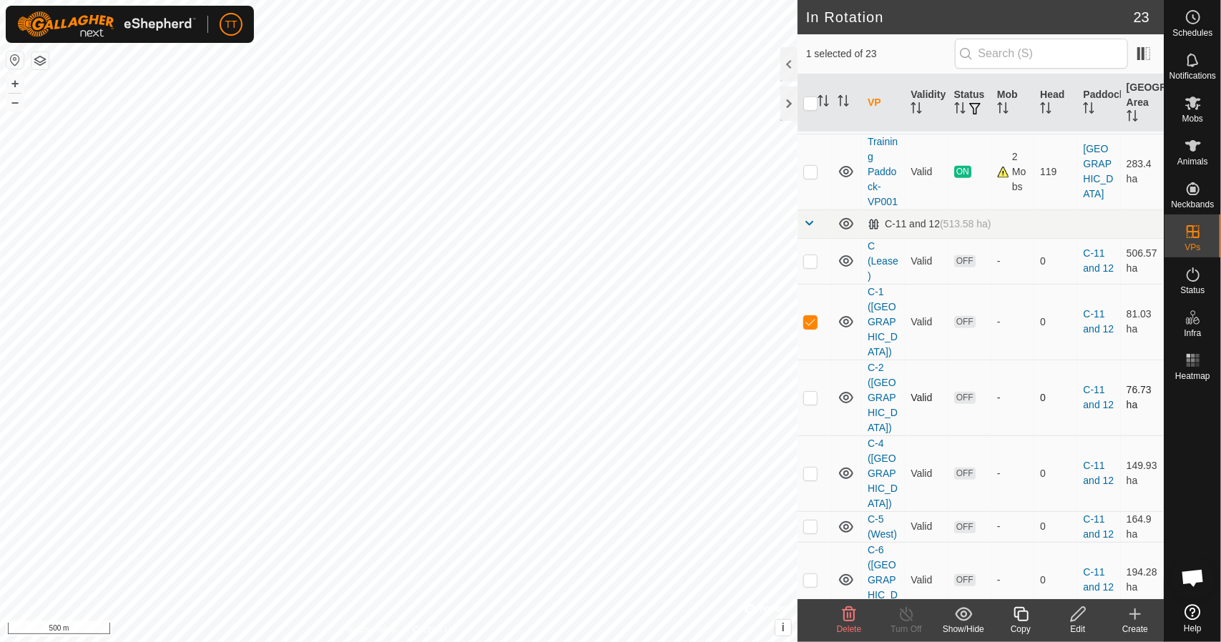
scroll to position [460, 0]
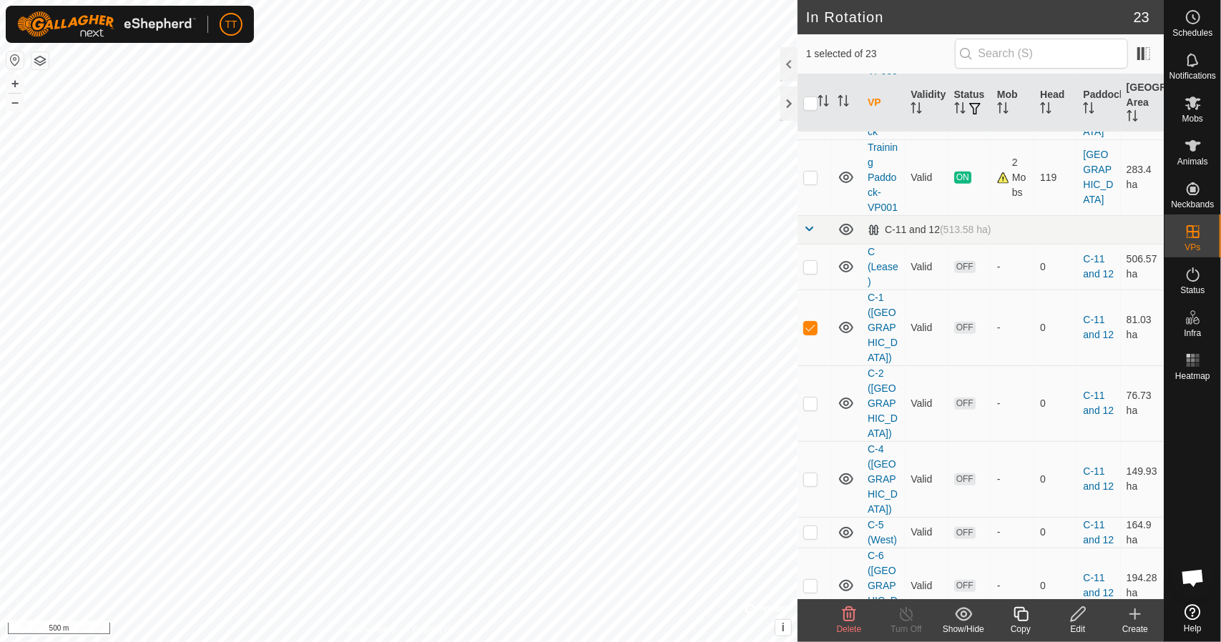
click at [1079, 618] on icon at bounding box center [1078, 614] width 18 height 17
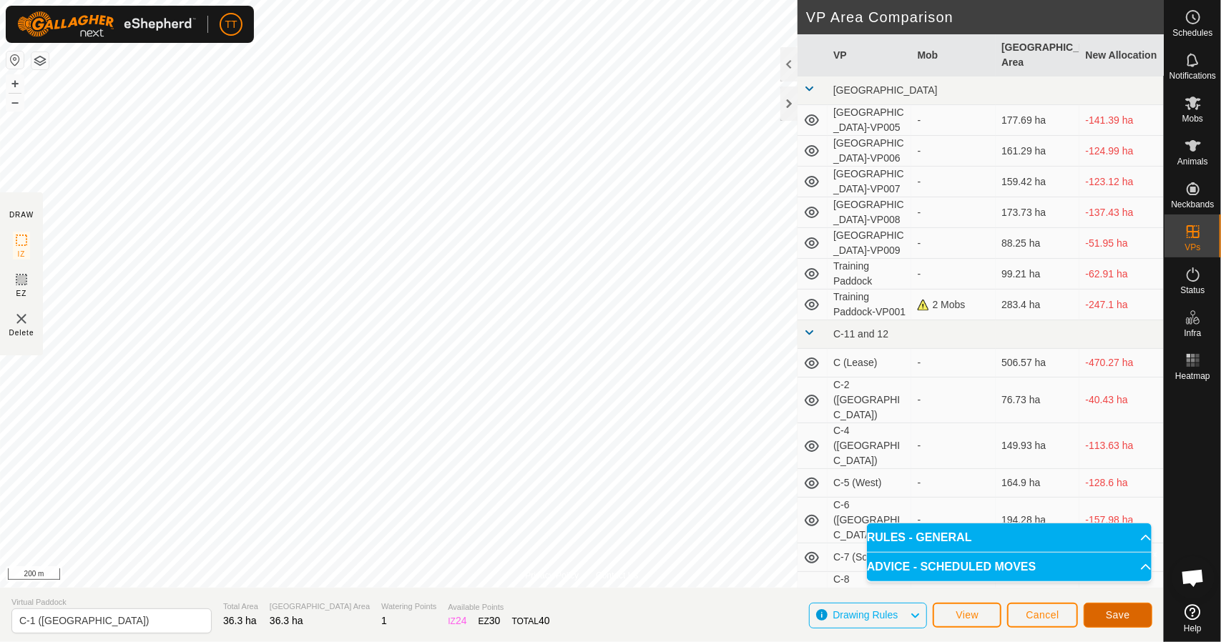
click at [1103, 611] on button "Save" at bounding box center [1117, 615] width 69 height 25
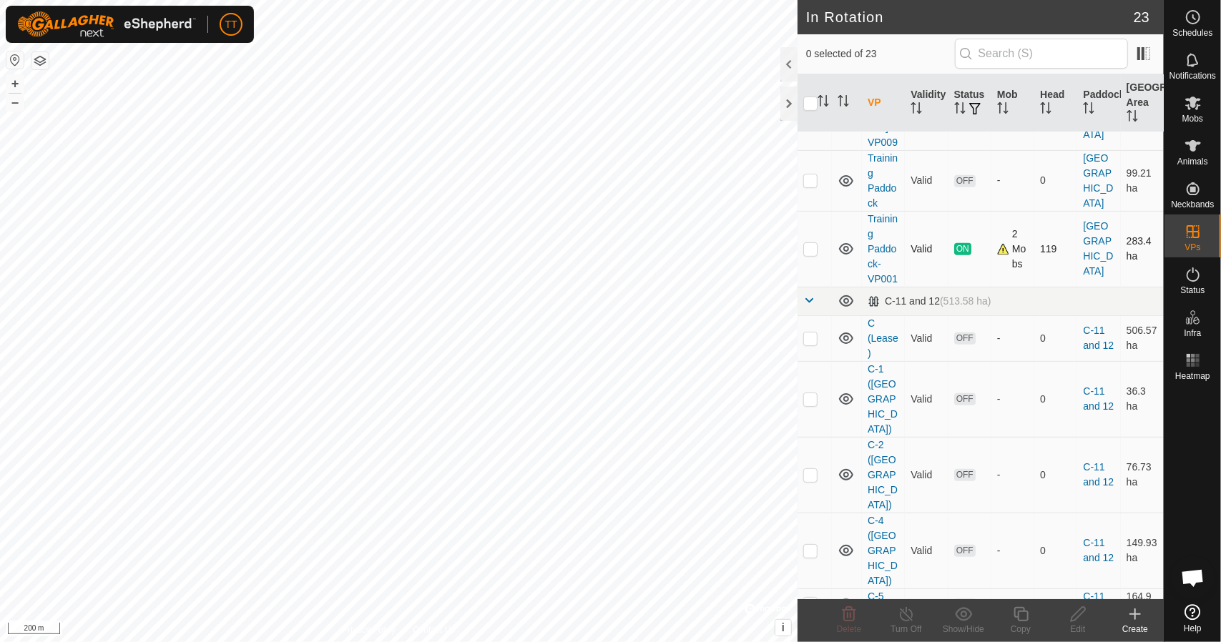
scroll to position [501, 0]
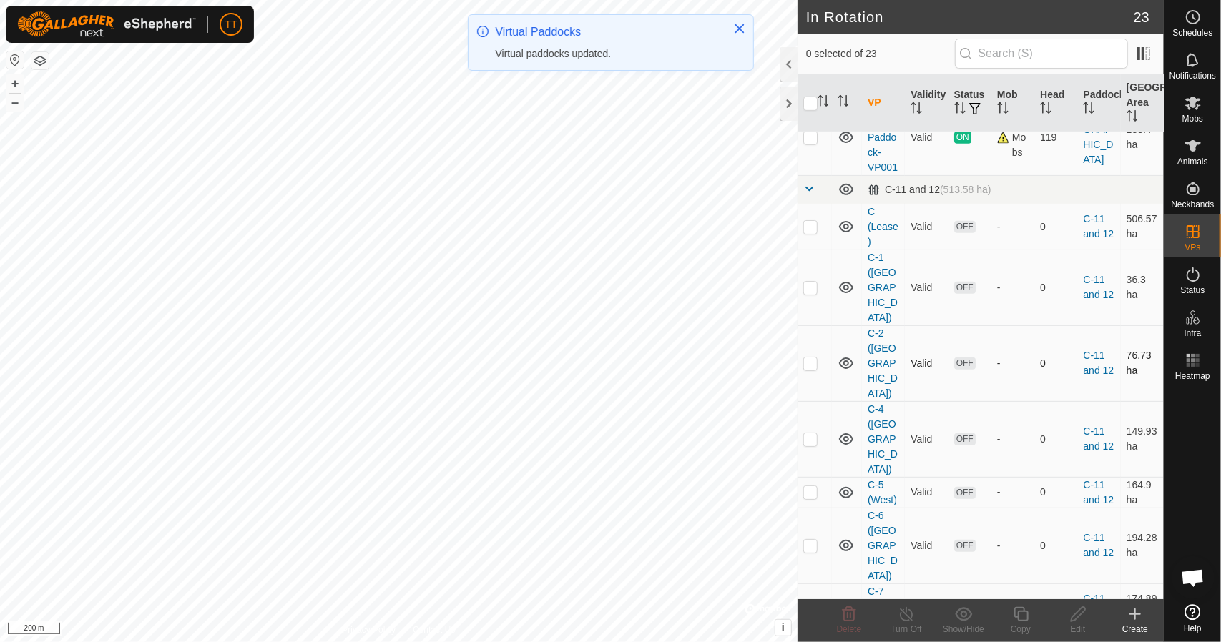
click at [810, 358] on p-checkbox at bounding box center [810, 363] width 14 height 11
checkbox input "true"
click at [814, 433] on p-checkbox at bounding box center [810, 438] width 14 height 11
checkbox input "true"
click at [815, 486] on p-checkbox at bounding box center [810, 491] width 14 height 11
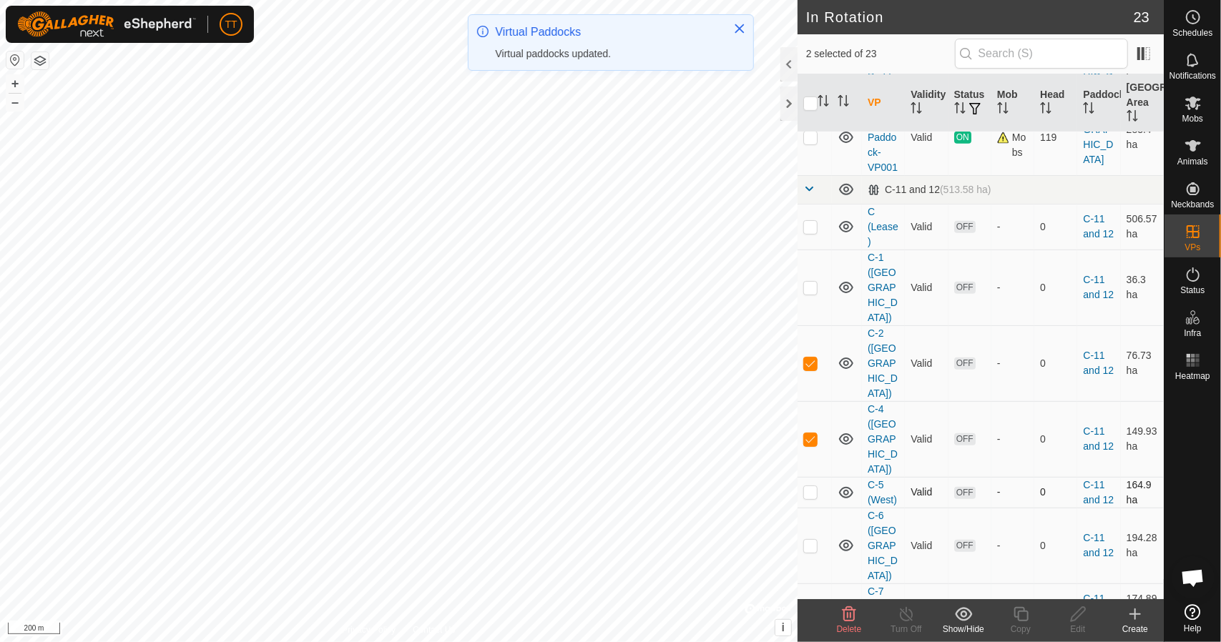
checkbox input "true"
click at [810, 540] on p-checkbox at bounding box center [810, 545] width 14 height 11
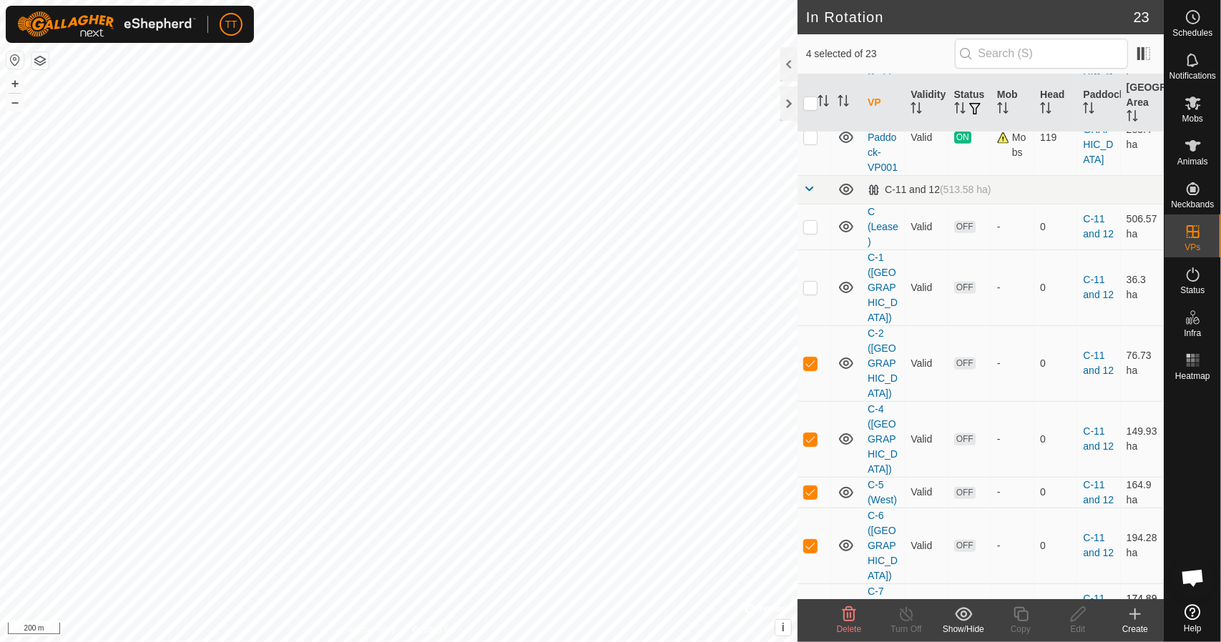
checkbox input "true"
click at [812, 601] on p-checkbox at bounding box center [810, 606] width 14 height 11
checkbox input "true"
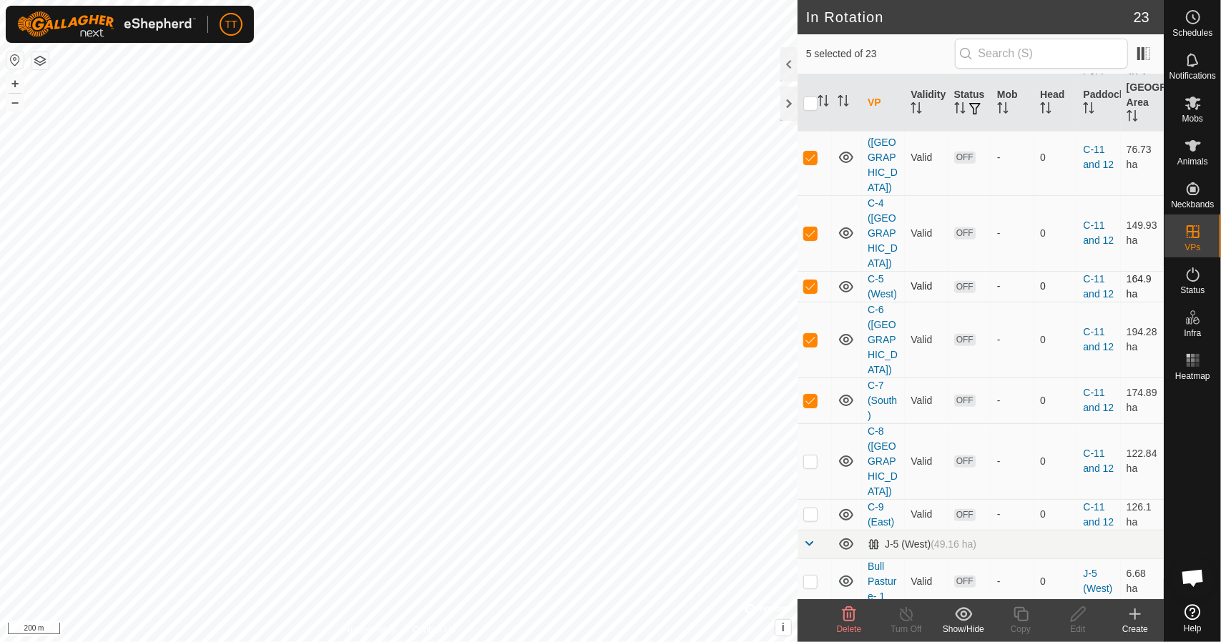
scroll to position [715, 0]
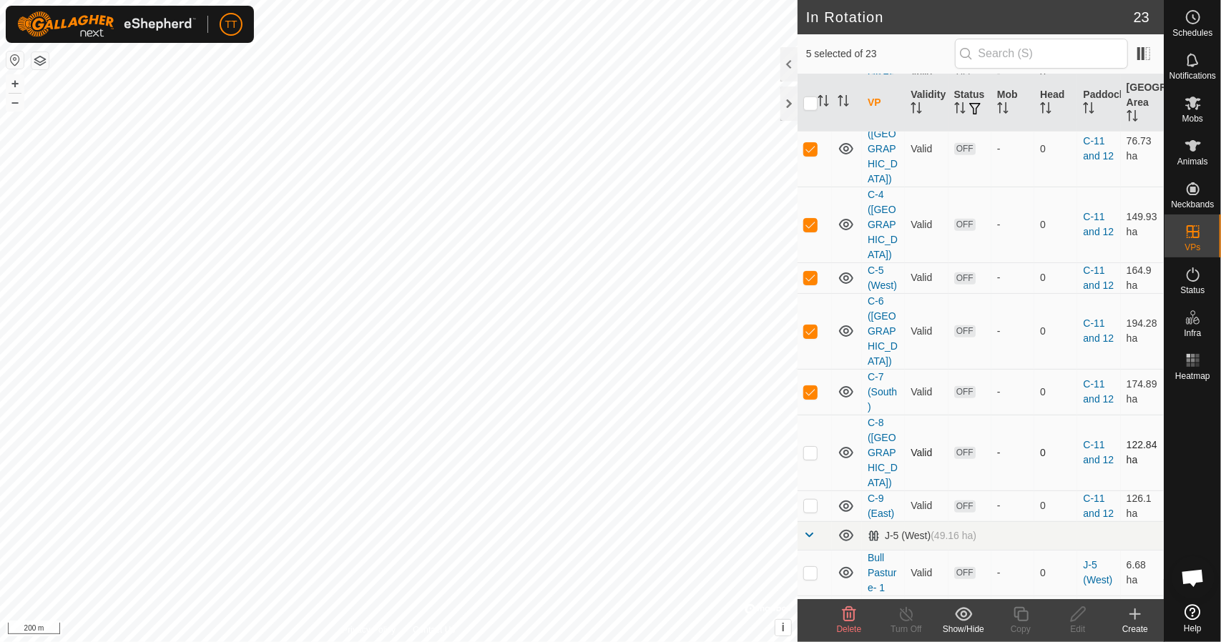
click at [810, 447] on p-checkbox at bounding box center [810, 452] width 14 height 11
checkbox input "true"
click at [810, 500] on p-checkbox at bounding box center [810, 505] width 14 height 11
checkbox input "true"
click at [849, 619] on icon at bounding box center [848, 614] width 17 height 17
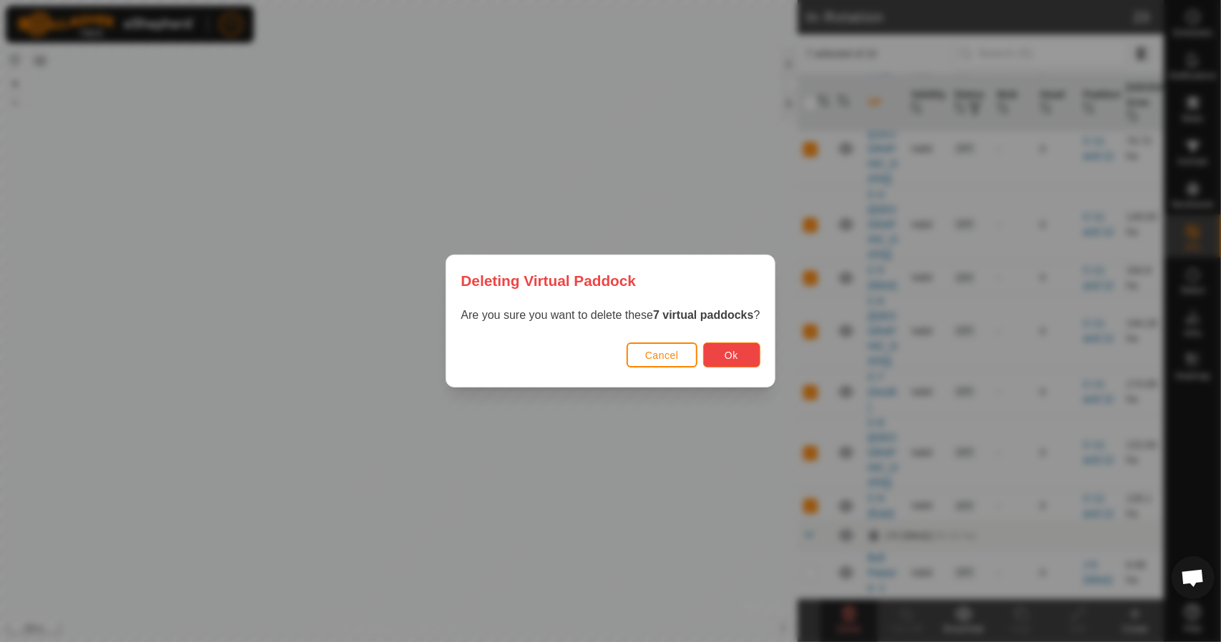
click at [742, 358] on button "Ok" at bounding box center [731, 354] width 57 height 25
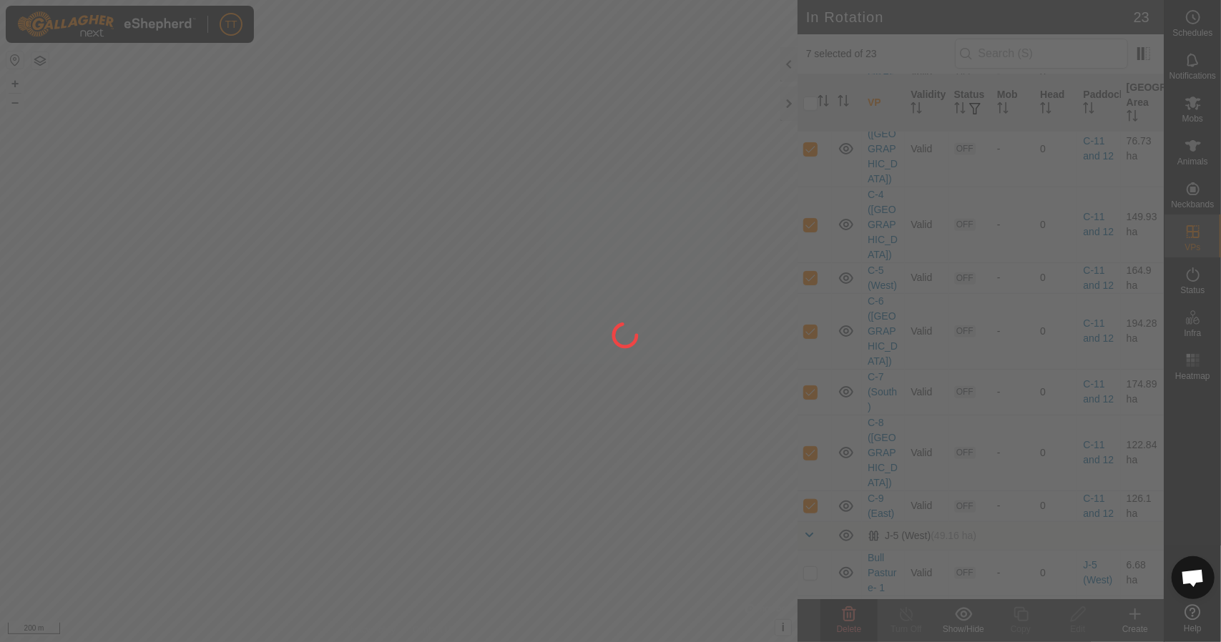
checkbox input "false"
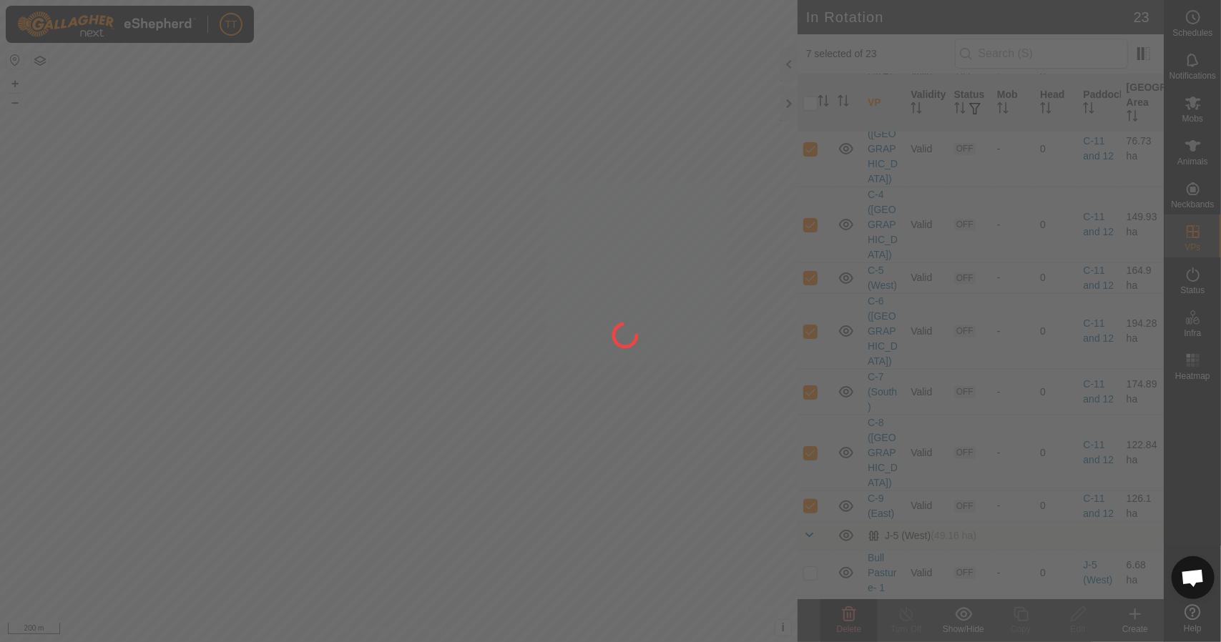
checkbox input "false"
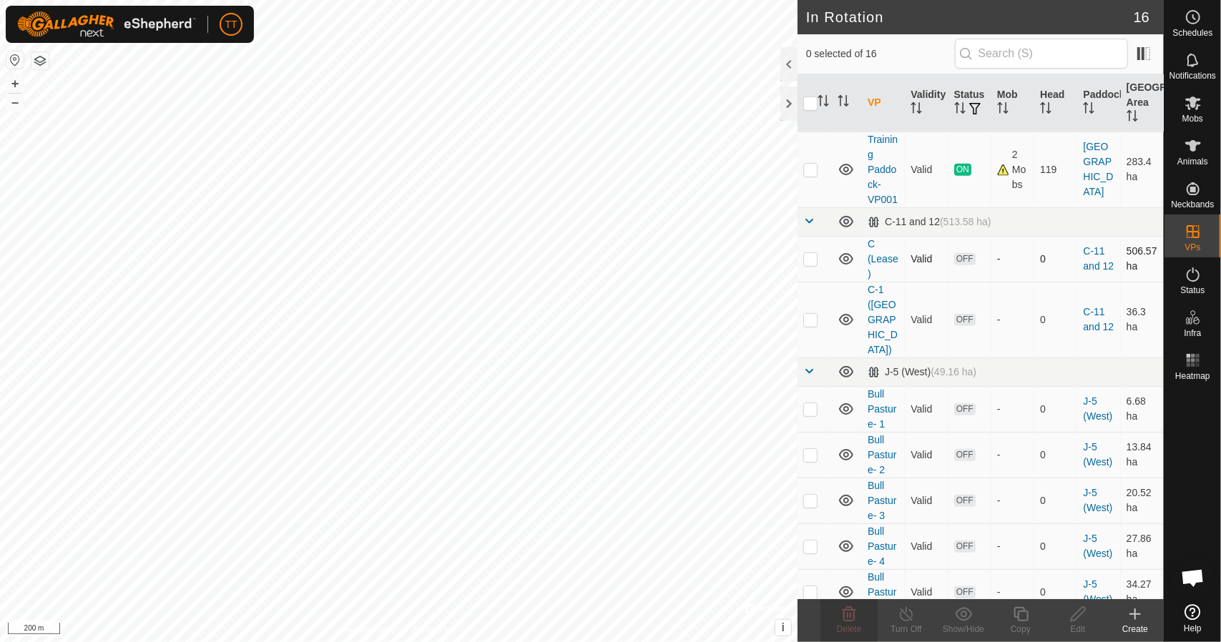
scroll to position [428, 0]
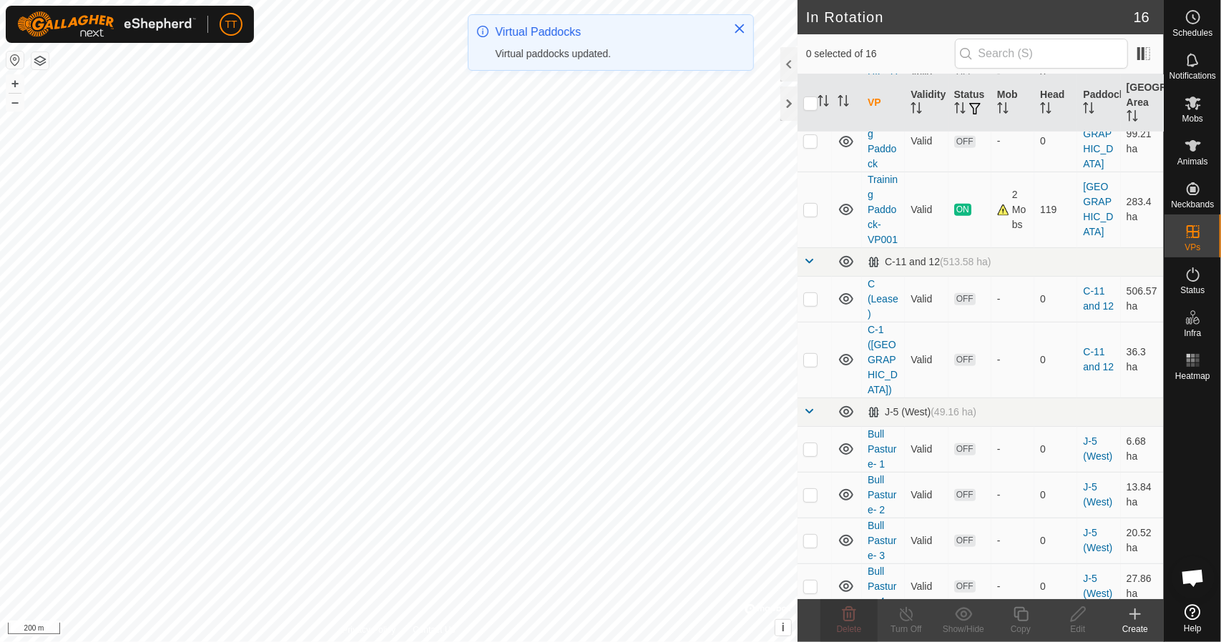
click at [812, 358] on p-checkbox at bounding box center [810, 359] width 14 height 11
checkbox input "true"
click at [1017, 611] on icon at bounding box center [1021, 614] width 18 height 17
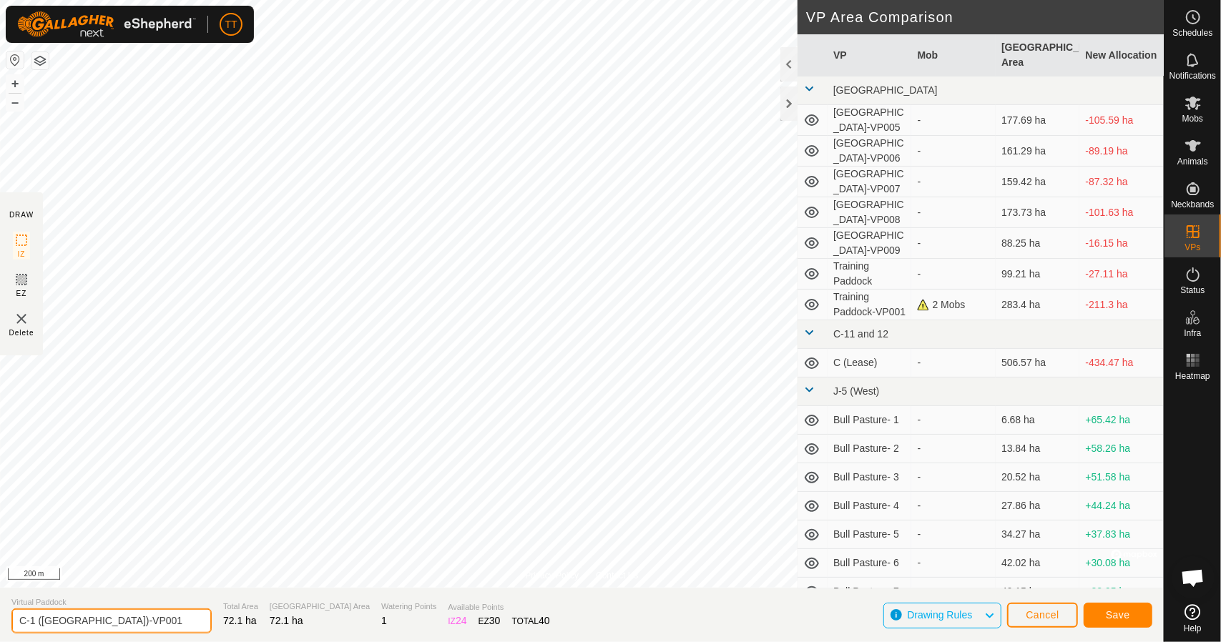
drag, startPoint x: 122, startPoint y: 621, endPoint x: 89, endPoint y: 621, distance: 32.9
click at [89, 621] on input "C-1 ([GEOGRAPHIC_DATA])-VP001" at bounding box center [111, 620] width 200 height 25
drag, startPoint x: 99, startPoint y: 623, endPoint x: 92, endPoint y: 624, distance: 8.0
click at [92, 624] on input "C-1 ([GEOGRAPHIC_DATA])-VP001" at bounding box center [111, 620] width 200 height 25
click at [31, 621] on input "C-1 ([GEOGRAPHIC_DATA])" at bounding box center [111, 620] width 200 height 25
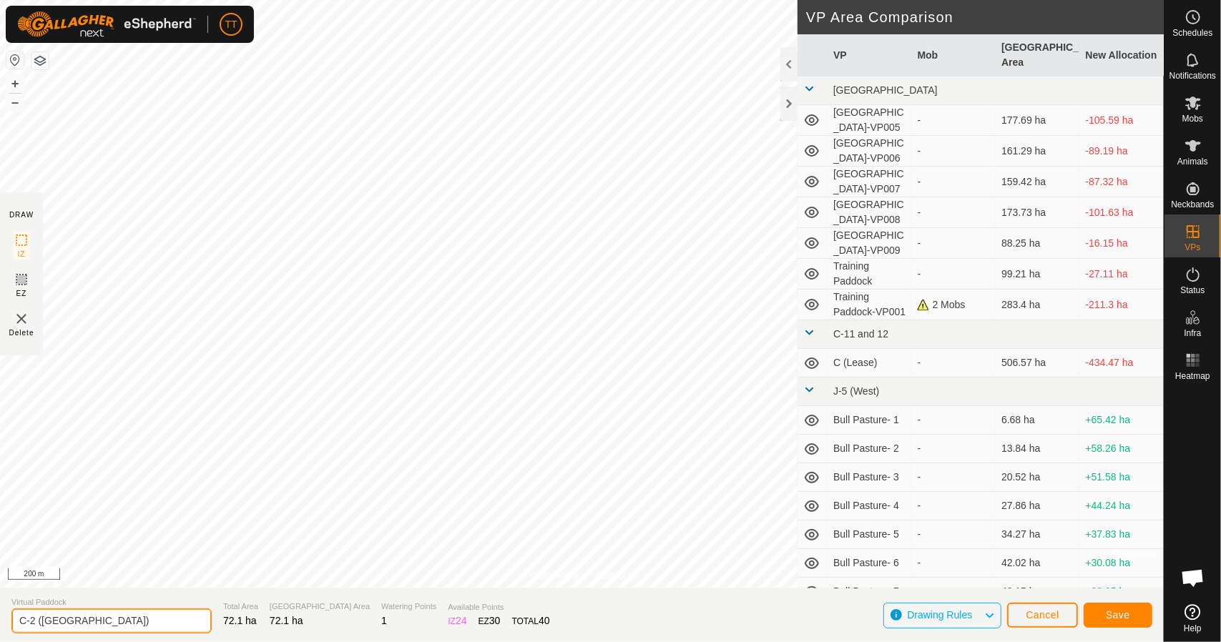
type input "C-2 ([GEOGRAPHIC_DATA])"
click at [1113, 617] on span "Save" at bounding box center [1117, 614] width 24 height 11
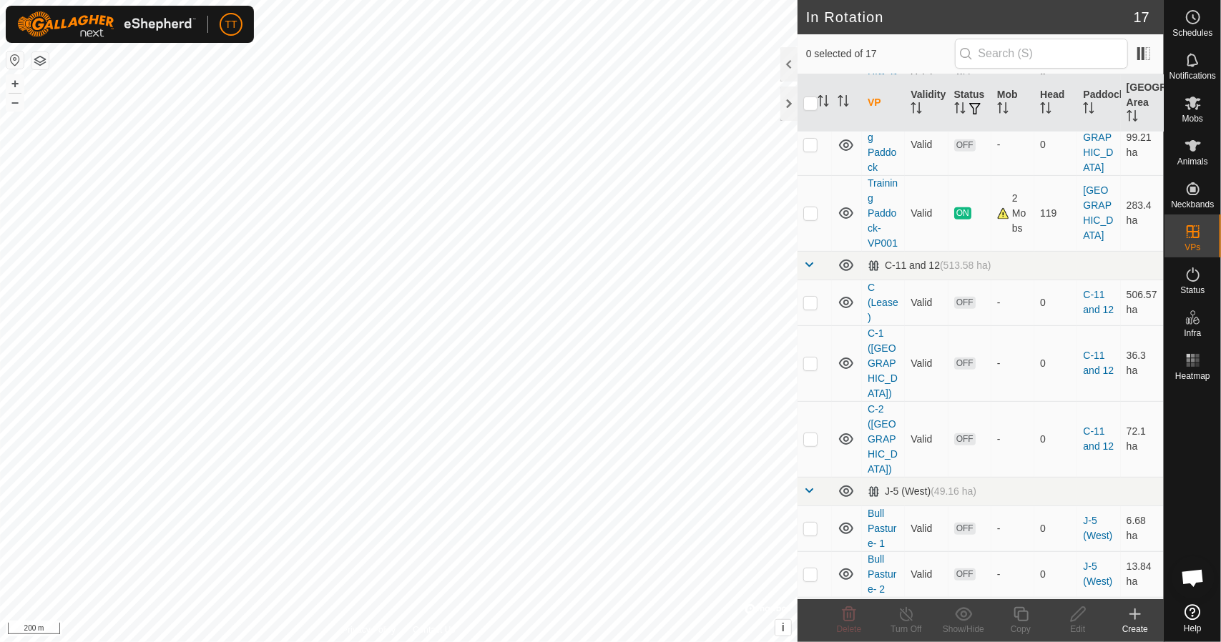
scroll to position [429, 0]
click at [808, 429] on p-checkbox at bounding box center [810, 434] width 14 height 11
checkbox input "true"
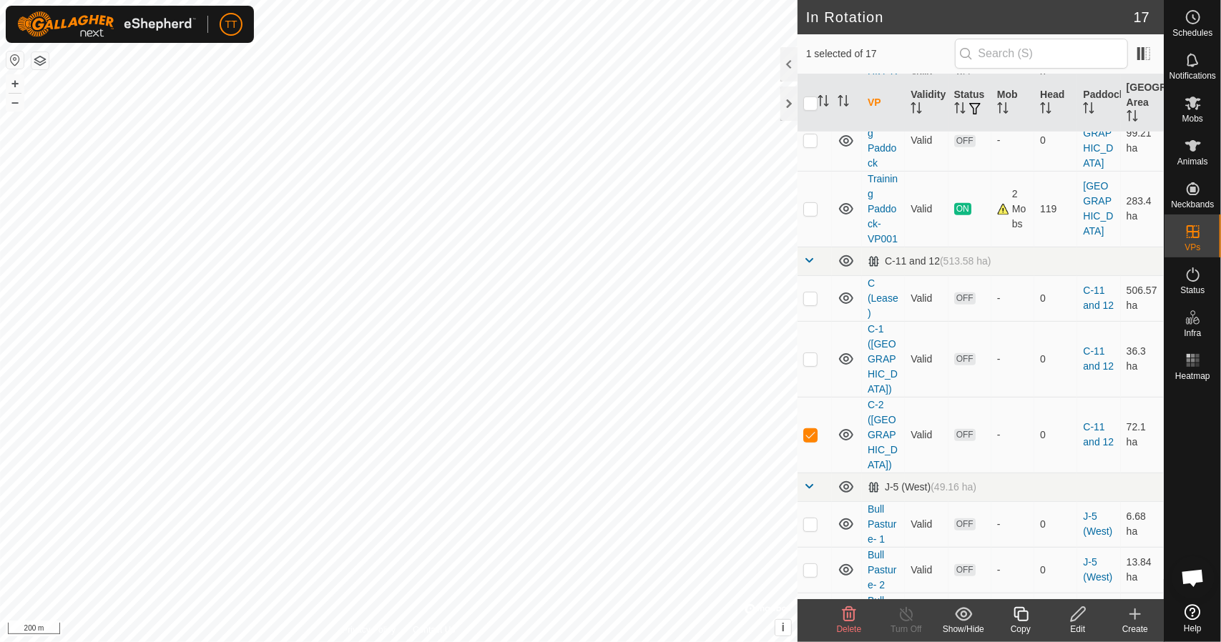
click at [1020, 611] on icon at bounding box center [1020, 614] width 14 height 14
